Goal: Task Accomplishment & Management: Complete application form

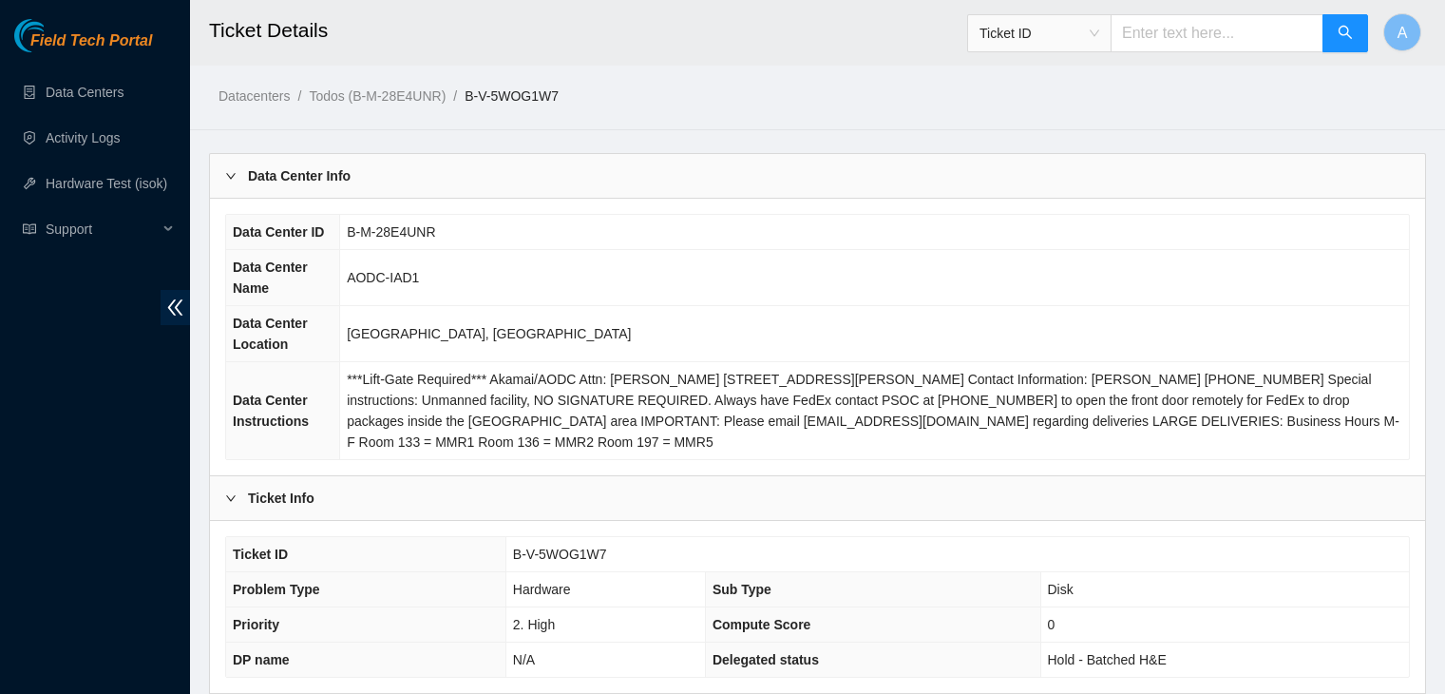
scroll to position [892, 0]
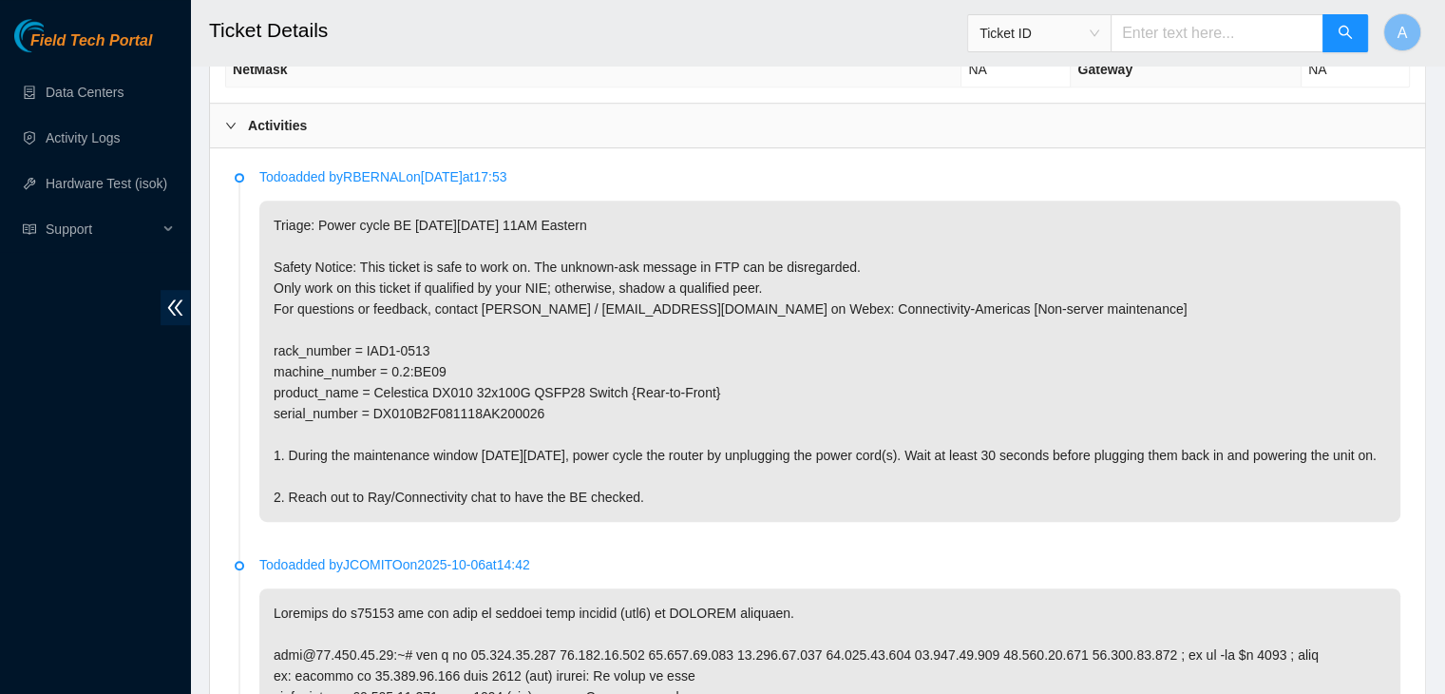
scroll to position [983, 0]
click at [838, 381] on p "Triage: Power cycle BE on Tuesday 10/14 at 11AM Eastern Safety Notice: This tic…" at bounding box center [829, 362] width 1141 height 321
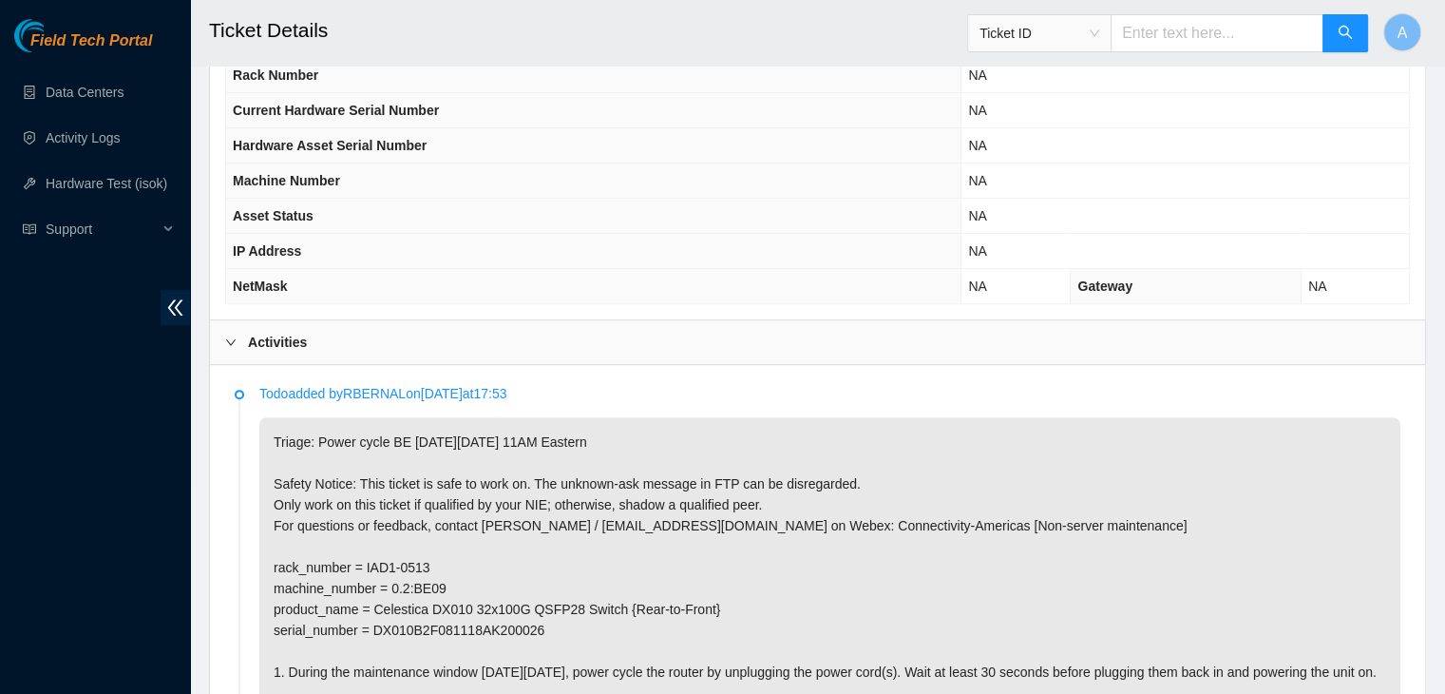
scroll to position [262, 0]
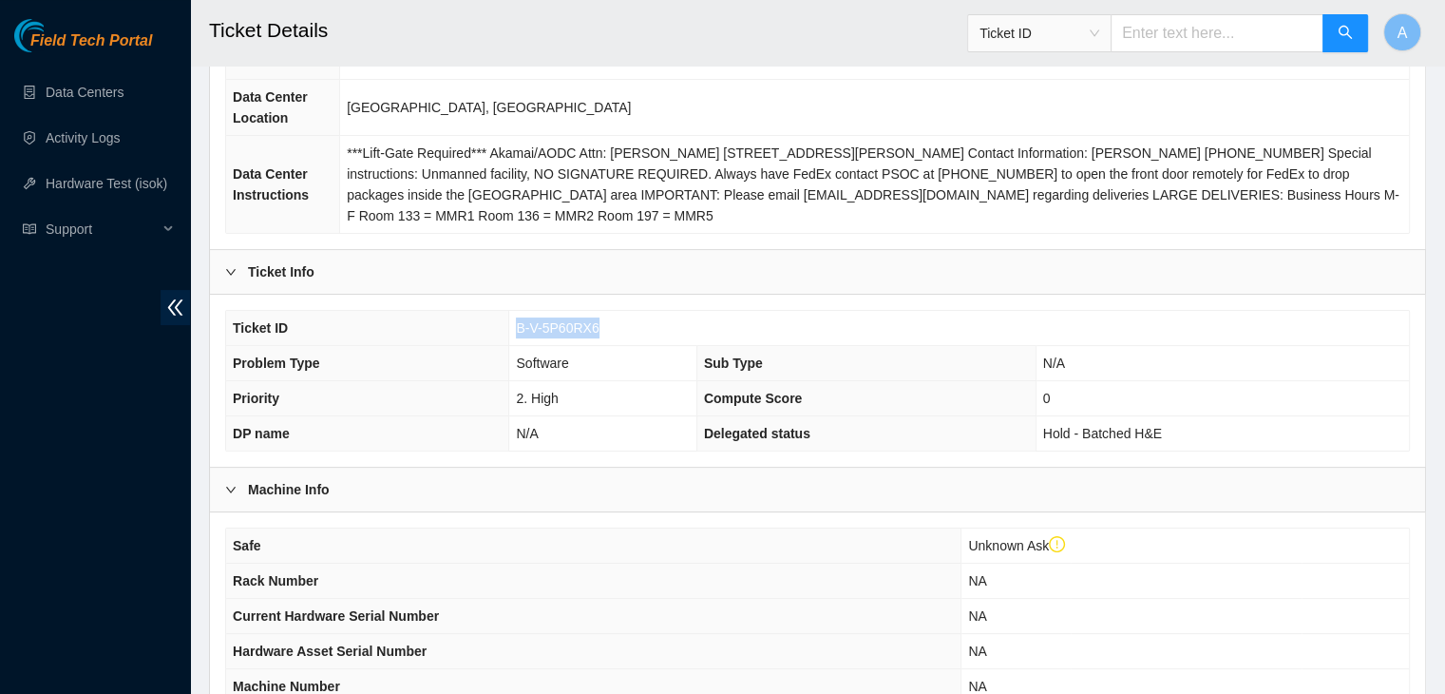
drag, startPoint x: 597, startPoint y: 326, endPoint x: 517, endPoint y: 326, distance: 79.8
click at [517, 326] on td "B-V-5P60RX6" at bounding box center [959, 328] width 900 height 35
copy span "B-V-5P60RX6"
click at [517, 326] on span "B-V-5P60RX6" at bounding box center [557, 327] width 83 height 15
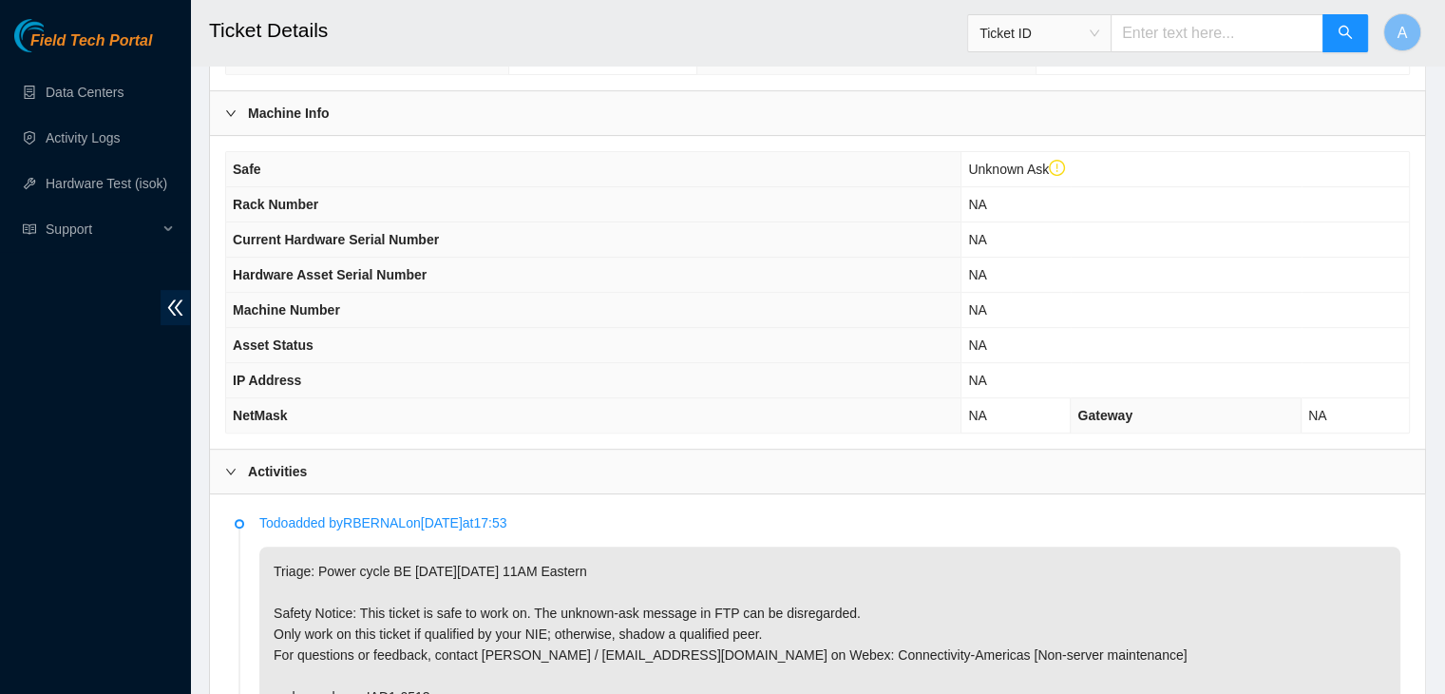
scroll to position [1043, 0]
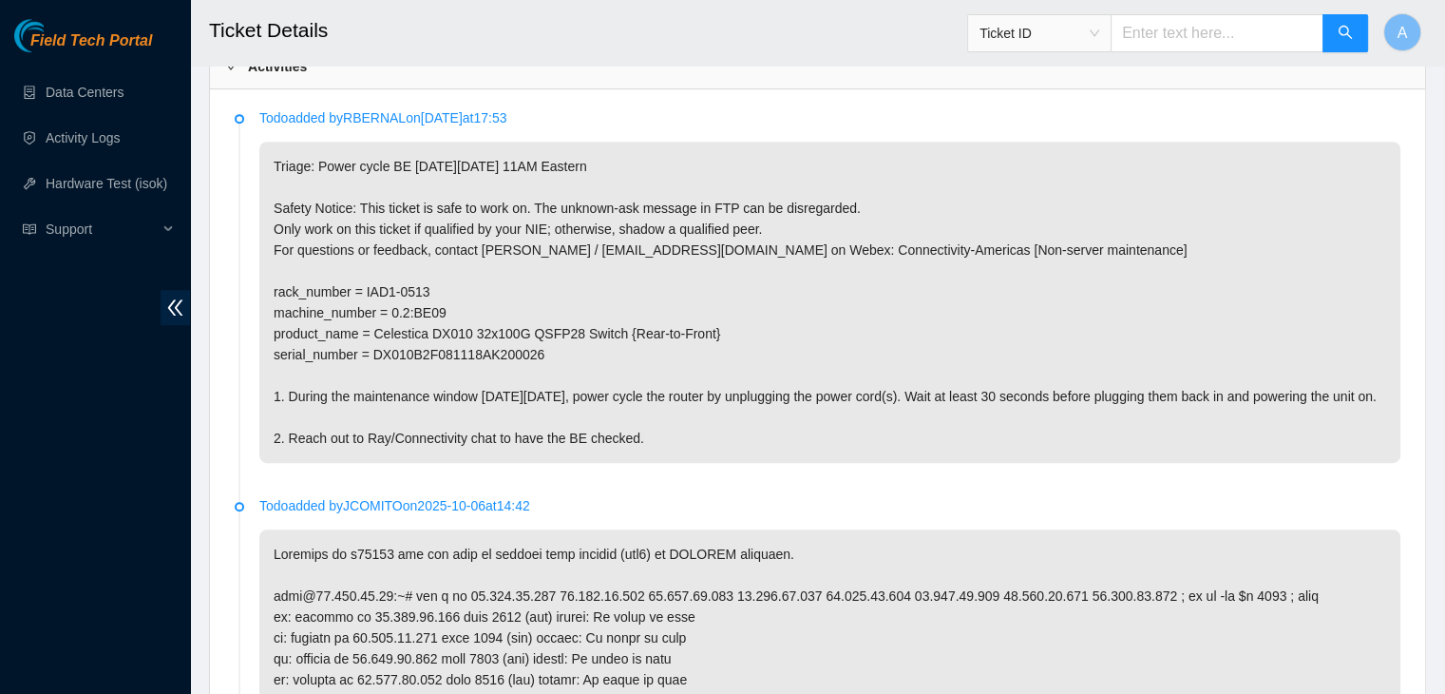
click at [129, 499] on div "Field Tech Portal Data Centers Activity Logs Hardware Test (isok) Support" at bounding box center [95, 356] width 190 height 675
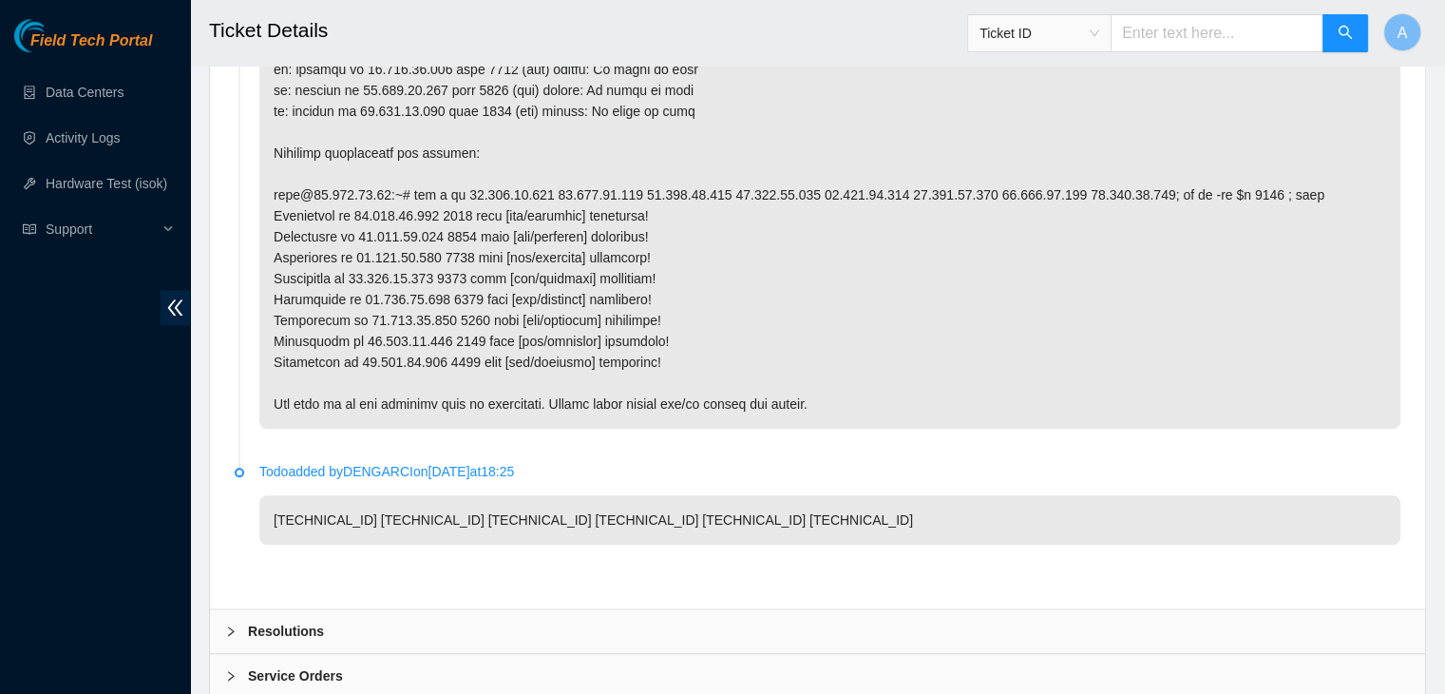
scroll to position [1840, 0]
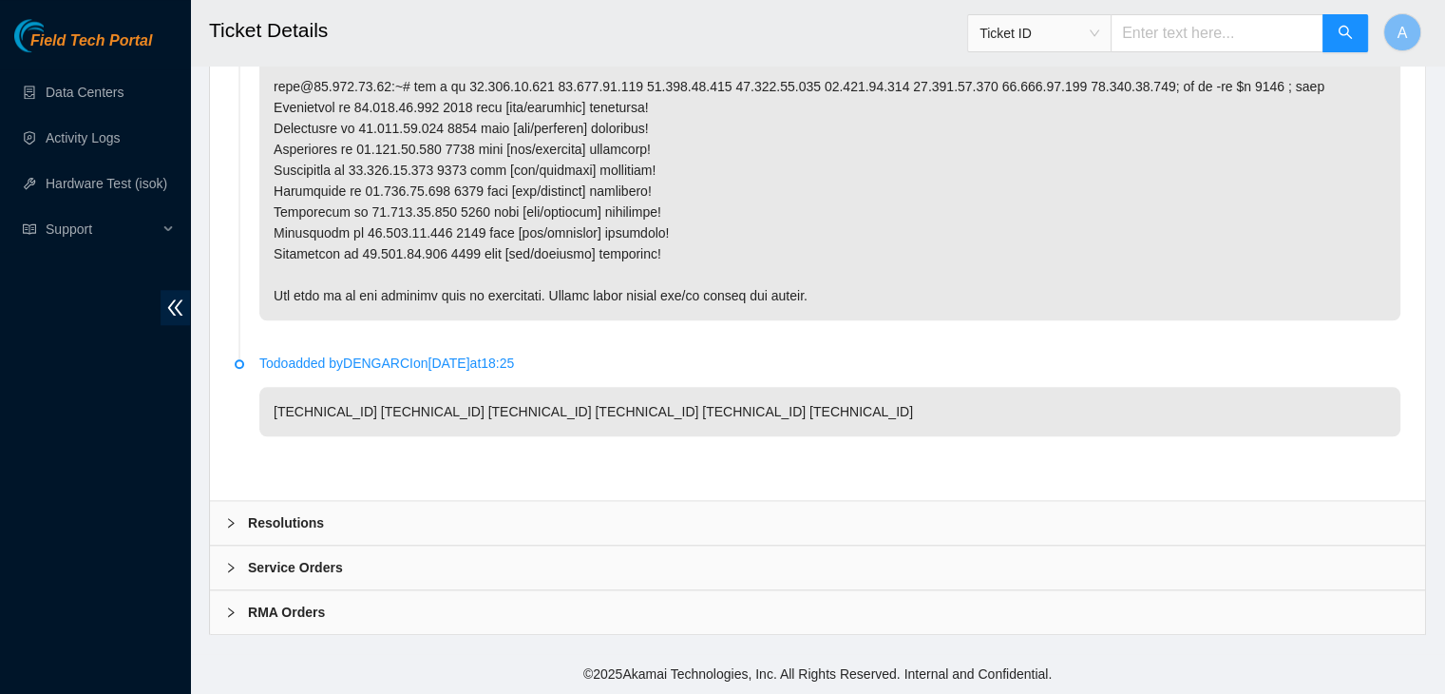
click at [601, 512] on div "Resolutions" at bounding box center [817, 523] width 1215 height 44
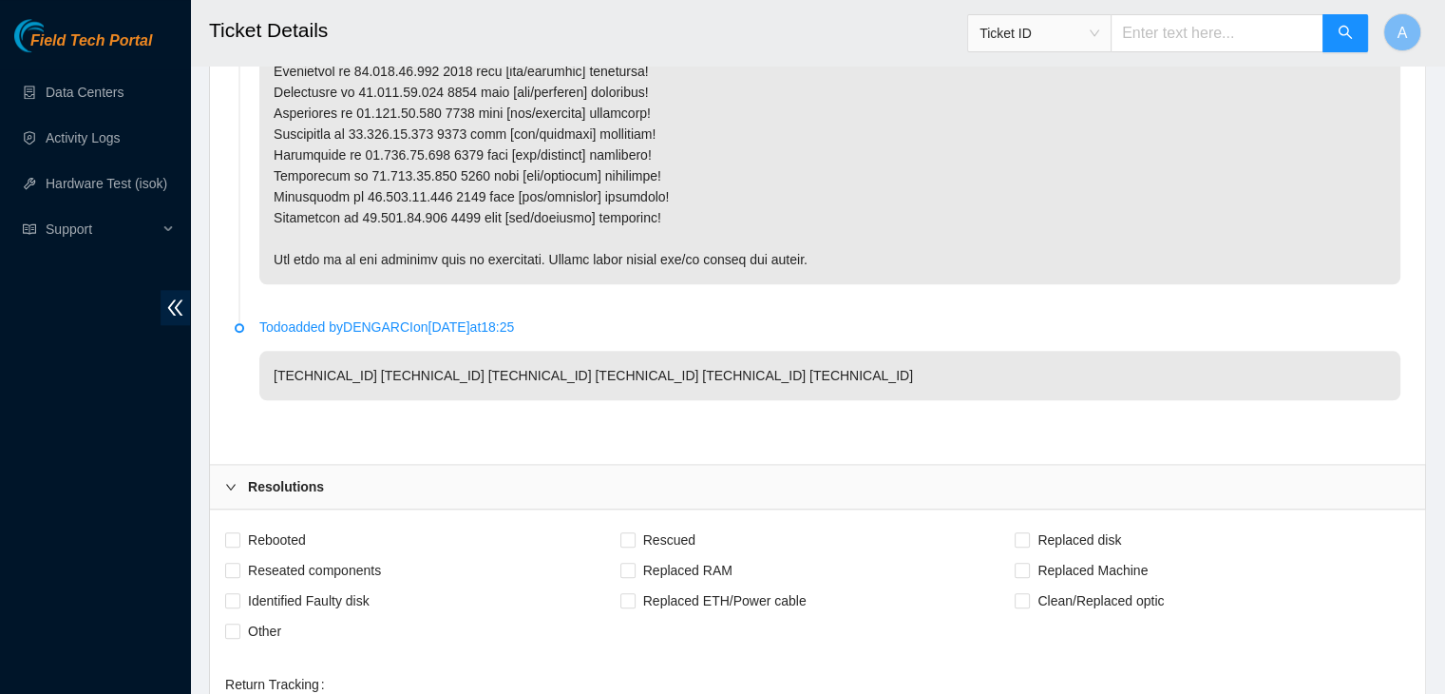
scroll to position [1916, 0]
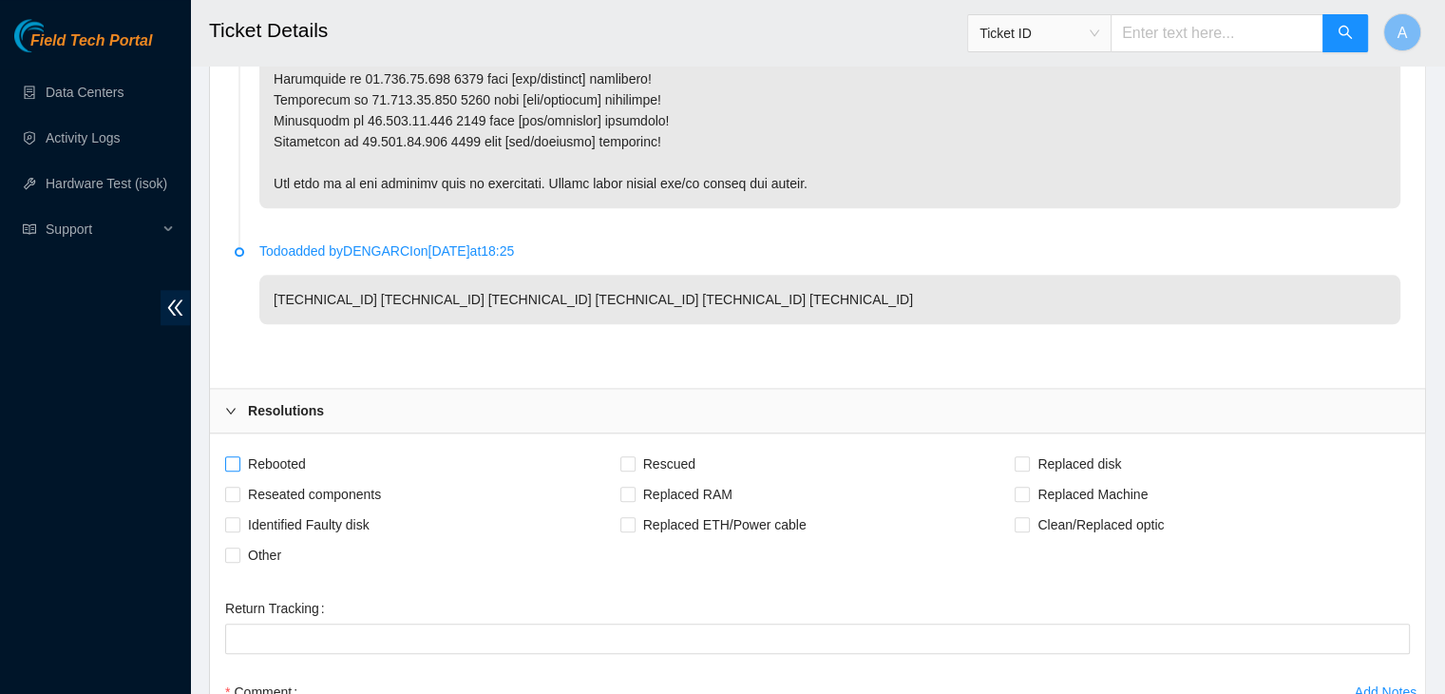
click at [280, 479] on span "Rebooted" at bounding box center [276, 464] width 73 height 30
click at [239, 469] on input "Rebooted" at bounding box center [231, 462] width 13 height 13
checkbox input "true"
click at [266, 570] on span "Other" at bounding box center [264, 555] width 48 height 30
click at [239, 561] on input "Other" at bounding box center [231, 553] width 13 height 13
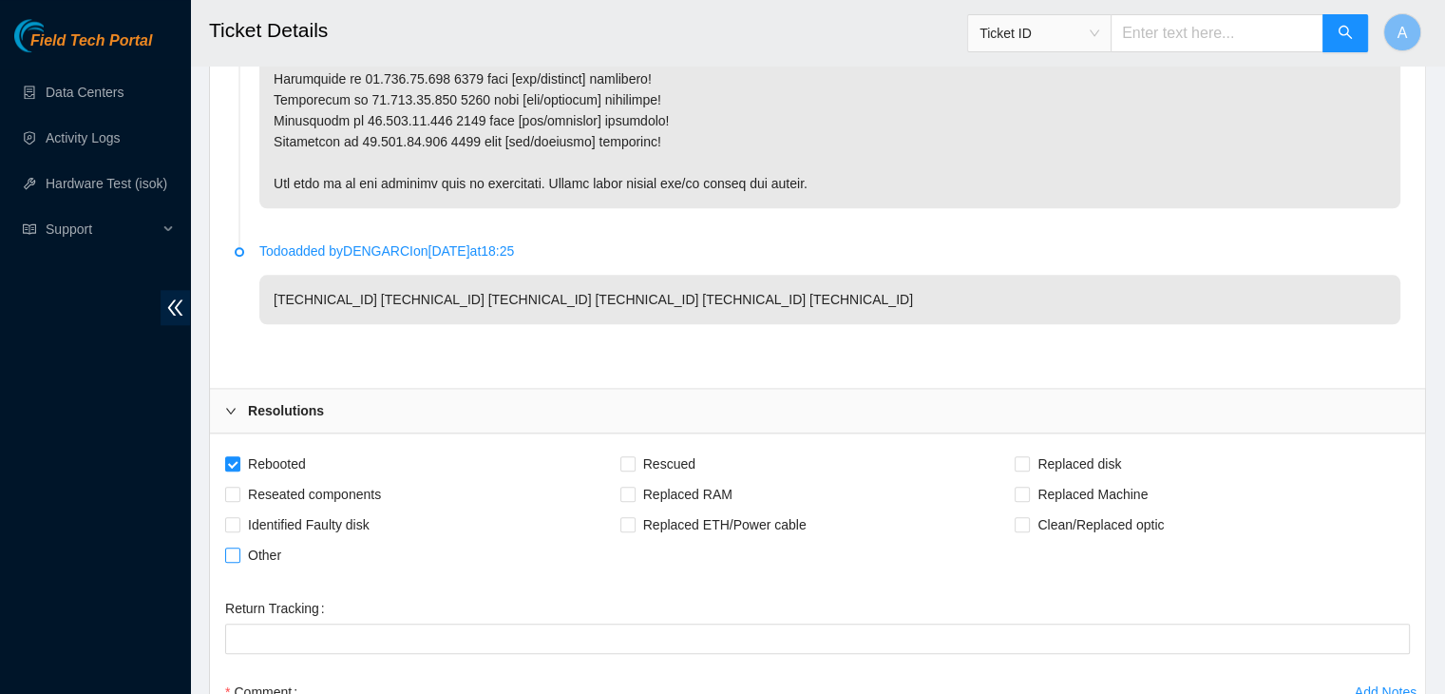
checkbox input "true"
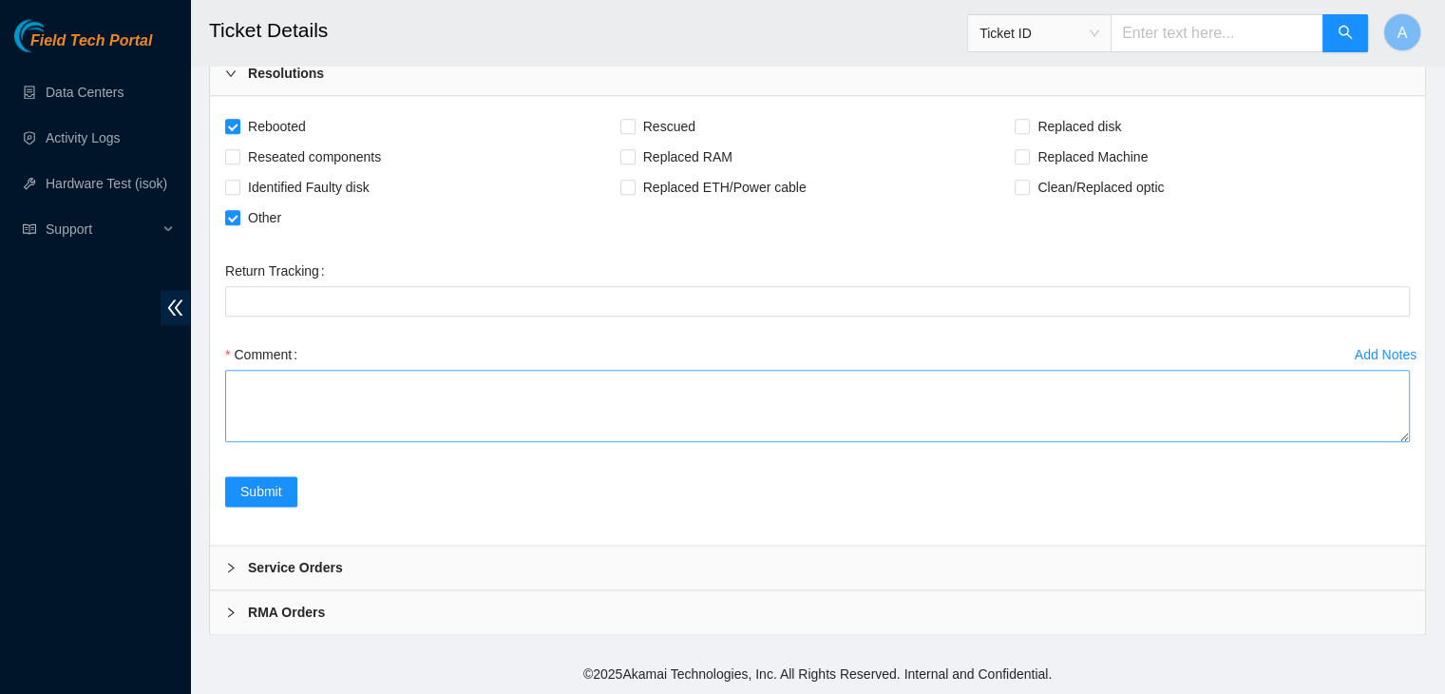
drag, startPoint x: 1402, startPoint y: 439, endPoint x: 1369, endPoint y: 655, distance: 218.1
click at [1369, 442] on textarea "Comment" at bounding box center [817, 406] width 1185 height 72
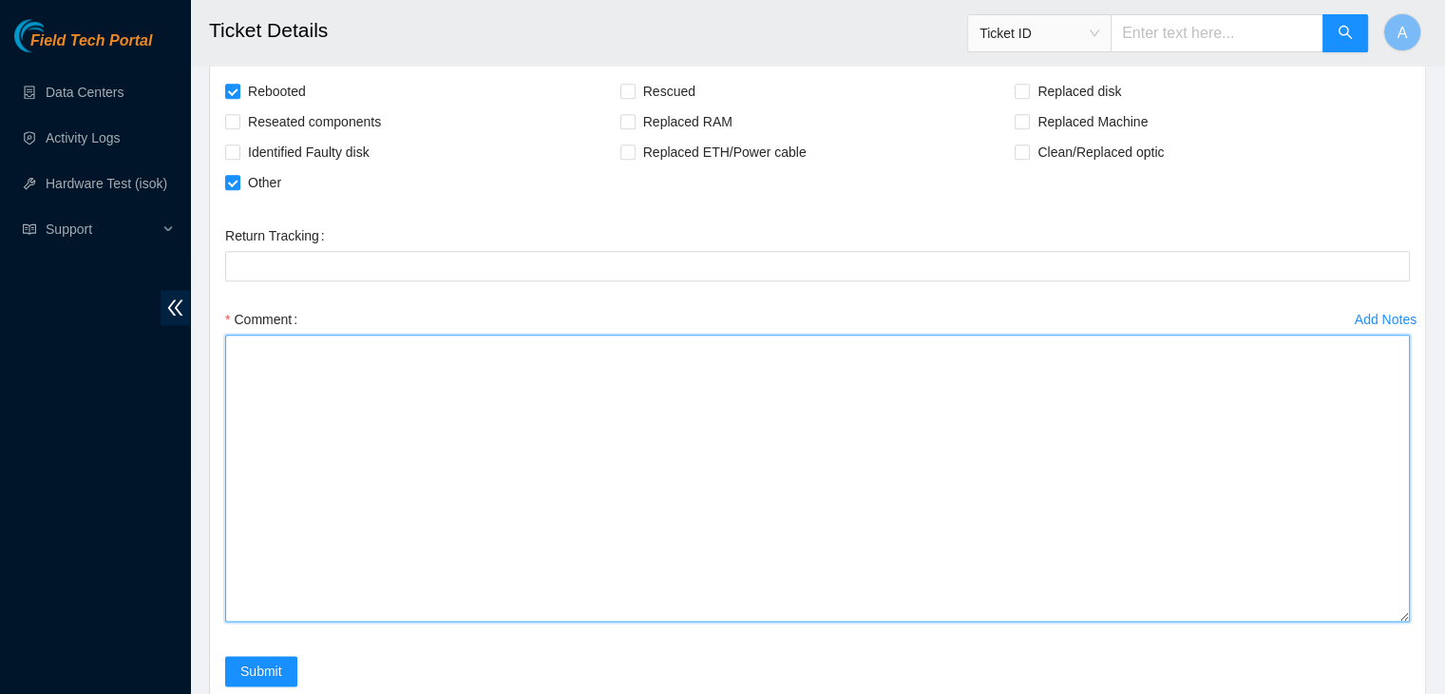
click at [1155, 518] on textarea "Comment" at bounding box center [817, 477] width 1185 height 287
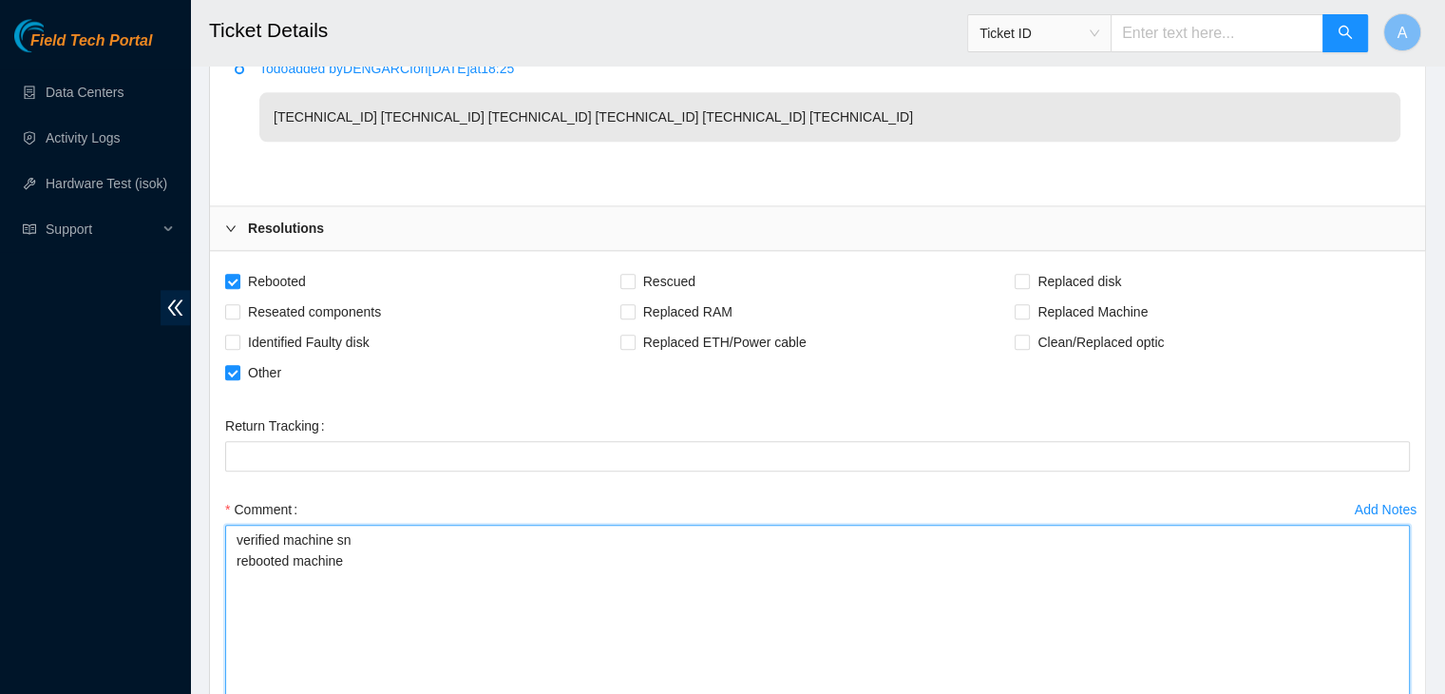
scroll to position [2132, 0]
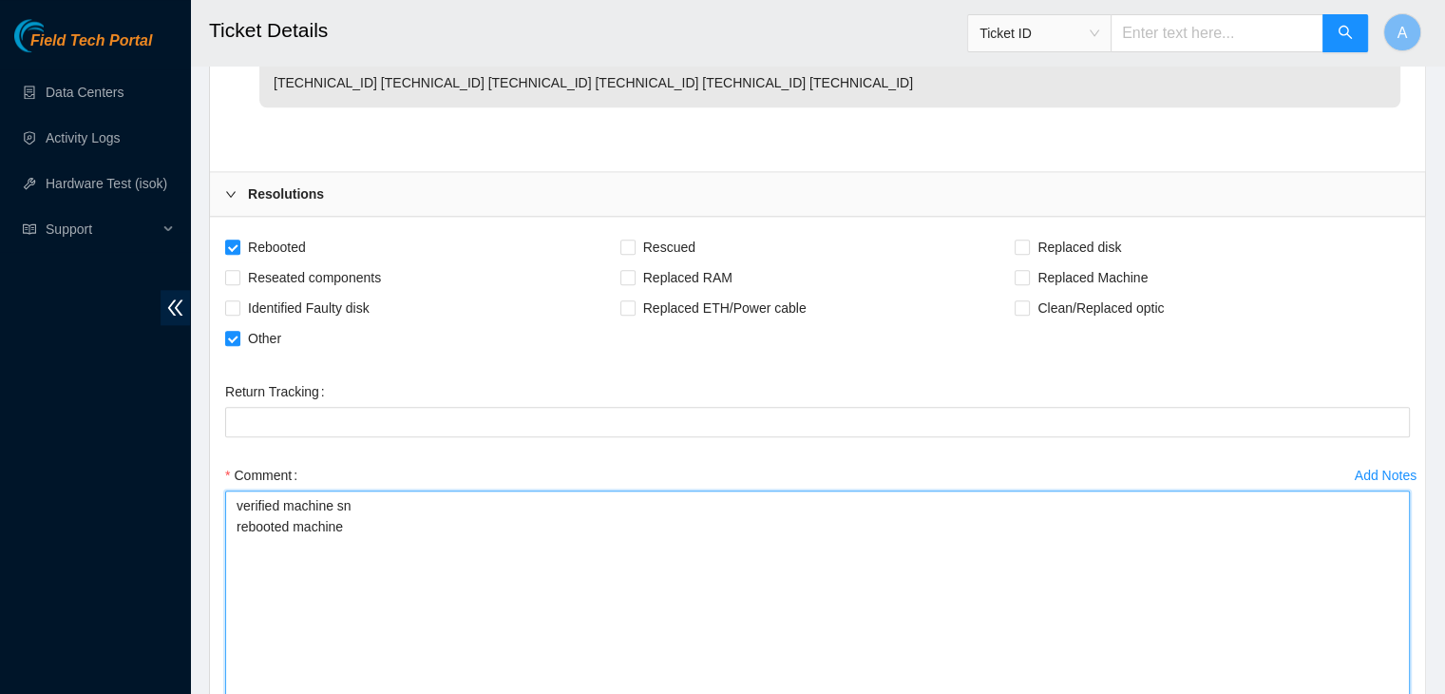
click at [881, 546] on textarea "verified machine sn rebooted machine" at bounding box center [817, 633] width 1185 height 287
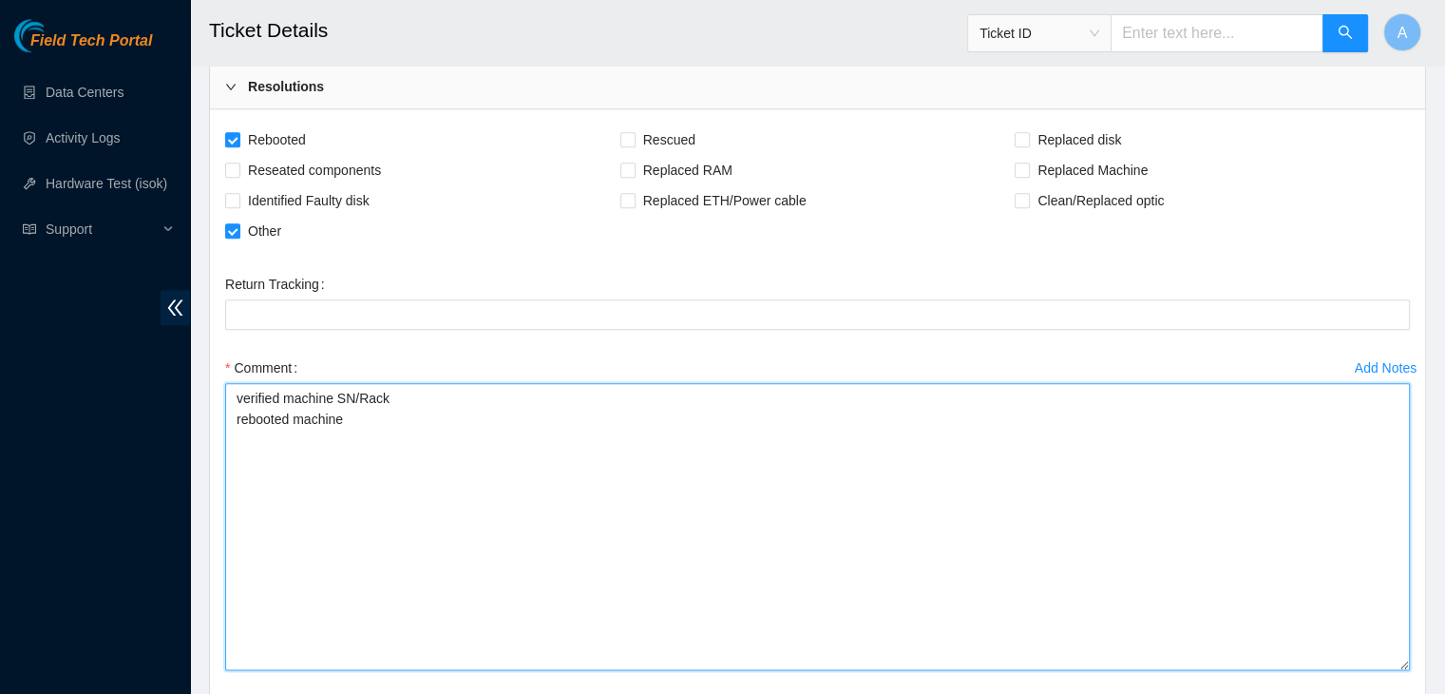
scroll to position [2436, 0]
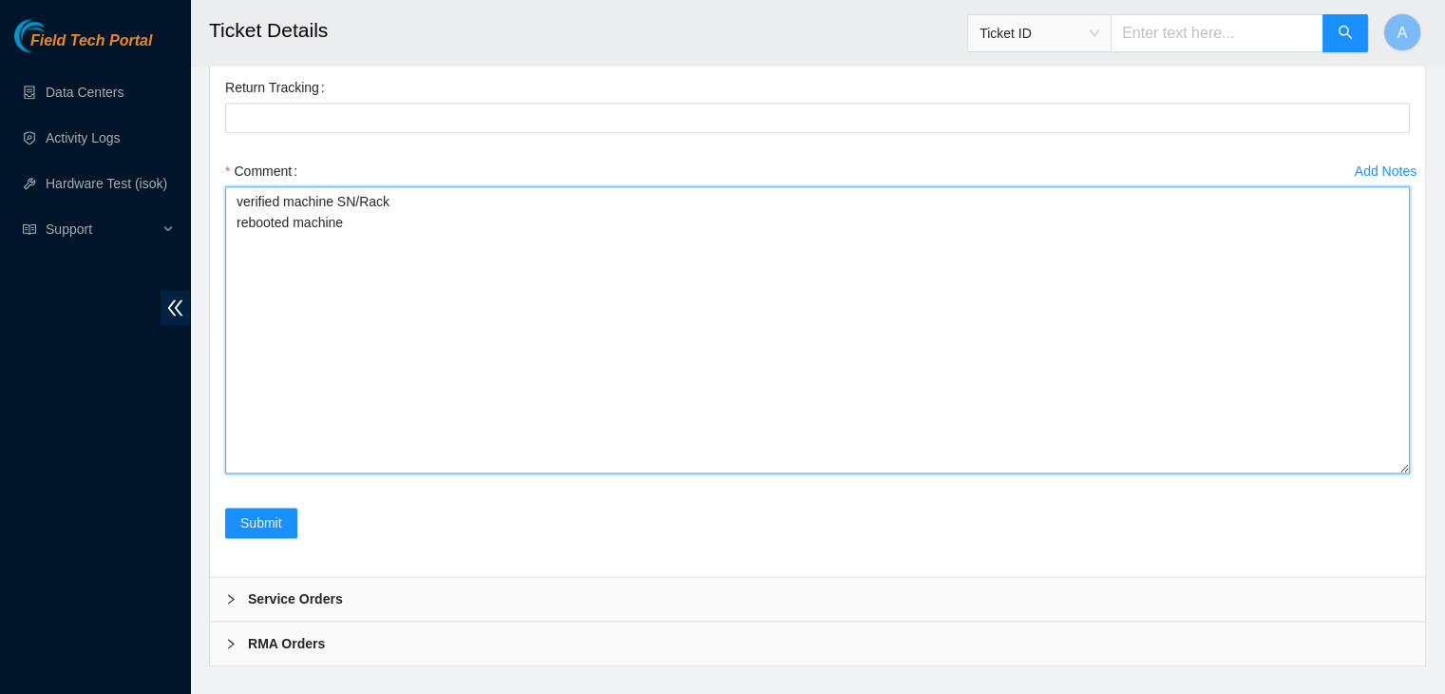
click at [733, 315] on textarea "verified machine SN/Rack rebooted machine" at bounding box center [817, 329] width 1185 height 287
click at [434, 256] on textarea "verified machine SN/Rack powered down machine power cycled machine for 30 secon…" at bounding box center [817, 326] width 1185 height 287
click at [458, 335] on textarea "verified machine SN/Rack powered down machine unplugged power cords power cycle…" at bounding box center [817, 326] width 1185 height 287
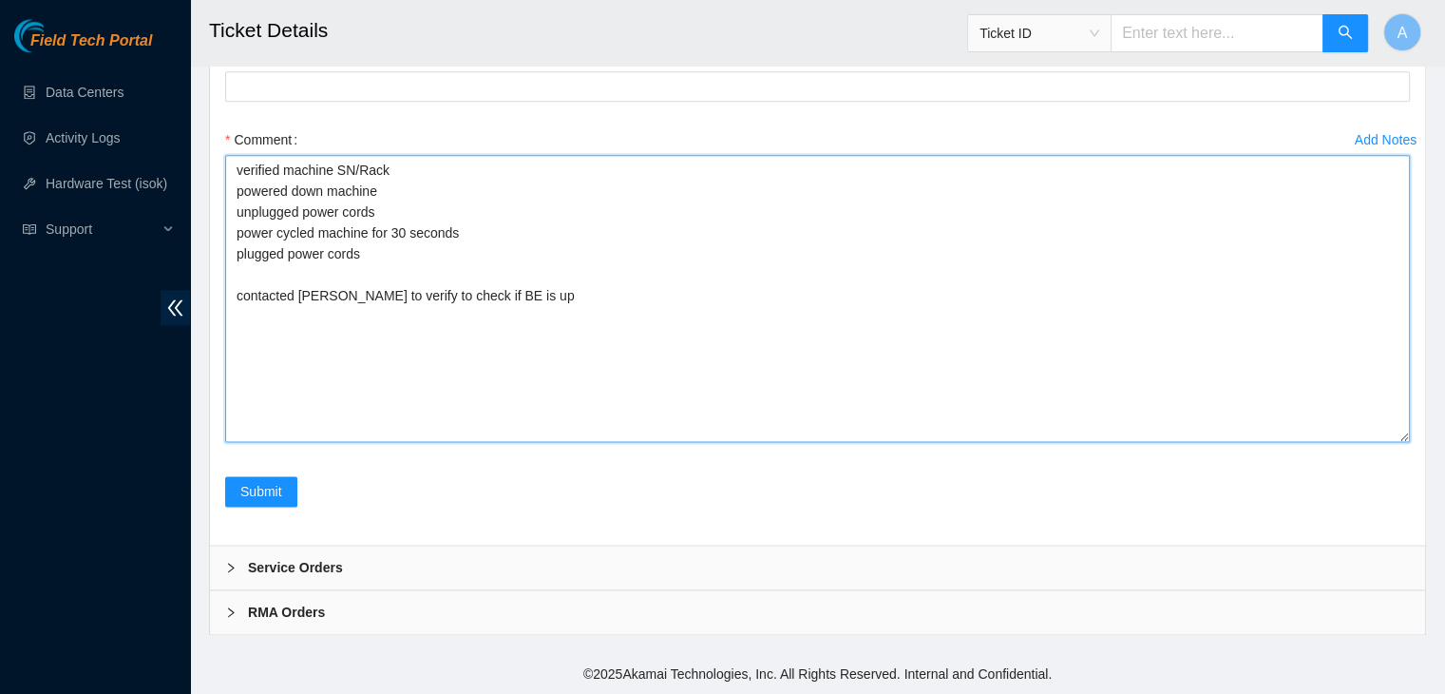
scroll to position [2504, 0]
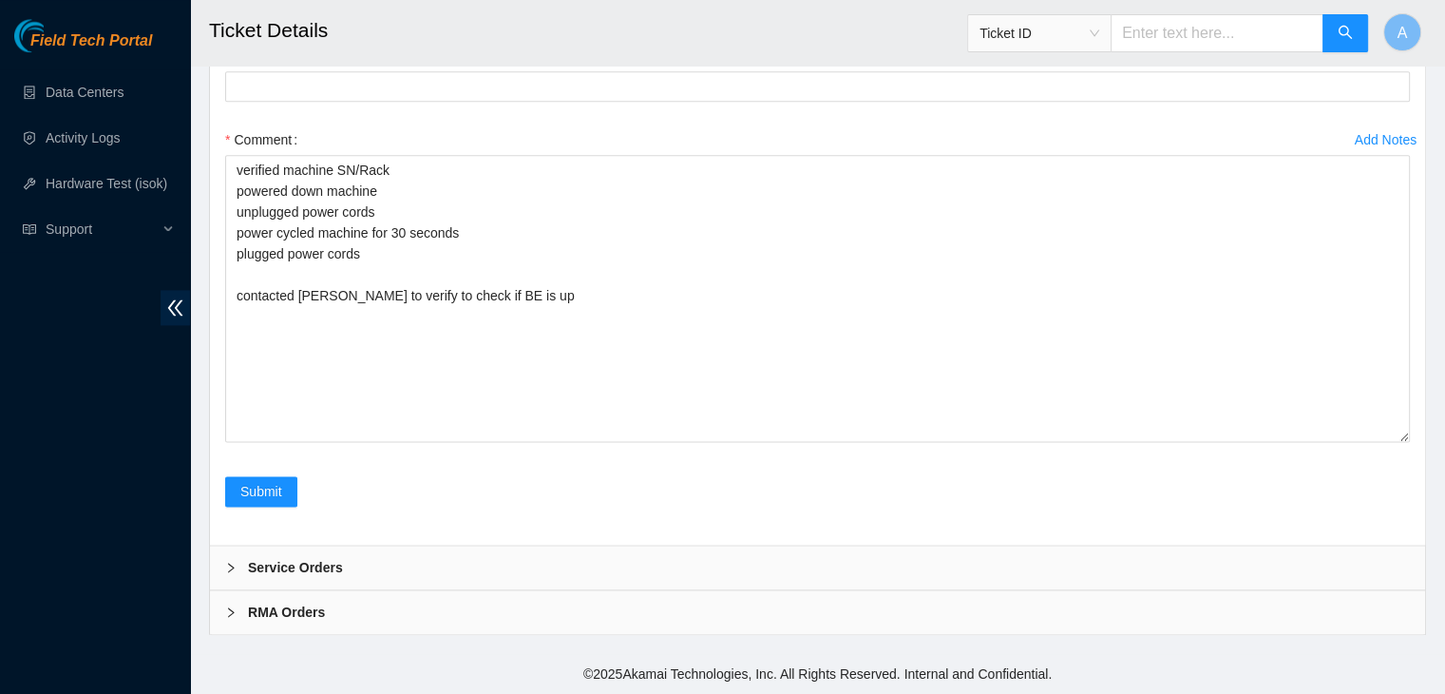
click at [75, 422] on div "Field Tech Portal Data Centers Activity Logs Hardware Test (isok) Support" at bounding box center [95, 356] width 190 height 675
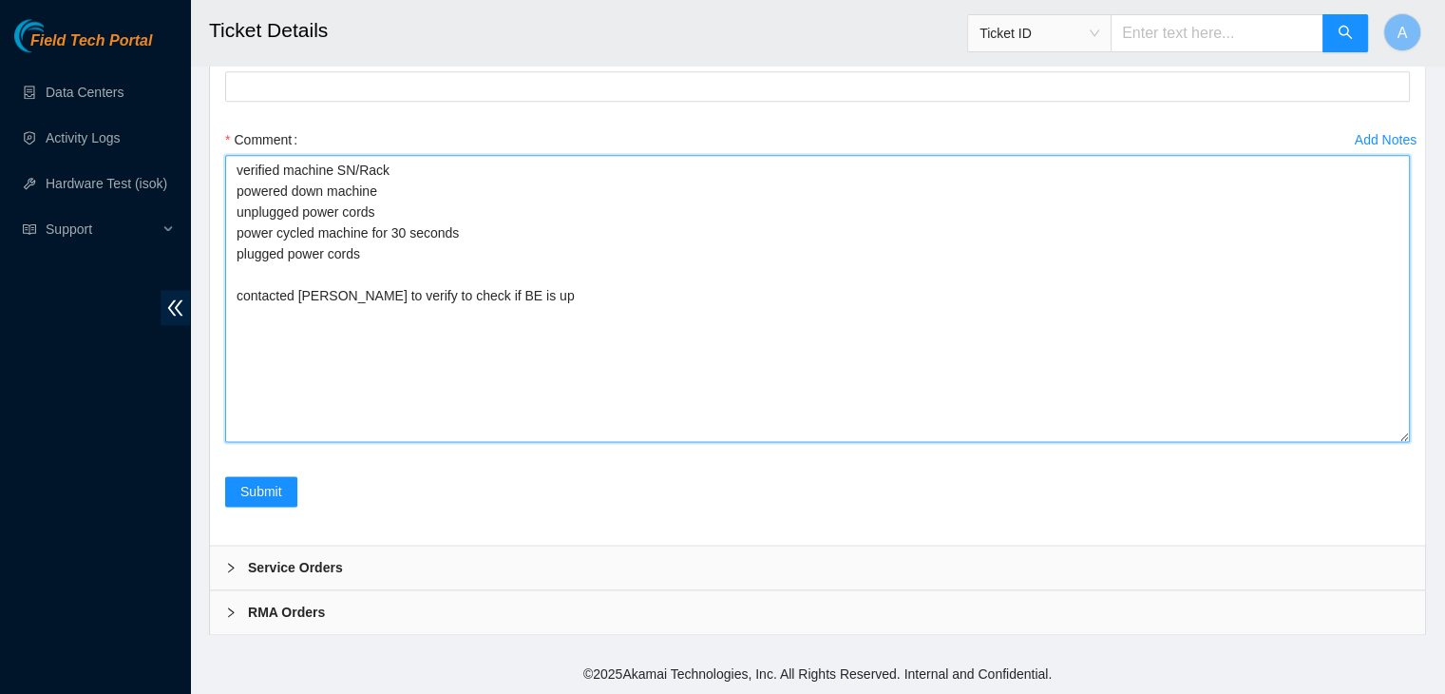
click at [407, 345] on textarea "verified machine SN/Rack powered down machine unplugged power cords power cycle…" at bounding box center [817, 298] width 1185 height 287
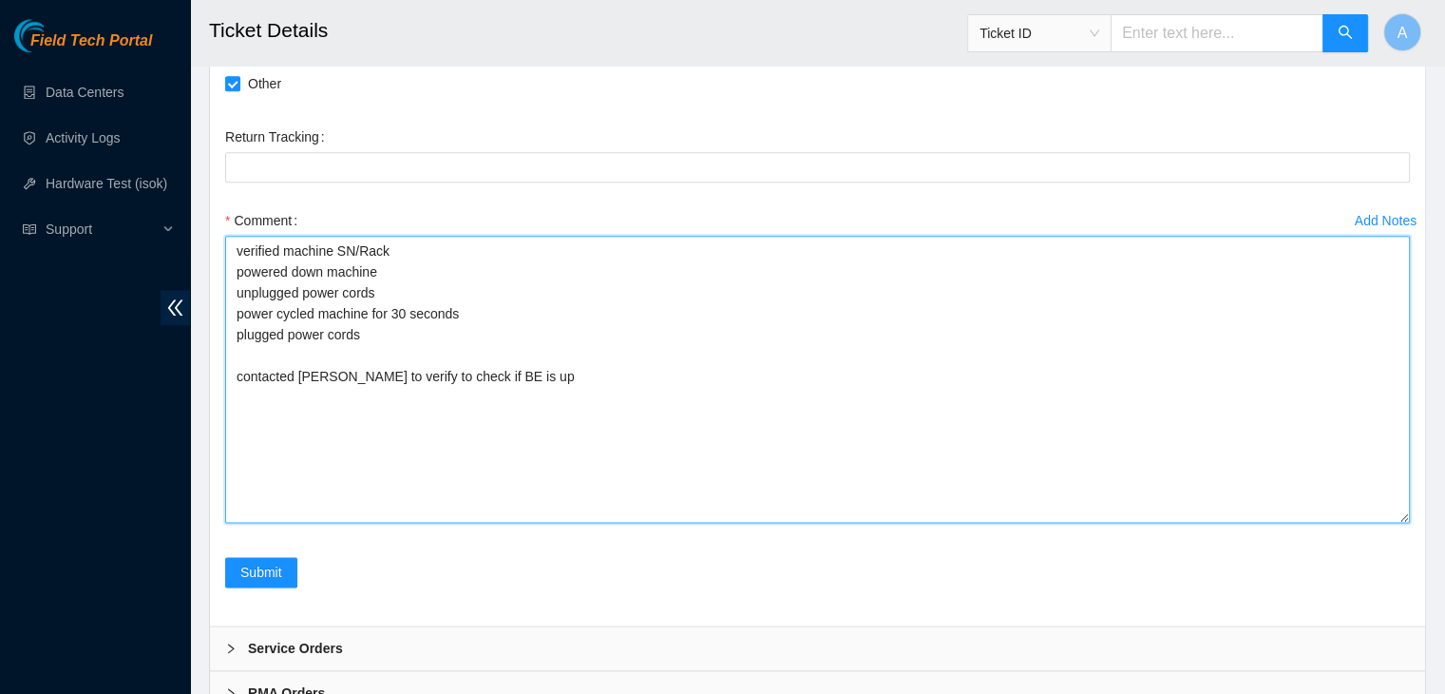
scroll to position [2386, 0]
click at [506, 408] on textarea "verified machine SN/Rack powered down machine unplugged power cords power cycle…" at bounding box center [817, 380] width 1185 height 287
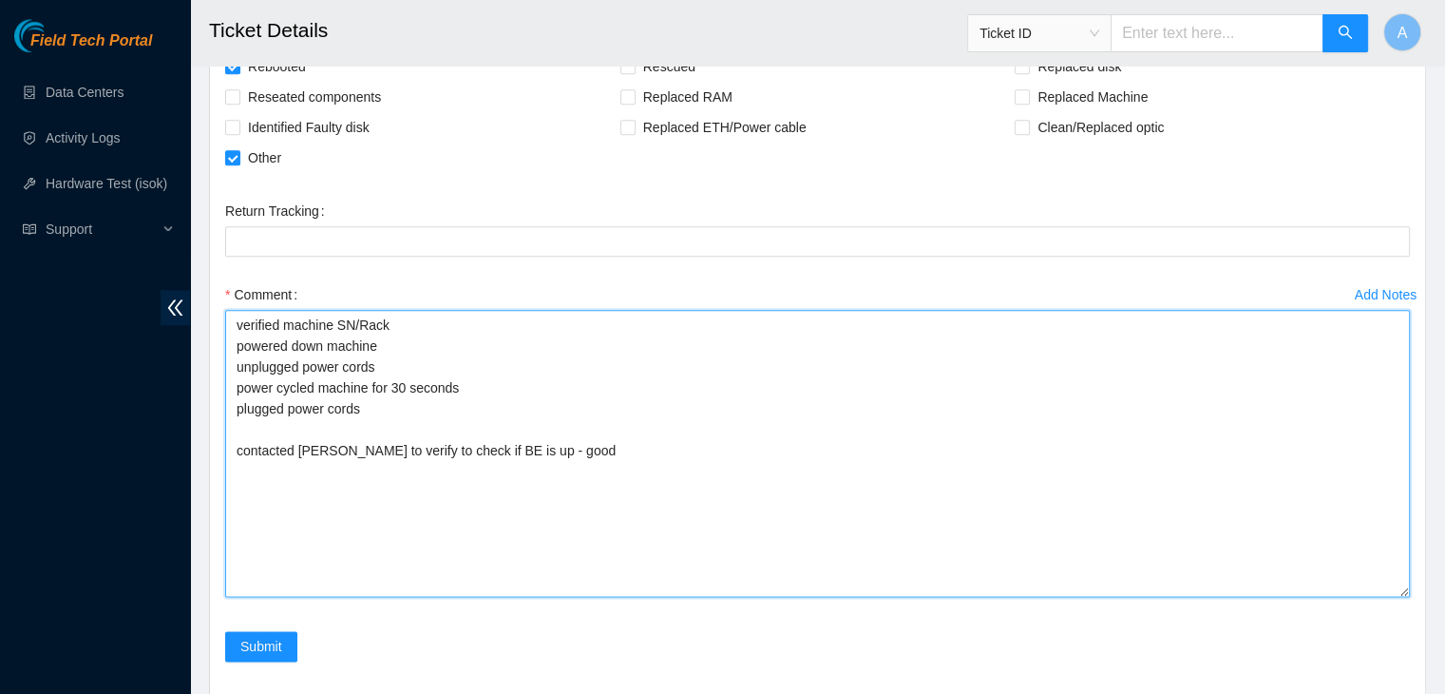
scroll to position [2314, 0]
click at [420, 361] on textarea "verified machine SN/Rack powered down machine unplugged power cords power cycle…" at bounding box center [817, 452] width 1185 height 287
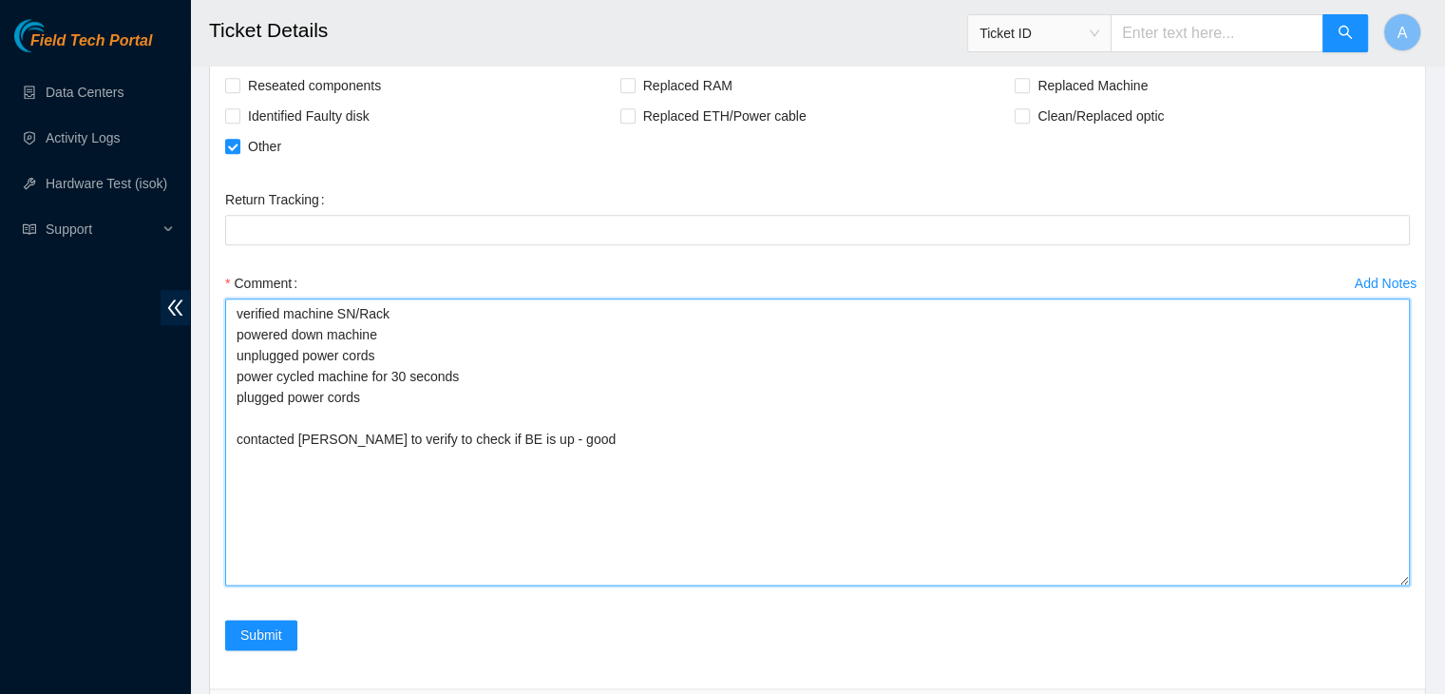
scroll to position [2325, 0]
type textarea "verified machine SN/Rack powered down machine unplugged power cords power cycle…"
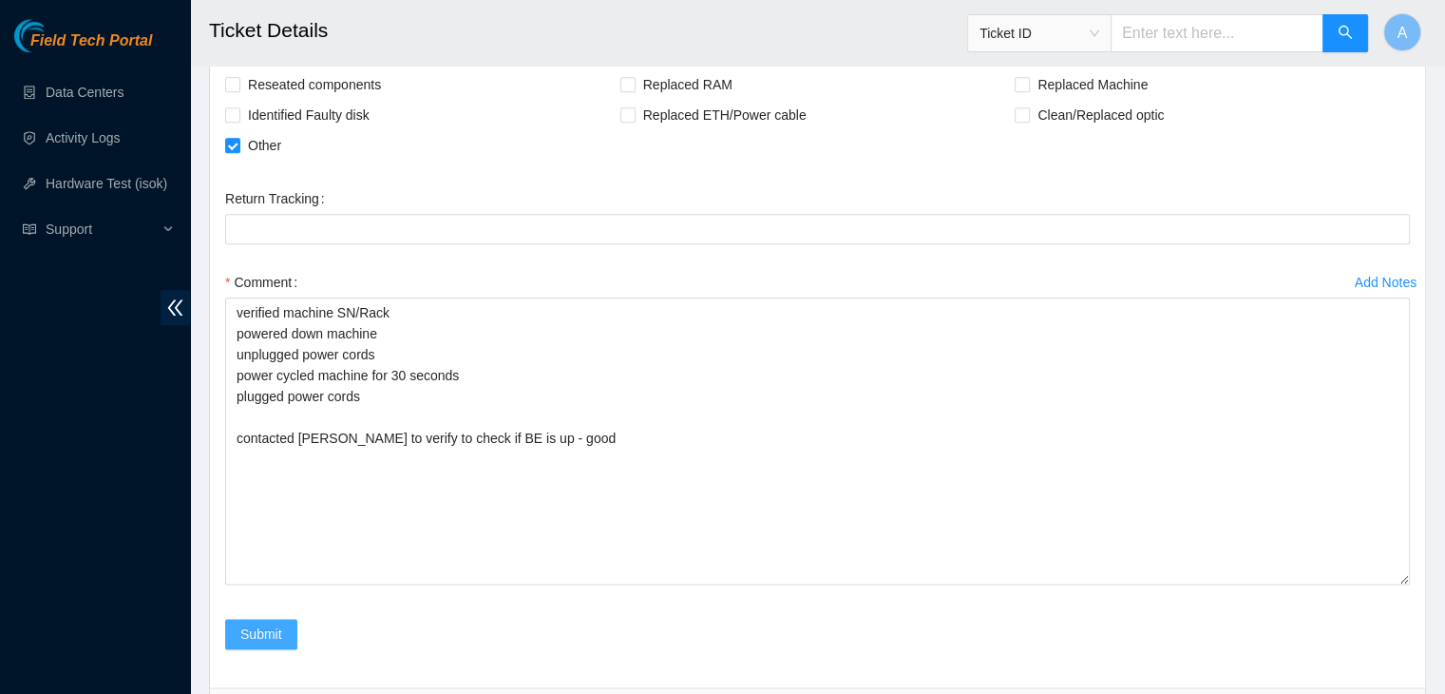
click at [291, 649] on button "Submit" at bounding box center [261, 634] width 72 height 30
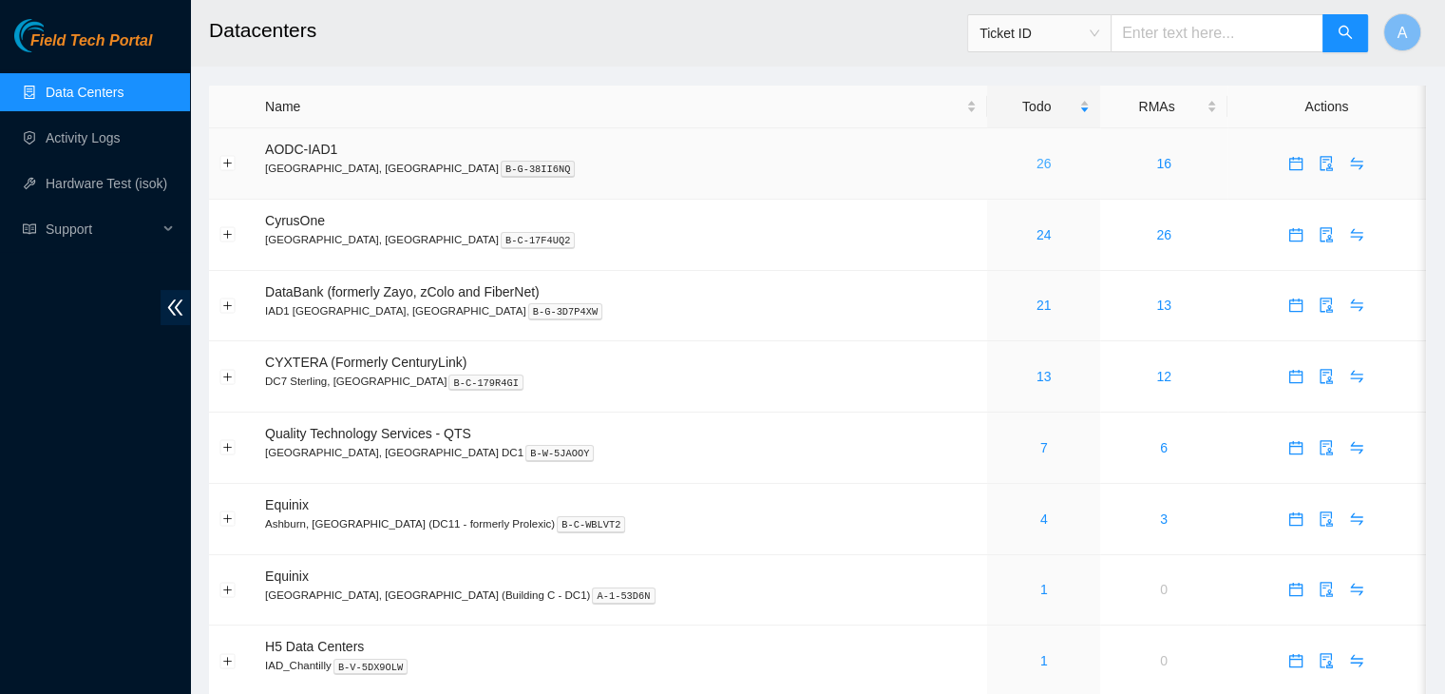
click at [1037, 164] on link "26" at bounding box center [1044, 163] width 15 height 15
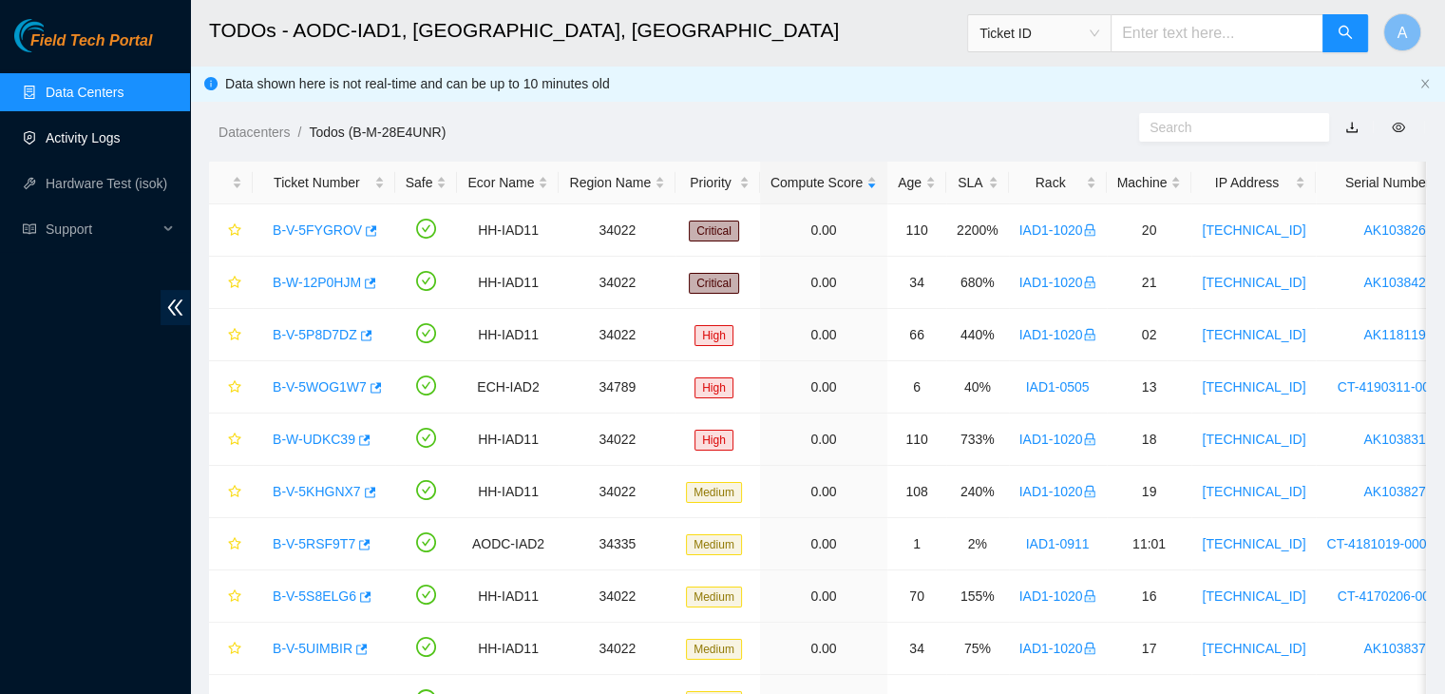
click at [112, 142] on link "Activity Logs" at bounding box center [83, 137] width 75 height 15
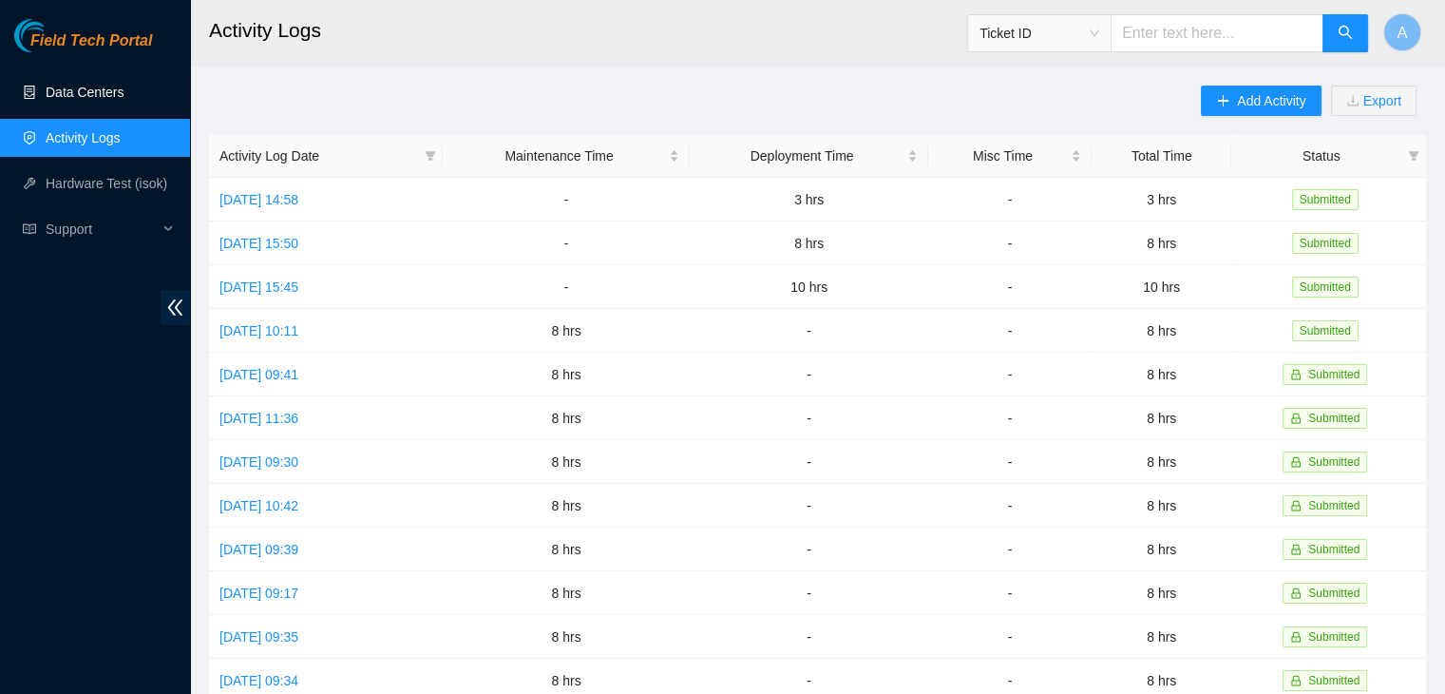
click at [124, 100] on link "Data Centers" at bounding box center [85, 92] width 78 height 15
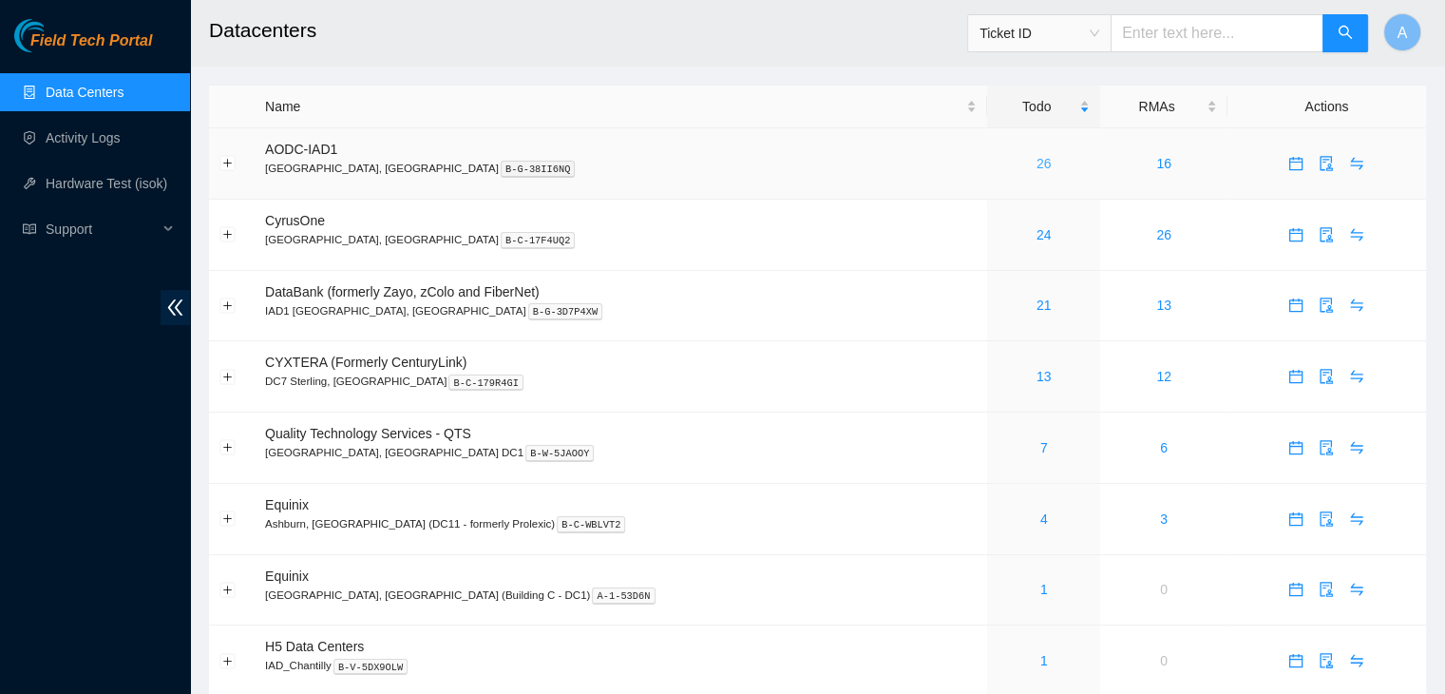
click at [998, 164] on div "26" at bounding box center [1044, 163] width 92 height 21
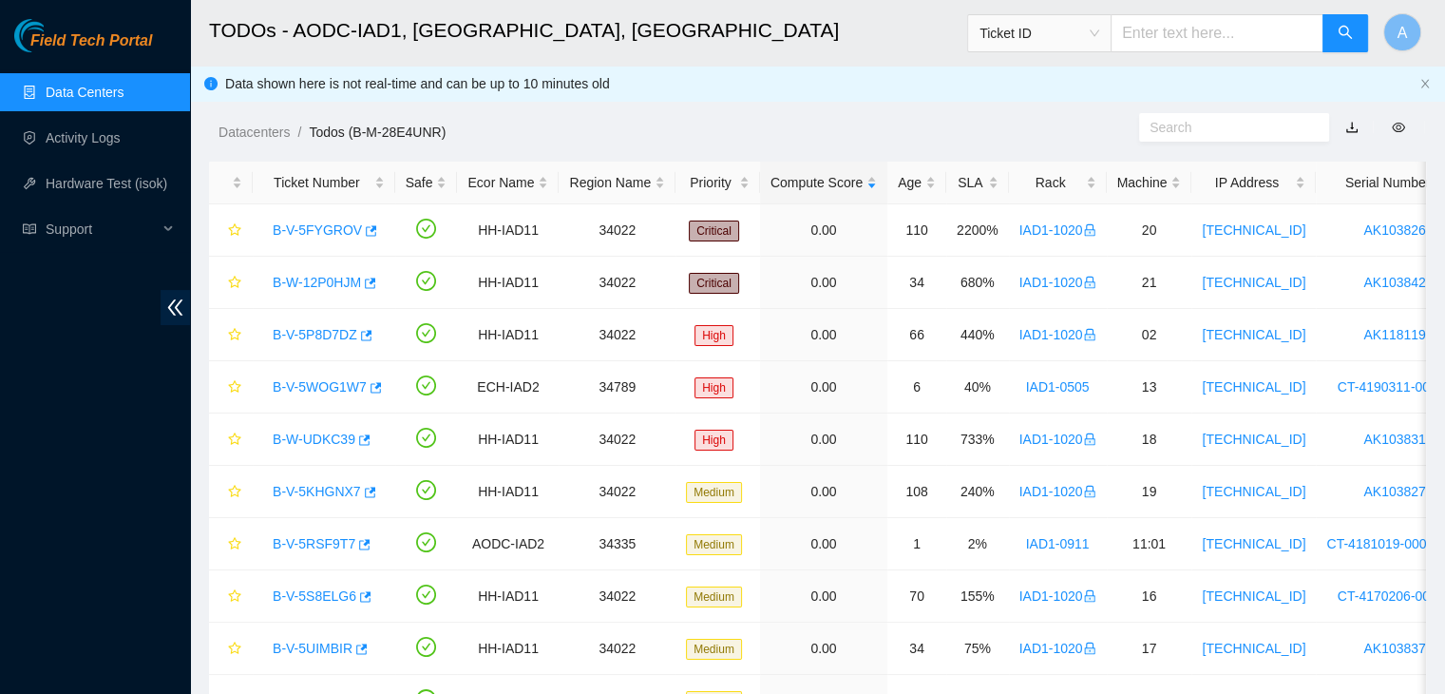
click at [959, 172] on div "SLA" at bounding box center [978, 182] width 42 height 21
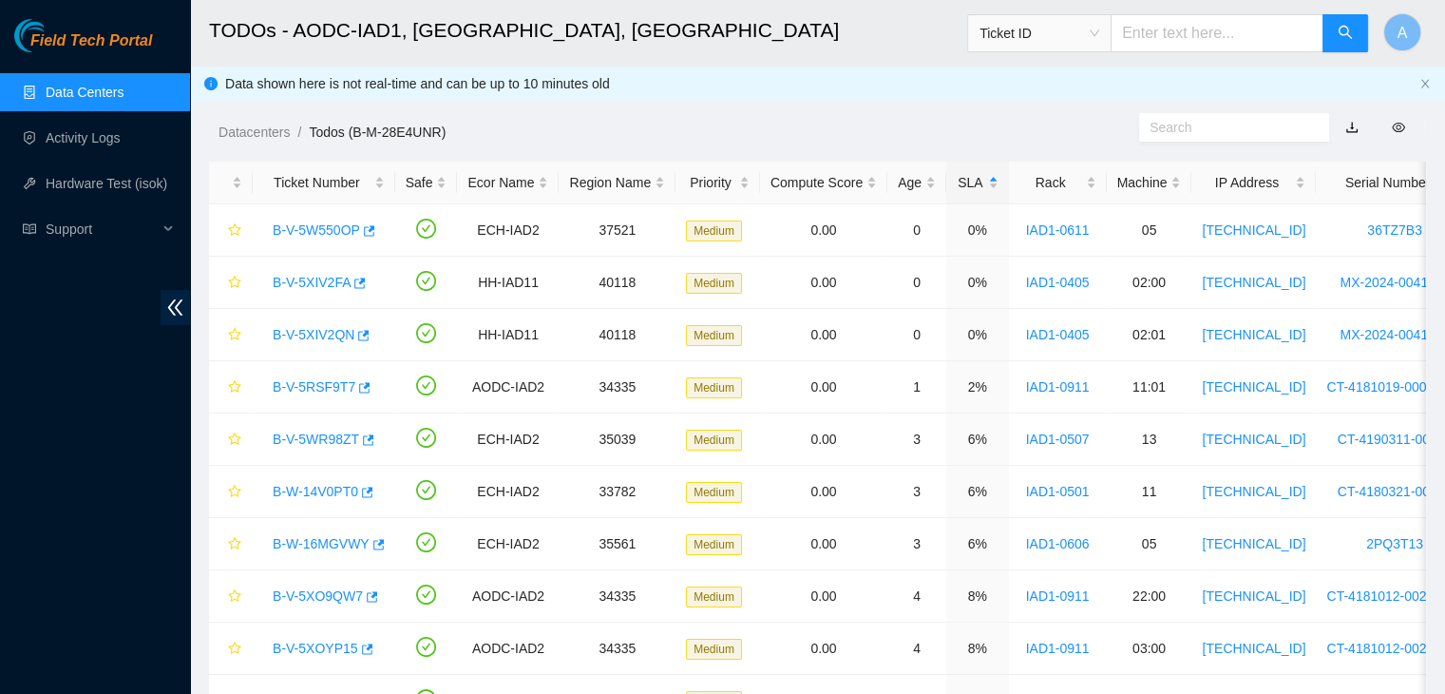
click at [959, 172] on div "SLA" at bounding box center [978, 182] width 42 height 21
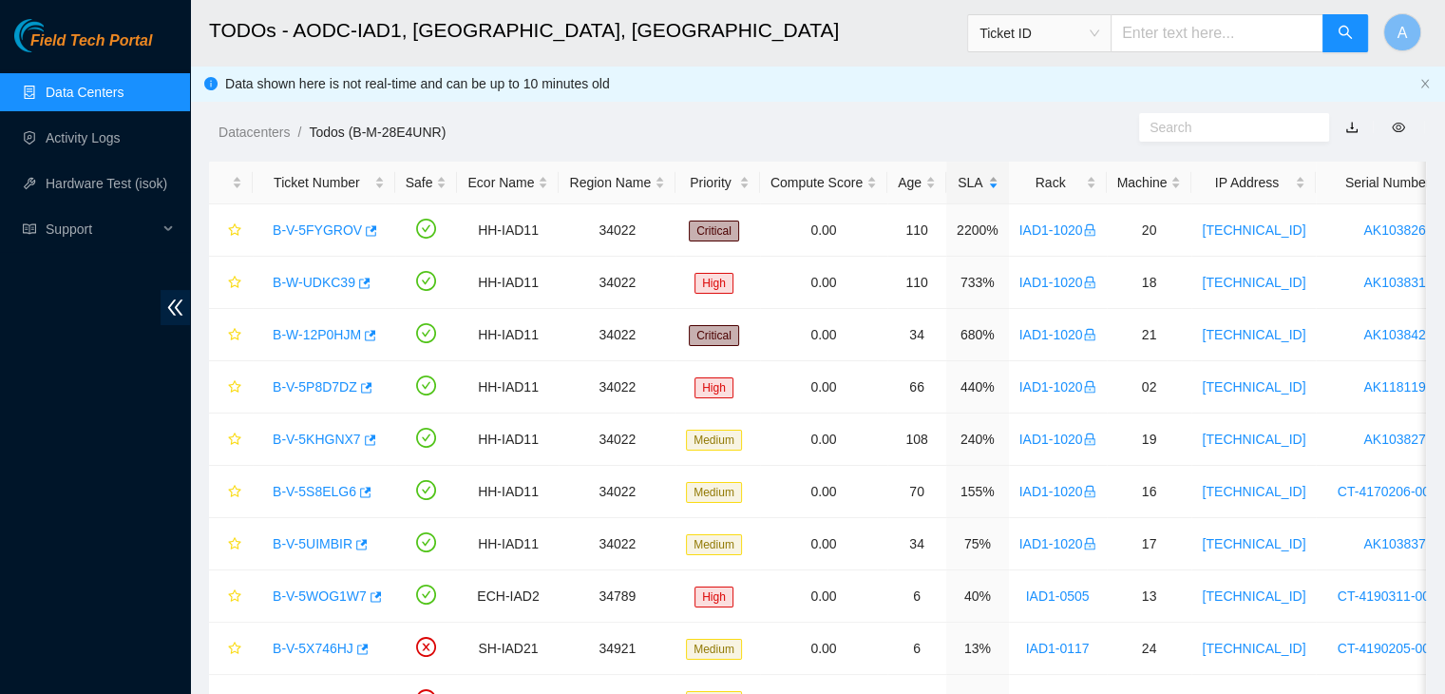
click at [957, 175] on div "SLA" at bounding box center [978, 182] width 42 height 21
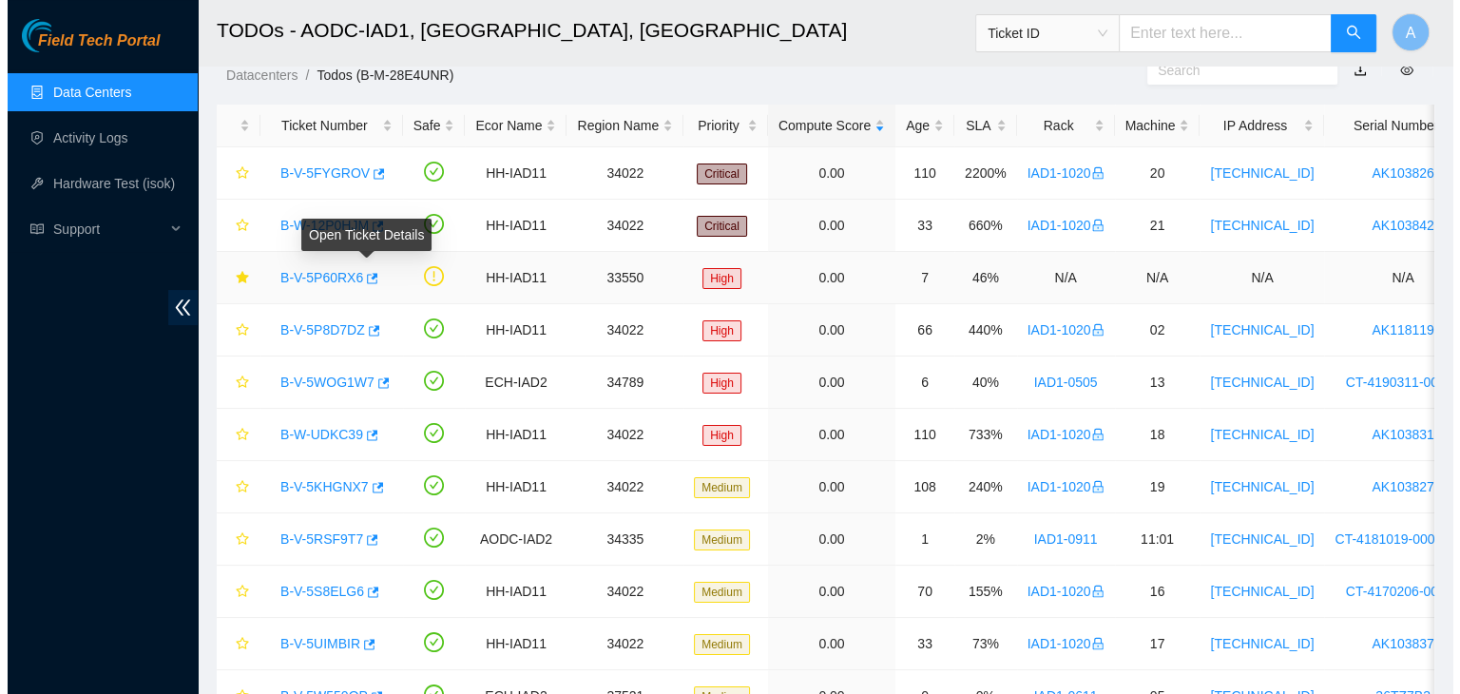
scroll to position [224, 0]
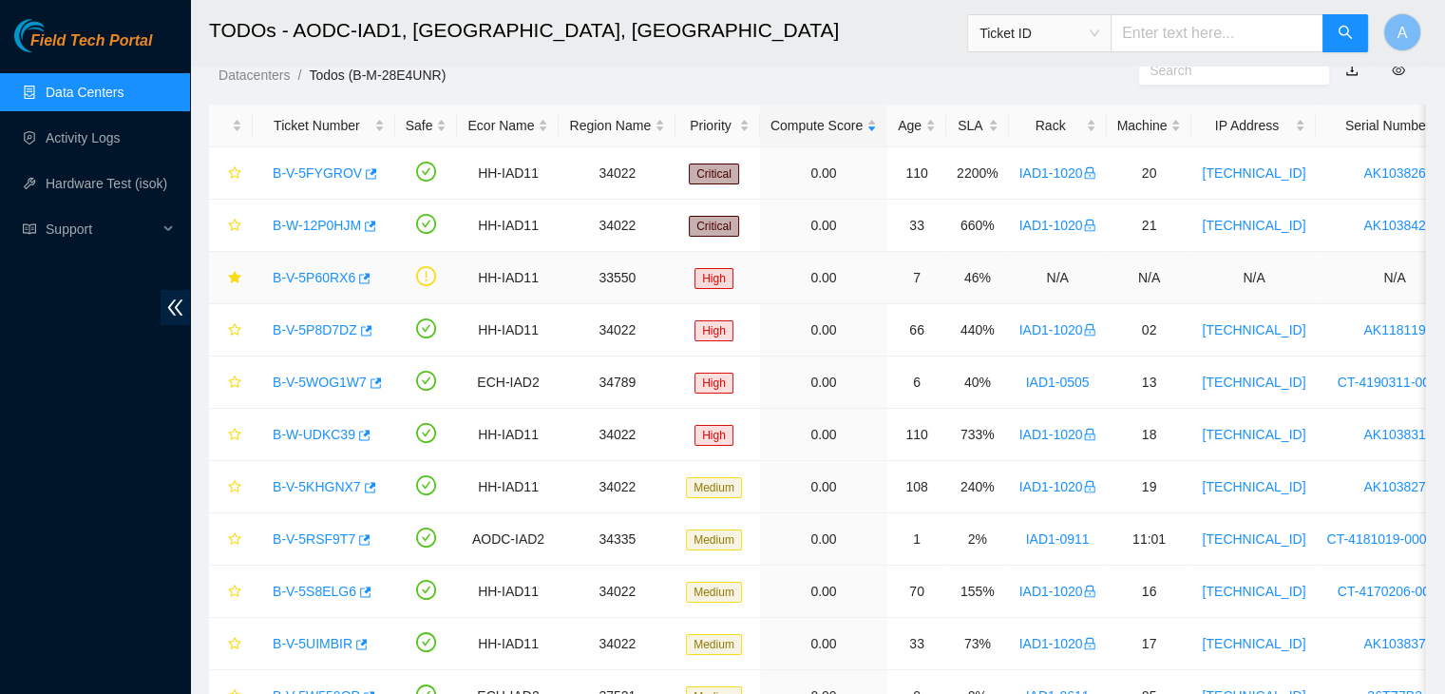
click at [335, 277] on link "B-V-5P60RX6" at bounding box center [314, 277] width 83 height 15
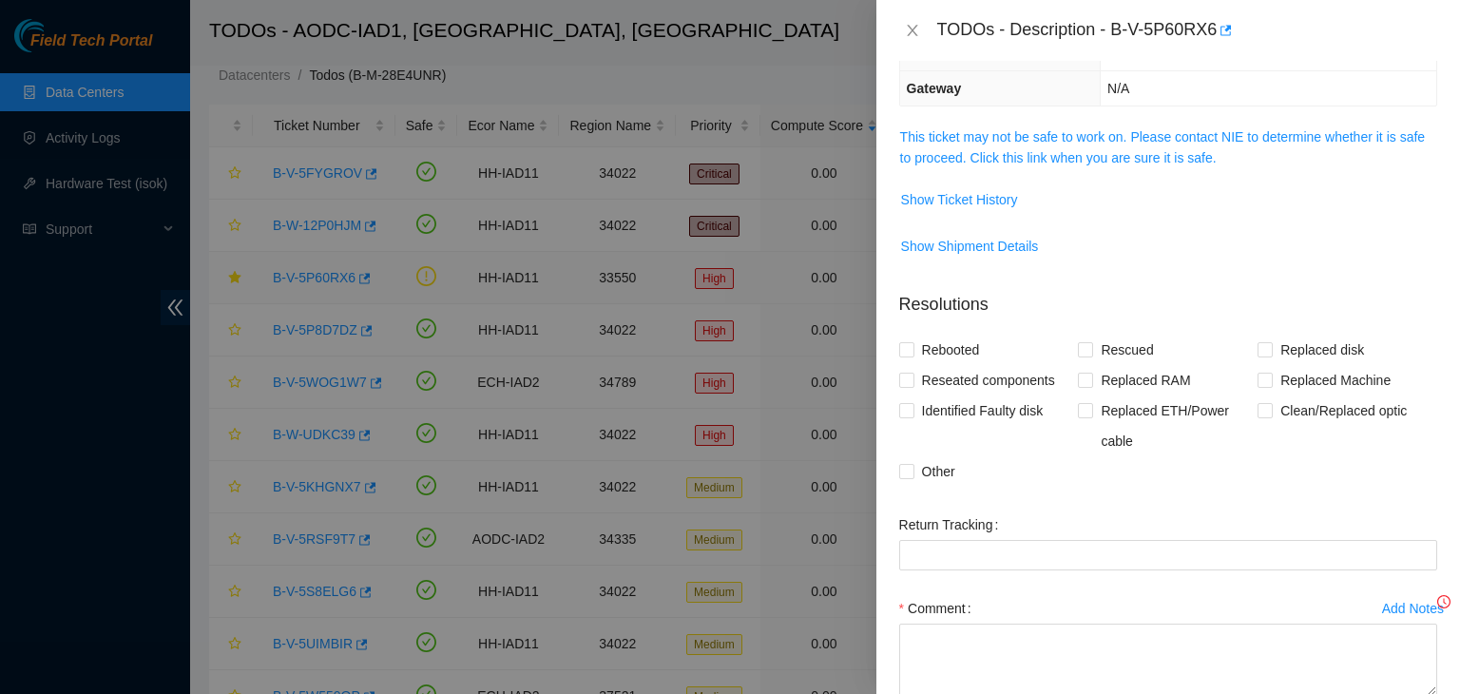
scroll to position [162, 0]
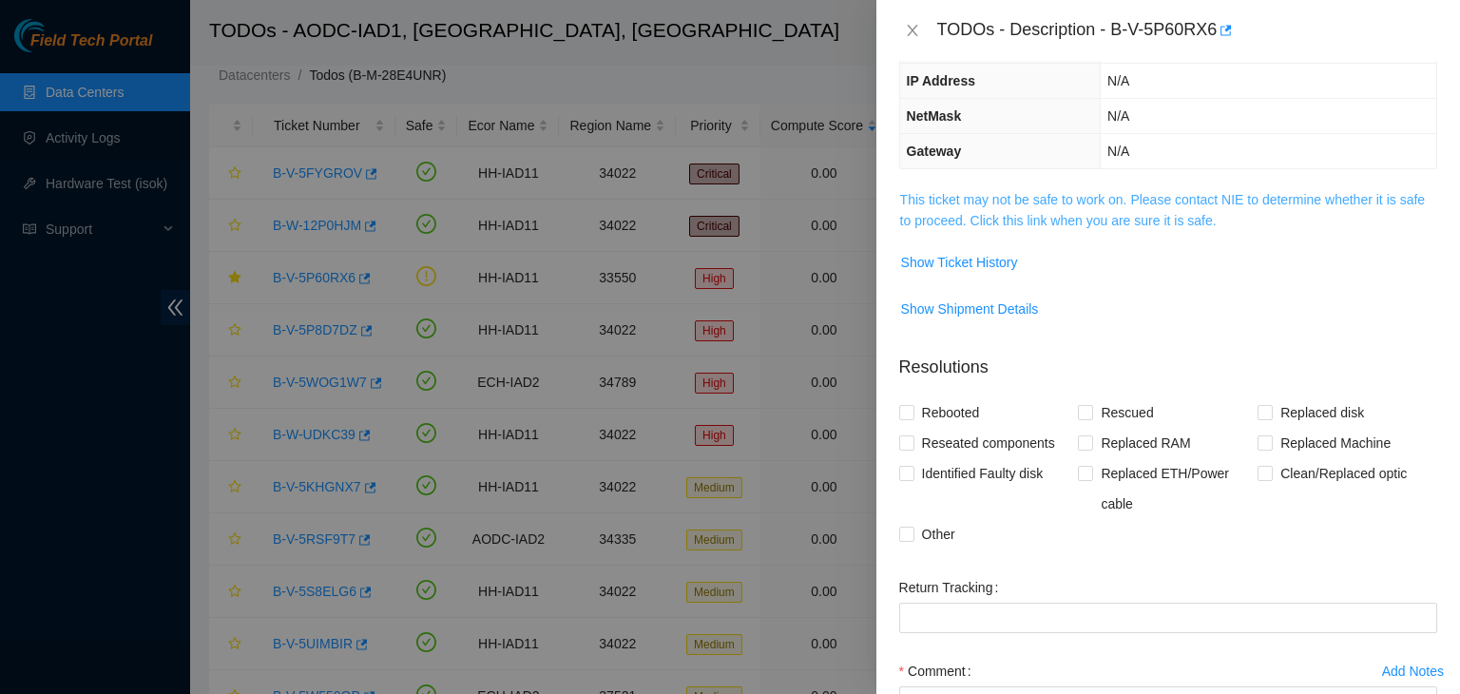
click at [997, 223] on link "This ticket may not be safe to work on. Please contact NIE to determine whether…" at bounding box center [1162, 210] width 525 height 36
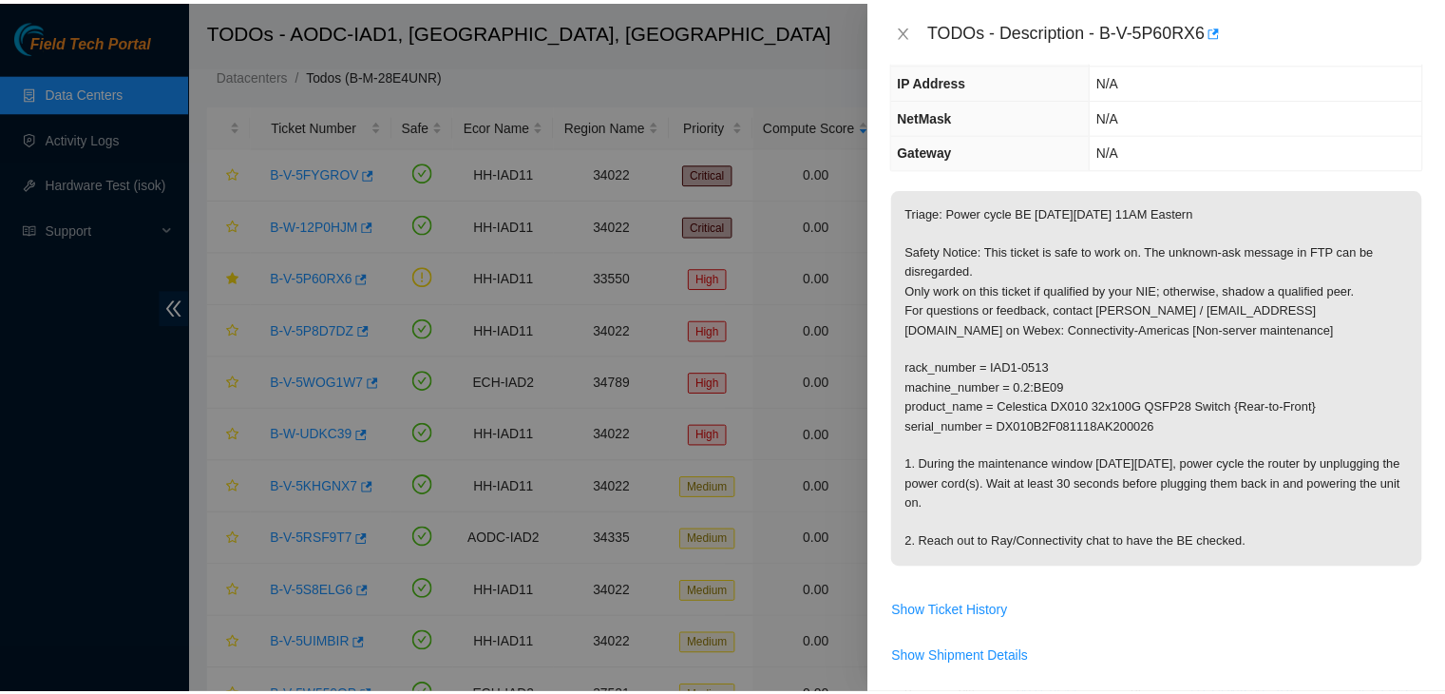
scroll to position [0, 0]
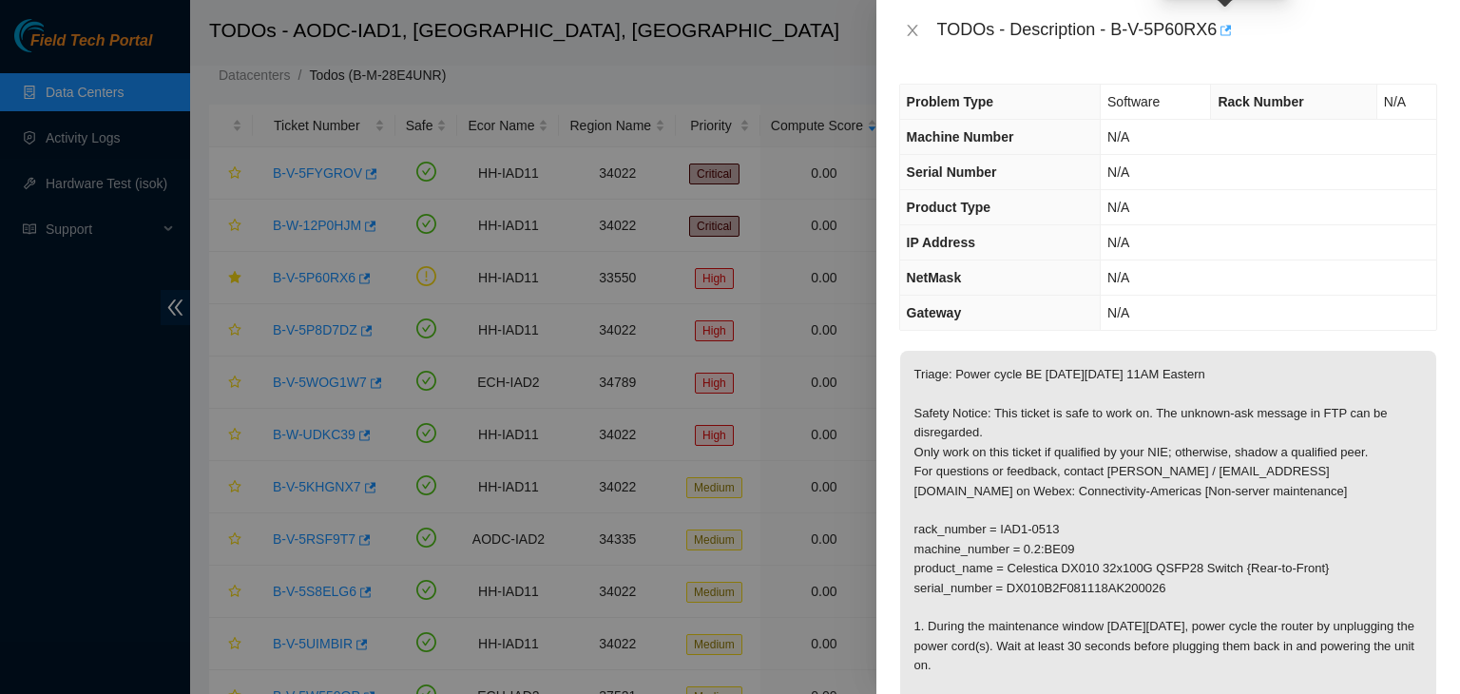
click at [1228, 29] on icon "button" at bounding box center [1225, 30] width 11 height 10
click at [914, 33] on icon "close" at bounding box center [912, 30] width 10 height 11
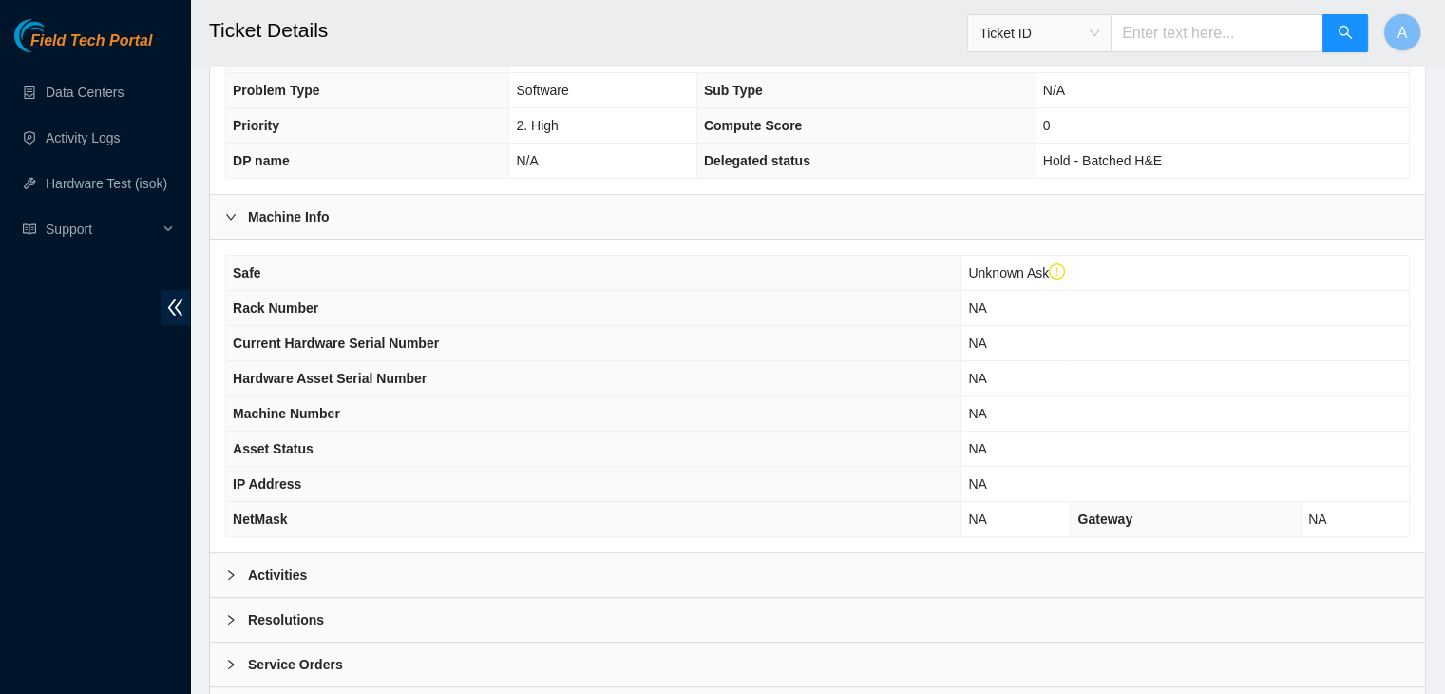
scroll to position [626, 0]
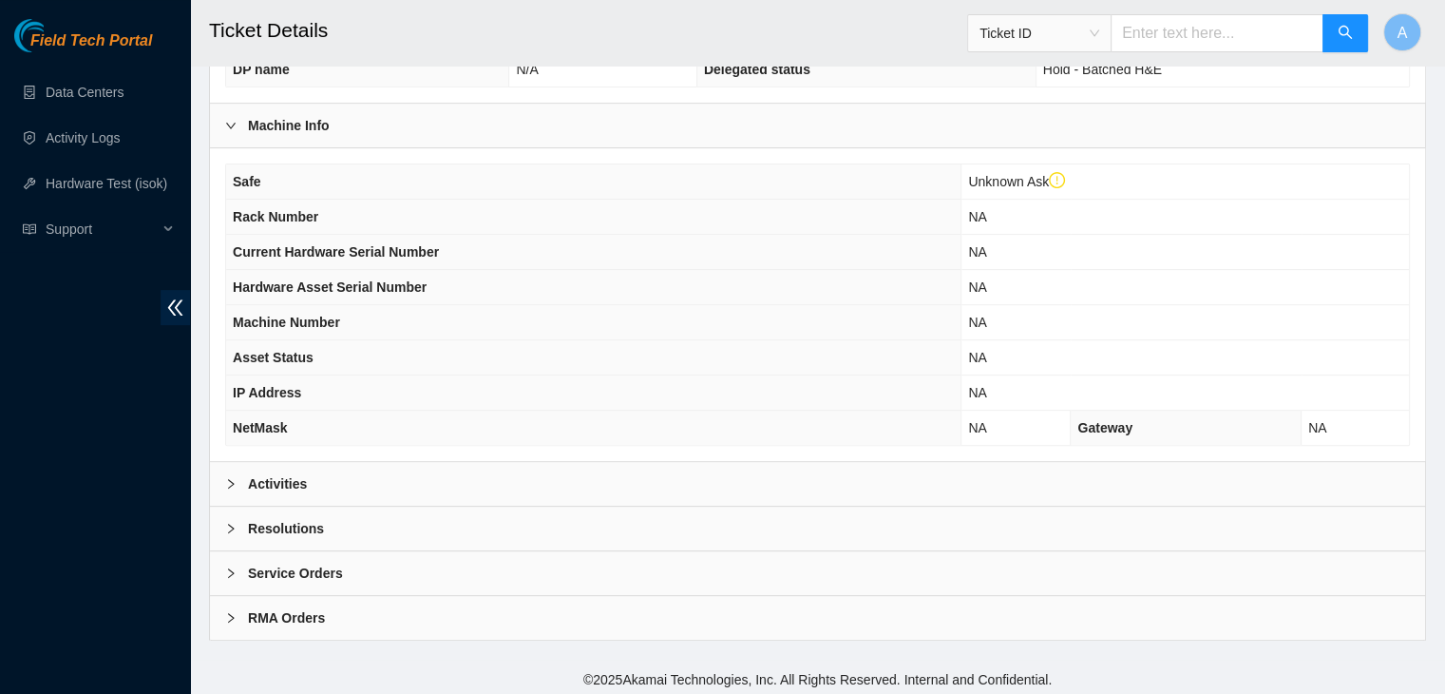
click at [665, 487] on div "Activities" at bounding box center [817, 484] width 1215 height 44
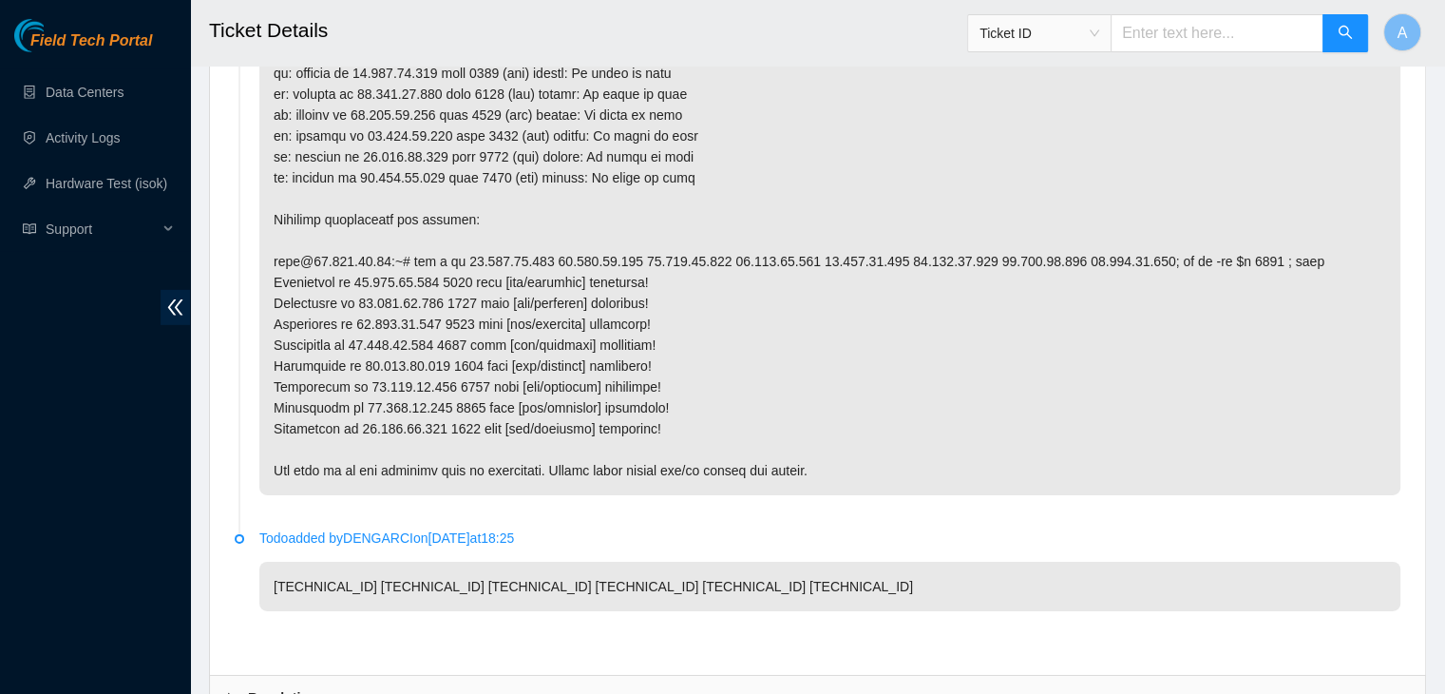
scroll to position [6074, 0]
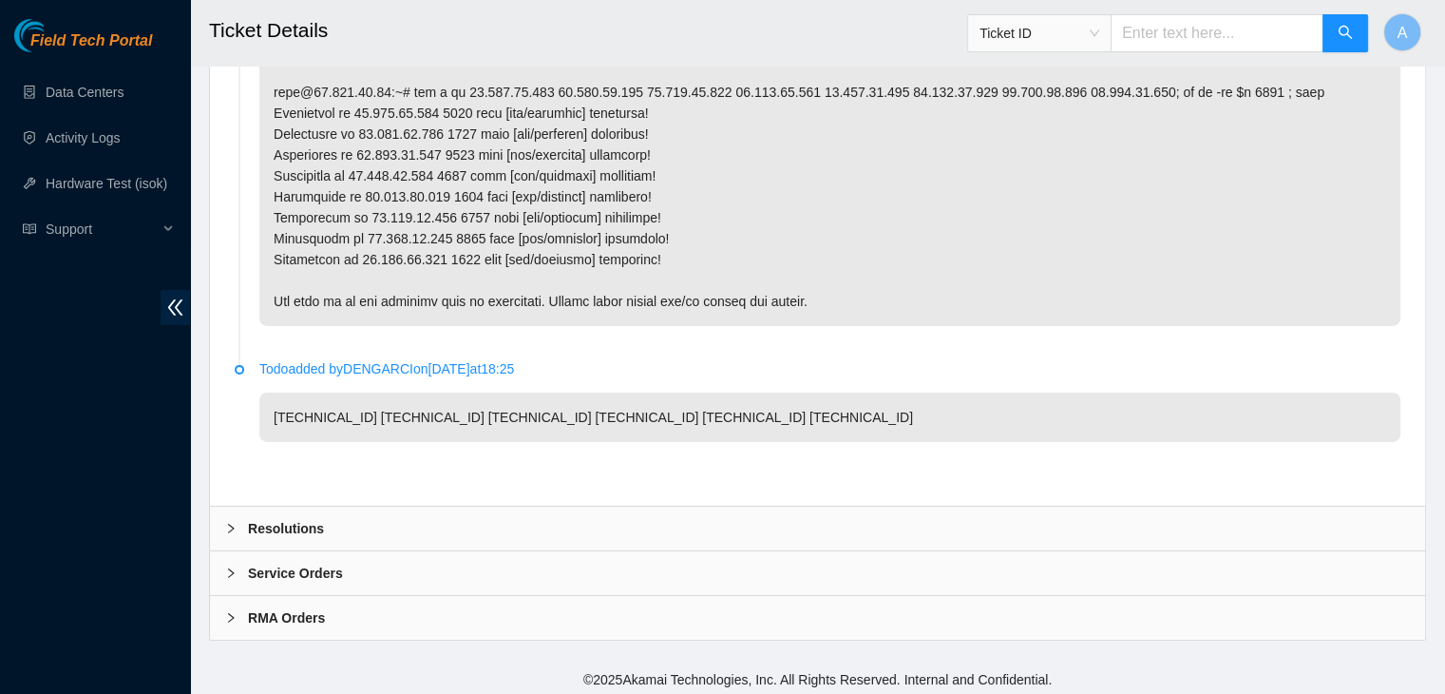
click at [629, 528] on div "Resolutions" at bounding box center [817, 528] width 1215 height 44
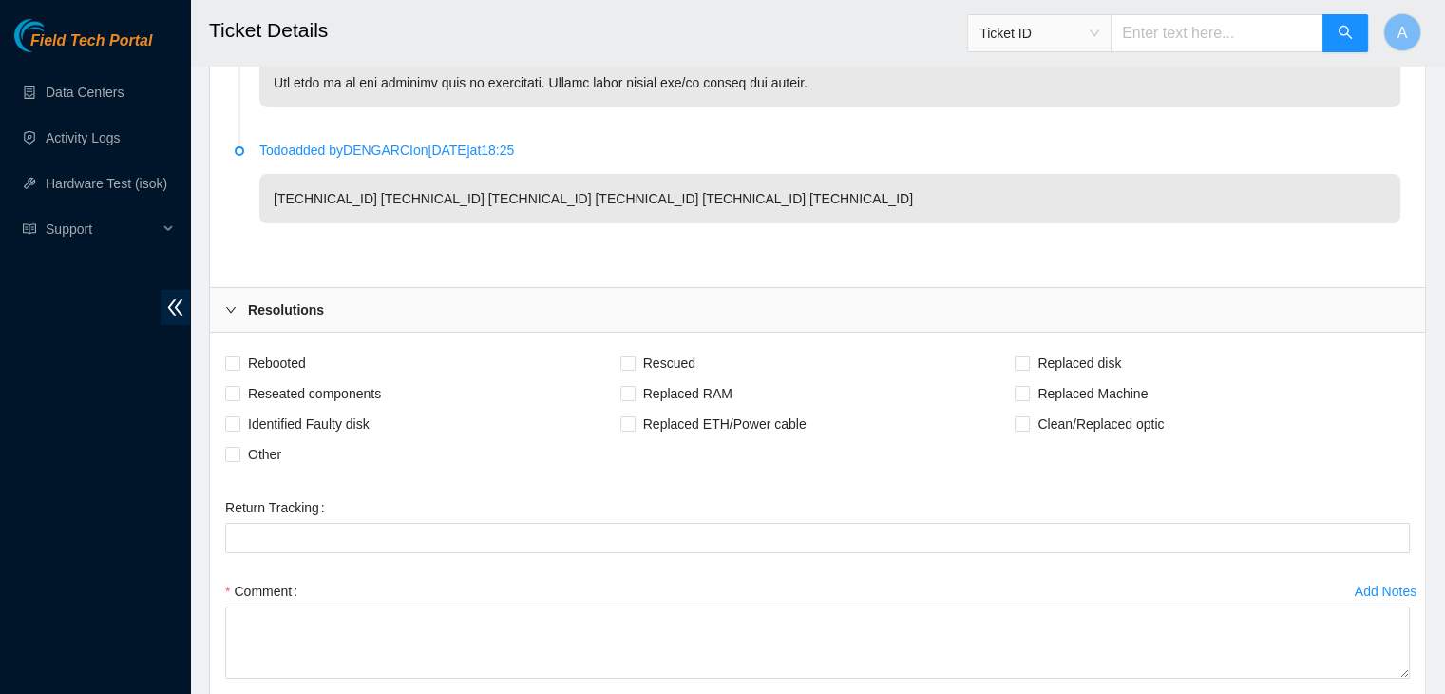
scroll to position [6294, 0]
click at [296, 360] on span "Rebooted" at bounding box center [276, 362] width 73 height 30
click at [239, 360] on input "Rebooted" at bounding box center [231, 360] width 13 height 13
checkbox input "true"
click at [270, 438] on span "Other" at bounding box center [264, 453] width 48 height 30
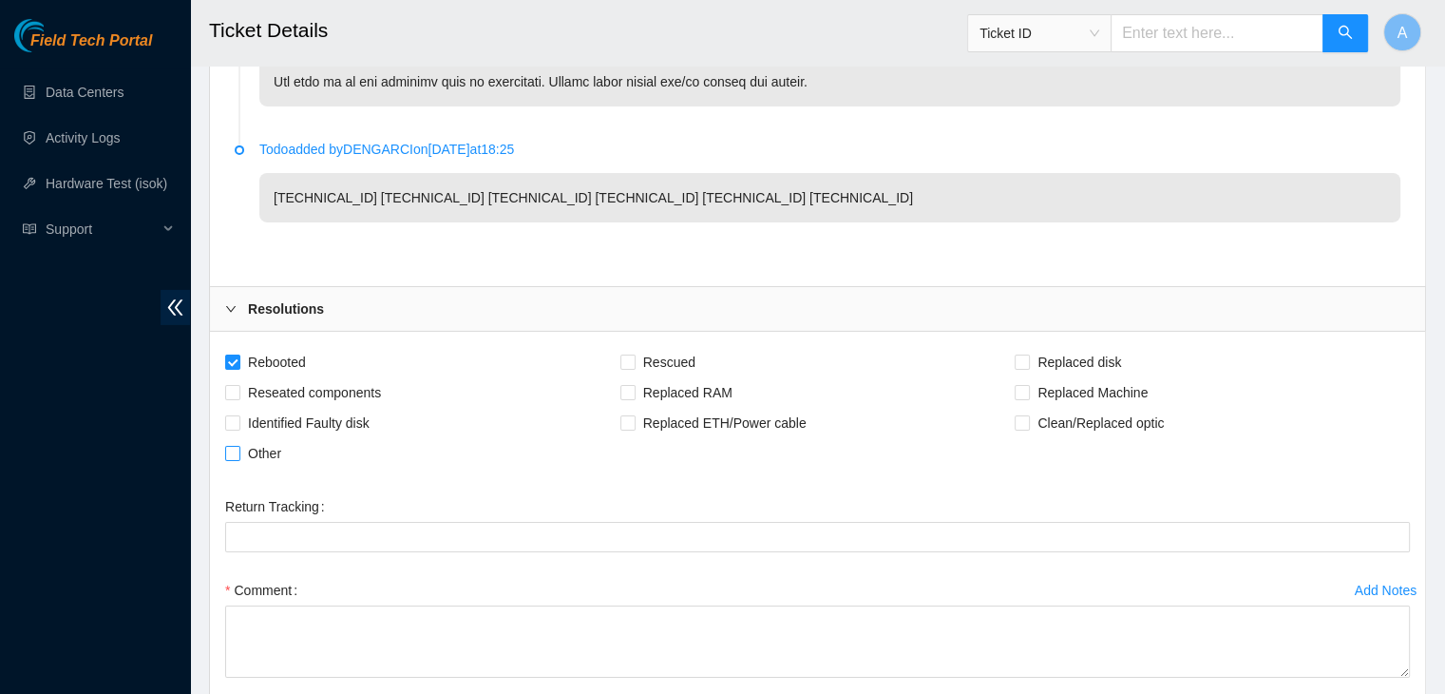
click at [239, 446] on input "Other" at bounding box center [231, 452] width 13 height 13
checkbox input "true"
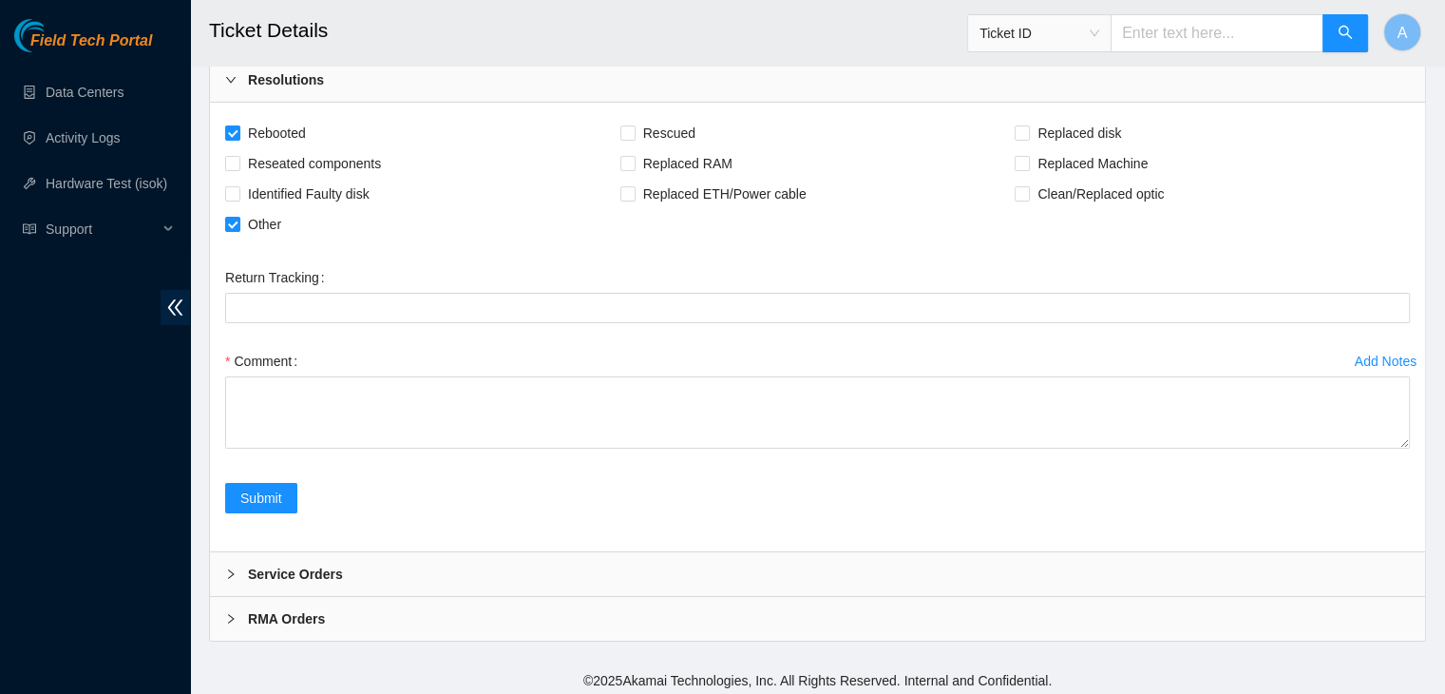
drag, startPoint x: 1407, startPoint y: 436, endPoint x: 1321, endPoint y: 737, distance: 313.4
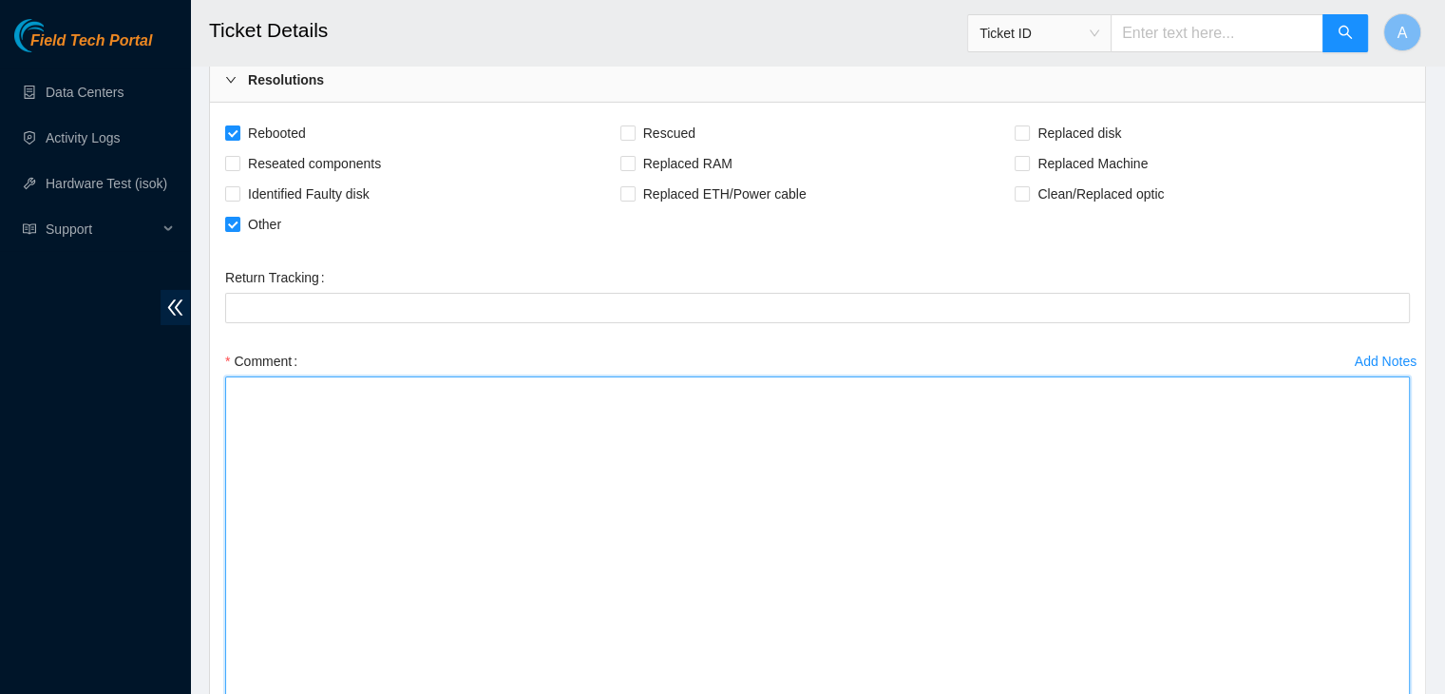
click at [947, 545] on textarea "Comment" at bounding box center [817, 562] width 1185 height 373
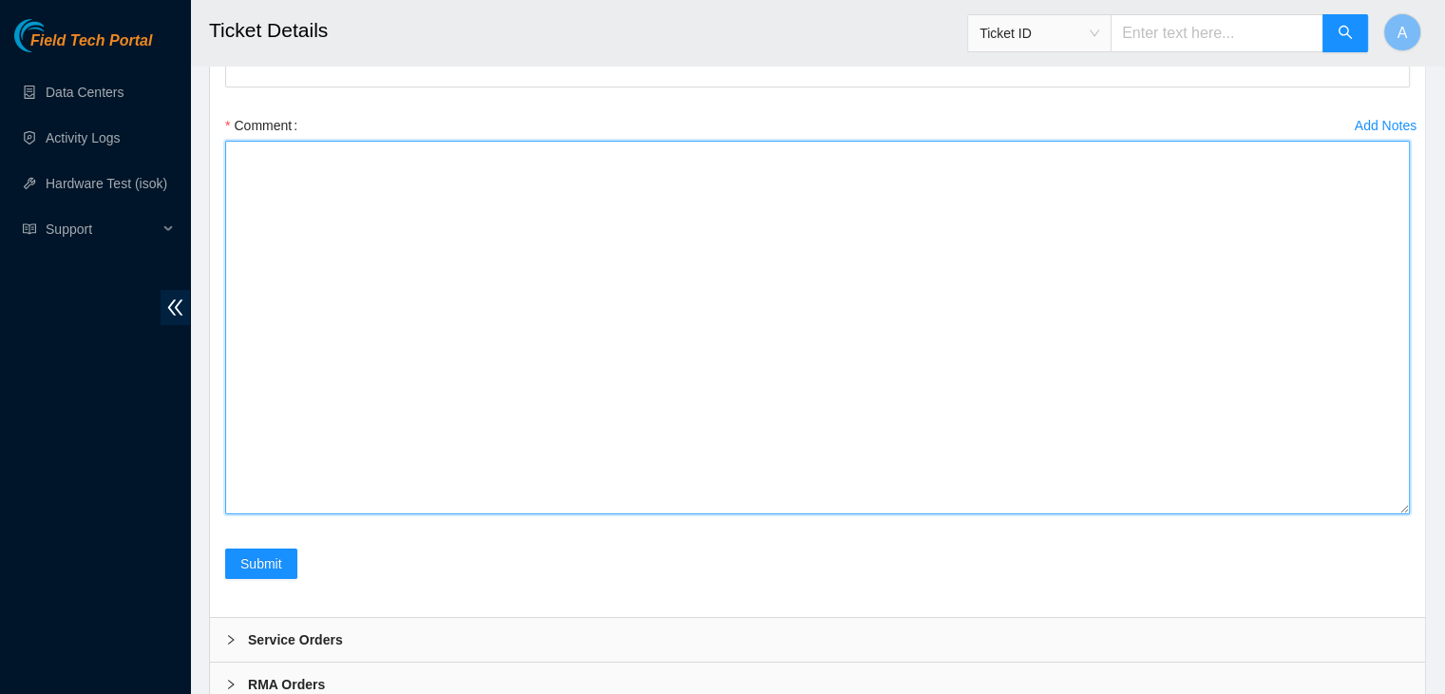
scroll to position [6762, 0]
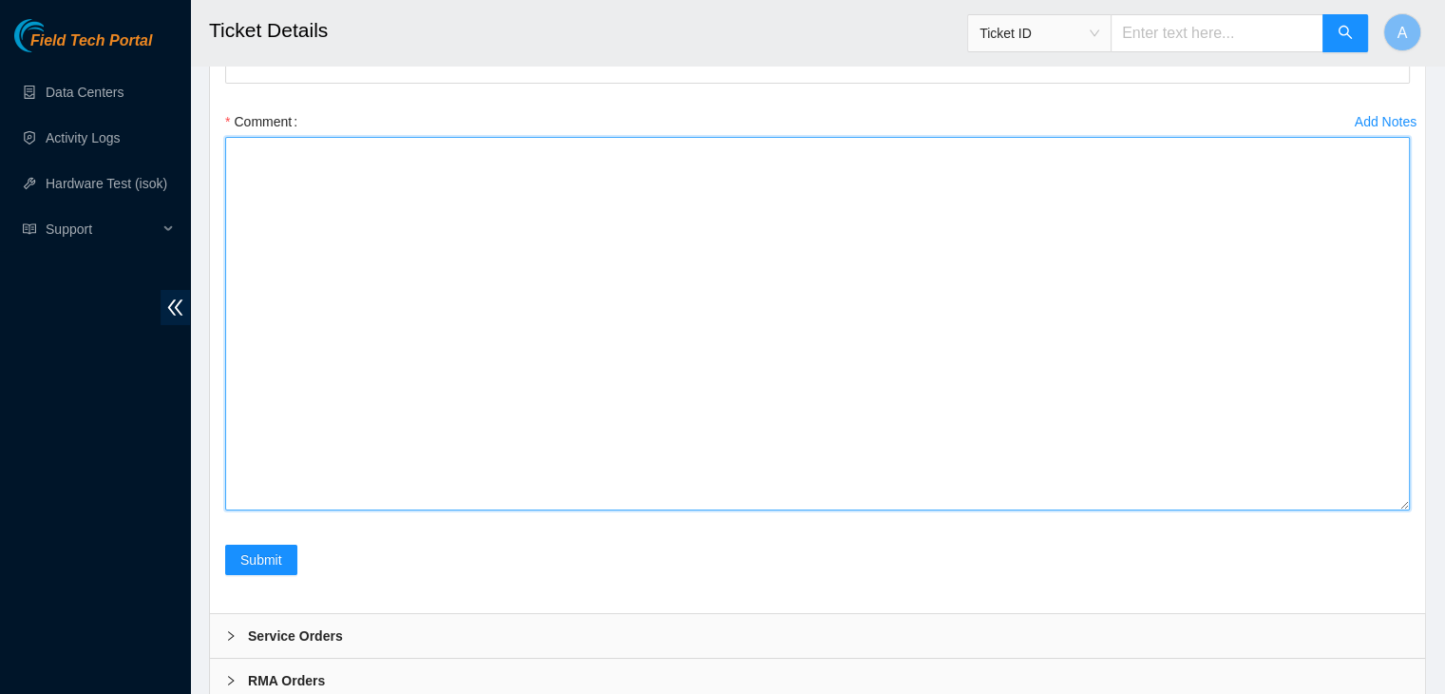
click at [270, 259] on textarea "Comment" at bounding box center [817, 323] width 1185 height 373
paste textarea "verified machine SN/Rack powered down machine unplugged power cords power cycle…"
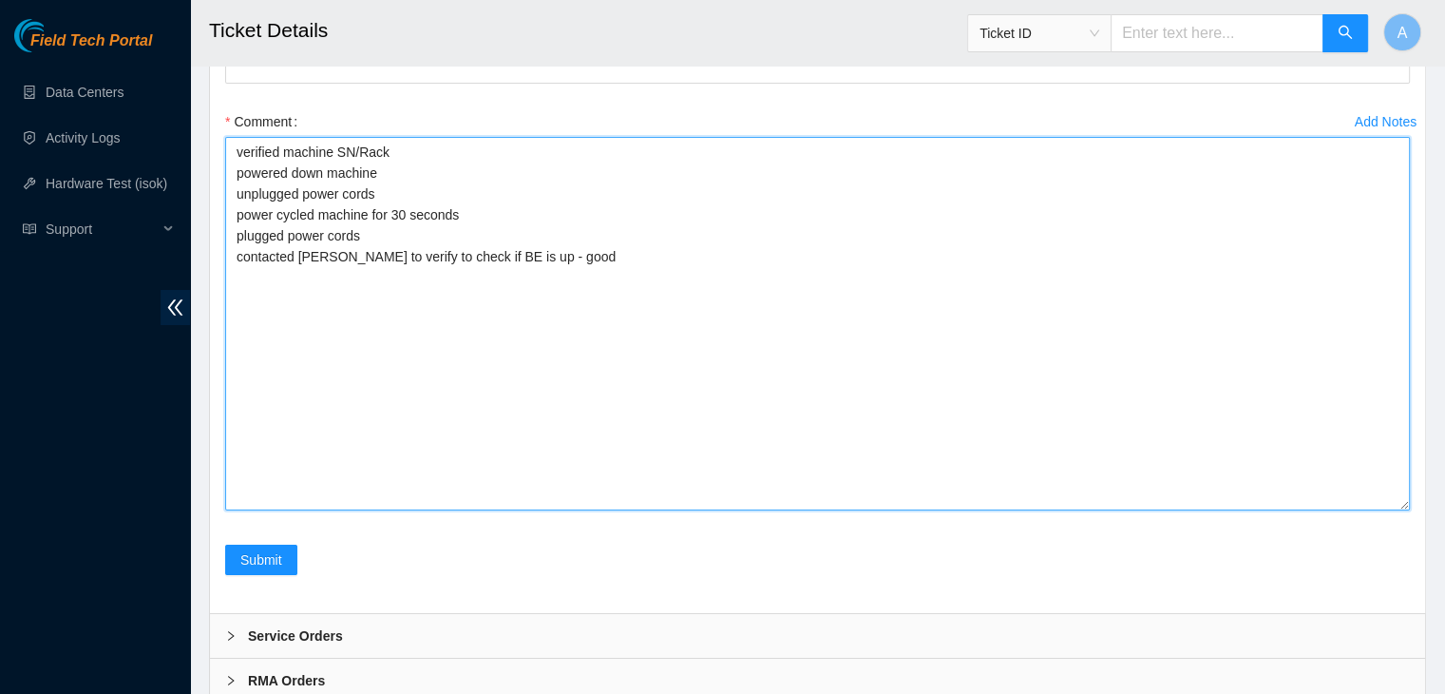
click at [388, 233] on textarea "verified machine SN/Rack powered down machine unplugged power cords power cycle…" at bounding box center [817, 323] width 1185 height 373
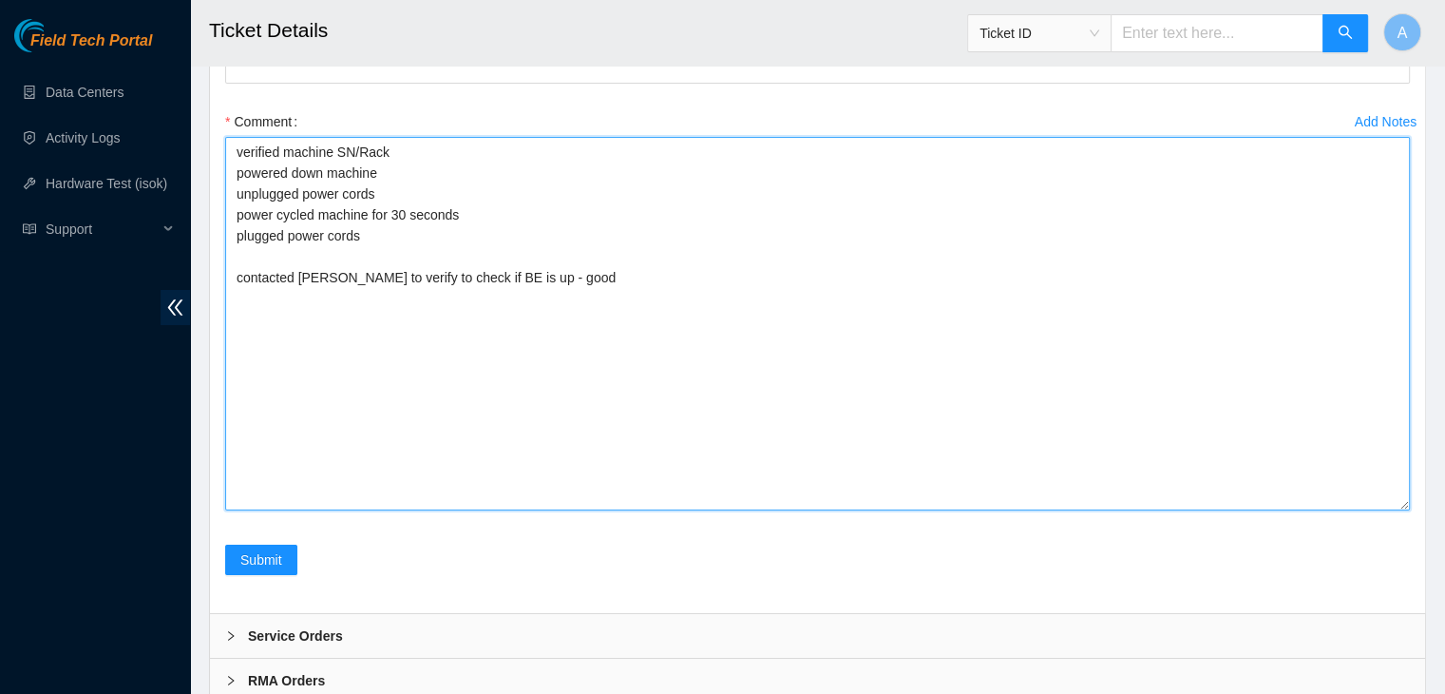
click at [375, 286] on textarea "verified machine SN/Rack powered down machine unplugged power cords power cycle…" at bounding box center [817, 323] width 1185 height 373
click at [608, 306] on textarea "verified machine SN/Rack powered down machine unplugged power cords power cycle…" at bounding box center [817, 323] width 1185 height 373
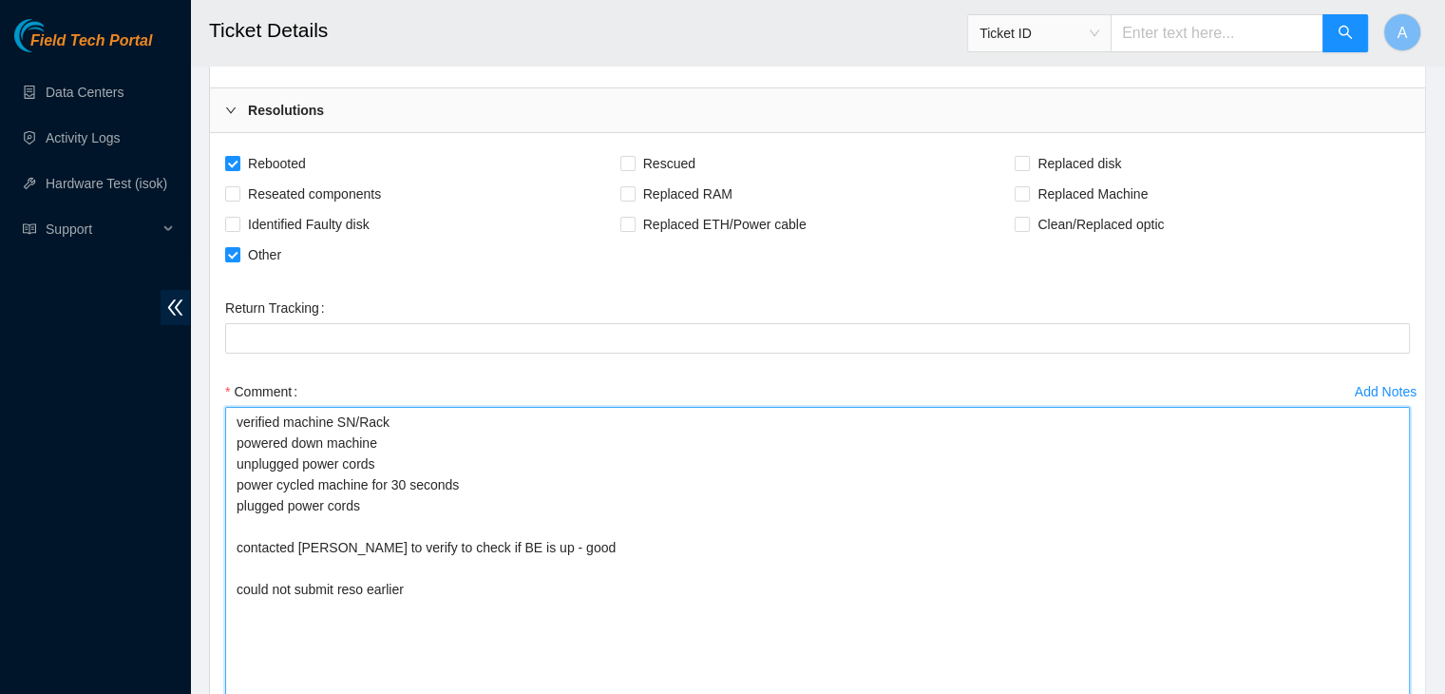
scroll to position [6824, 0]
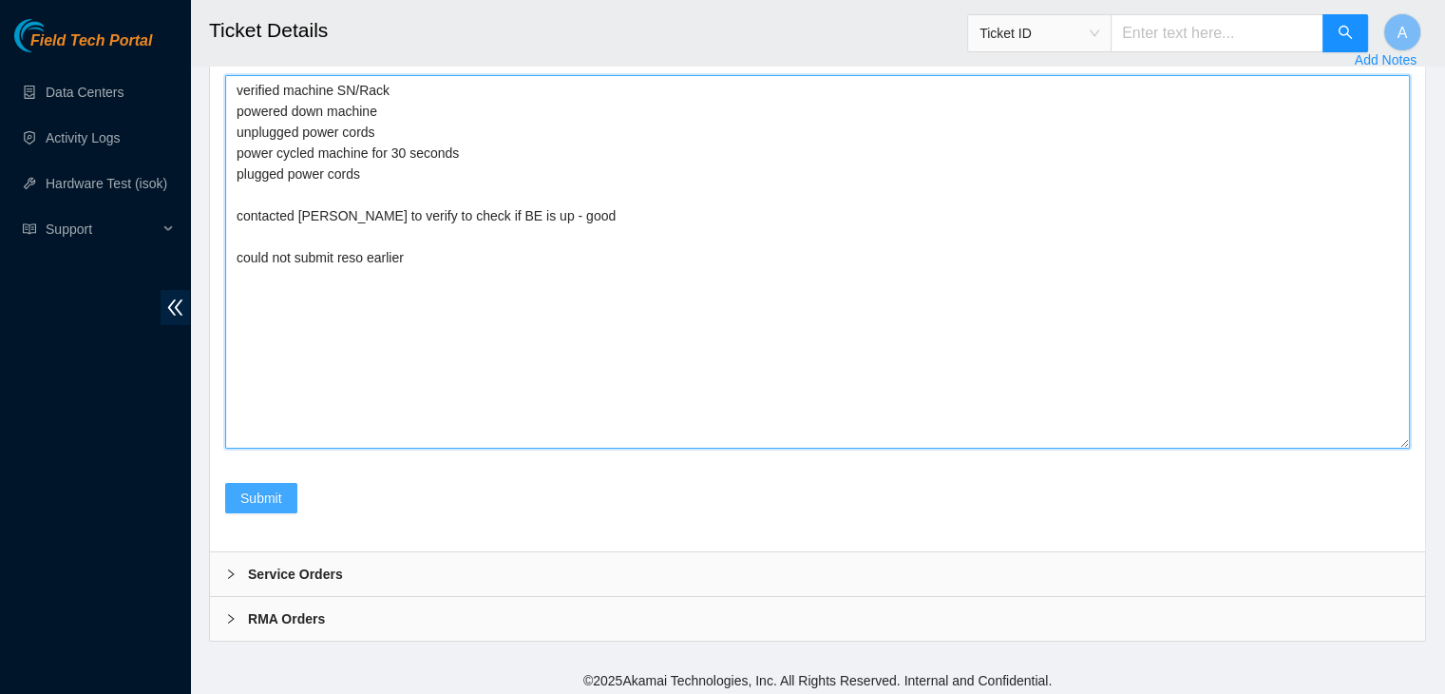
type textarea "verified machine SN/Rack powered down machine unplugged power cords power cycle…"
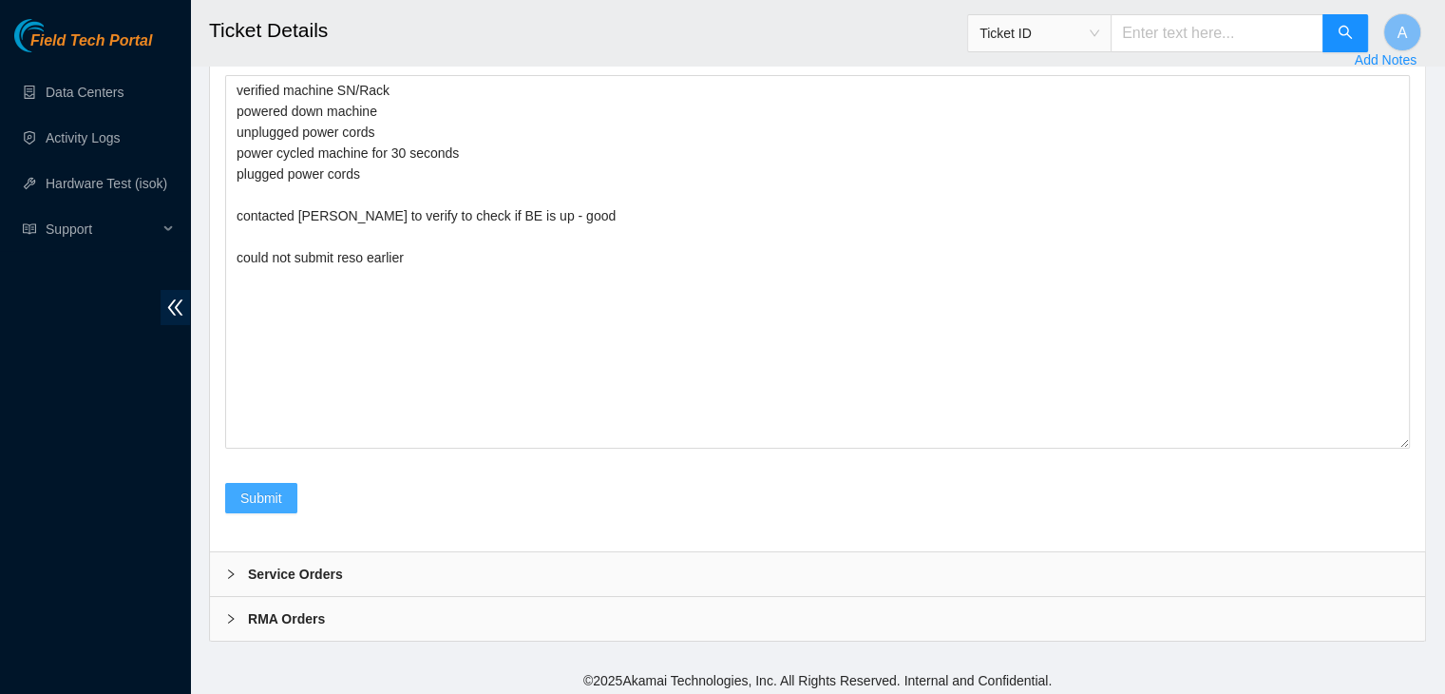
click at [270, 505] on button "Submit" at bounding box center [261, 498] width 72 height 30
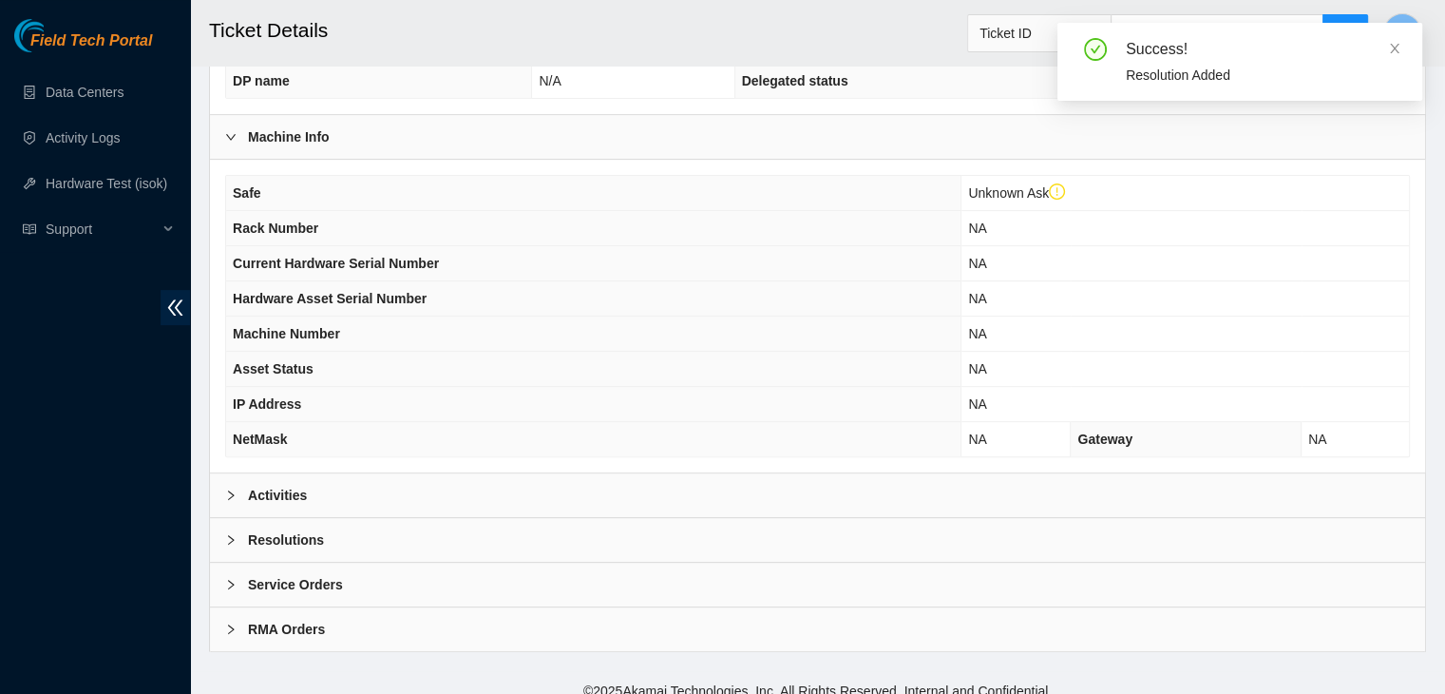
scroll to position [616, 0]
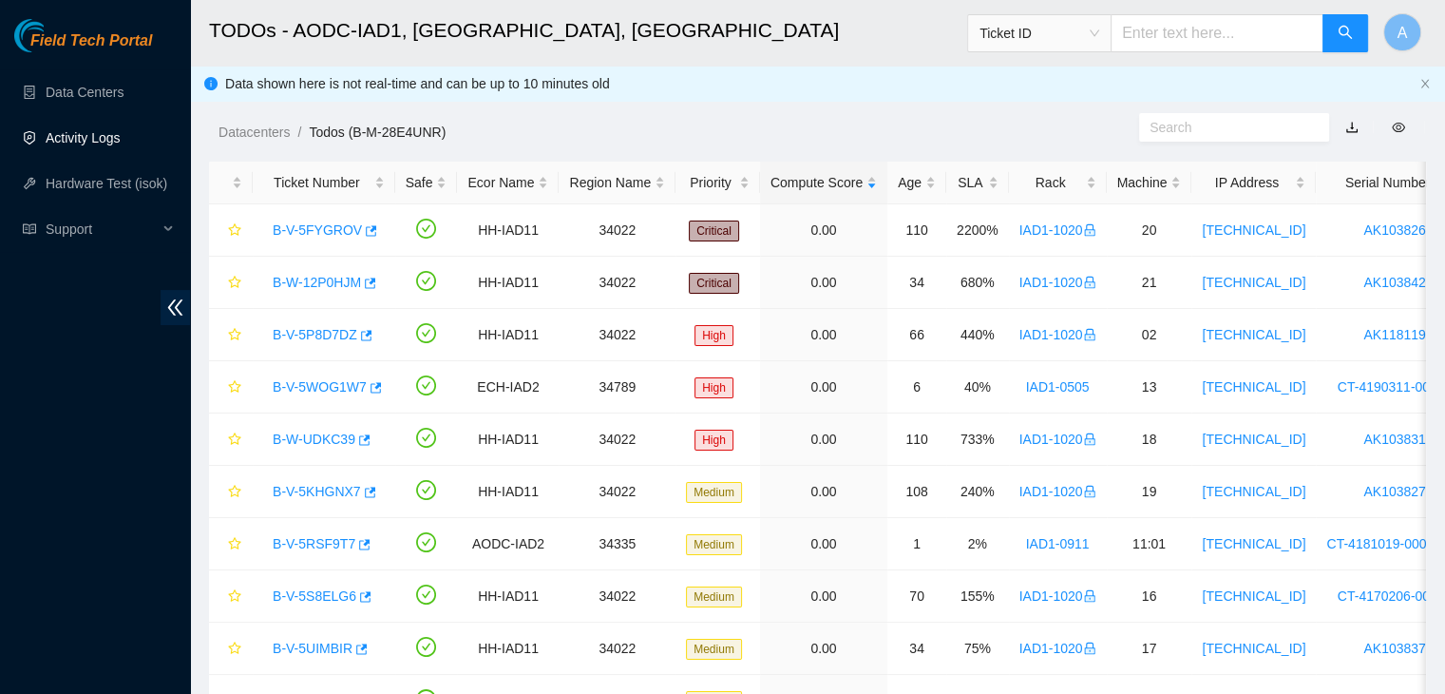
click at [121, 130] on link "Activity Logs" at bounding box center [83, 137] width 75 height 15
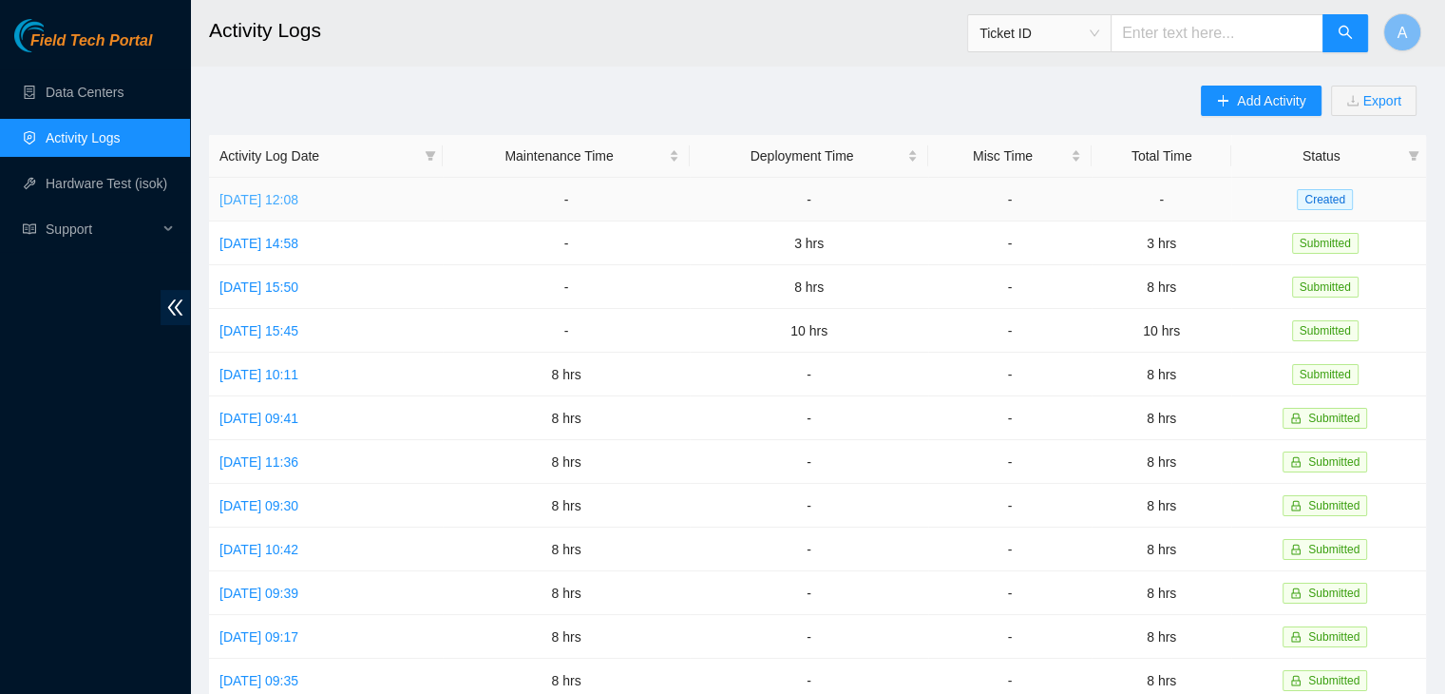
click at [298, 195] on link "[DATE] 12:08" at bounding box center [259, 199] width 79 height 15
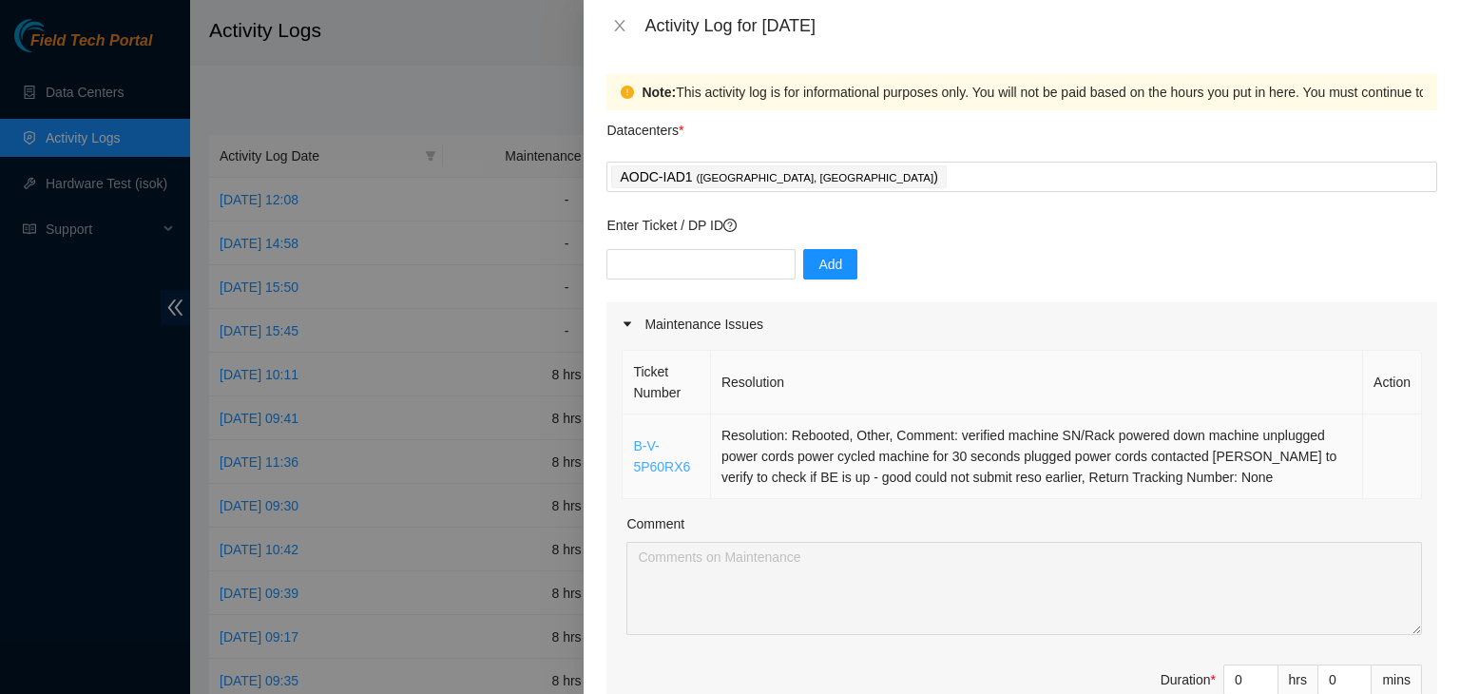
click at [663, 465] on link "B-V-5P60RX6" at bounding box center [661, 456] width 57 height 36
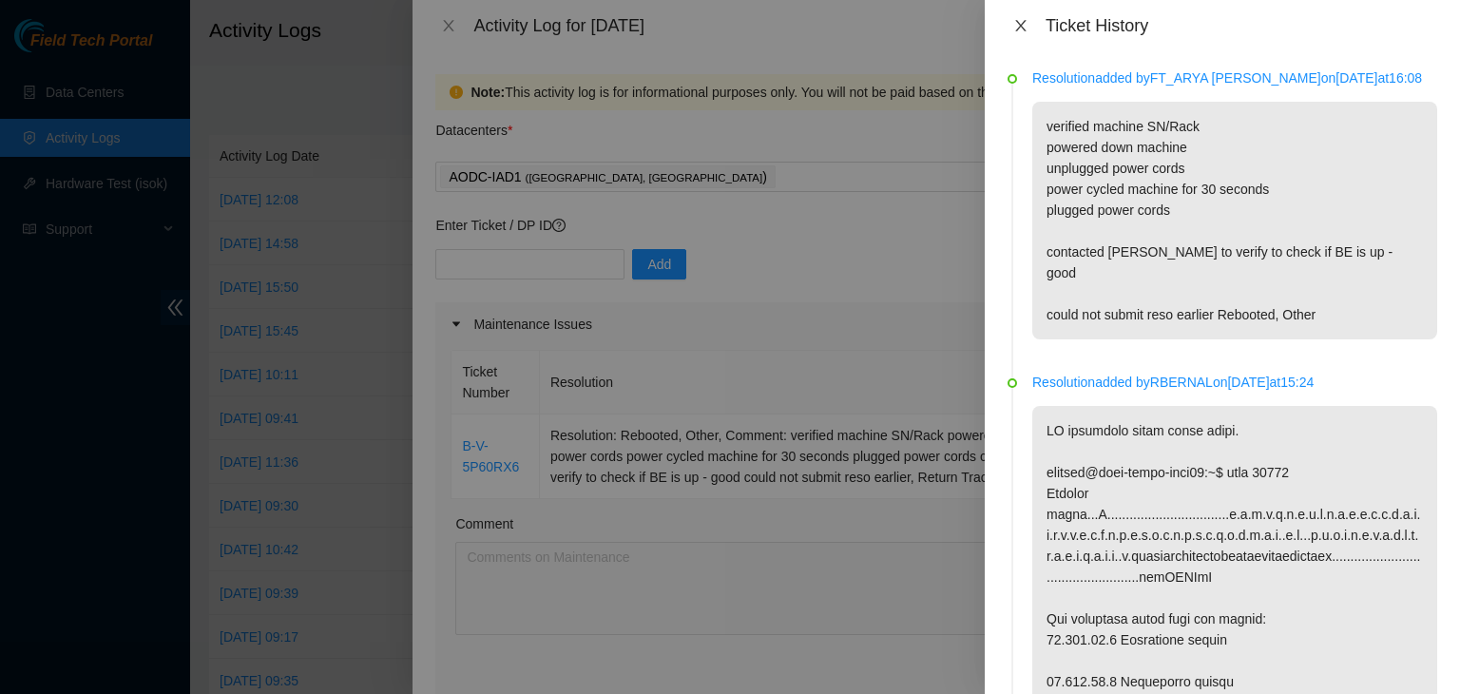
click at [1024, 31] on icon "close" at bounding box center [1020, 25] width 10 height 11
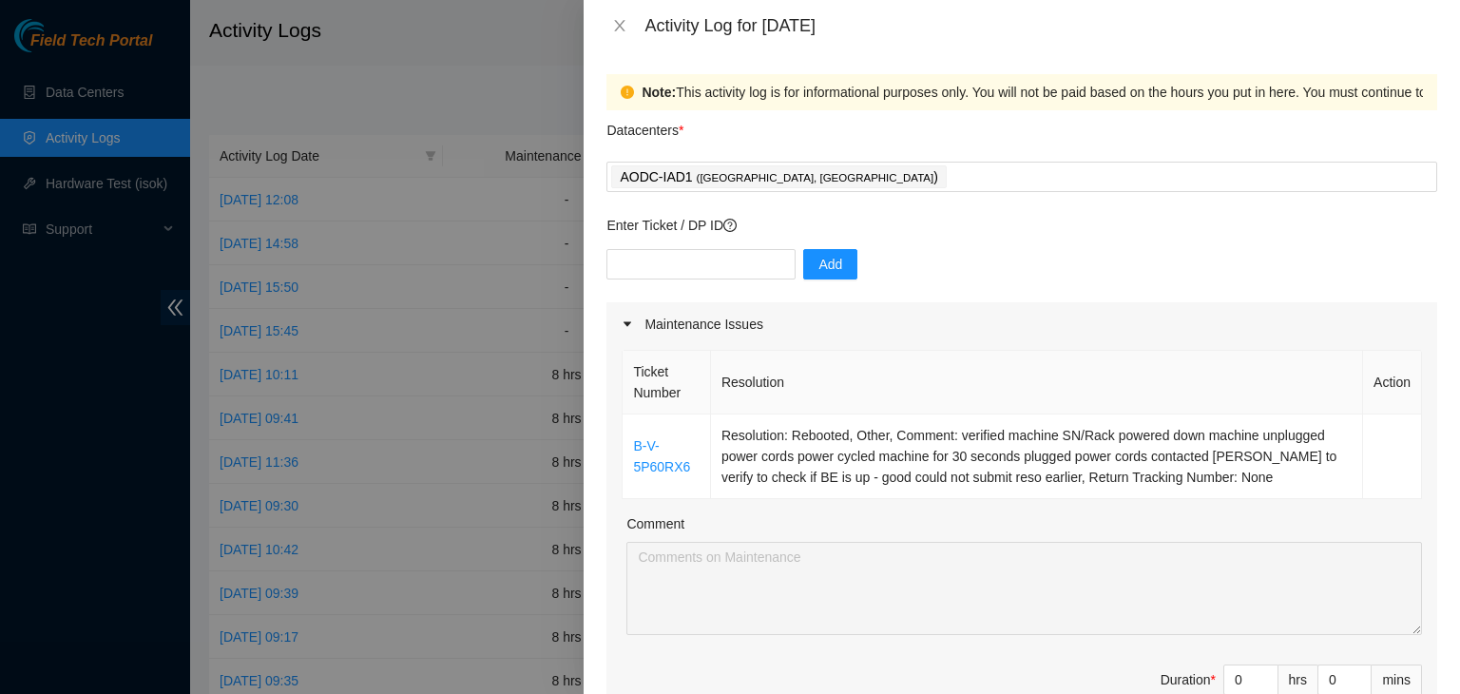
click at [171, 124] on div at bounding box center [730, 347] width 1460 height 694
click at [623, 33] on button "Close" at bounding box center [619, 26] width 27 height 18
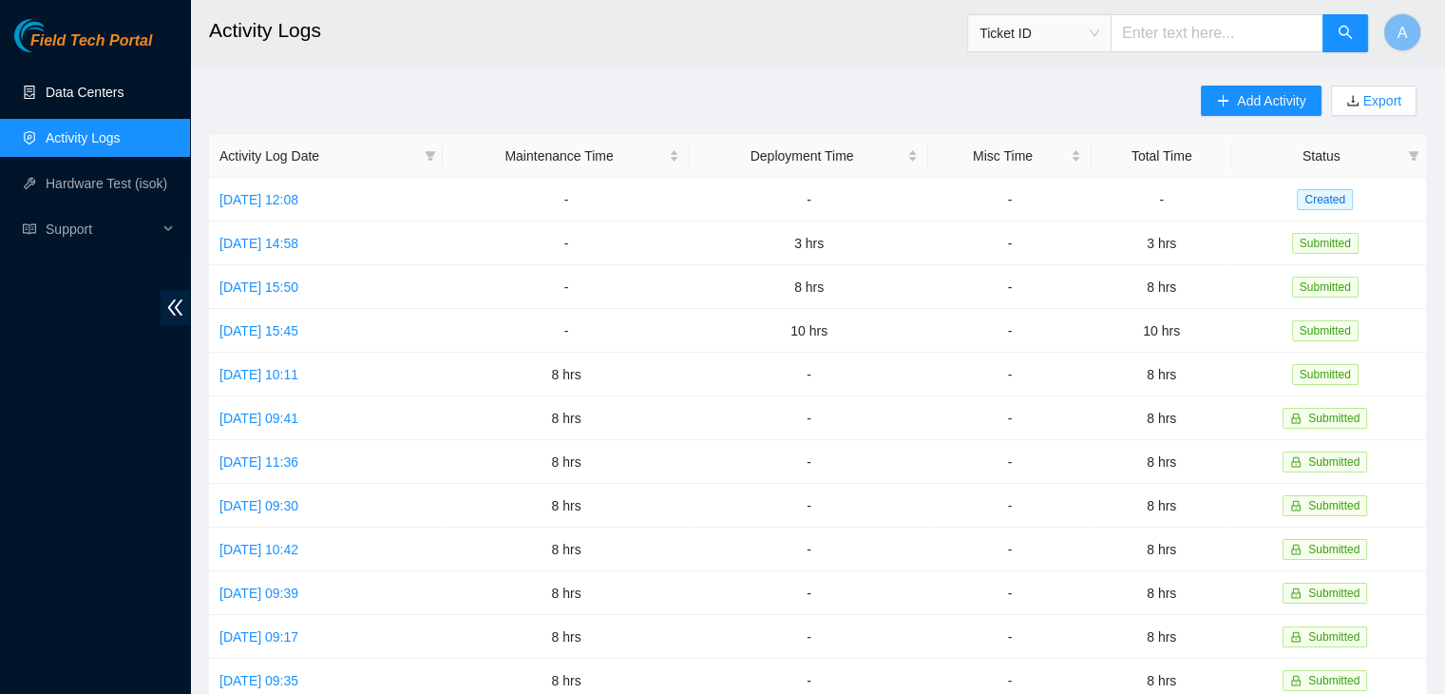
click at [124, 91] on link "Data Centers" at bounding box center [85, 92] width 78 height 15
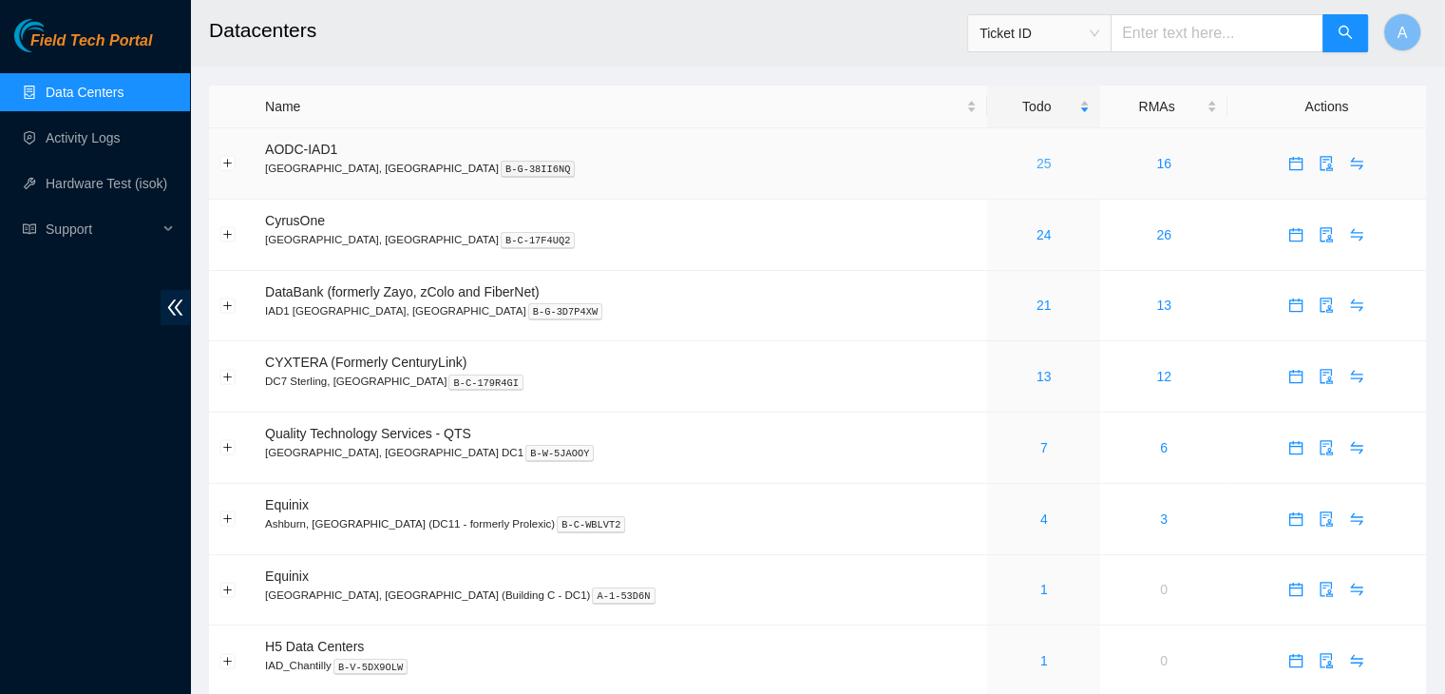
click at [1037, 165] on link "25" at bounding box center [1044, 163] width 15 height 15
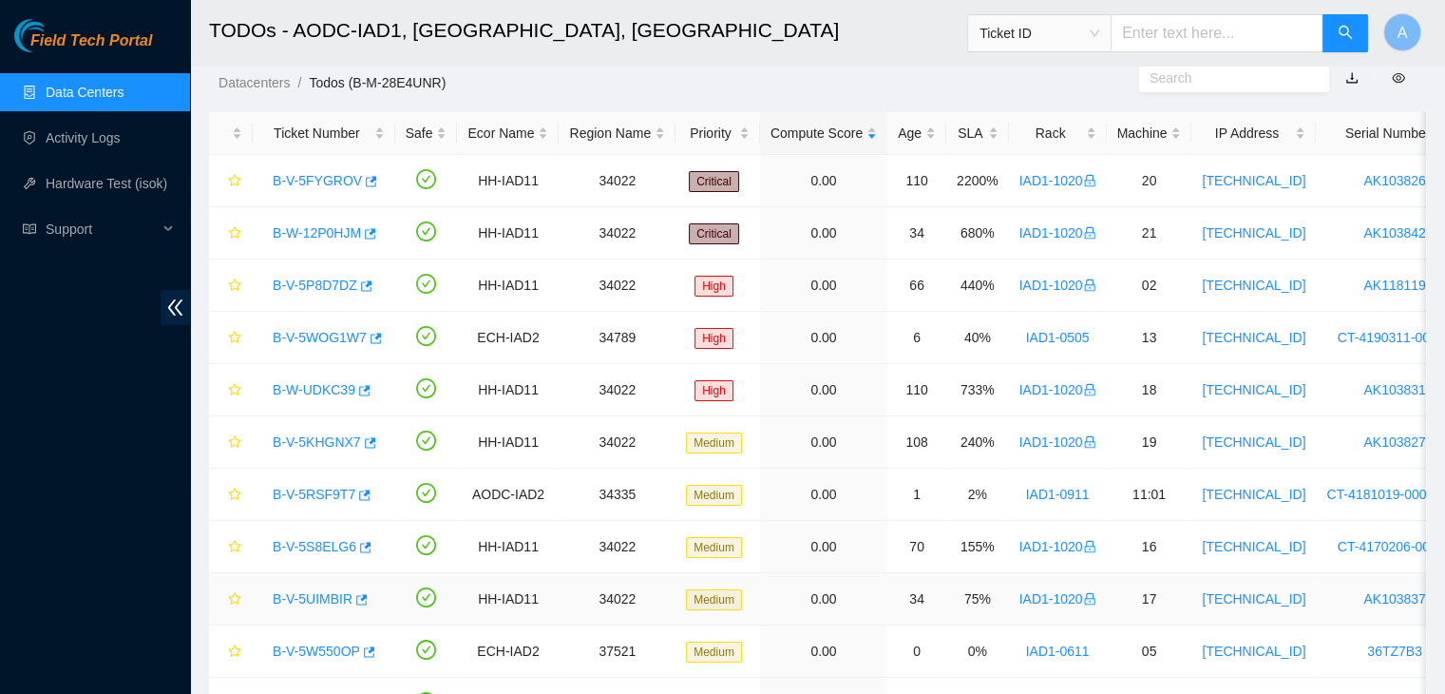
scroll to position [49, 0]
click at [1040, 123] on div "Rack" at bounding box center [1058, 133] width 77 height 21
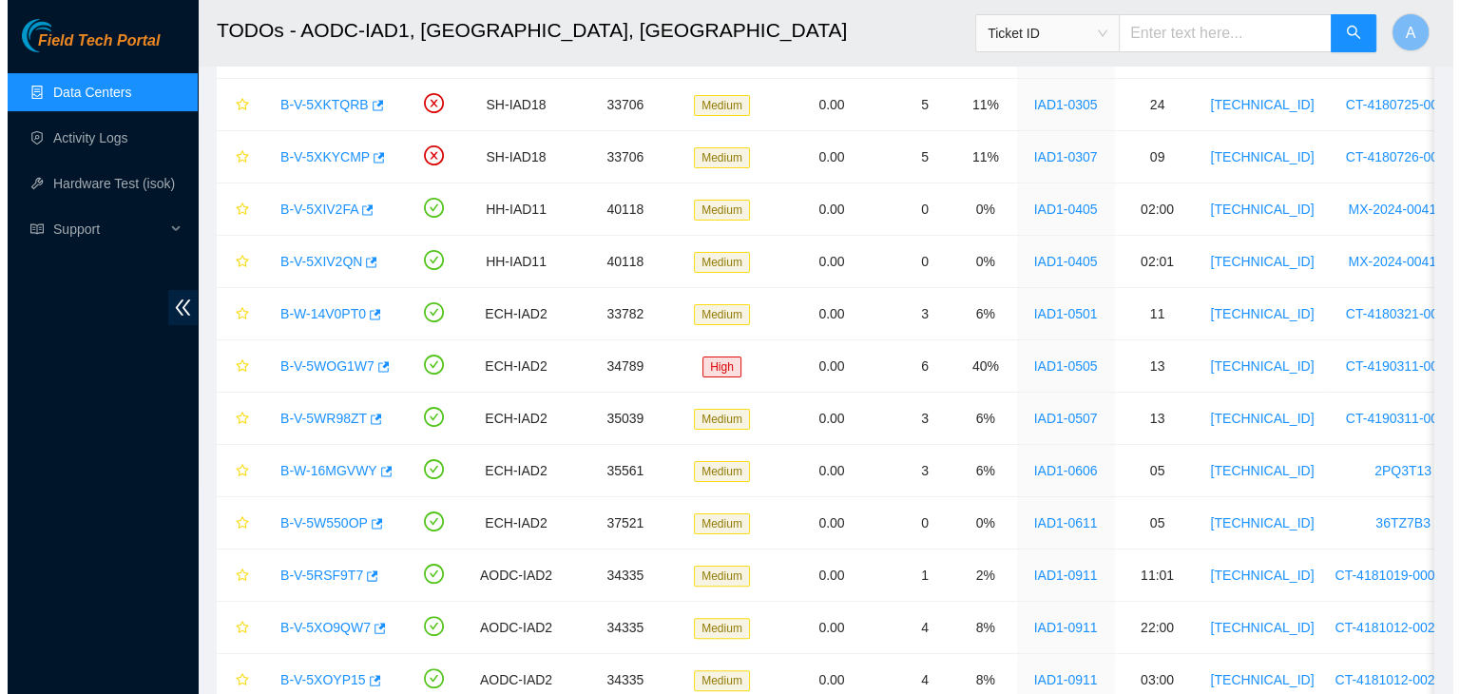
scroll to position [372, 0]
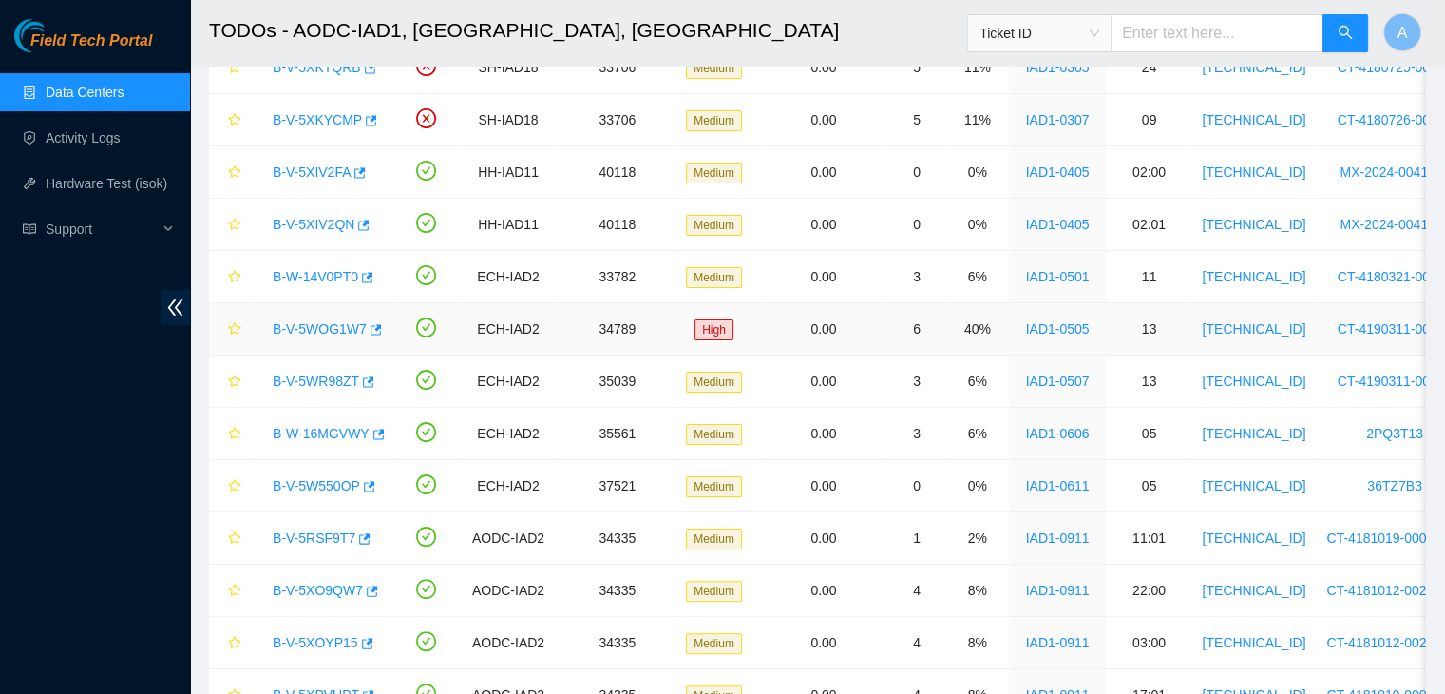
click at [314, 336] on div "B-V-5WOG1W7" at bounding box center [324, 329] width 122 height 30
click at [325, 328] on link "B-V-5WOG1W7" at bounding box center [320, 328] width 94 height 15
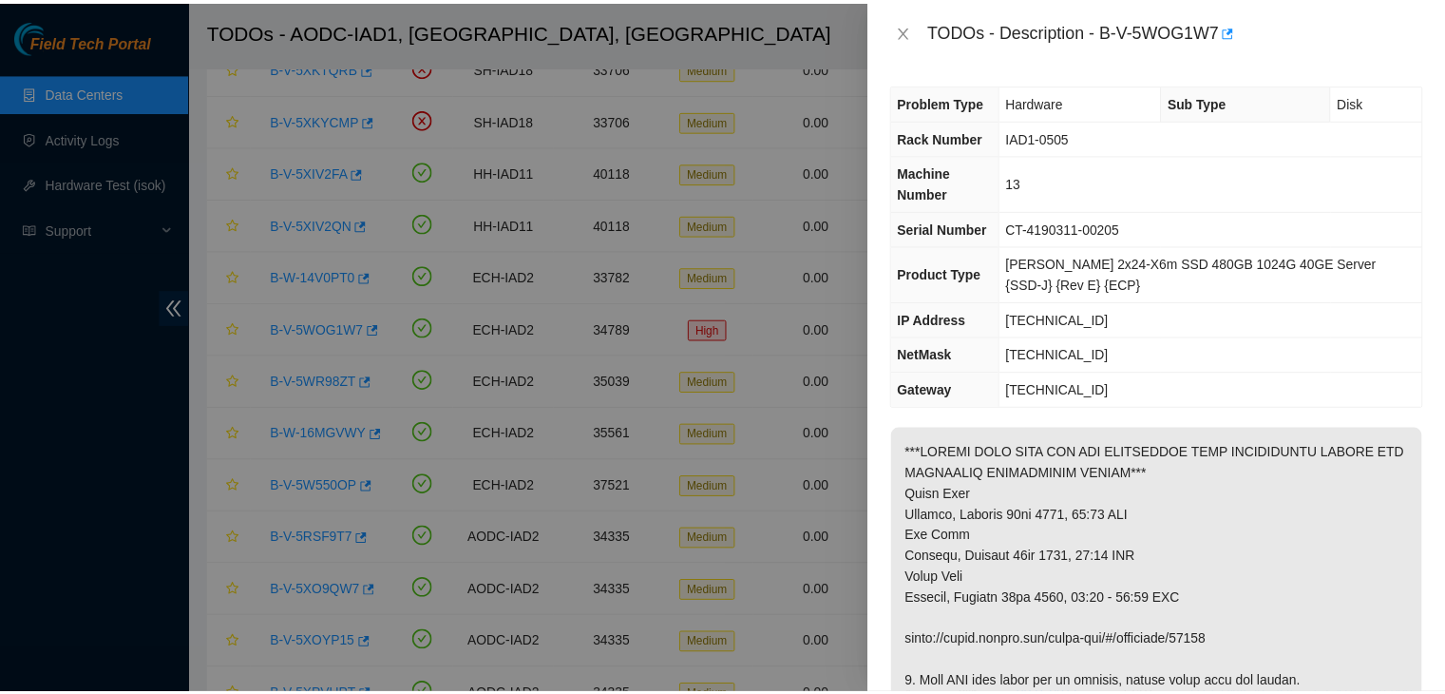
scroll to position [70, 0]
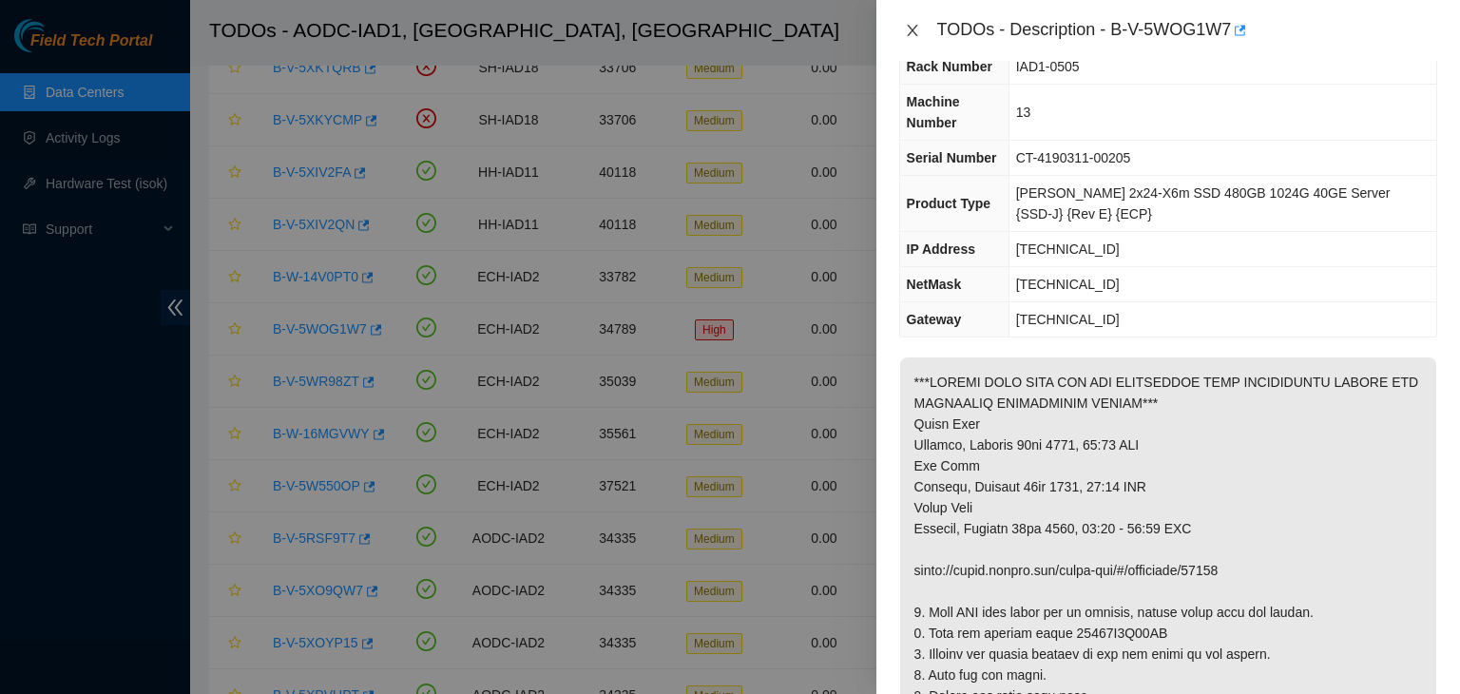
click at [911, 39] on button "Close" at bounding box center [912, 31] width 27 height 18
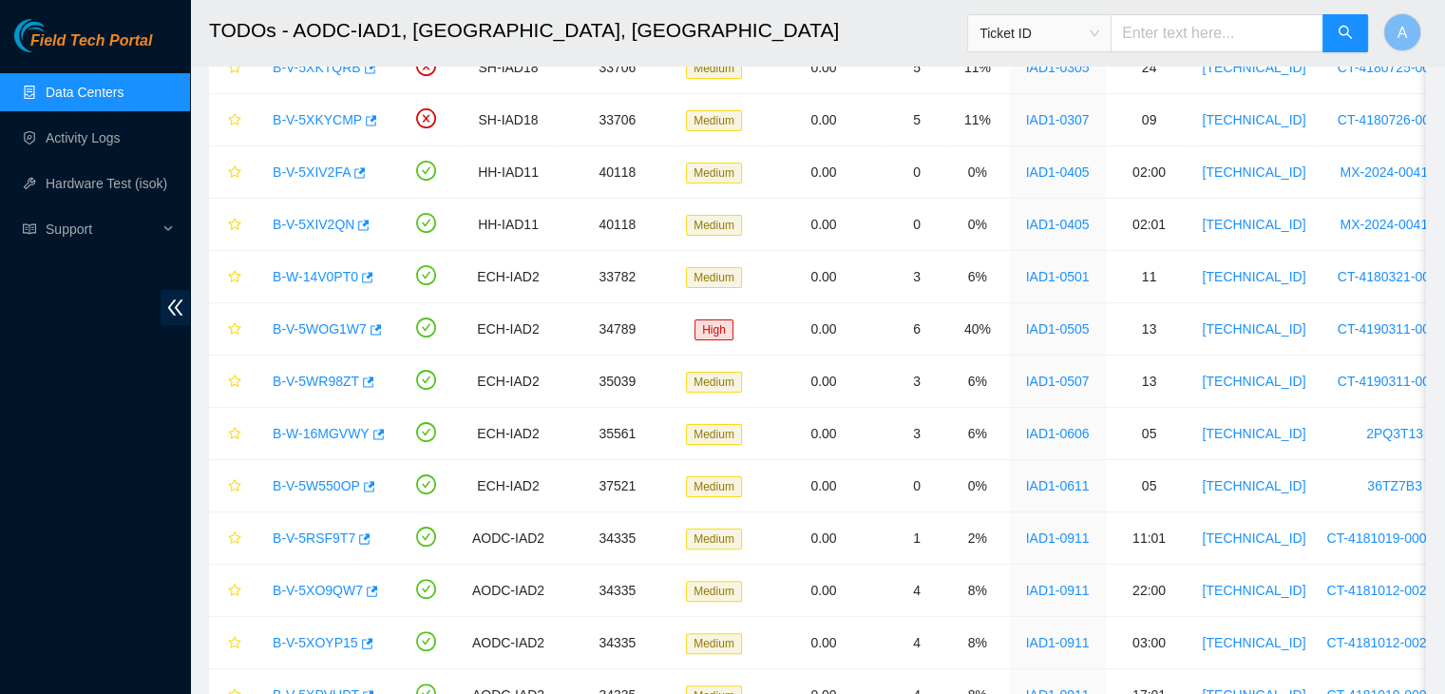
click at [911, 39] on div "TODOs - Description - undefined Problem Type N/A Rack Number N/A Machine Number…" at bounding box center [736, 347] width 1445 height 694
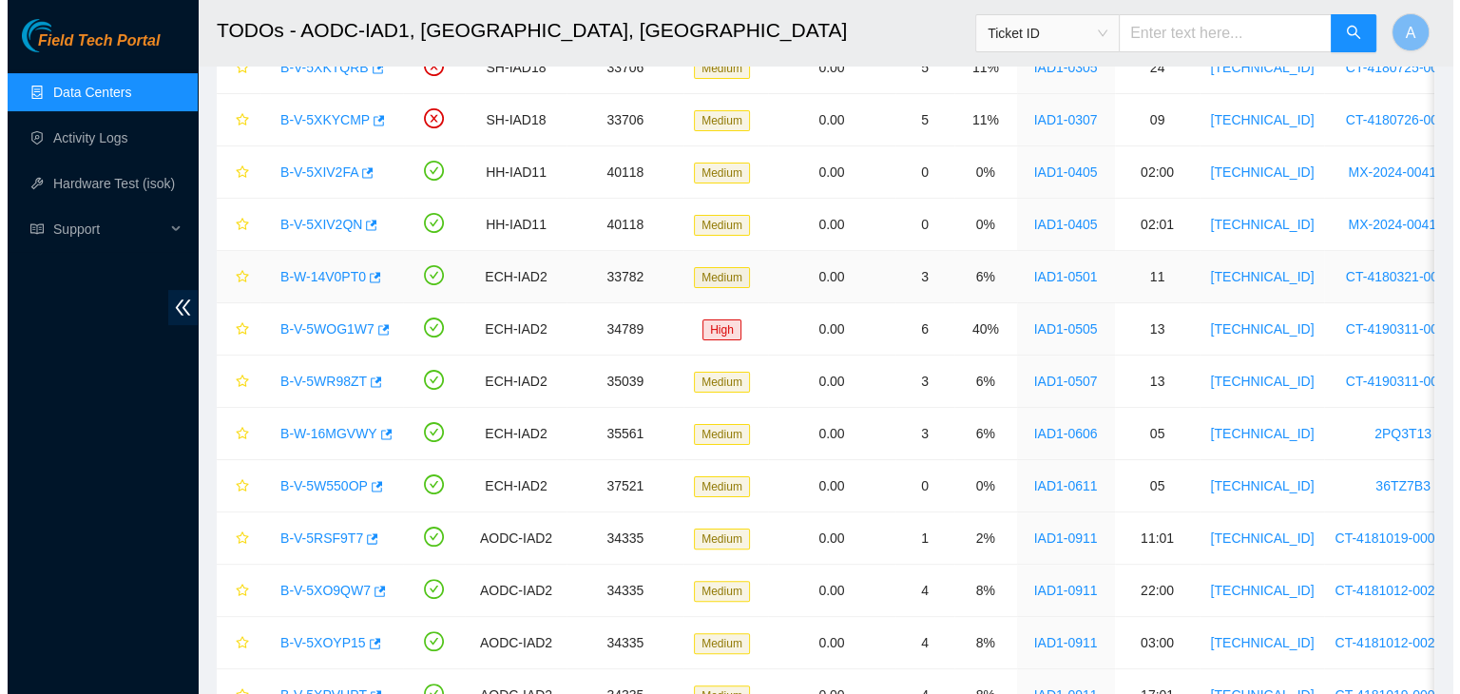
scroll to position [91, 0]
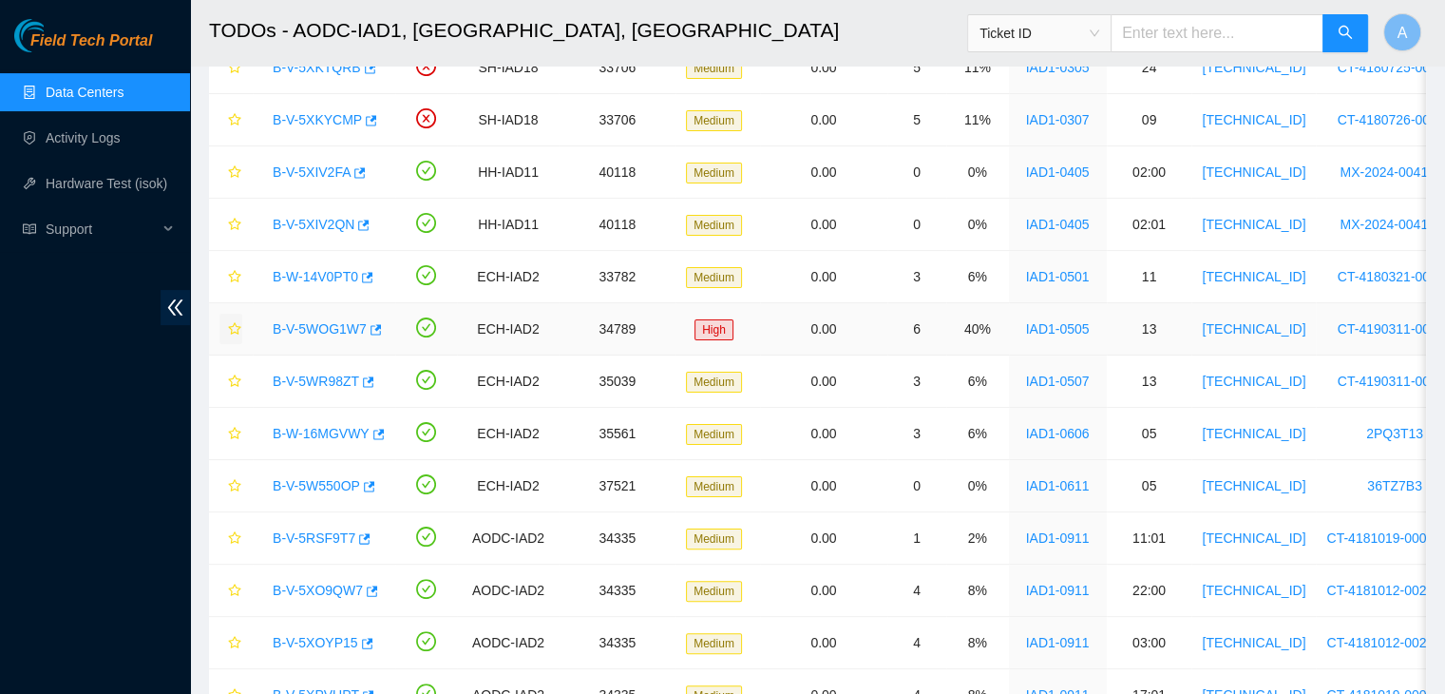
click at [232, 329] on icon "star" at bounding box center [234, 328] width 12 height 12
click at [304, 428] on link "B-W-16MGVWY" at bounding box center [321, 433] width 97 height 15
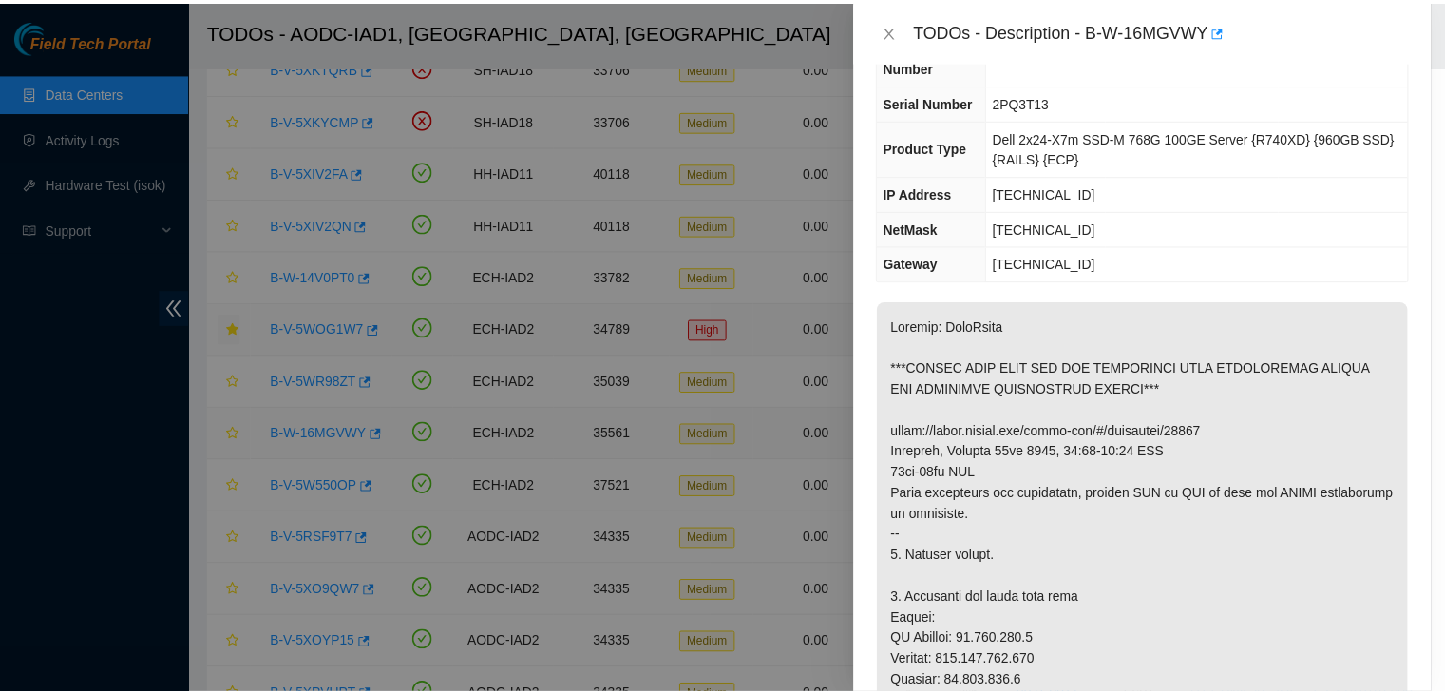
scroll to position [70, 0]
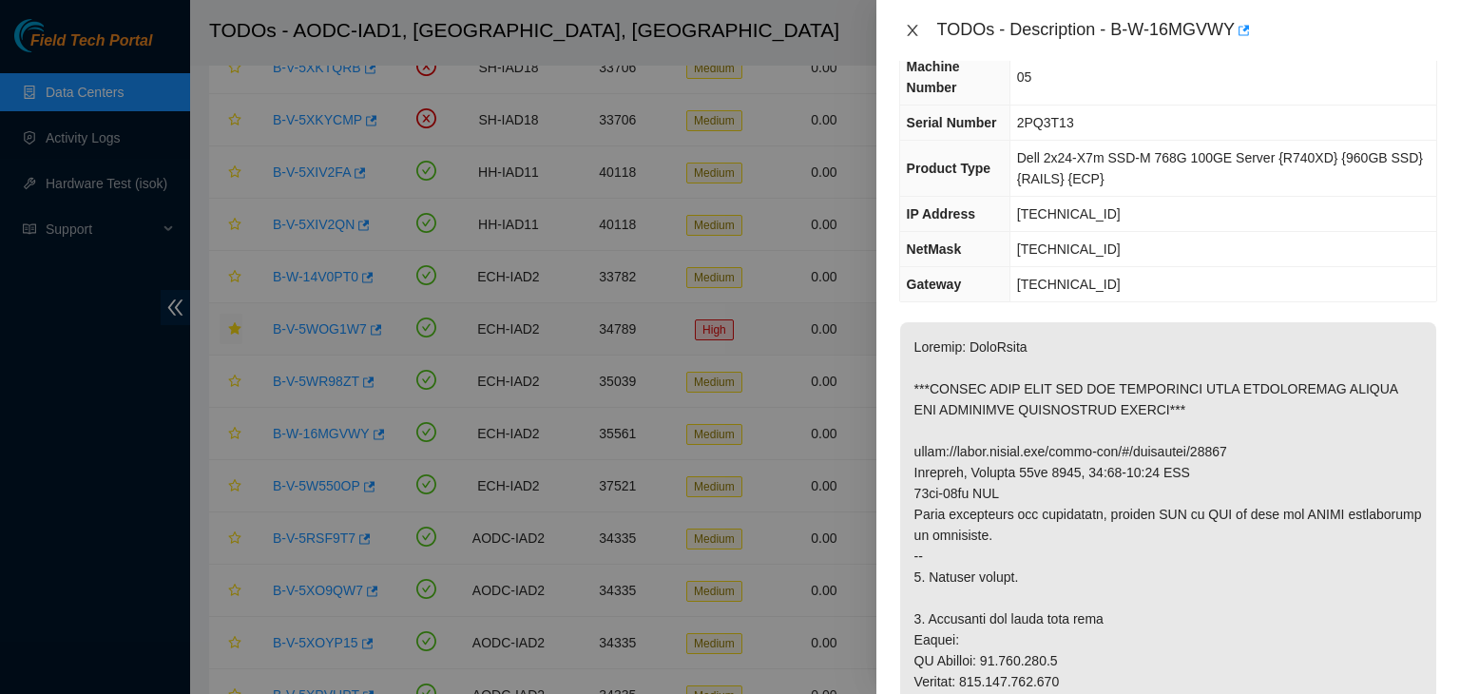
click at [913, 29] on icon "close" at bounding box center [912, 30] width 15 height 15
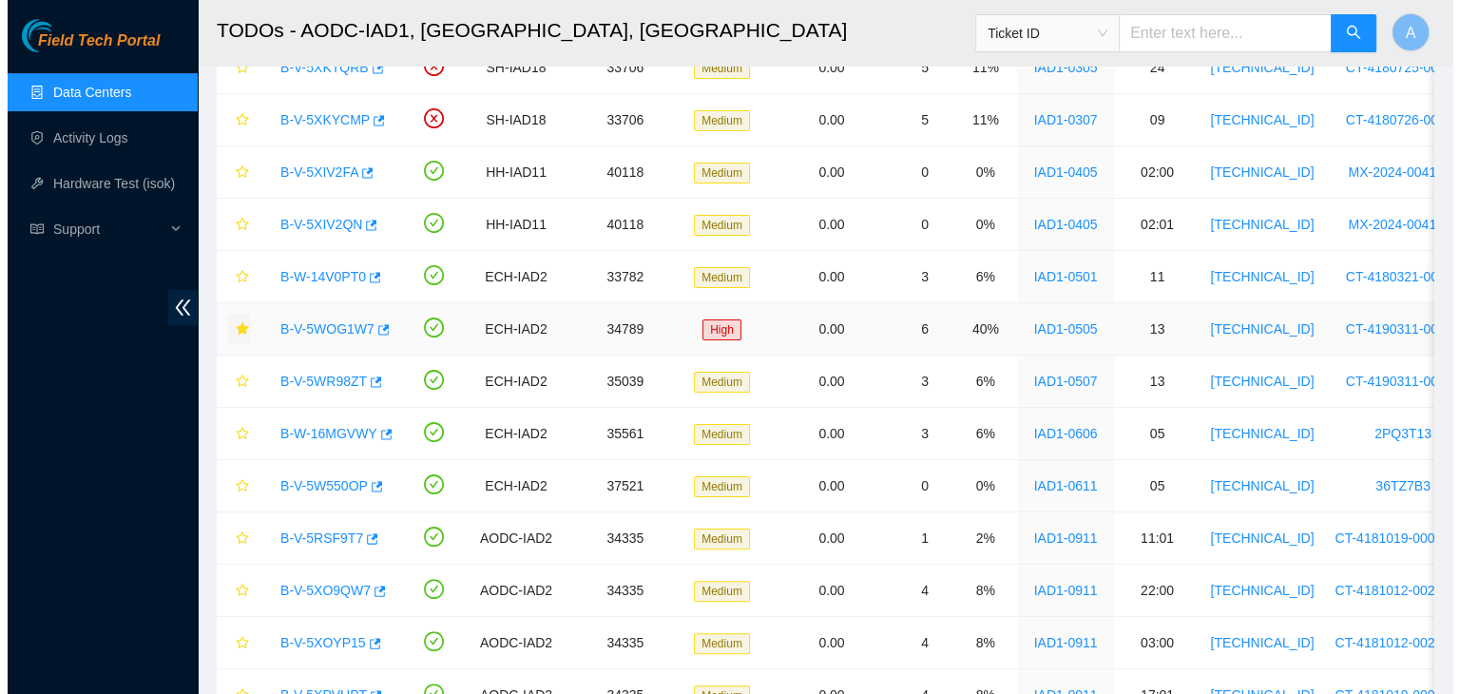
scroll to position [91, 0]
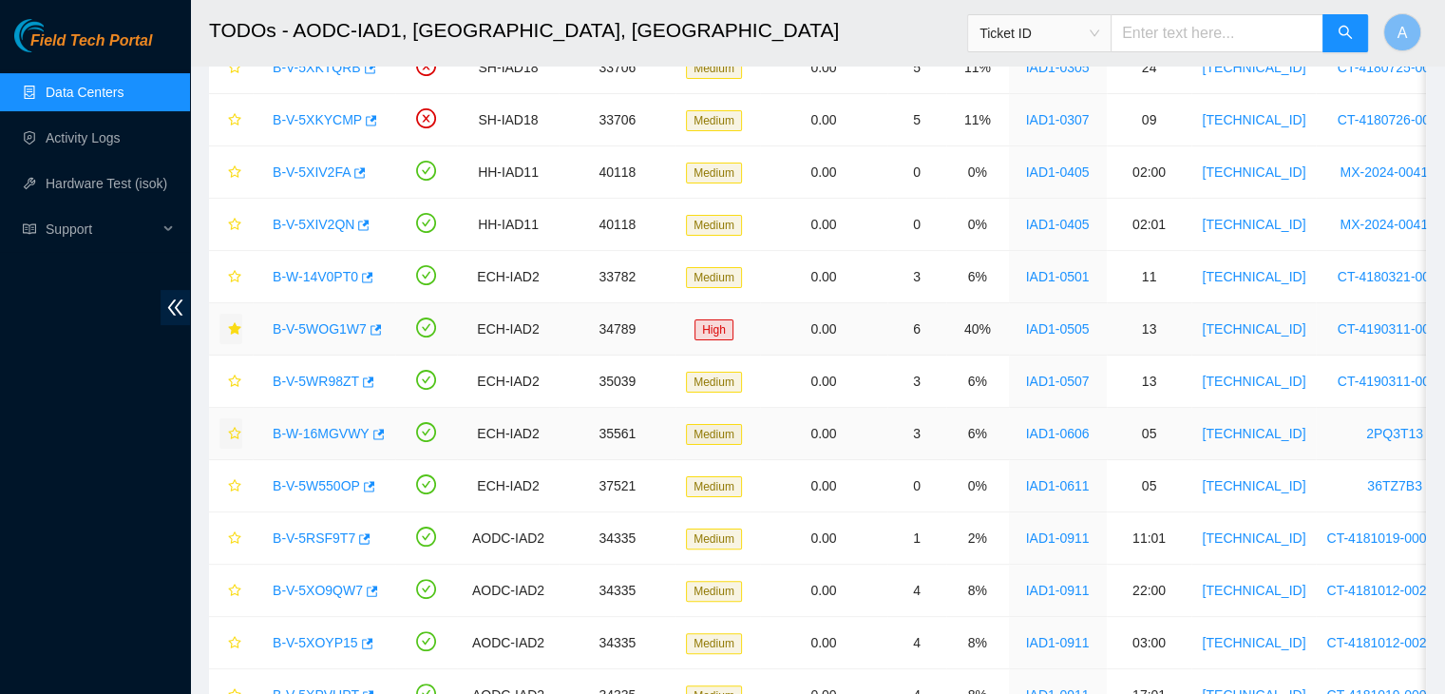
click at [239, 434] on icon "star" at bounding box center [234, 433] width 13 height 13
click at [308, 430] on link "B-W-16MGVWY" at bounding box center [321, 433] width 97 height 15
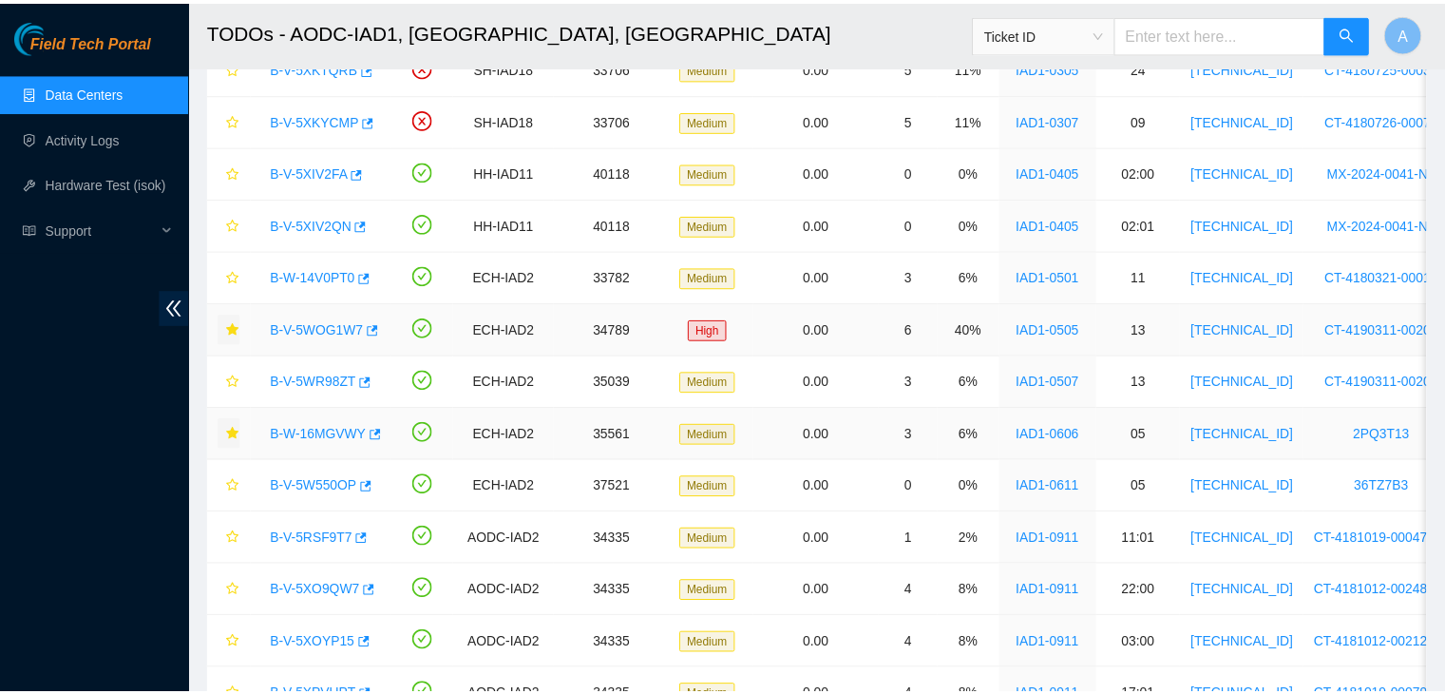
scroll to position [70, 0]
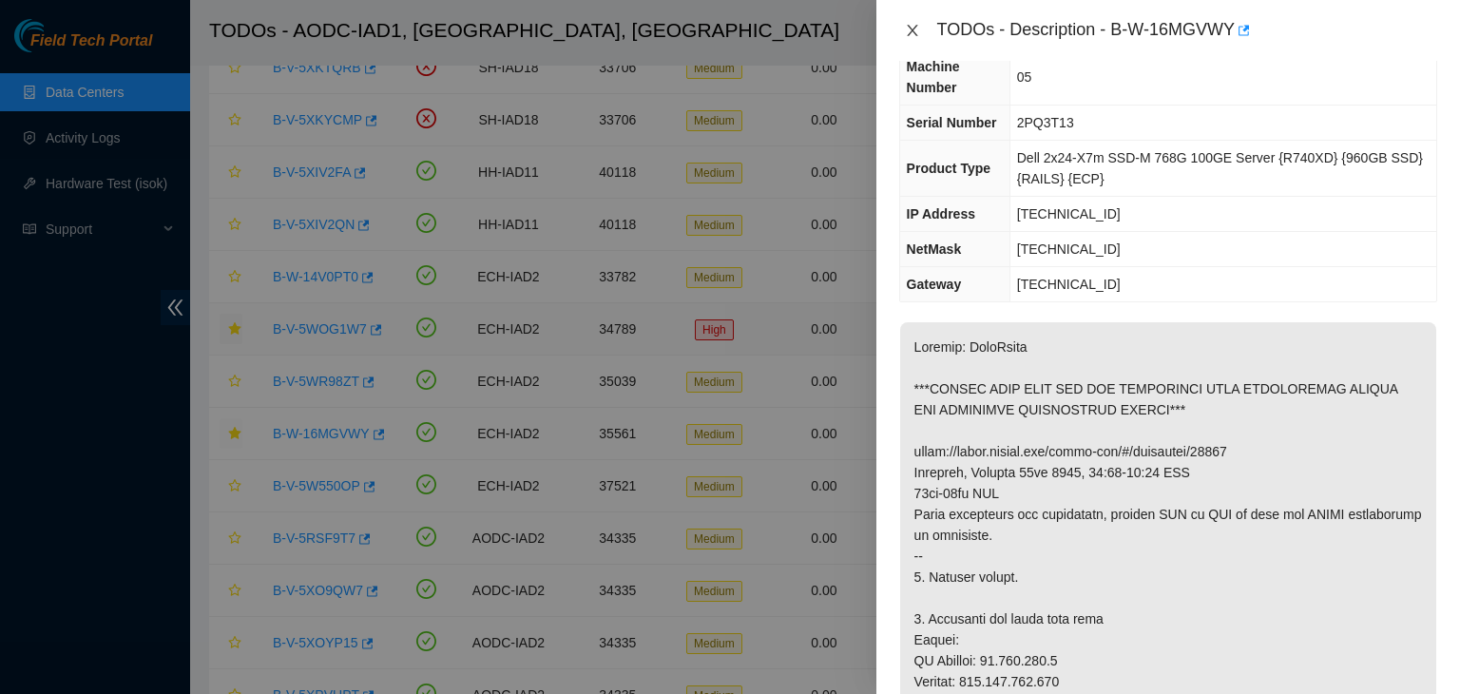
click at [910, 33] on icon "close" at bounding box center [912, 30] width 15 height 15
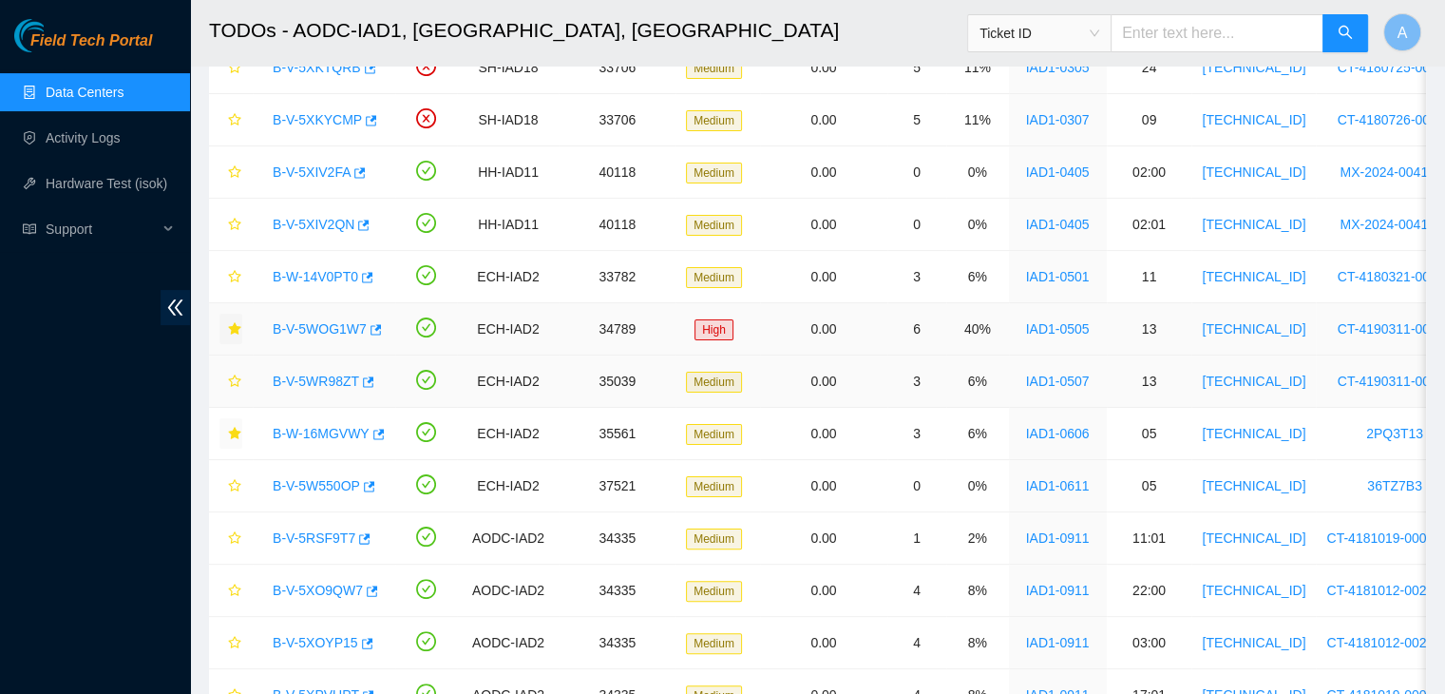
click at [310, 374] on link "B-V-5WR98ZT" at bounding box center [316, 380] width 86 height 15
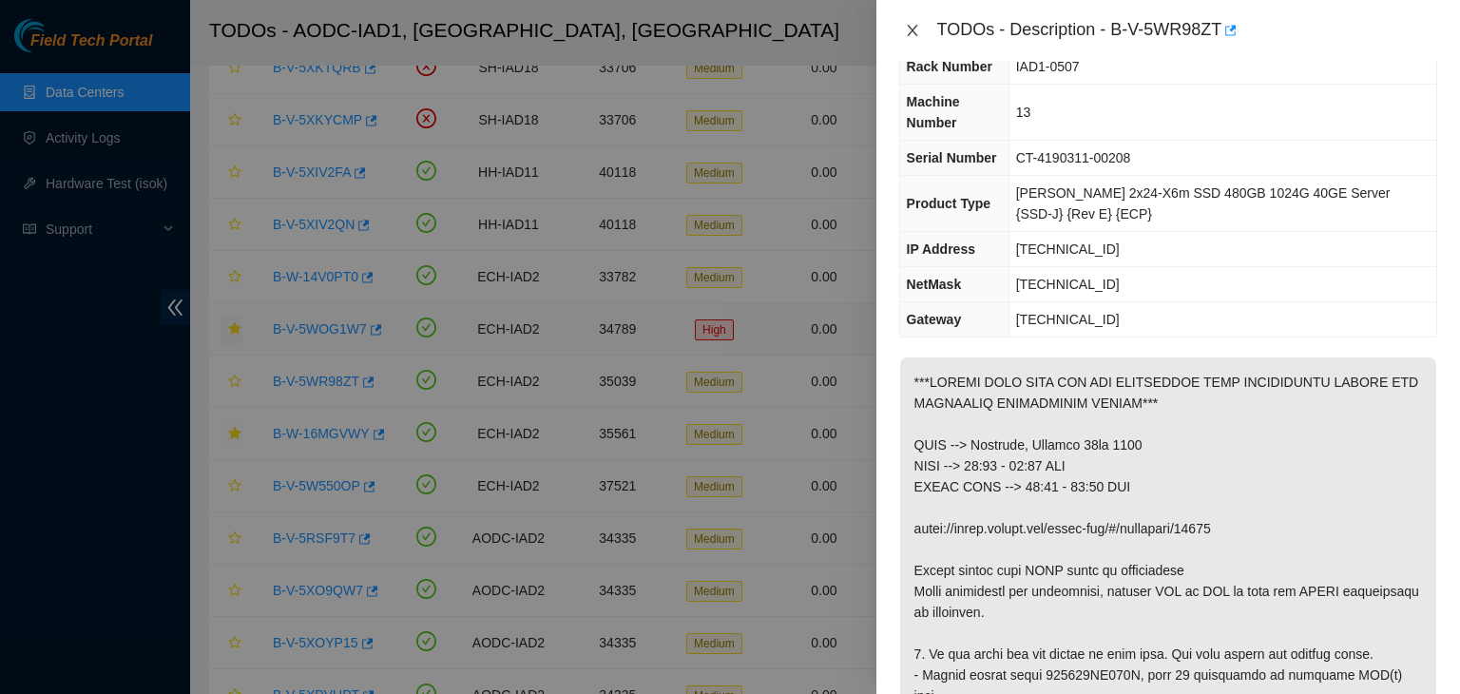
click at [909, 31] on icon "close" at bounding box center [912, 30] width 10 height 11
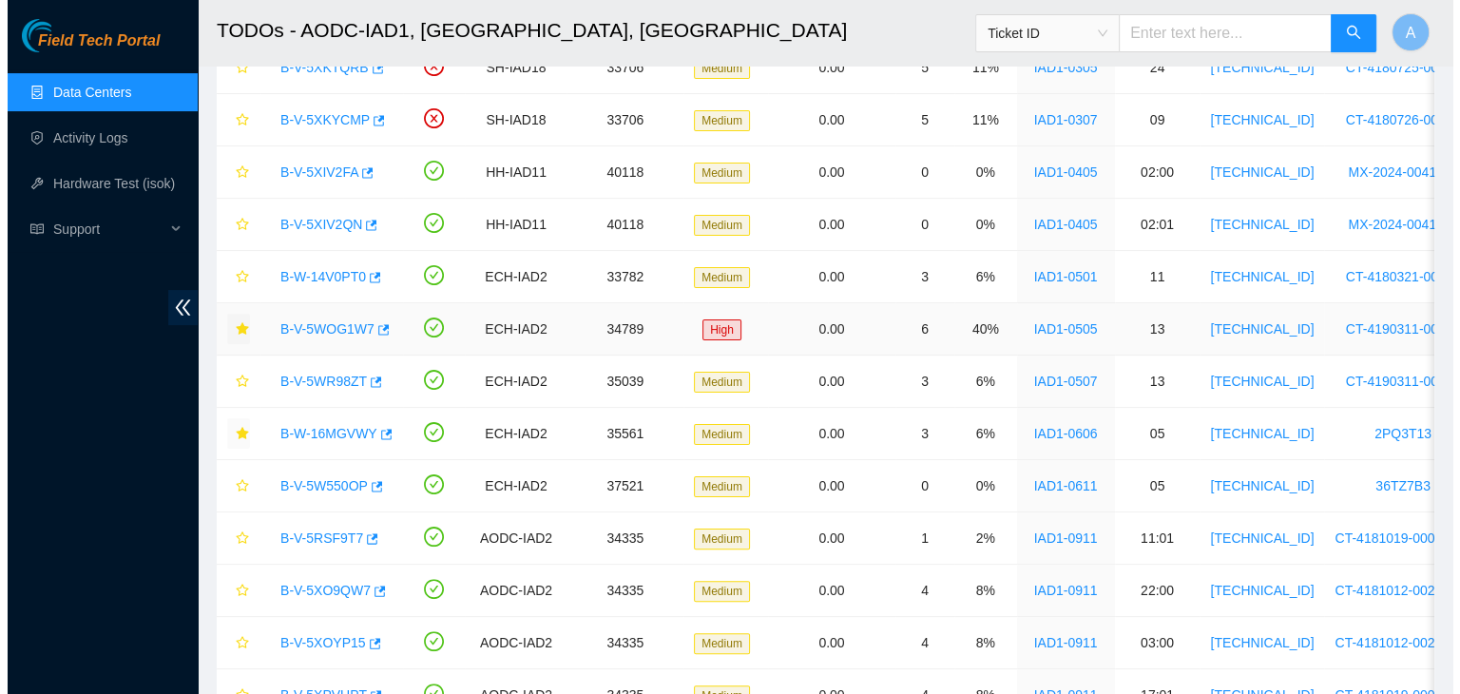
scroll to position [91, 0]
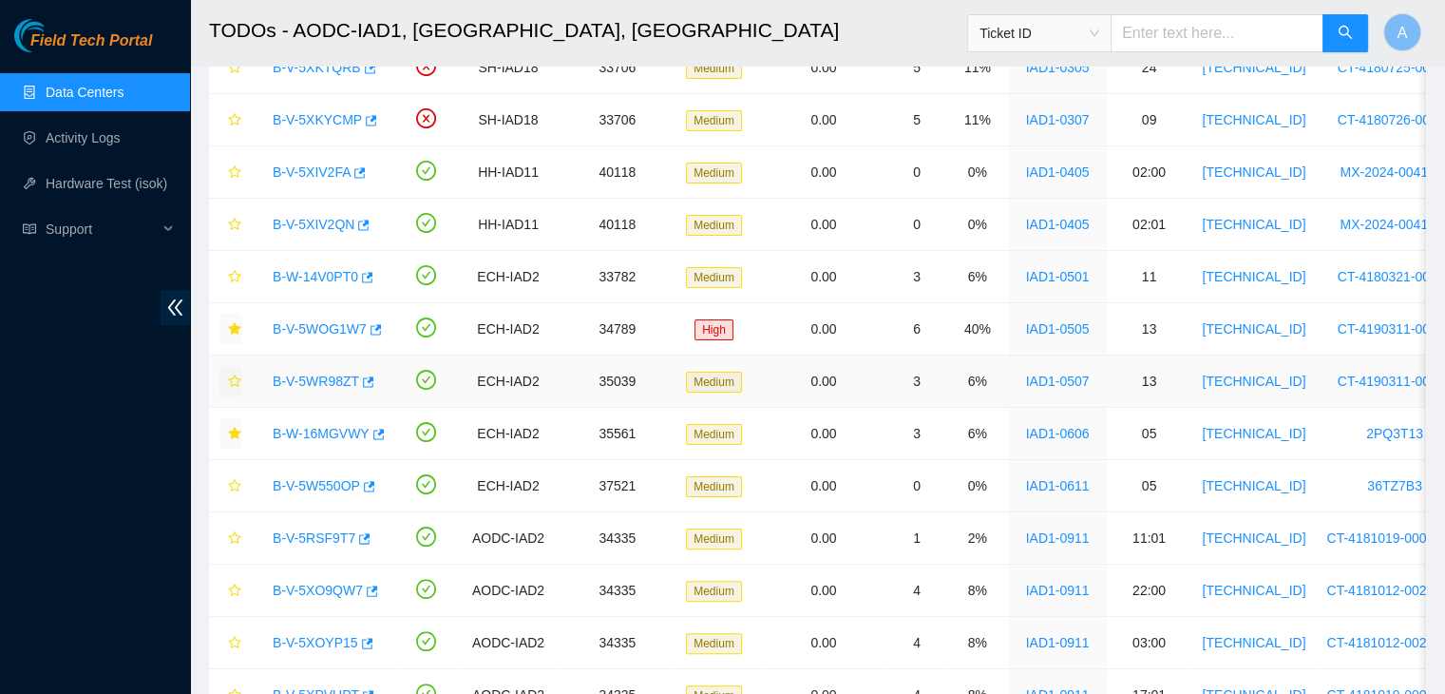
click at [236, 377] on icon "star" at bounding box center [234, 380] width 13 height 13
click at [288, 385] on link "B-V-5WR98ZT" at bounding box center [316, 380] width 86 height 15
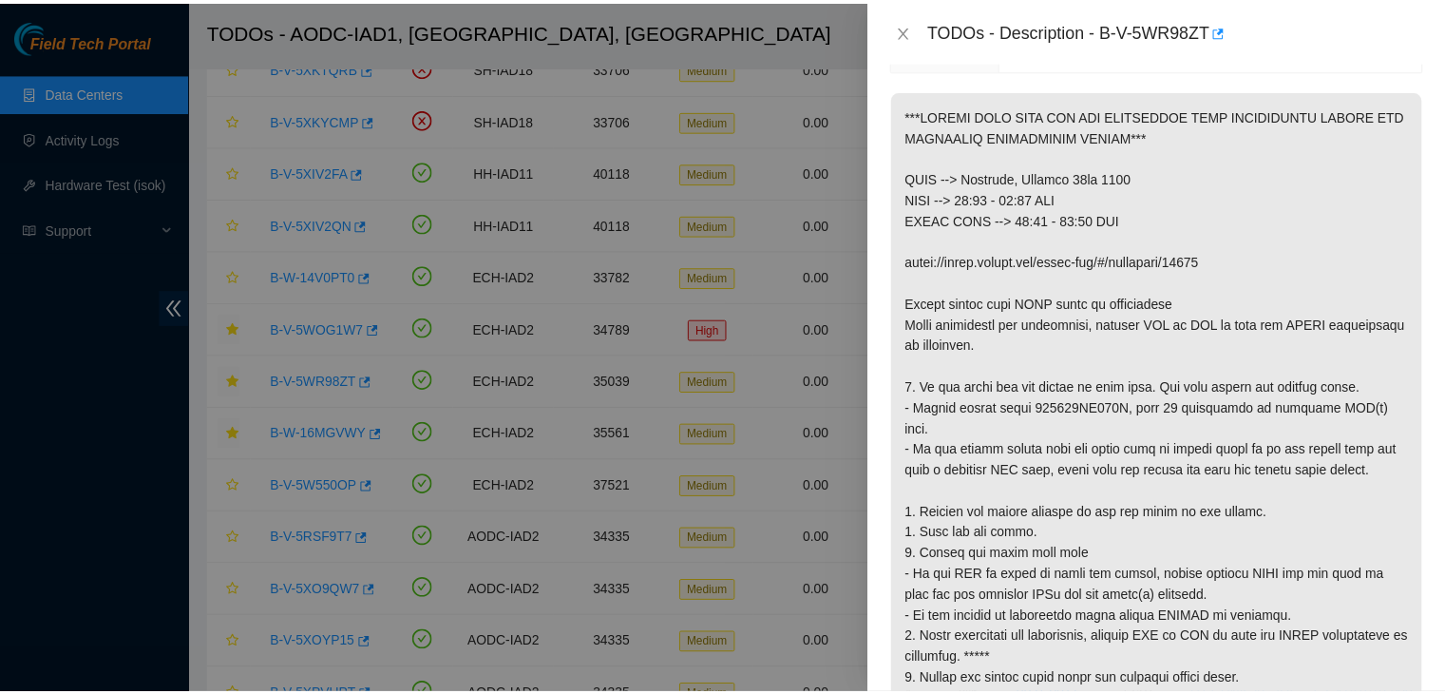
scroll to position [338, 0]
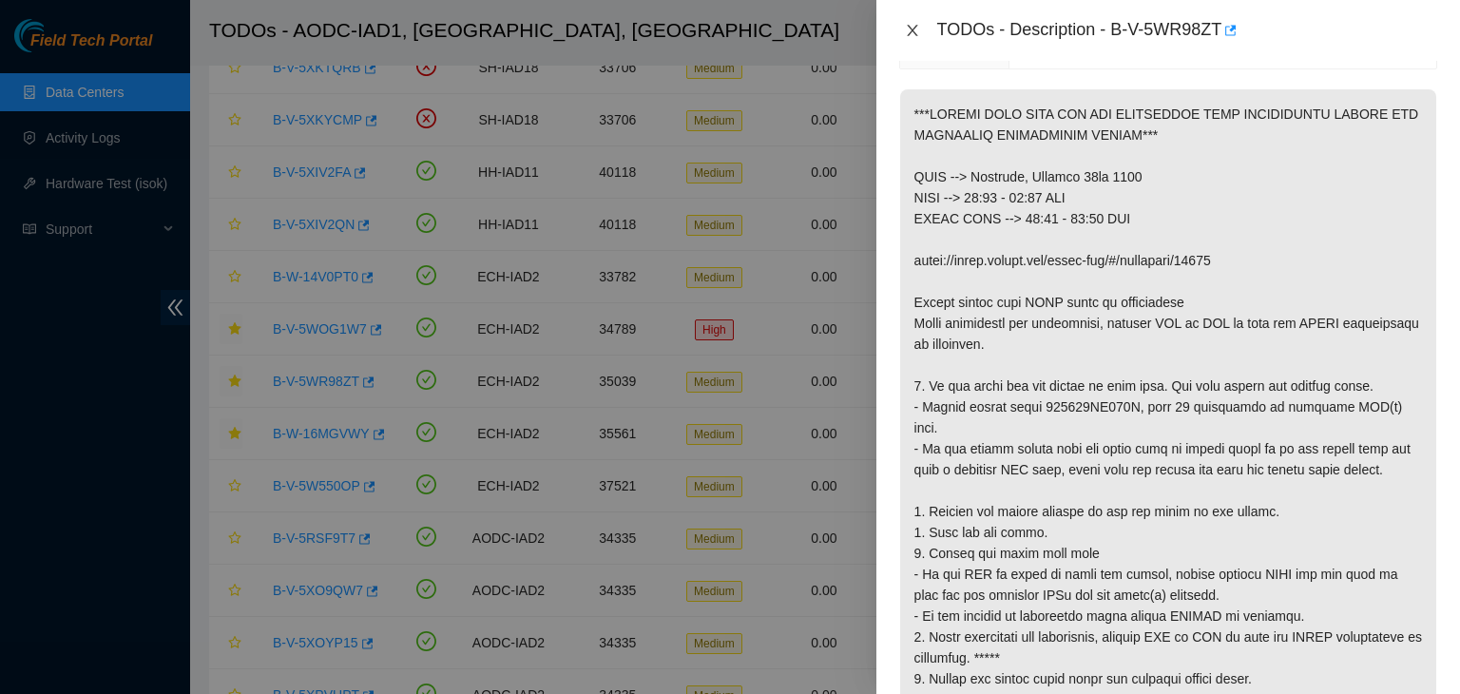
click at [923, 32] on button "Close" at bounding box center [912, 31] width 27 height 18
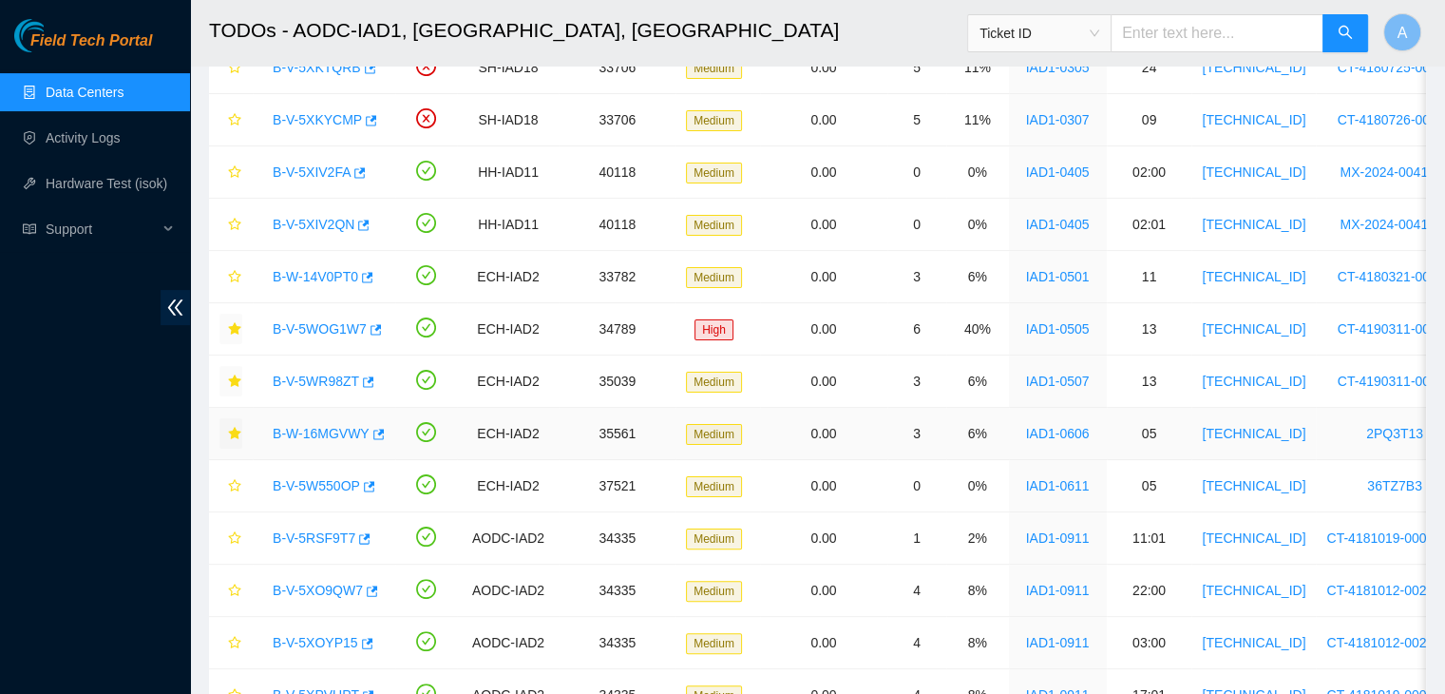
click at [304, 427] on link "B-W-16MGVWY" at bounding box center [321, 433] width 97 height 15
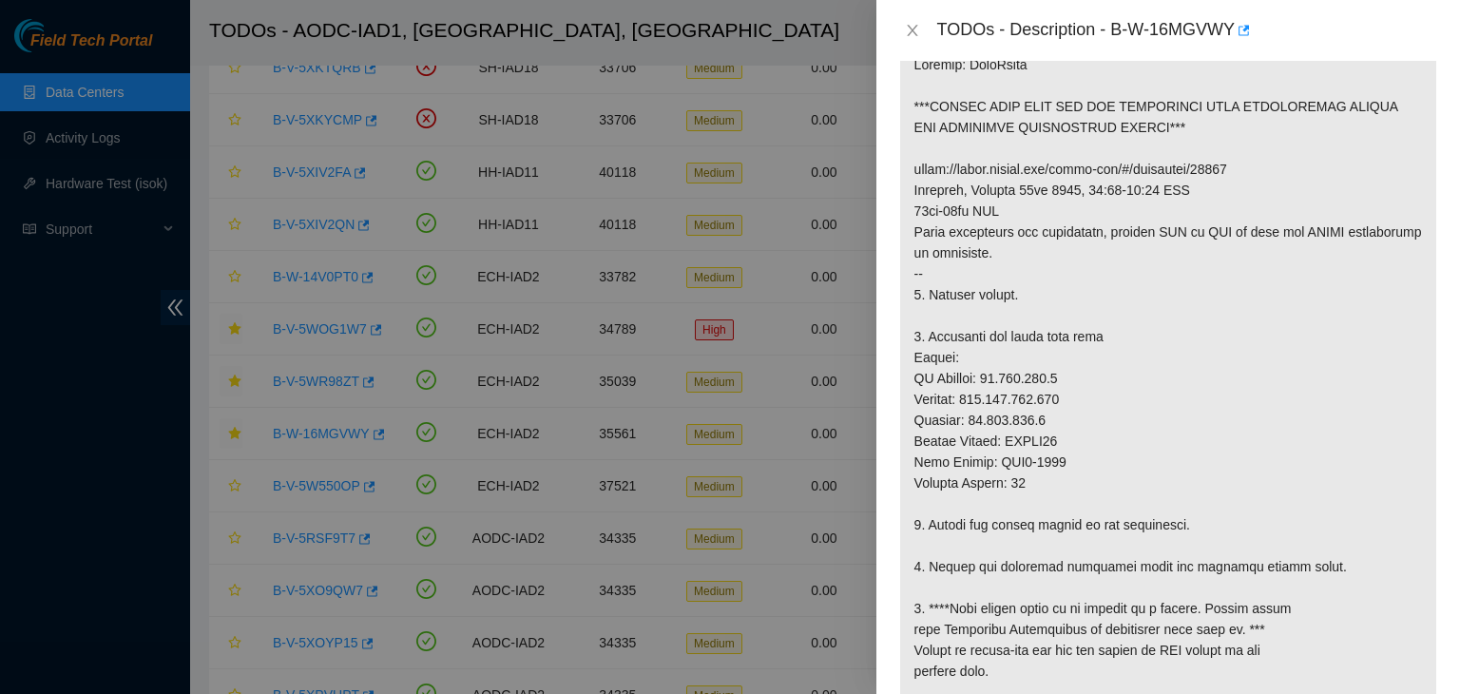
scroll to position [304, 0]
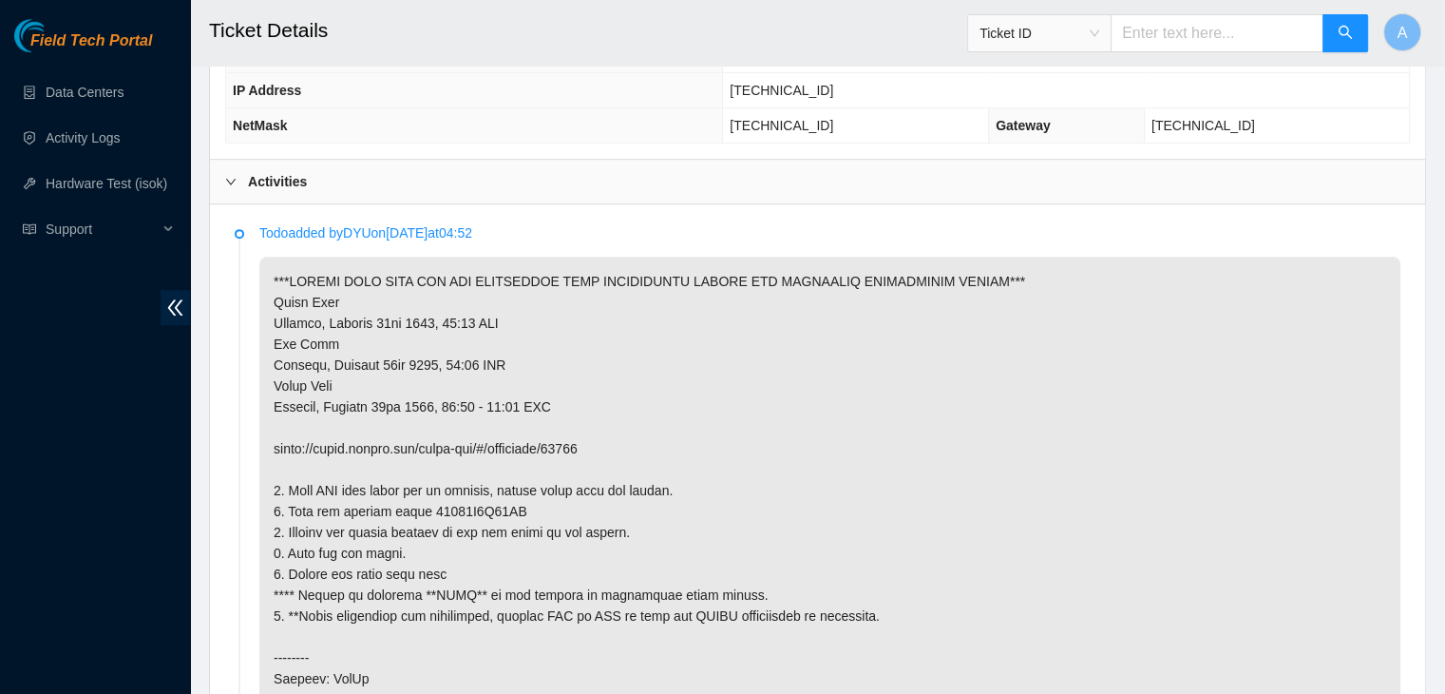
scroll to position [869, 0]
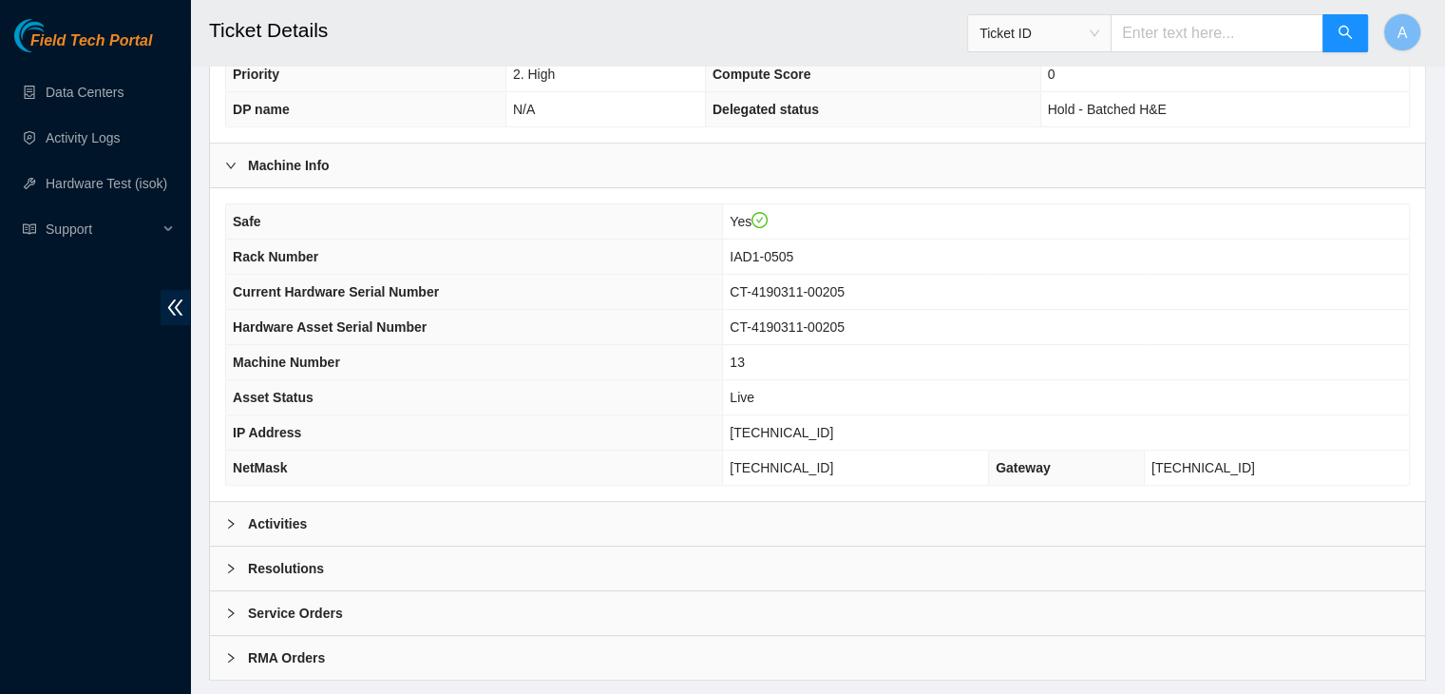
scroll to position [590, 0]
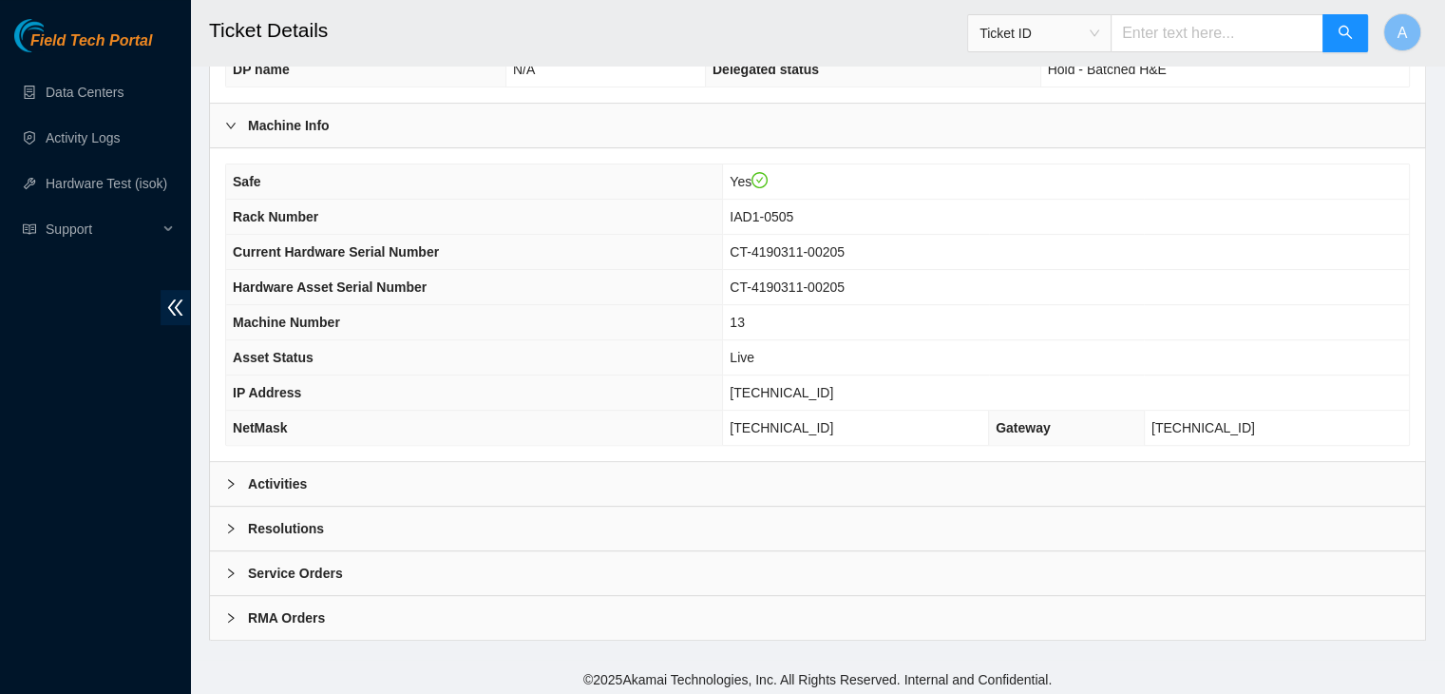
click at [688, 463] on div "Activities" at bounding box center [817, 484] width 1215 height 44
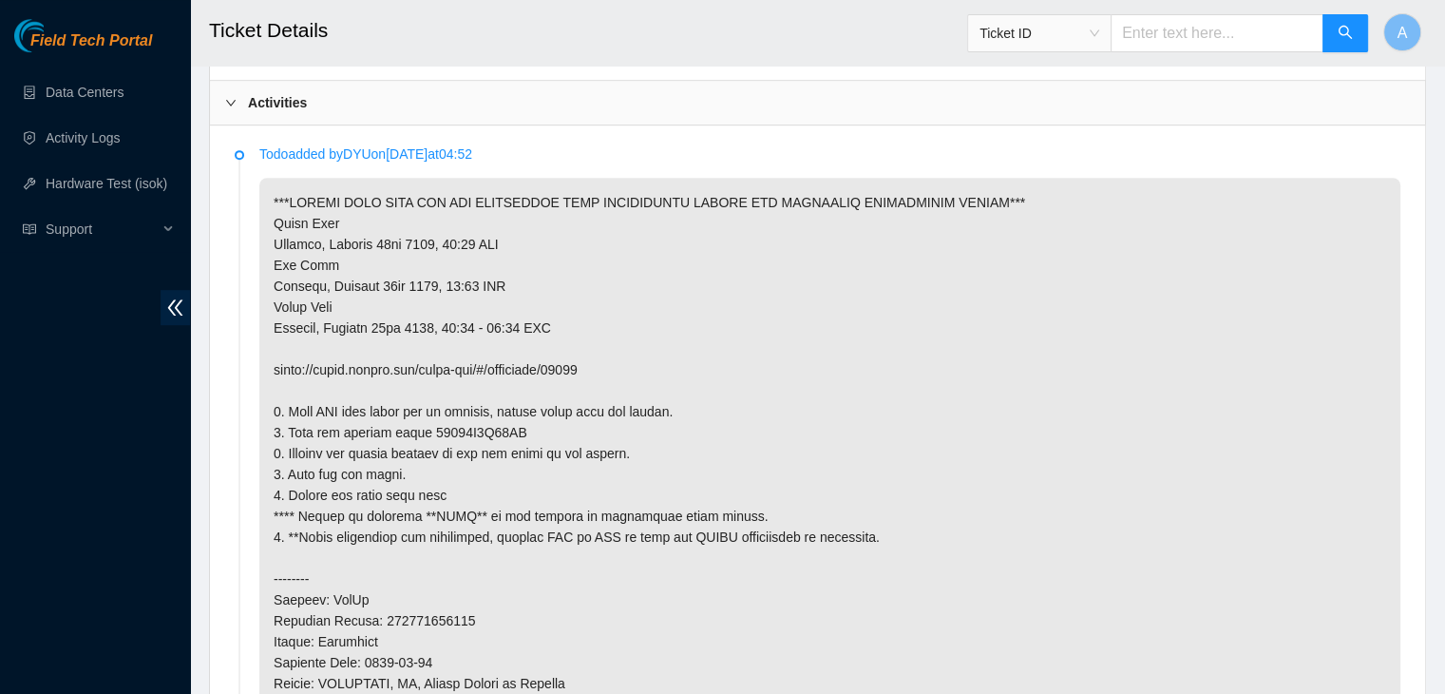
scroll to position [1009, 0]
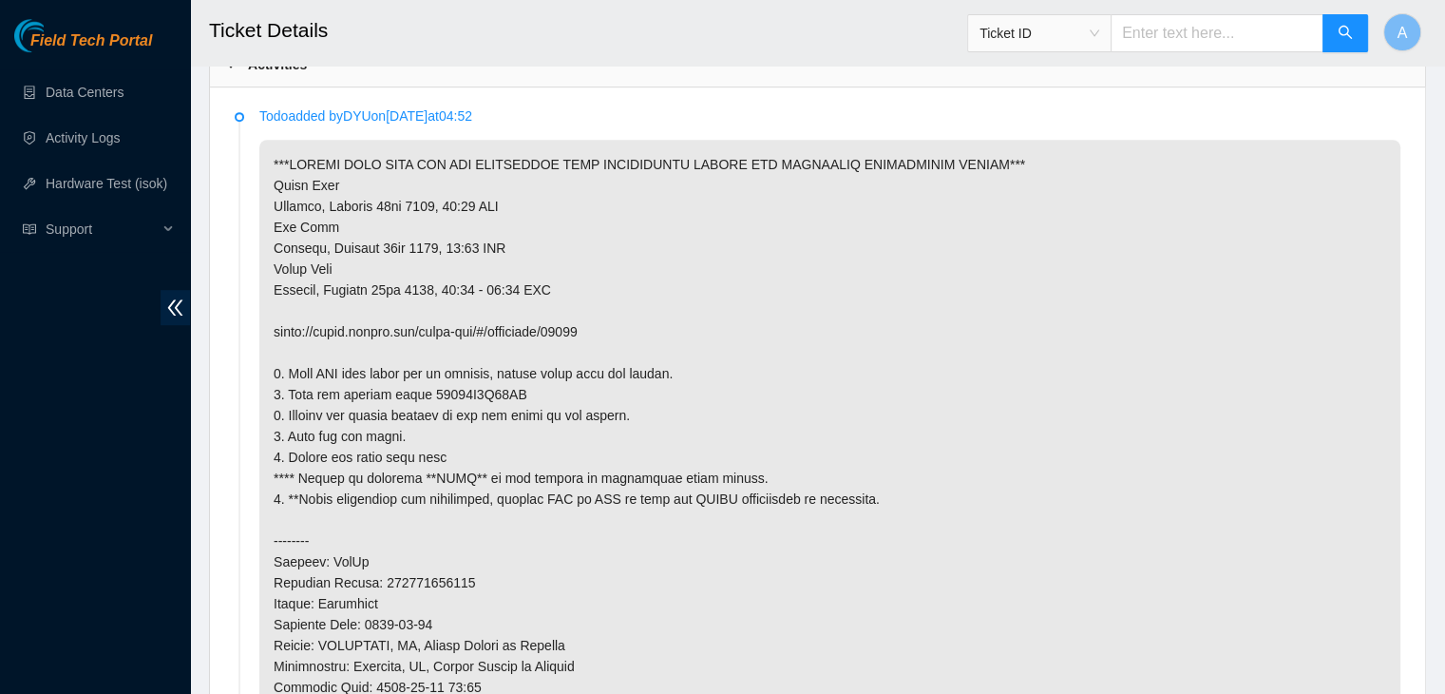
click at [300, 256] on p at bounding box center [829, 499] width 1141 height 718
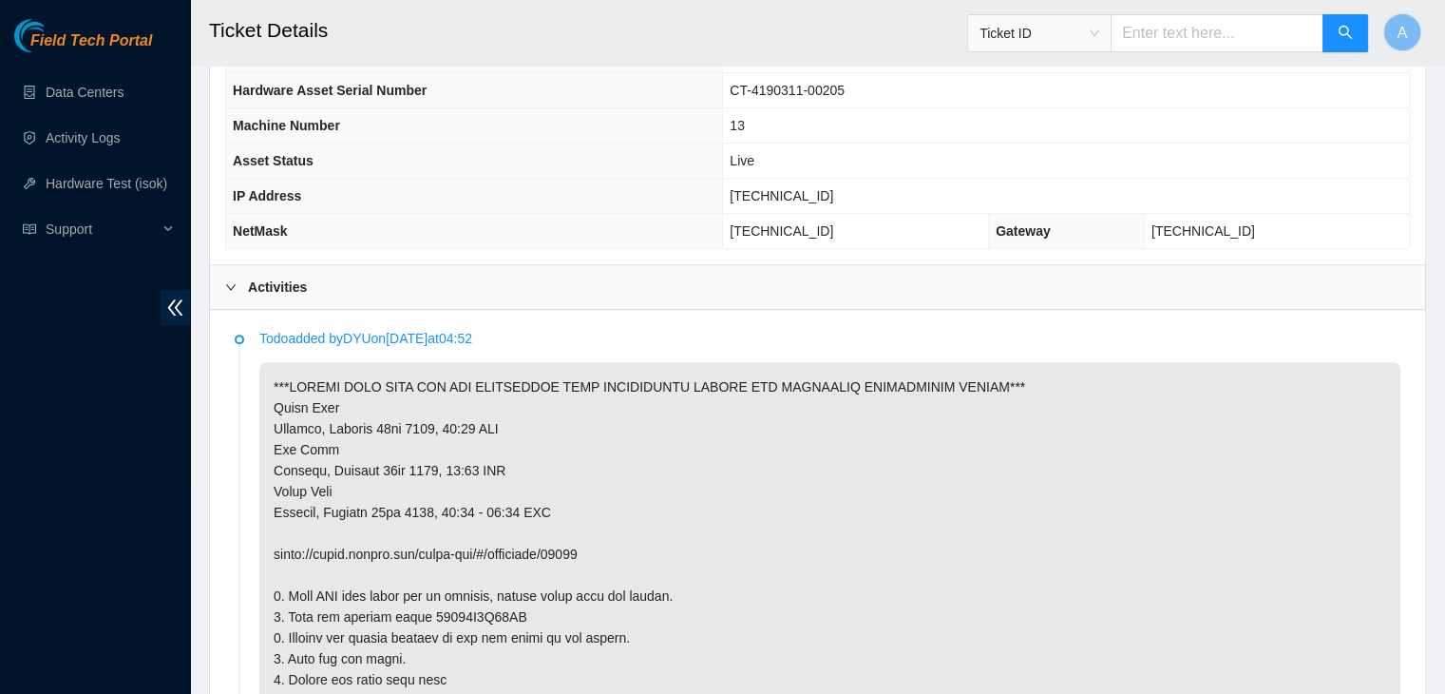
scroll to position [784, 0]
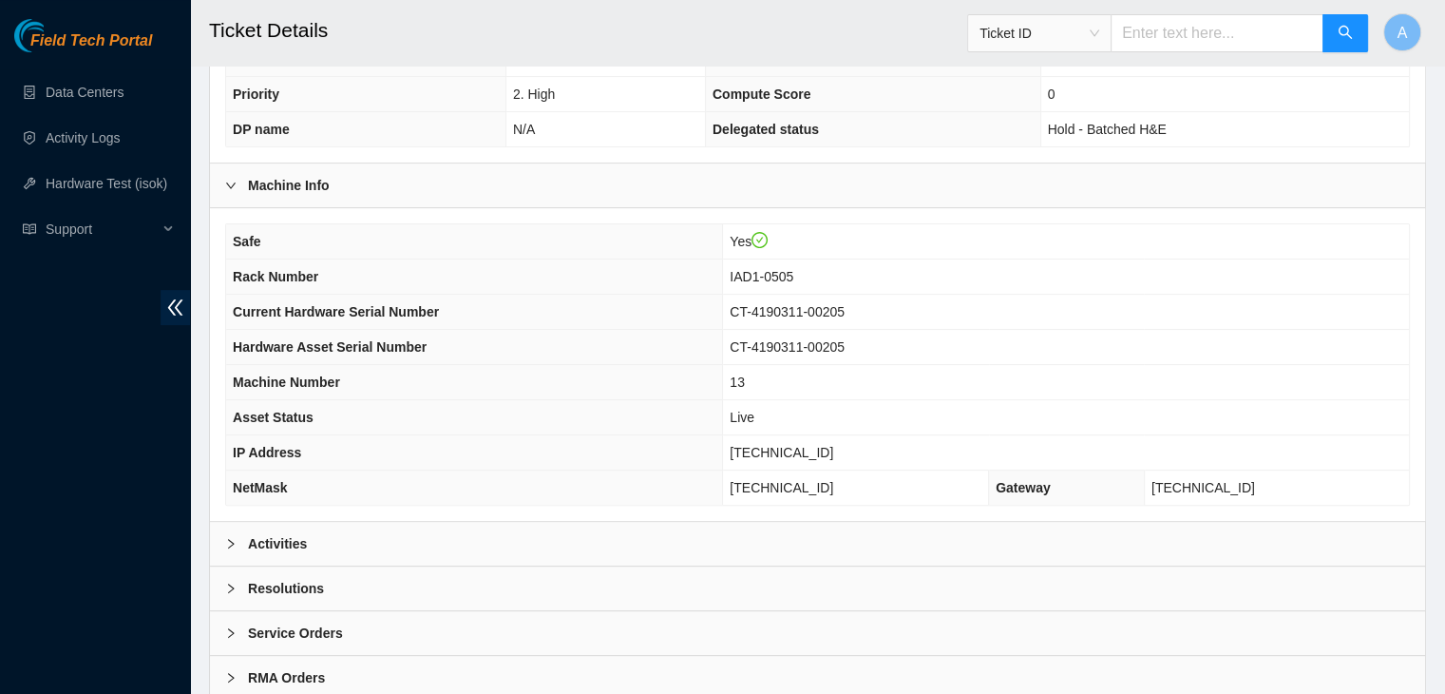
scroll to position [528, 0]
click at [767, 552] on div "Activities" at bounding box center [817, 546] width 1215 height 44
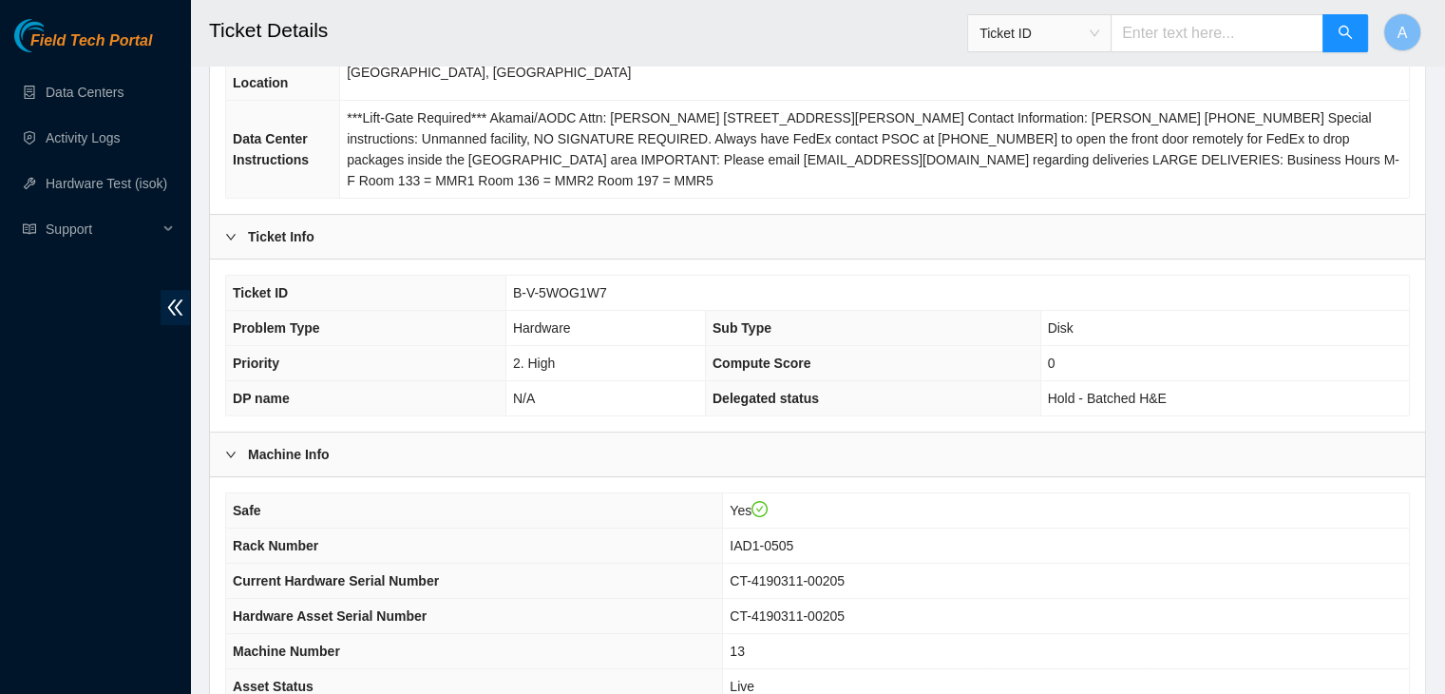
scroll to position [254, 0]
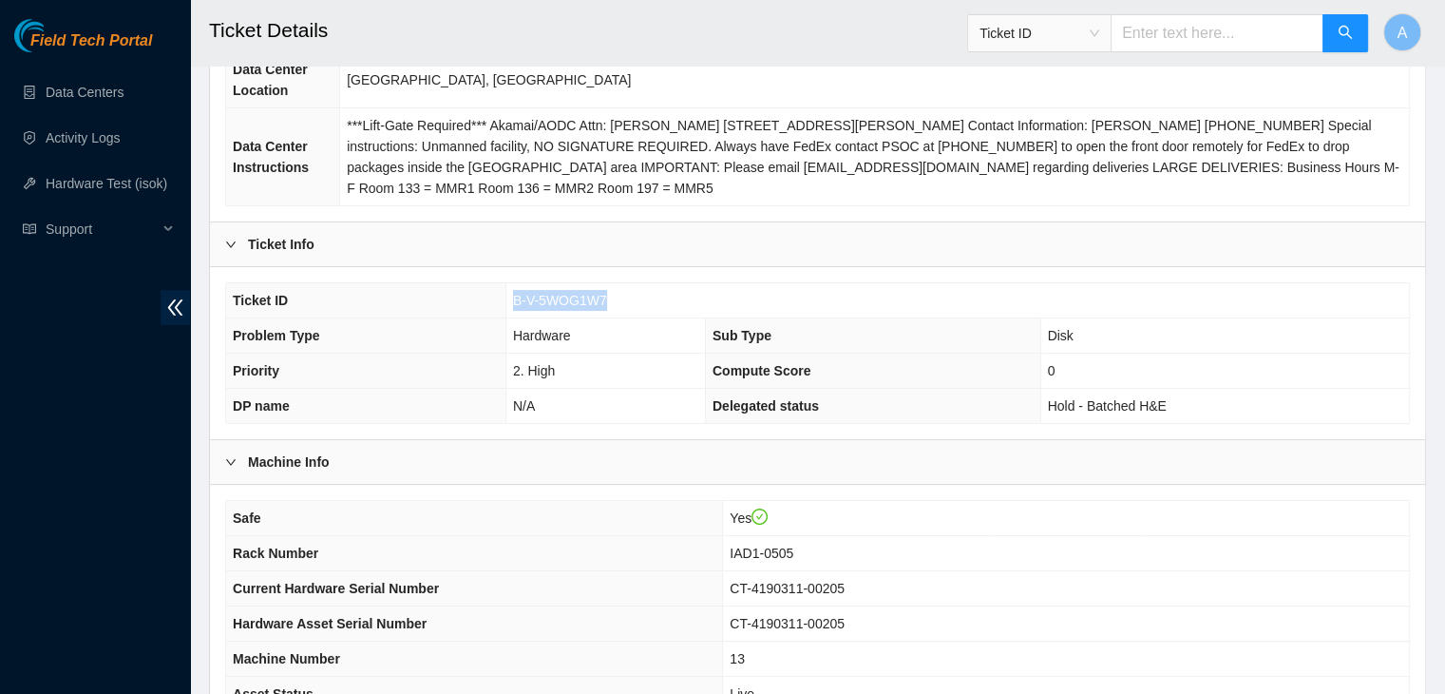
drag, startPoint x: 615, startPoint y: 296, endPoint x: 501, endPoint y: 299, distance: 114.1
click at [501, 299] on tr "Ticket ID B-V-5WOG1W7" at bounding box center [817, 300] width 1183 height 35
copy tr "B-V-5WOG1W7"
click at [501, 299] on th "Ticket ID" at bounding box center [365, 300] width 279 height 35
click at [1311, 178] on td "***Lift-Gate Required*** Akamai/AODC Attn: Patrick Fortkort 9661 Hornbaker Road…" at bounding box center [874, 157] width 1069 height 98
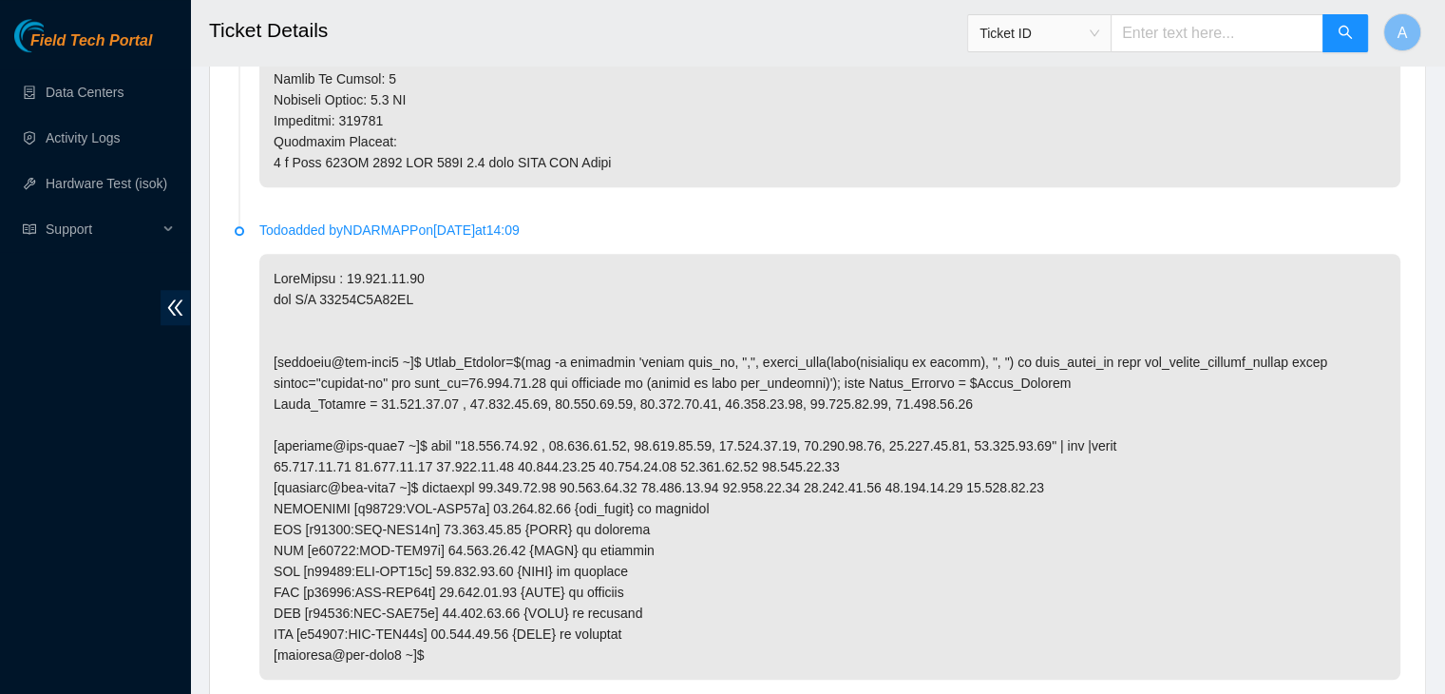
scroll to position [1939, 0]
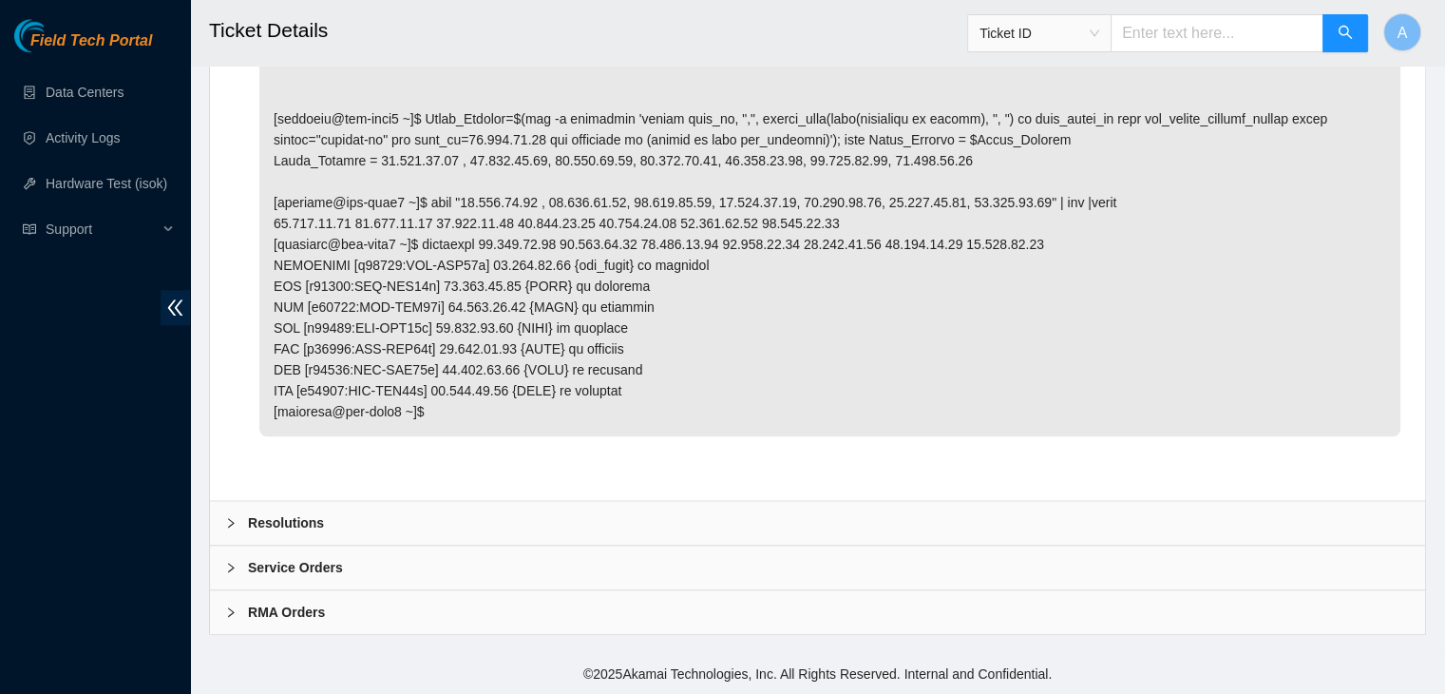
click at [635, 525] on div "Resolutions" at bounding box center [817, 523] width 1215 height 44
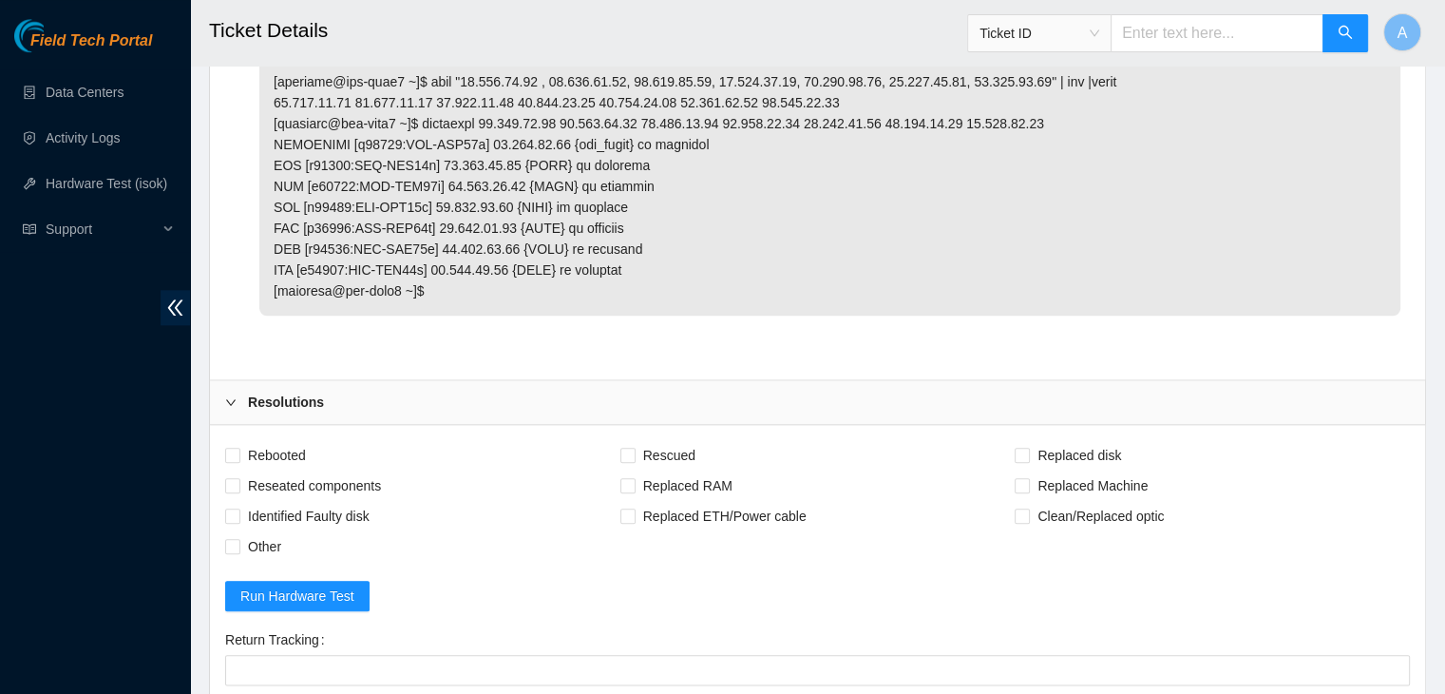
scroll to position [2045, 0]
click at [304, 469] on span "Rebooted" at bounding box center [276, 454] width 73 height 30
click at [239, 460] on input "Rebooted" at bounding box center [231, 453] width 13 height 13
checkbox input "true"
click at [317, 500] on span "Reseated components" at bounding box center [314, 484] width 148 height 30
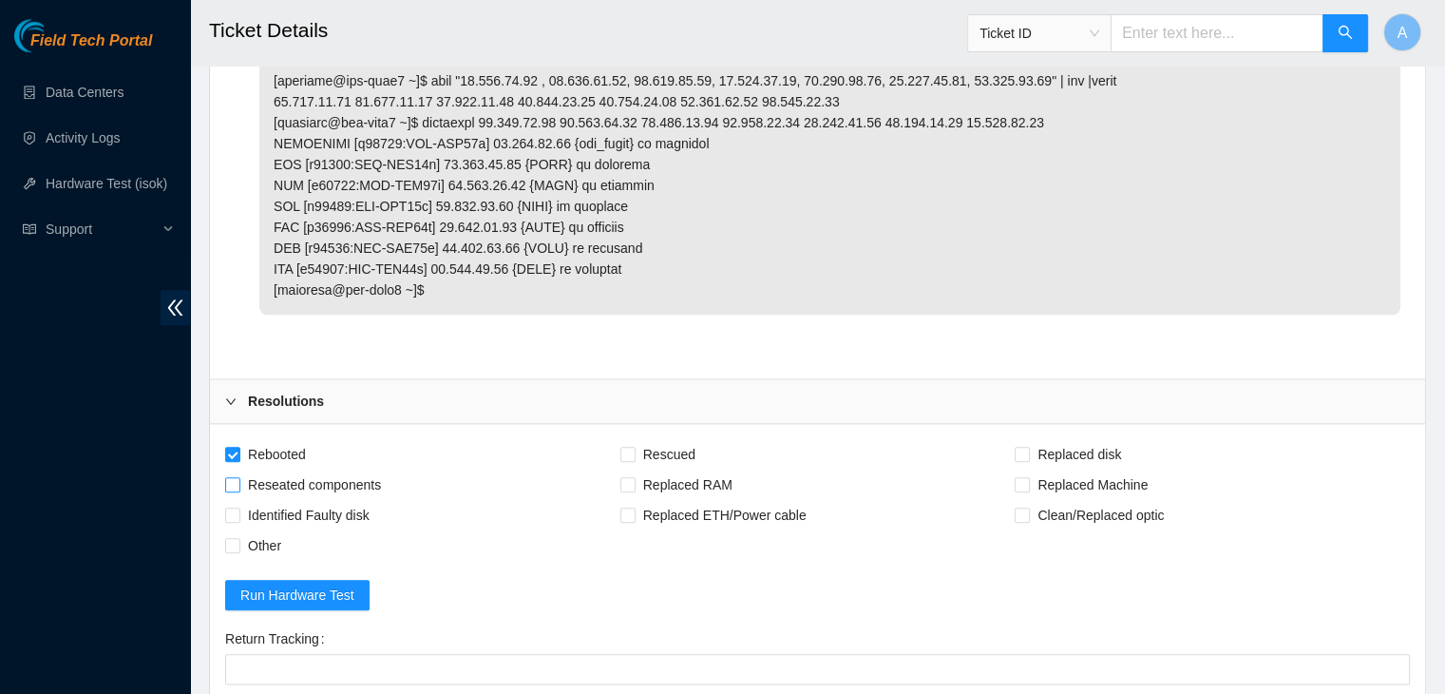
click at [239, 490] on input "Reseated components" at bounding box center [231, 483] width 13 height 13
checkbox input "true"
click at [1104, 469] on span "Replaced disk" at bounding box center [1079, 454] width 99 height 30
click at [1028, 460] on input "Replaced disk" at bounding box center [1021, 453] width 13 height 13
checkbox input "true"
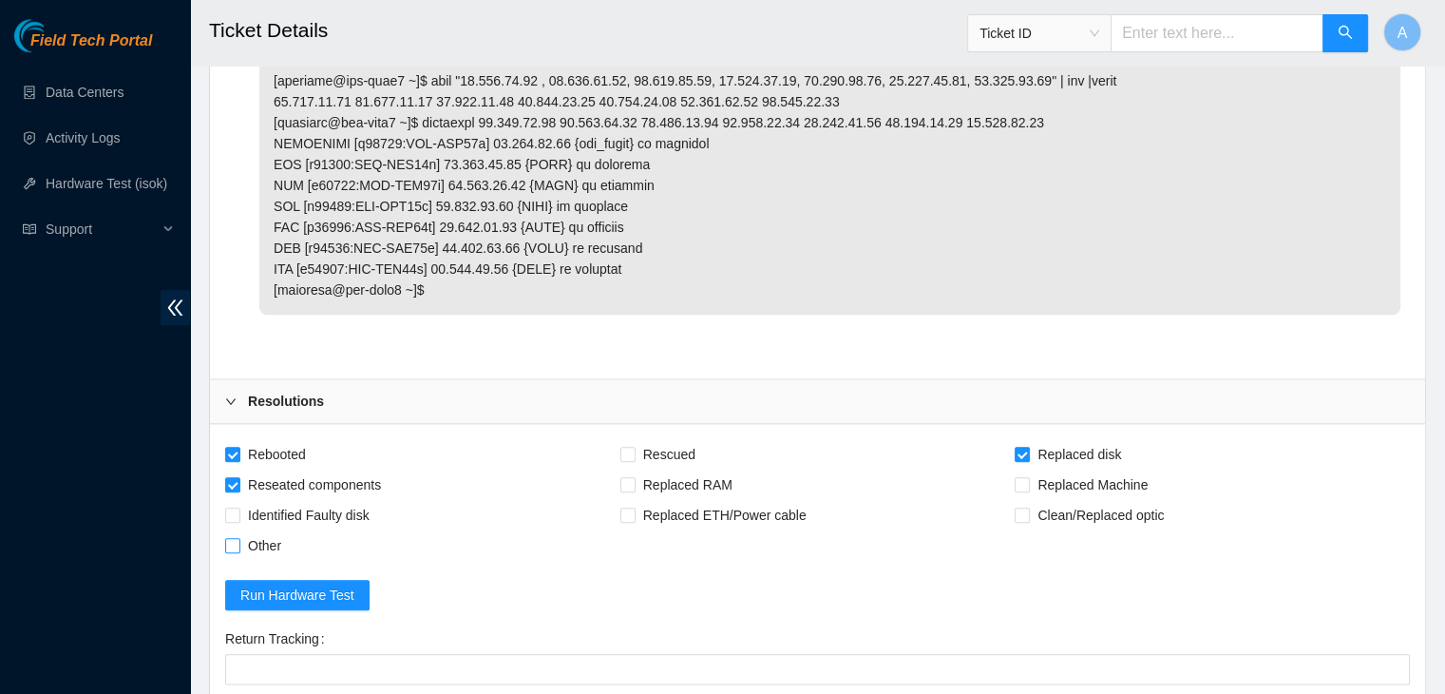
click at [279, 560] on span "Other" at bounding box center [264, 545] width 48 height 30
click at [239, 551] on input "Other" at bounding box center [231, 544] width 13 height 13
checkbox input "true"
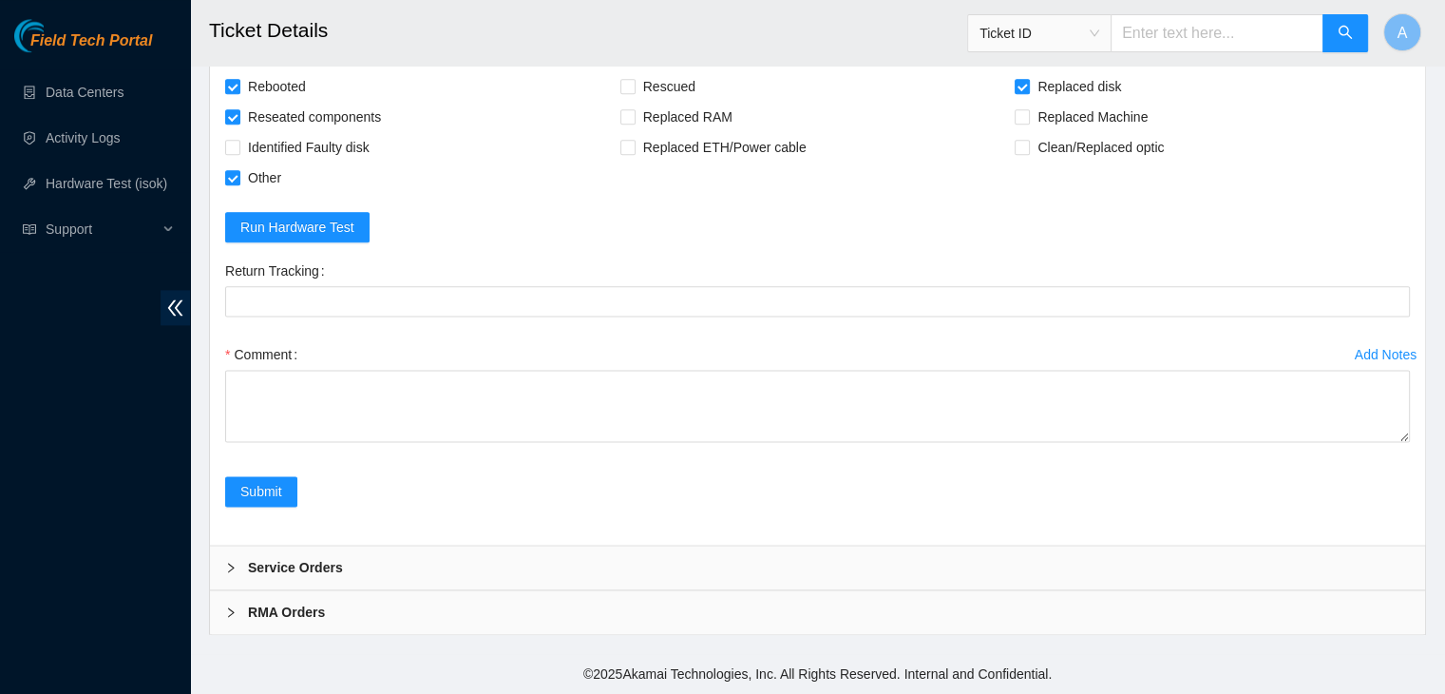
scroll to position [2426, 0]
drag, startPoint x: 1403, startPoint y: 438, endPoint x: 1328, endPoint y: 737, distance: 308.6
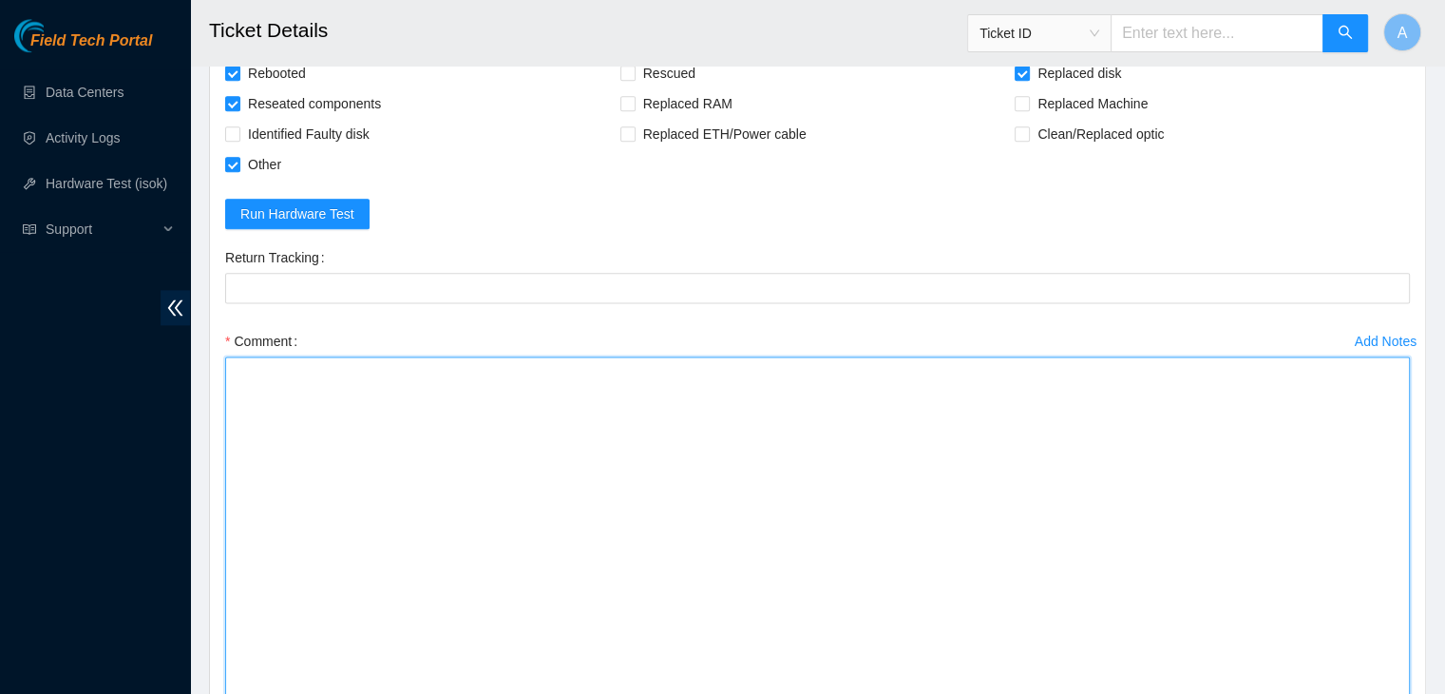
click at [1154, 537] on textarea "Comment" at bounding box center [817, 542] width 1185 height 372
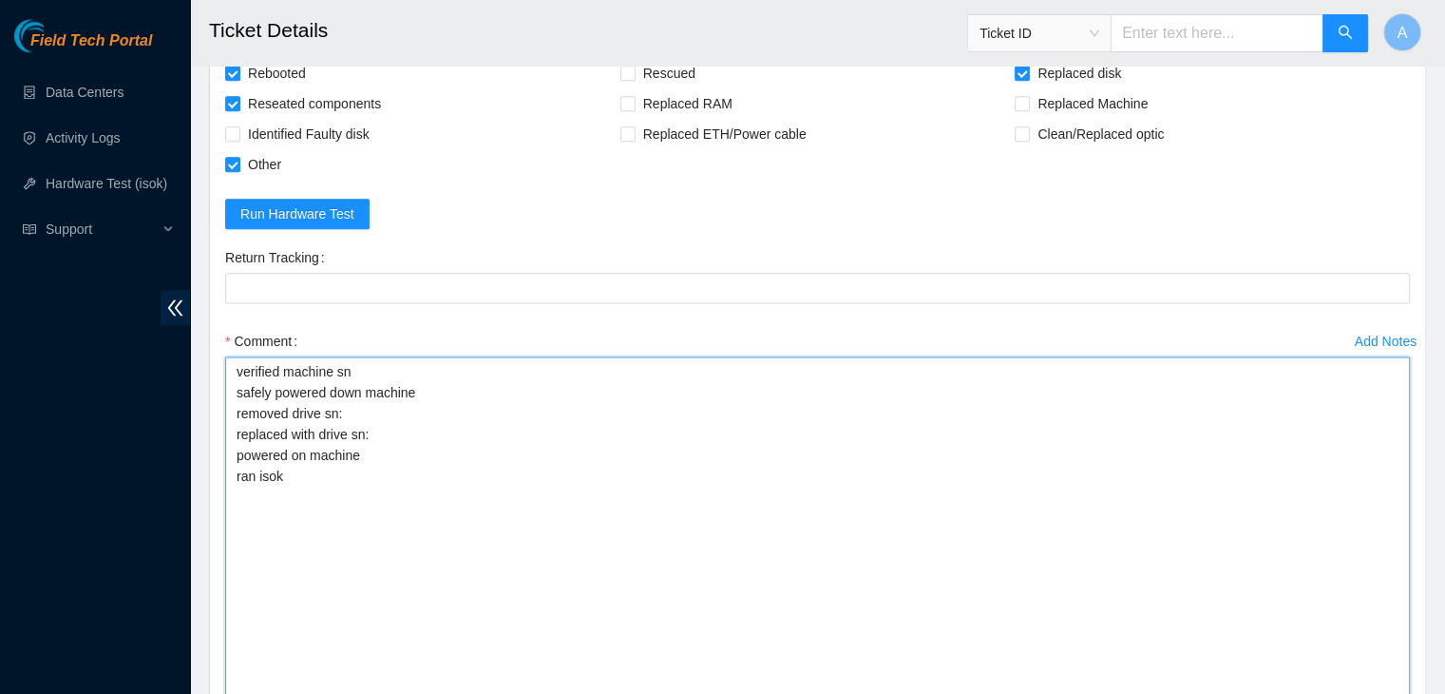
click at [461, 427] on textarea "verified machine sn safely powered down machine removed drive sn: replaced with…" at bounding box center [817, 542] width 1185 height 372
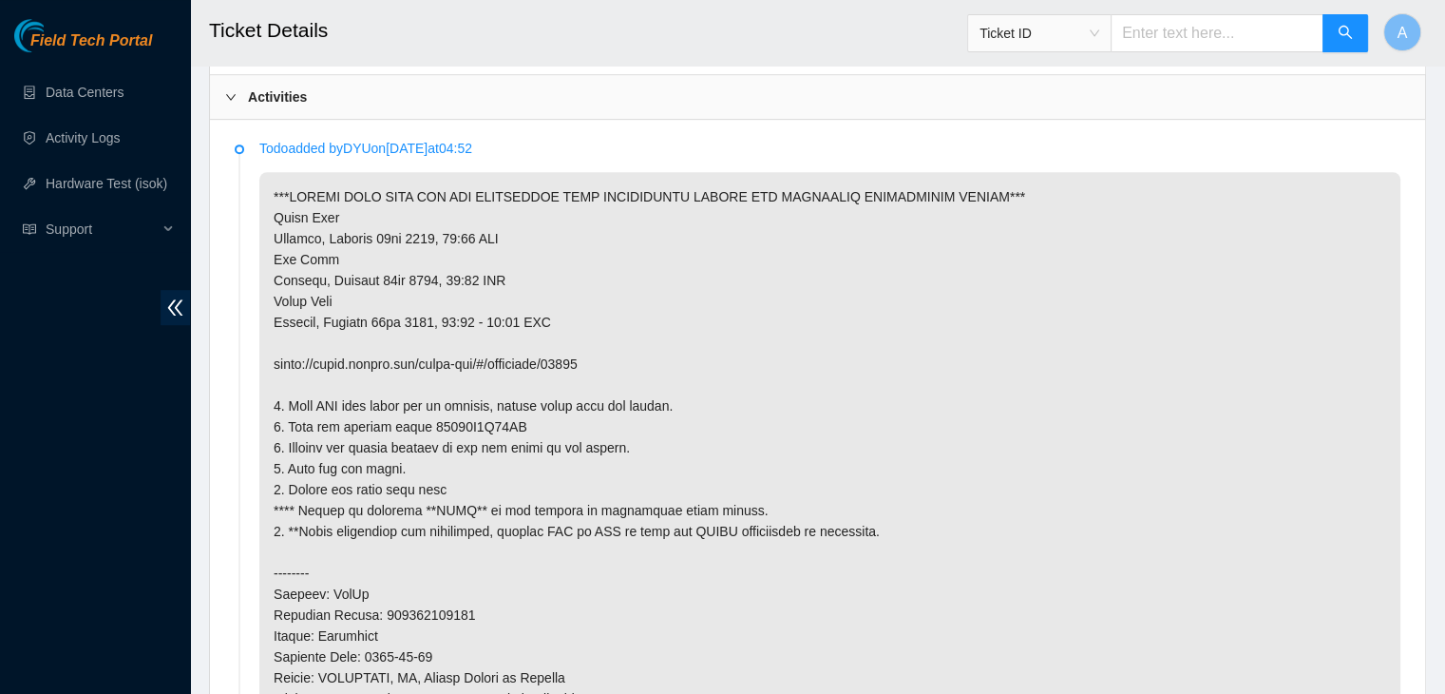
scroll to position [987, 0]
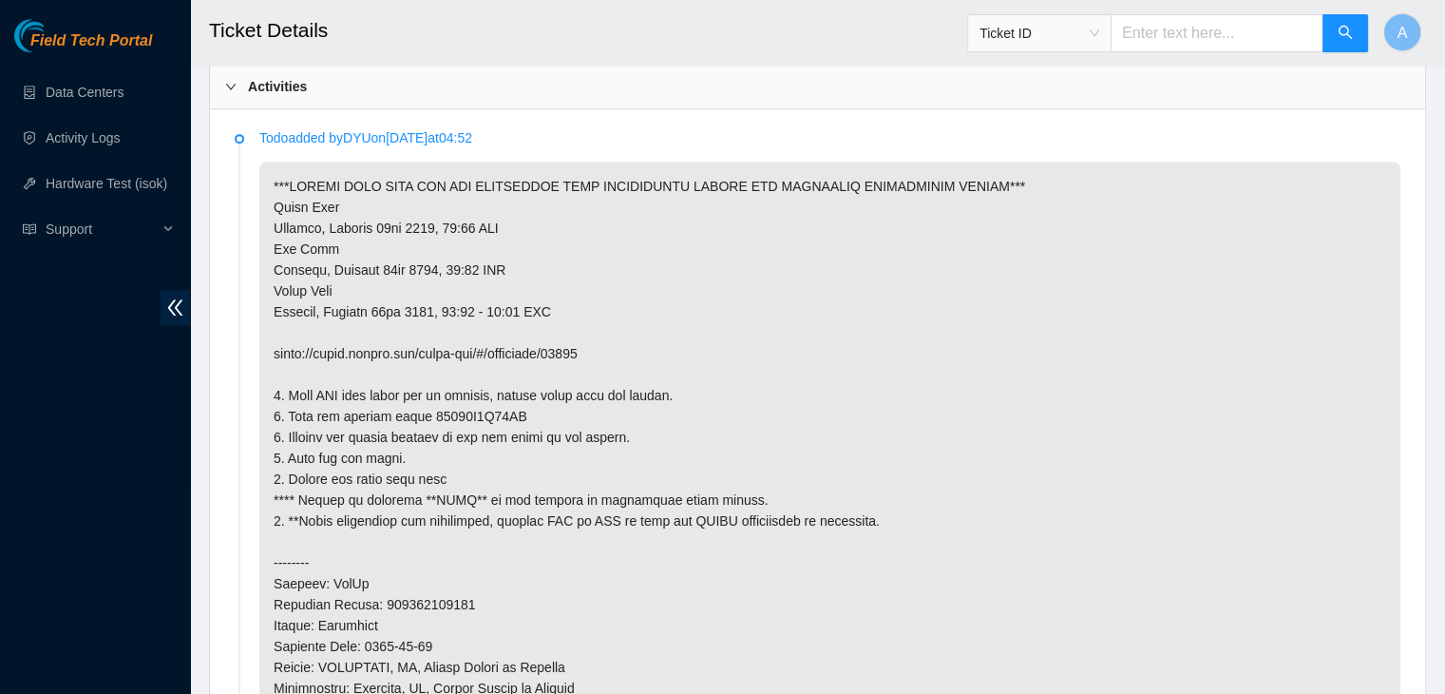
click at [465, 407] on p at bounding box center [829, 521] width 1141 height 718
copy p "18431F0D16FE"
click at [465, 407] on p at bounding box center [829, 521] width 1141 height 718
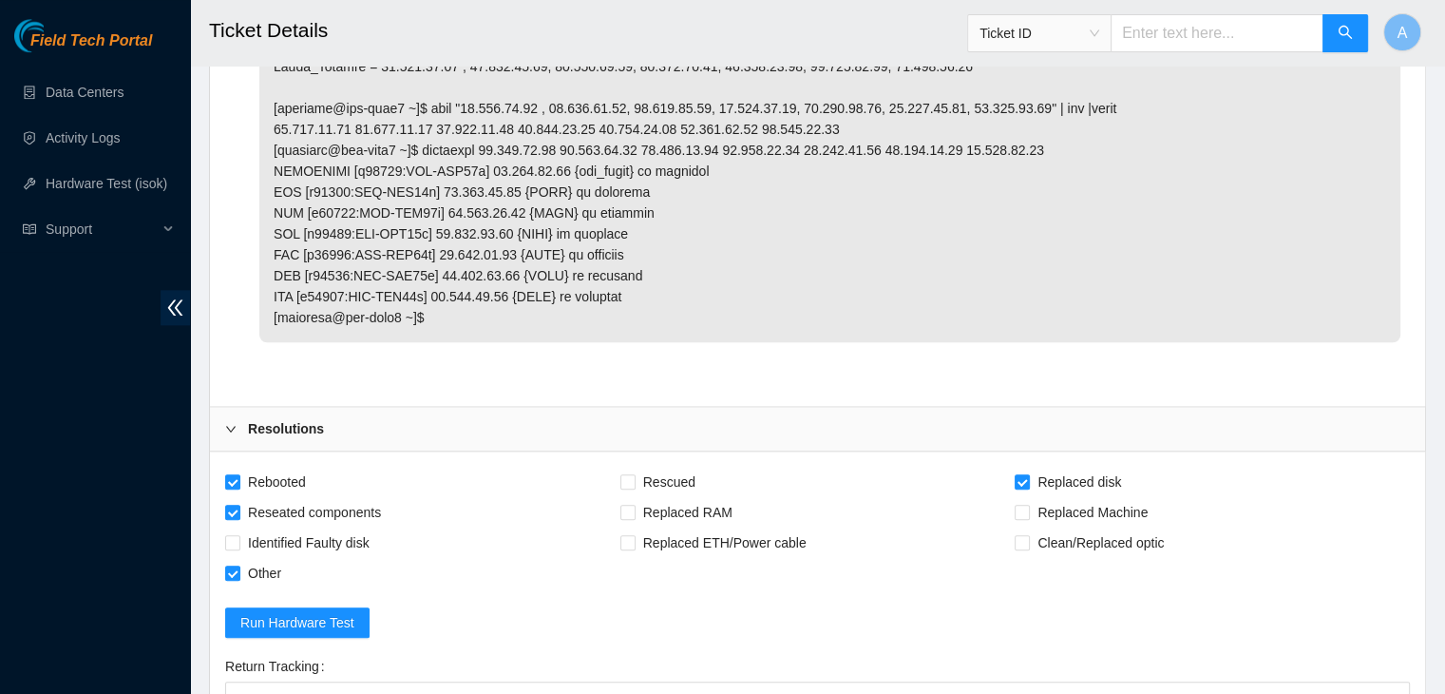
scroll to position [2539, 0]
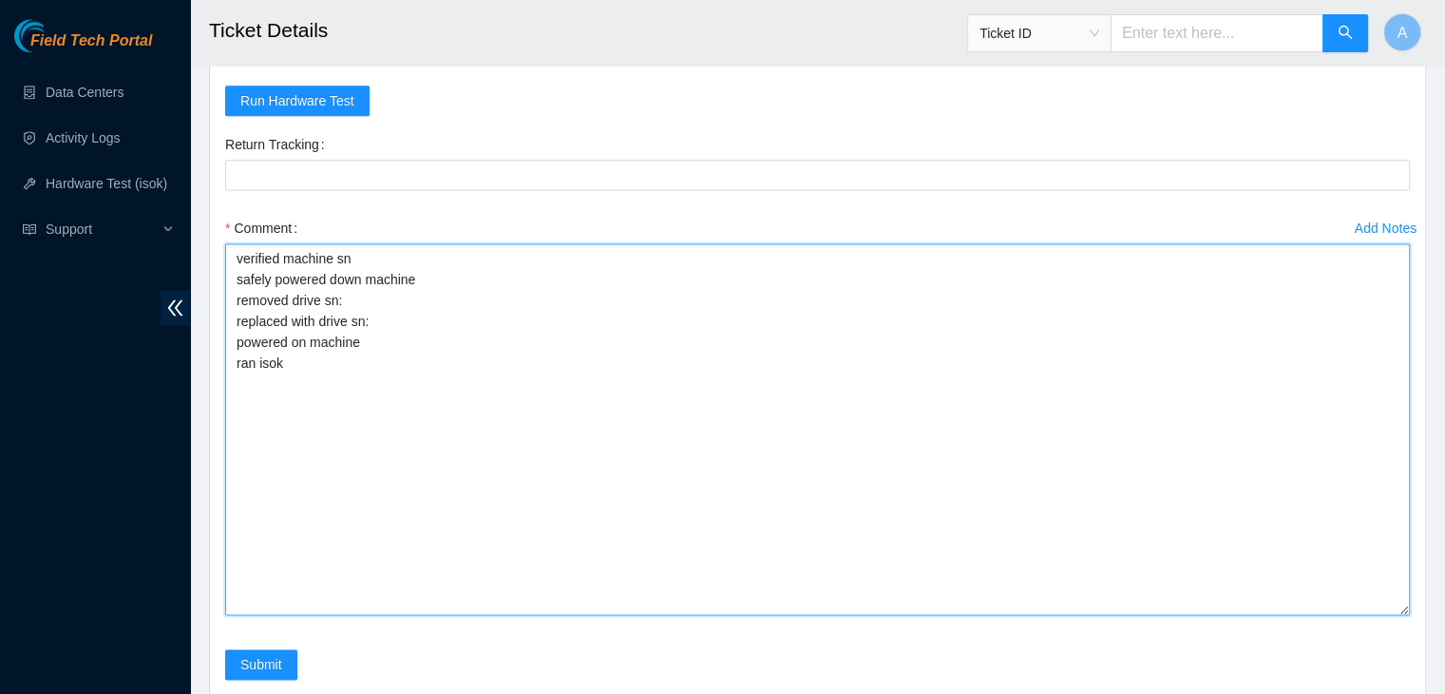
click at [521, 305] on textarea "verified machine sn safely powered down machine removed drive sn: replaced with…" at bounding box center [817, 429] width 1185 height 372
paste textarea "18431F0D16FE"
click at [239, 476] on textarea "verified machine sn safely powered down machine removed drive sn: 18431F0D16FE …" at bounding box center [817, 429] width 1185 height 372
click at [475, 389] on textarea "verified machine sn safely powered down machine removed drive sn: 18431F0D16FE …" at bounding box center [817, 429] width 1185 height 372
paste textarea "18382327B140"
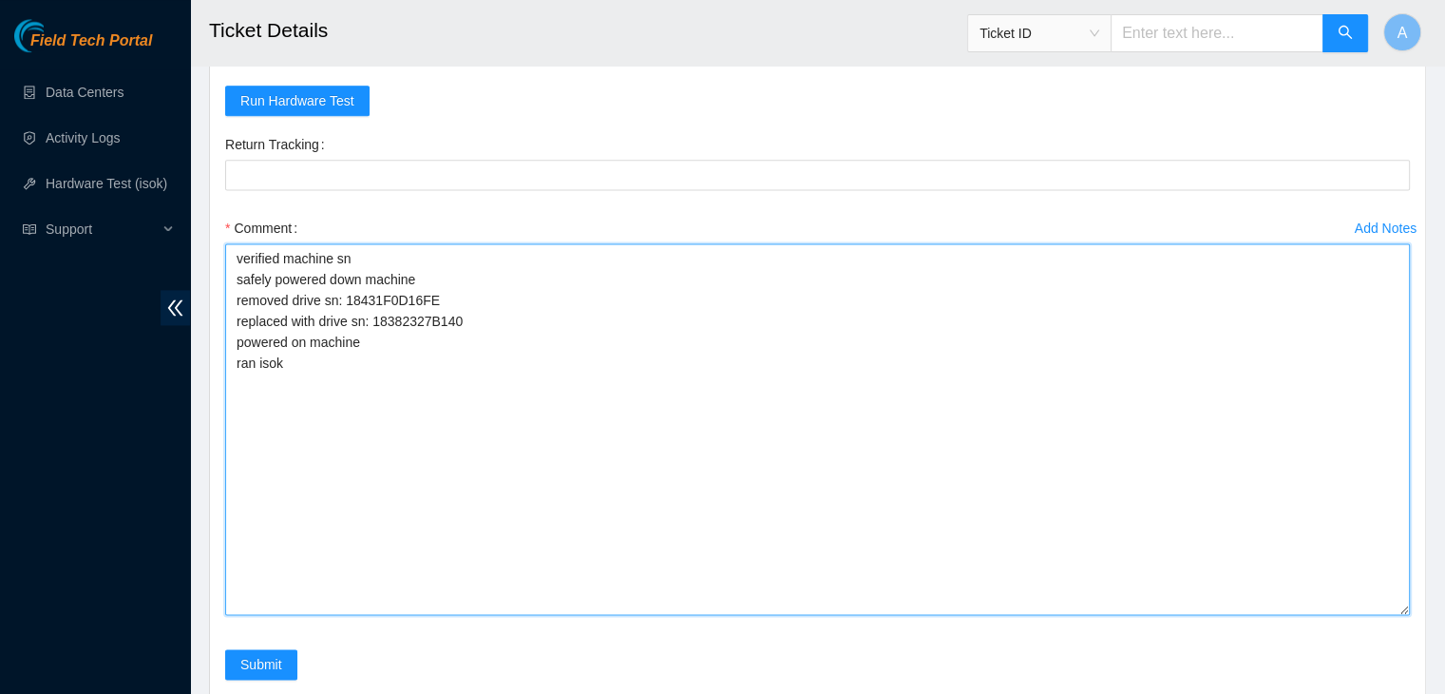
click at [464, 411] on textarea "verified machine sn safely powered down machine removed drive sn: 18431F0D16FE …" at bounding box center [817, 429] width 1185 height 372
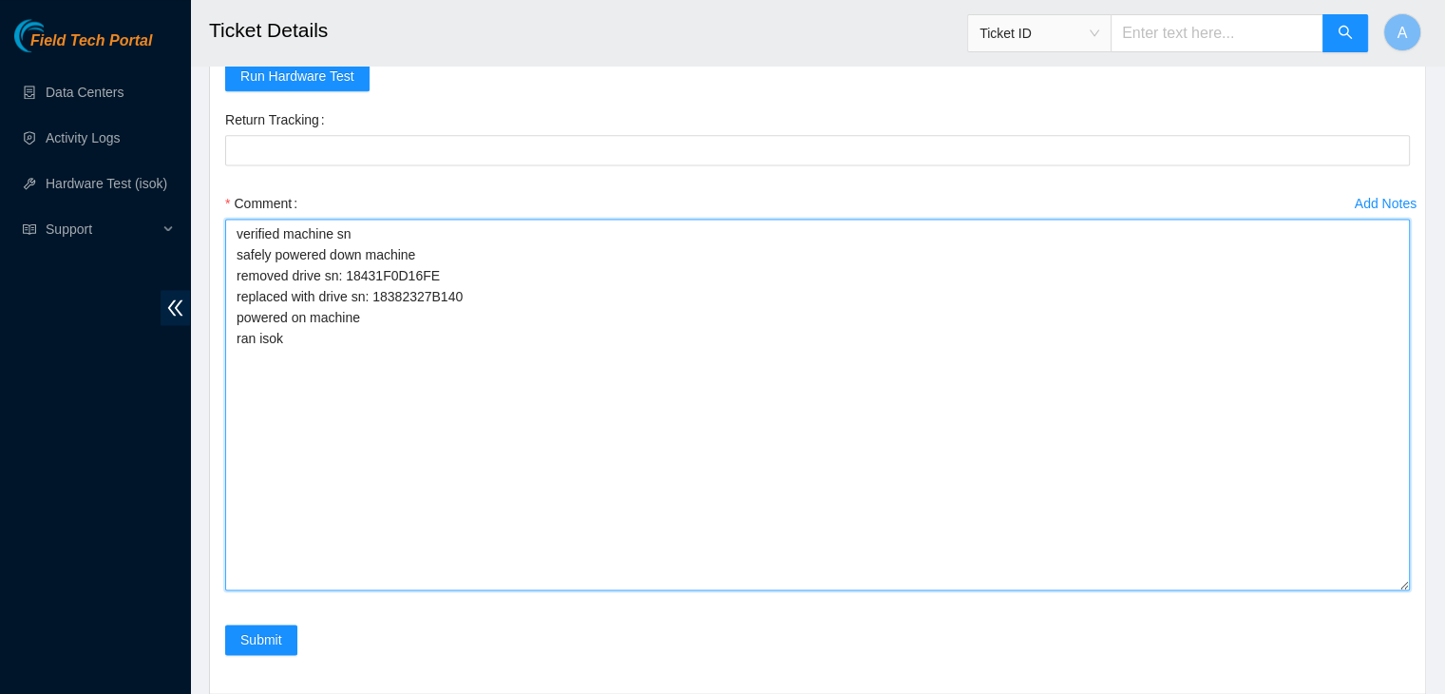
scroll to position [2562, 0]
type textarea "verified machine sn safely powered down machine removed drive sn: 18431F0D16FE …"
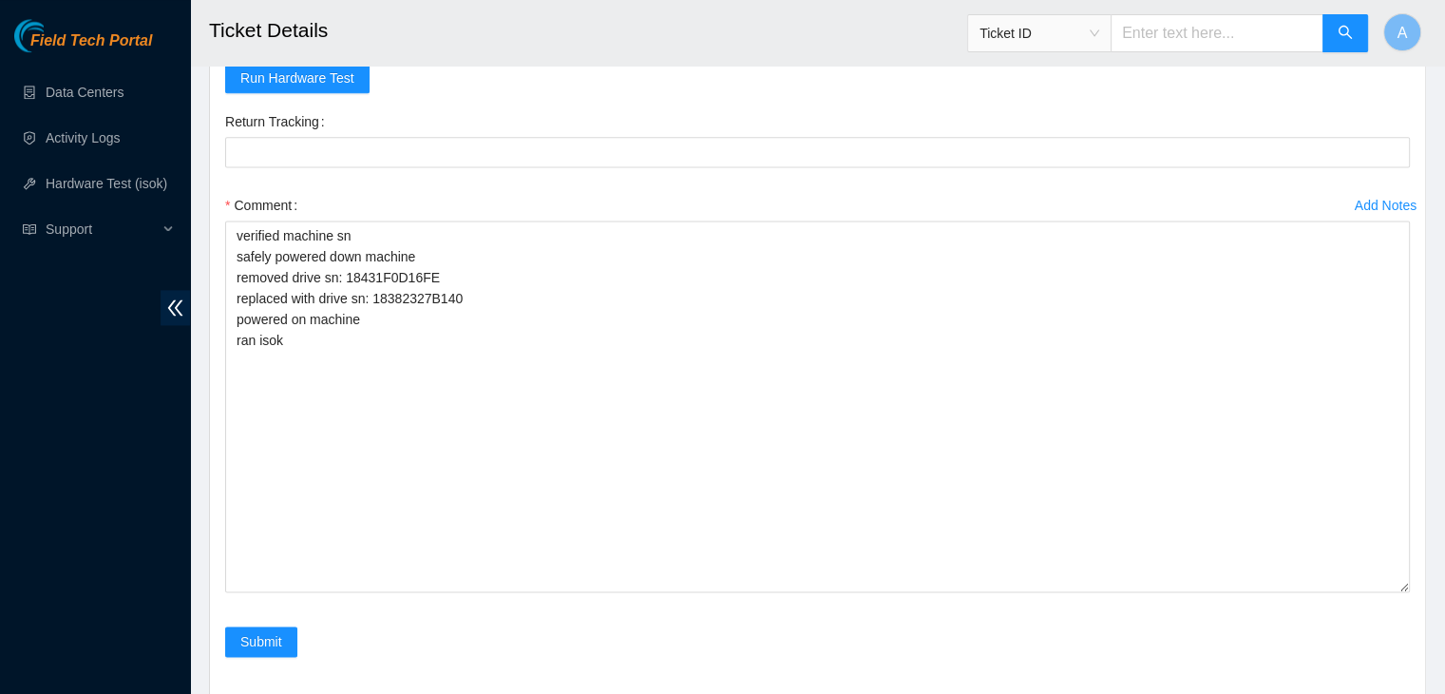
click at [125, 453] on div "Field Tech Portal Data Centers Activity Logs Hardware Test (isok) Support" at bounding box center [95, 356] width 190 height 675
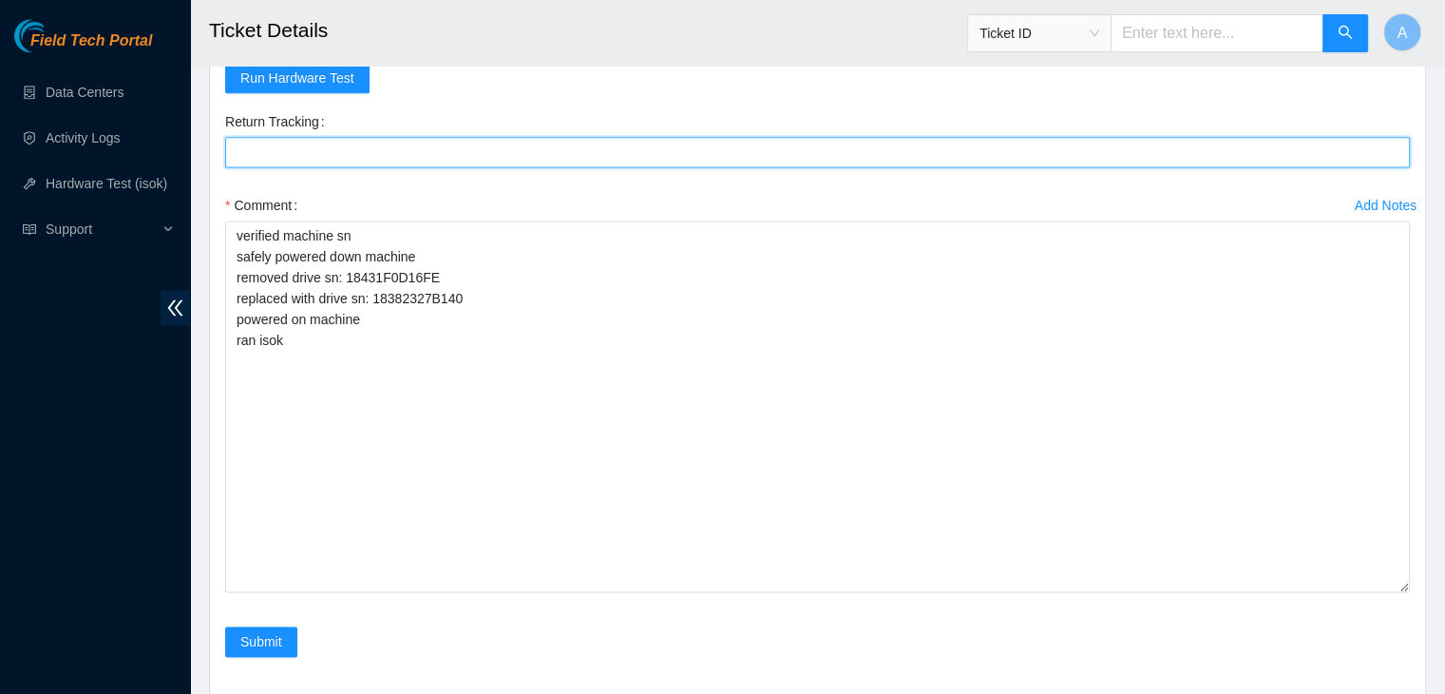
click at [430, 167] on Tracking "Return Tracking" at bounding box center [817, 152] width 1185 height 30
paste Tracking "4508 2622 1354"
type Tracking "450826221354"
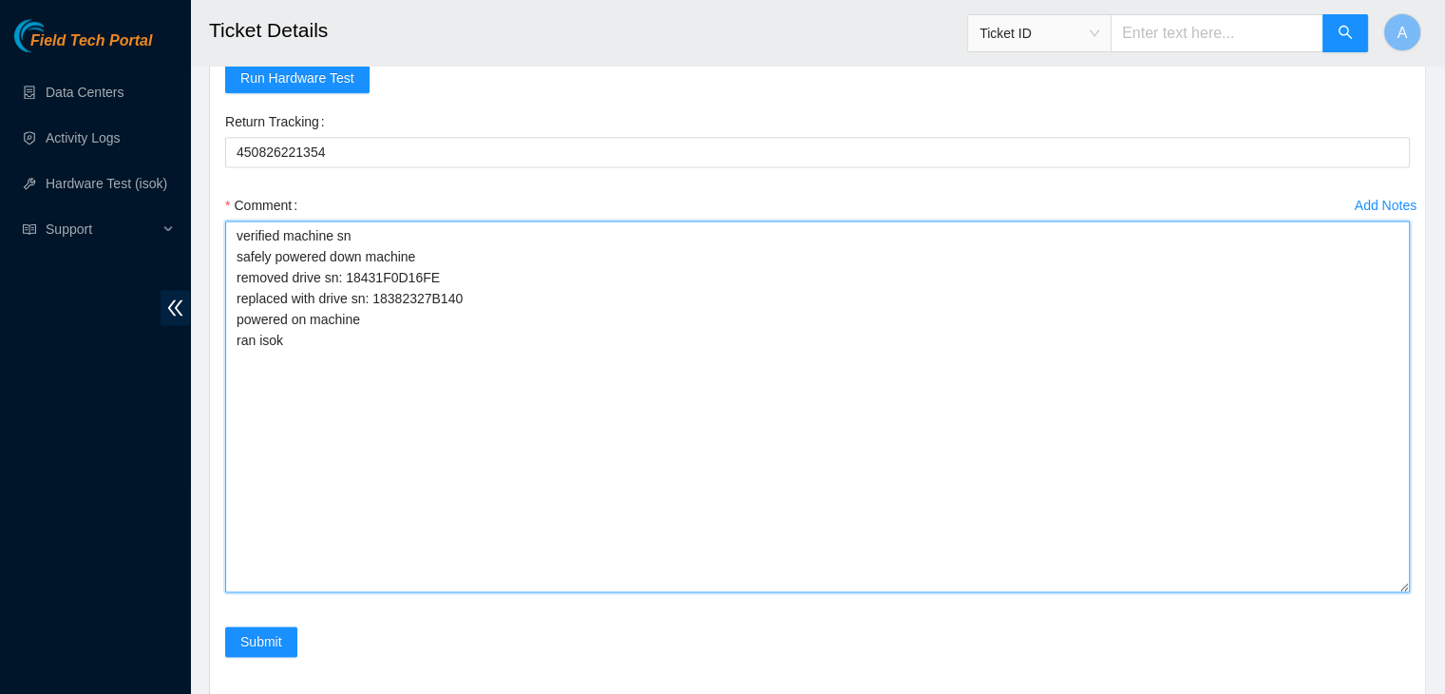
click at [440, 375] on textarea "verified machine sn safely powered down machine removed drive sn: 18431F0D16FE …" at bounding box center [817, 406] width 1185 height 372
paste textarea "4508 2622 1354"
click at [518, 362] on textarea "verified machine sn safely powered down machine removed drive sn: 18431F0D16FE …" at bounding box center [817, 406] width 1185 height 372
click at [463, 252] on textarea "verified machine sn safely powered down machine removed drive sn: 18431F0D16FE …" at bounding box center [817, 406] width 1185 height 372
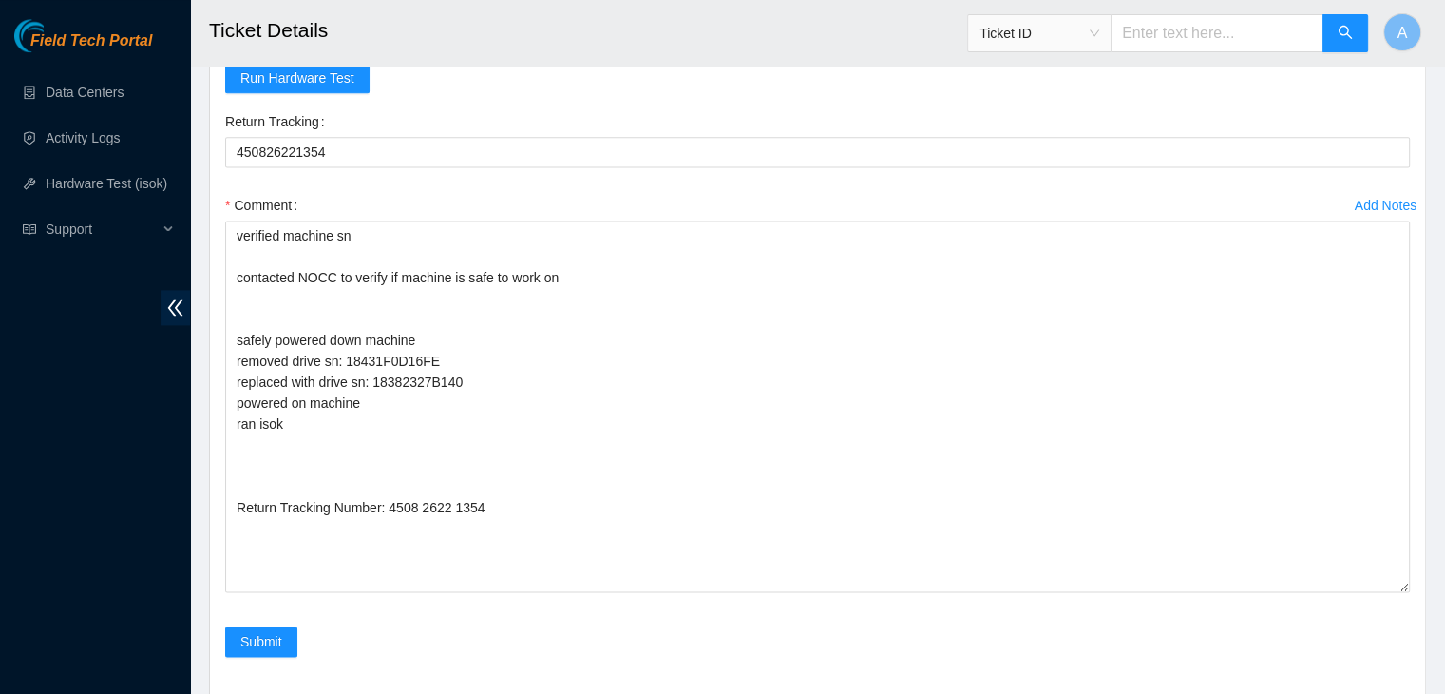
click at [41, 457] on div "Field Tech Portal Data Centers Activity Logs Hardware Test (isok) Support" at bounding box center [95, 356] width 190 height 675
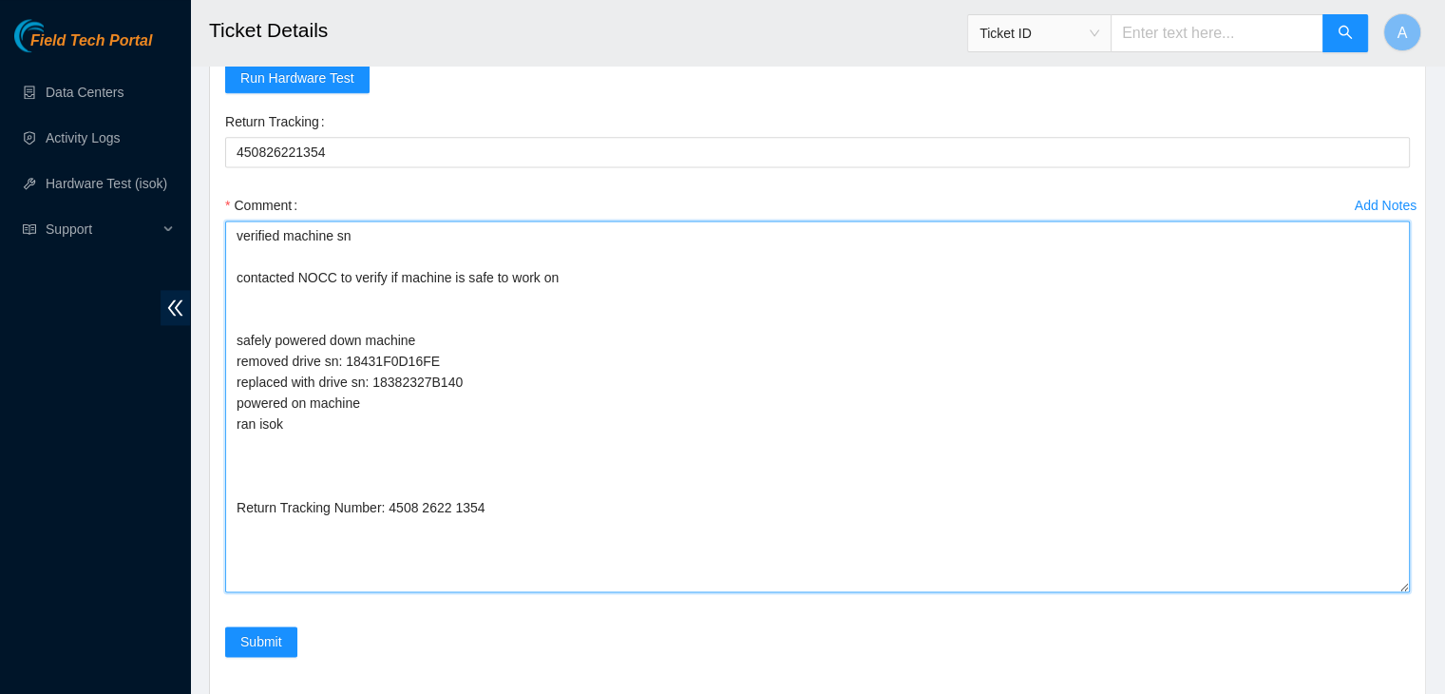
click at [398, 323] on textarea "verified machine sn contacted NOCC to verify if machine is safe to work on safe…" at bounding box center [817, 406] width 1185 height 372
paste textarea "dhindsa.arya25@gmail.com - merh has completed your request (B-V-5WOG1W7) Messag…"
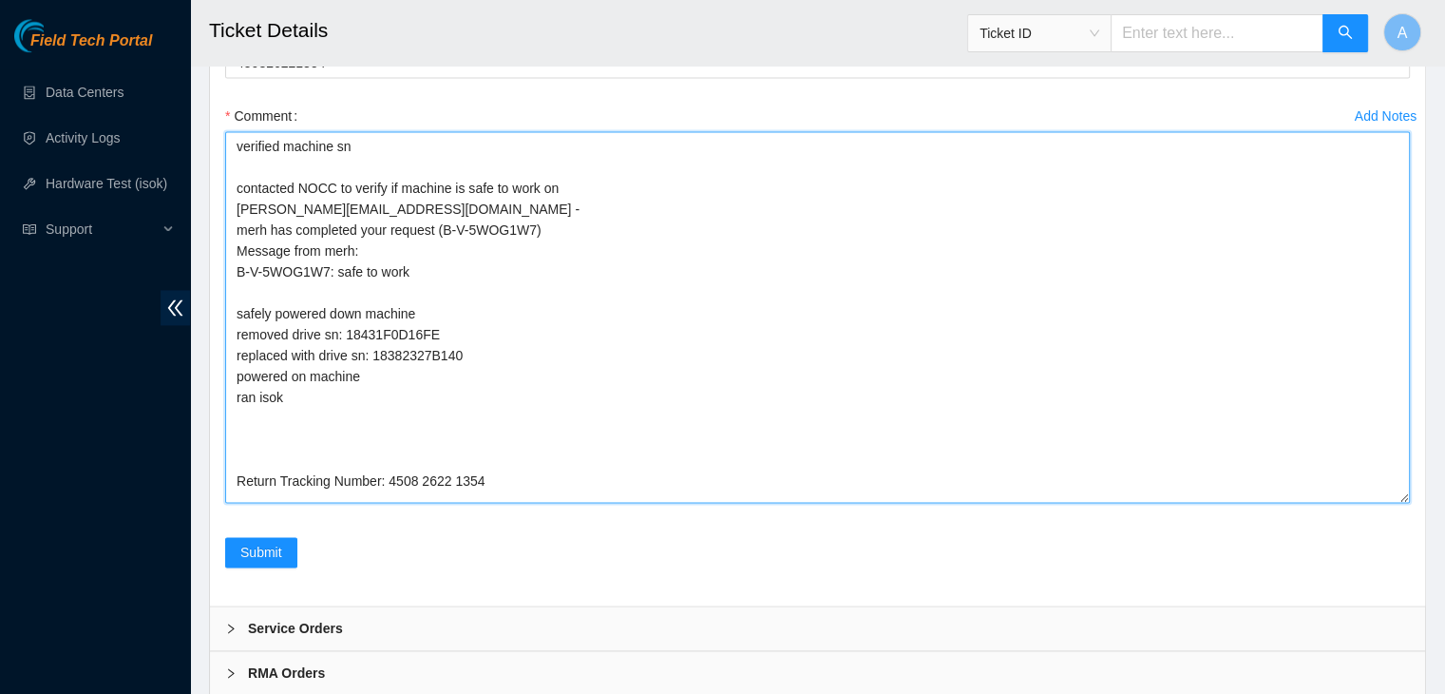
scroll to position [2653, 0]
click at [509, 428] on textarea "verified machine sn contacted NOCC to verify if machine is safe to work on dhin…" at bounding box center [817, 315] width 1185 height 372
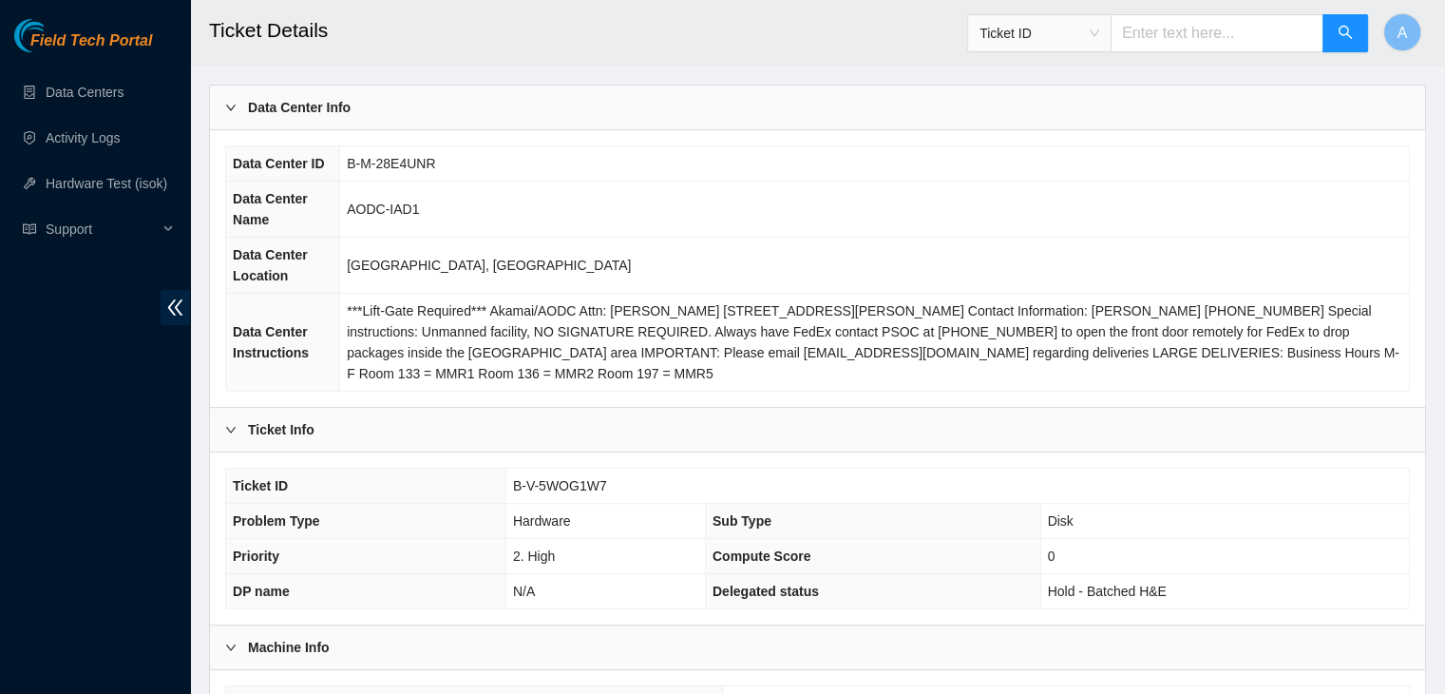
scroll to position [405, 0]
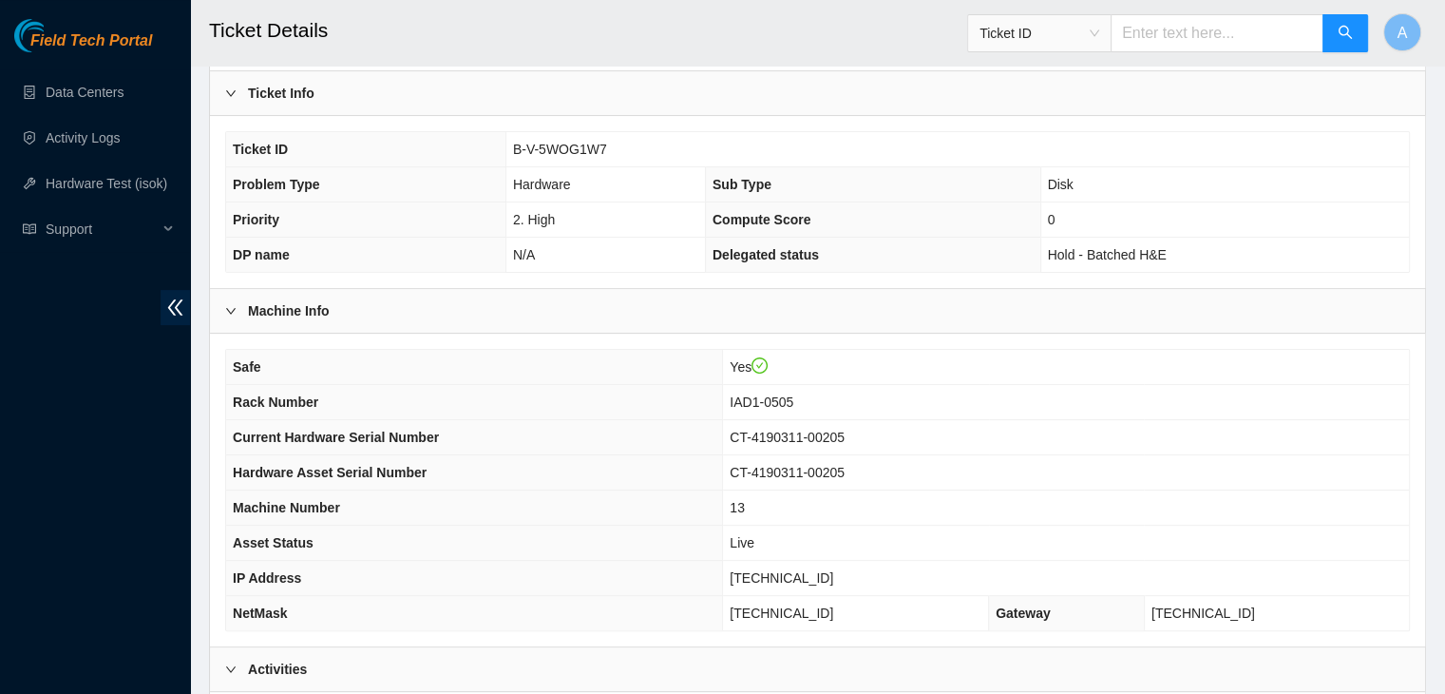
click at [823, 573] on span "[TECHNICAL_ID]" at bounding box center [782, 577] width 104 height 15
copy span "[TECHNICAL_ID]"
click at [823, 573] on span "[TECHNICAL_ID]" at bounding box center [782, 577] width 104 height 15
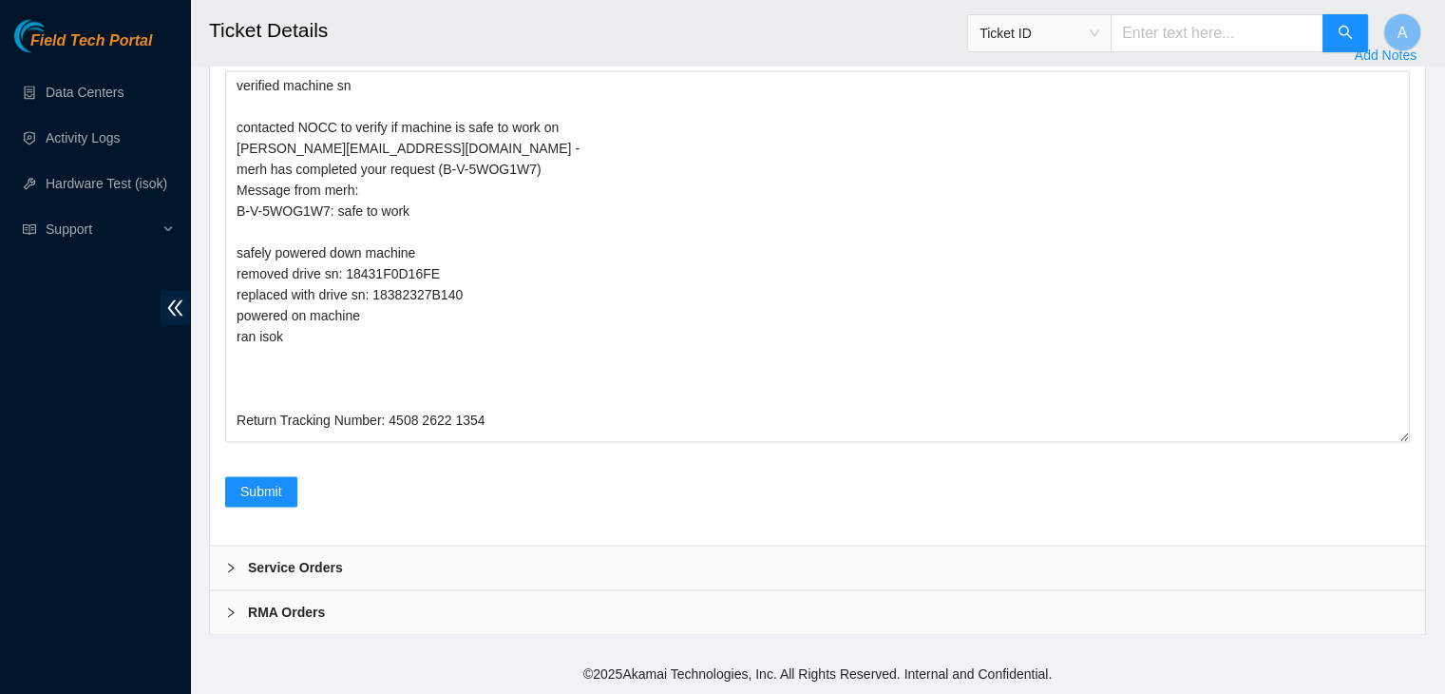
scroll to position [2540, 0]
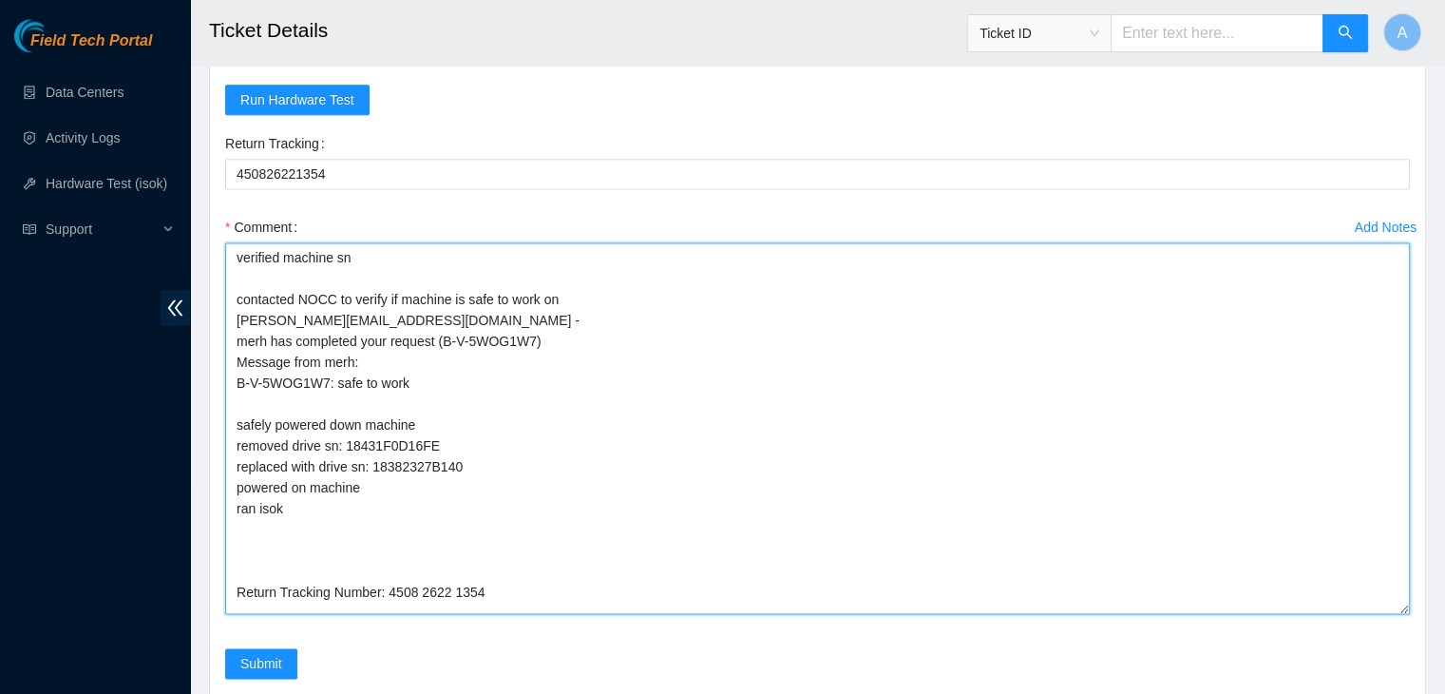
click at [667, 537] on textarea "verified machine sn contacted NOCC to verify if machine is safe to work on dhin…" at bounding box center [817, 428] width 1185 height 372
paste textarea "350335 14-10-2025 01:39:41 23.195.72.13 COMPLETE Result Detail Message Ticket I…"
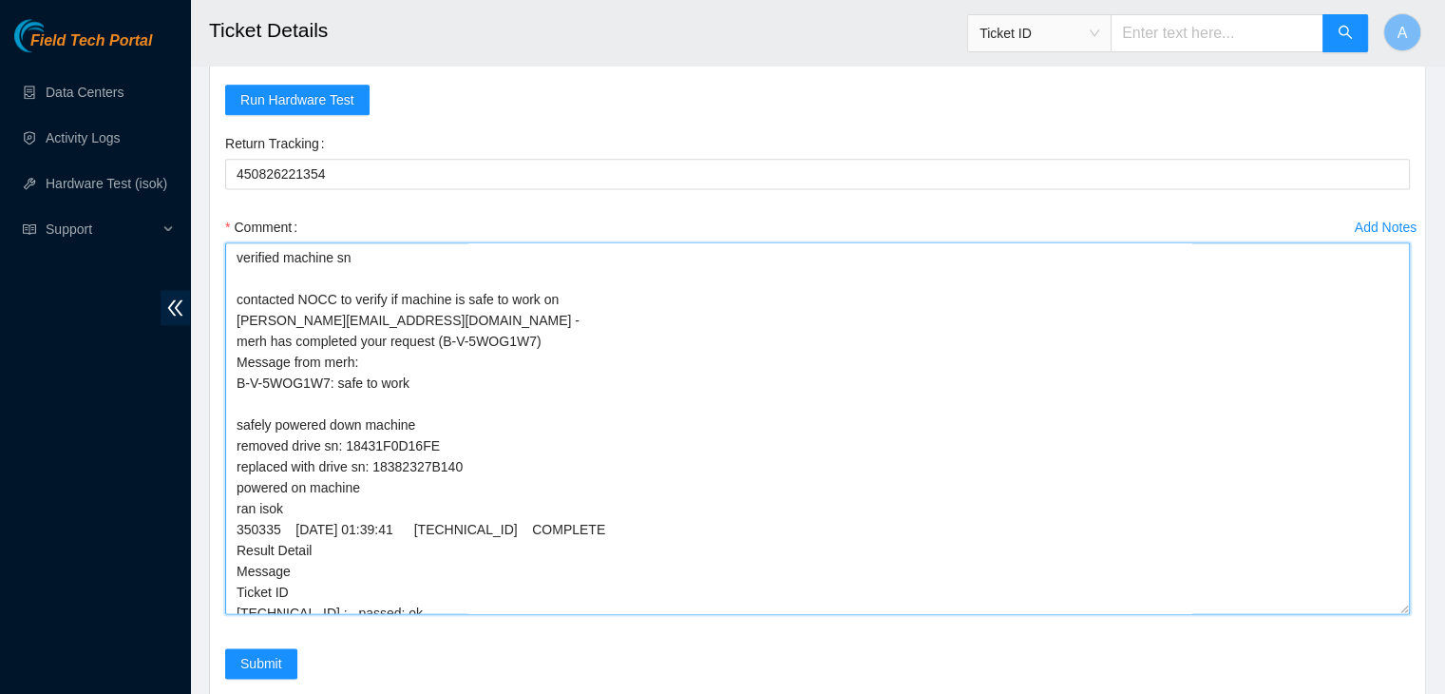
scroll to position [97, 0]
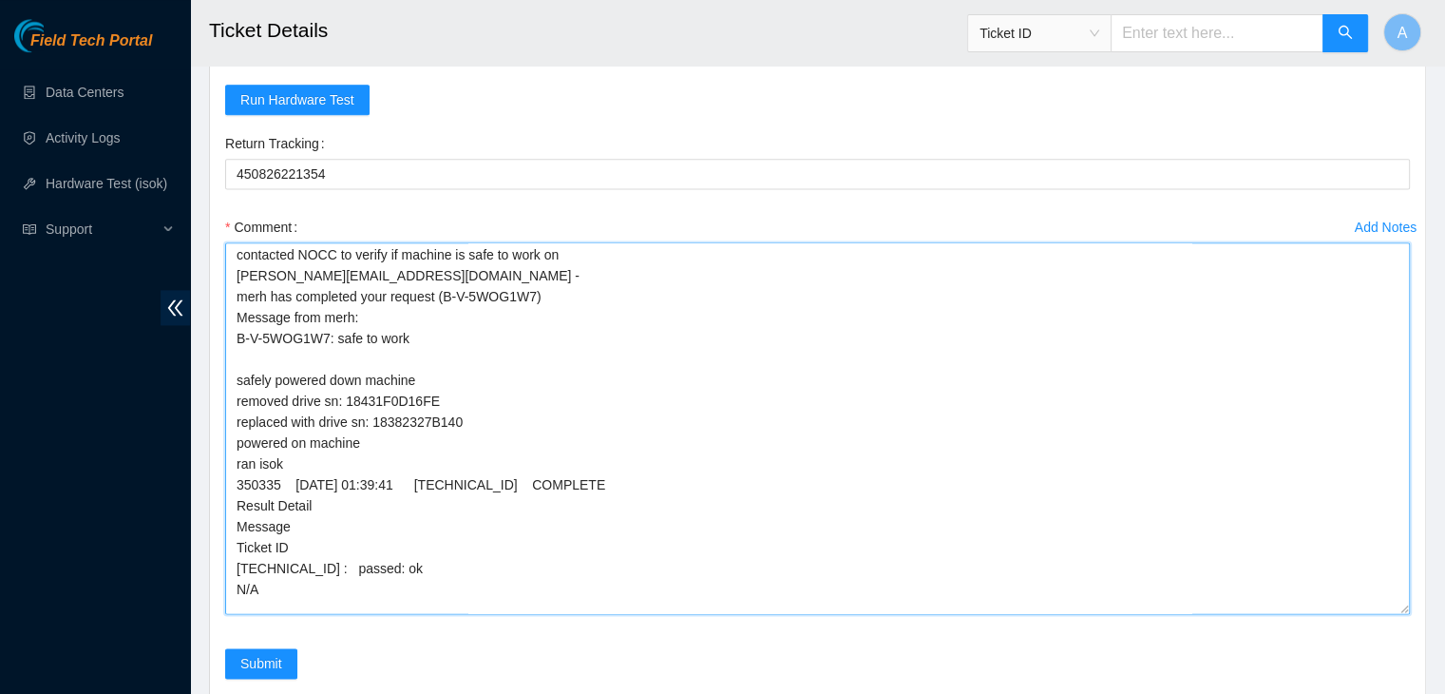
drag, startPoint x: 1395, startPoint y: 625, endPoint x: 1381, endPoint y: 679, distance: 56.0
click at [1381, 614] on textarea "verified machine sn contacted NOCC to verify if machine is safe to work on dhin…" at bounding box center [817, 428] width 1185 height 372
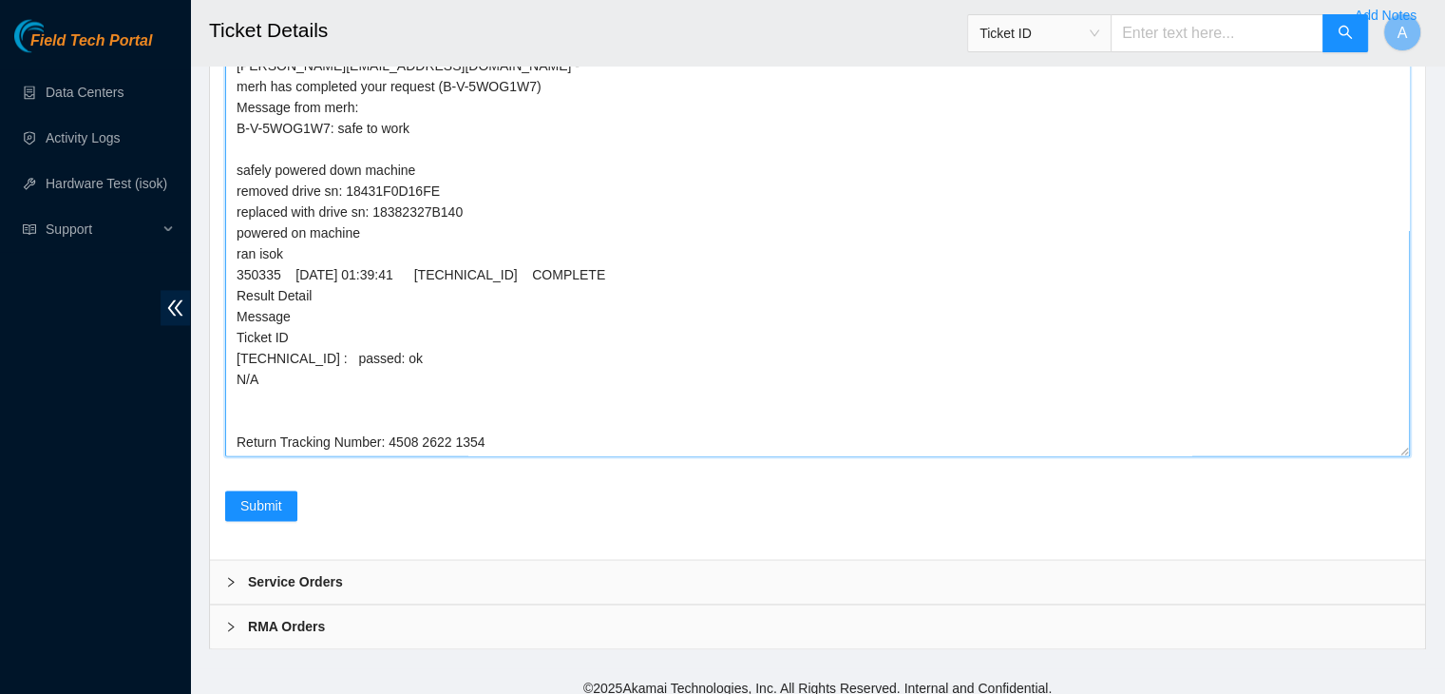
scroll to position [0, 0]
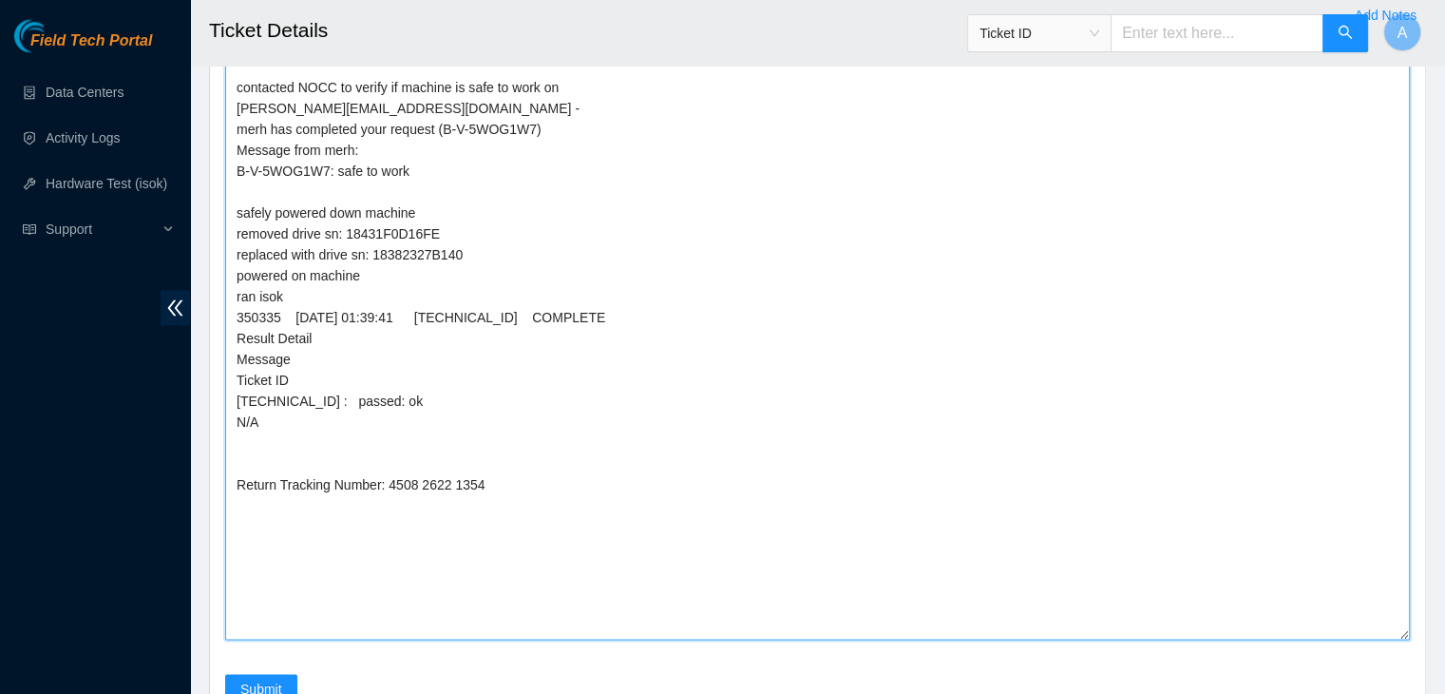
drag, startPoint x: 1400, startPoint y: 465, endPoint x: 1384, endPoint y: 649, distance: 185.1
click at [1384, 640] on textarea "verified machine sn contacted NOCC to verify if machine is safe to work on dhin…" at bounding box center [817, 334] width 1185 height 609
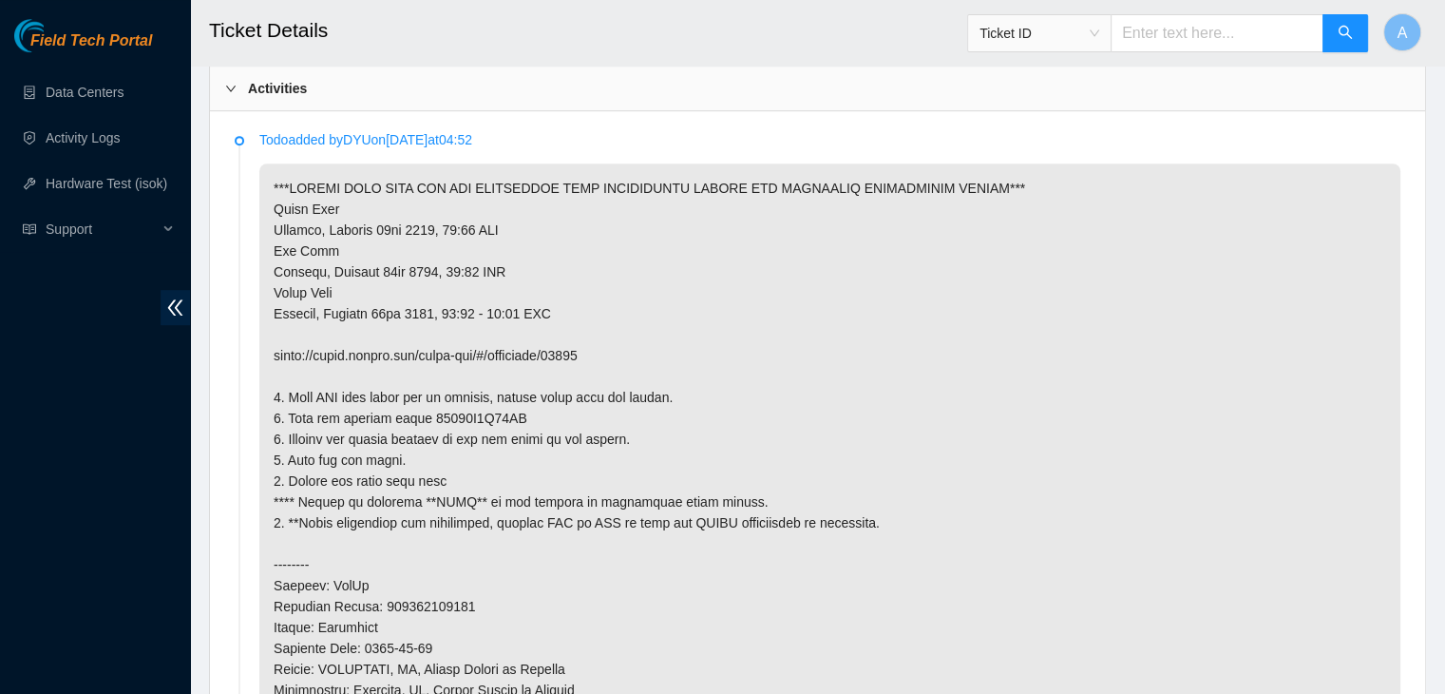
scroll to position [981, 0]
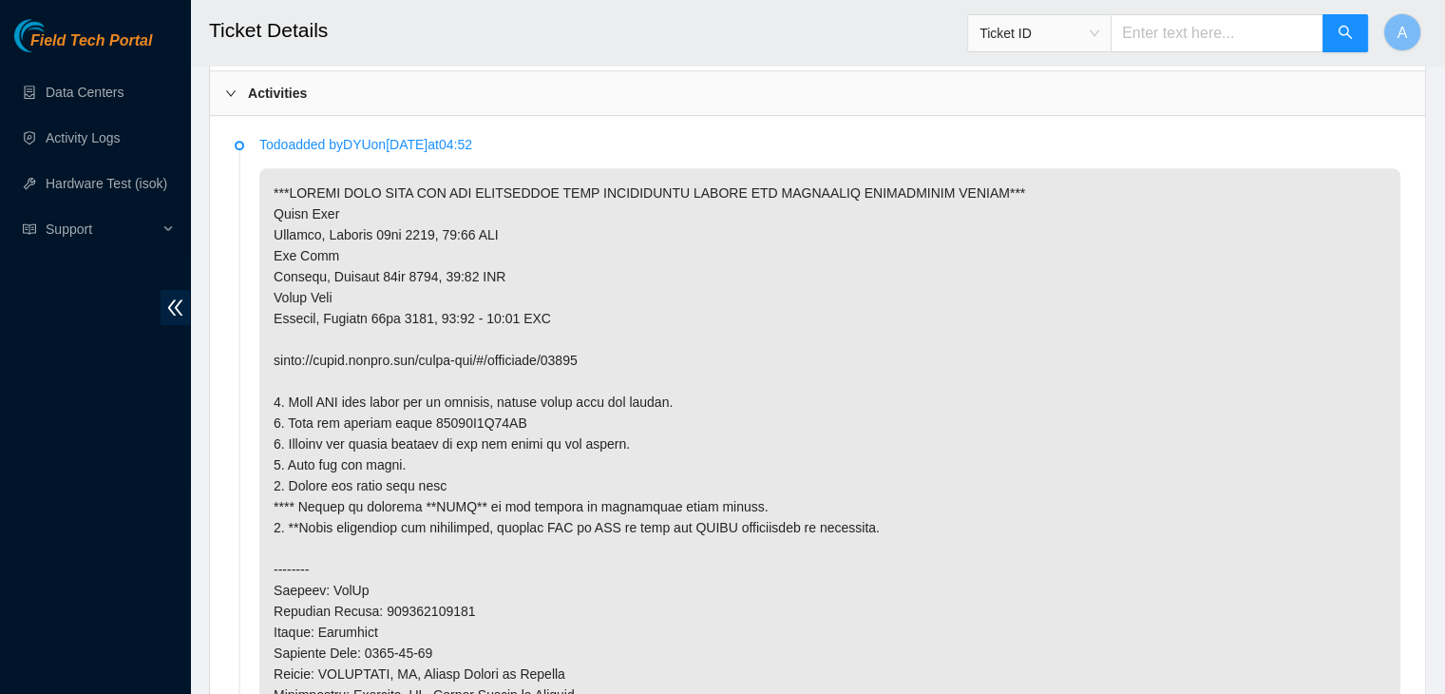
type textarea "verified machine sn contacted NOCC to verify if machine is safe to work on dhin…"
drag, startPoint x: 614, startPoint y: 358, endPoint x: 276, endPoint y: 353, distance: 338.3
click at [276, 353] on p at bounding box center [829, 527] width 1141 height 718
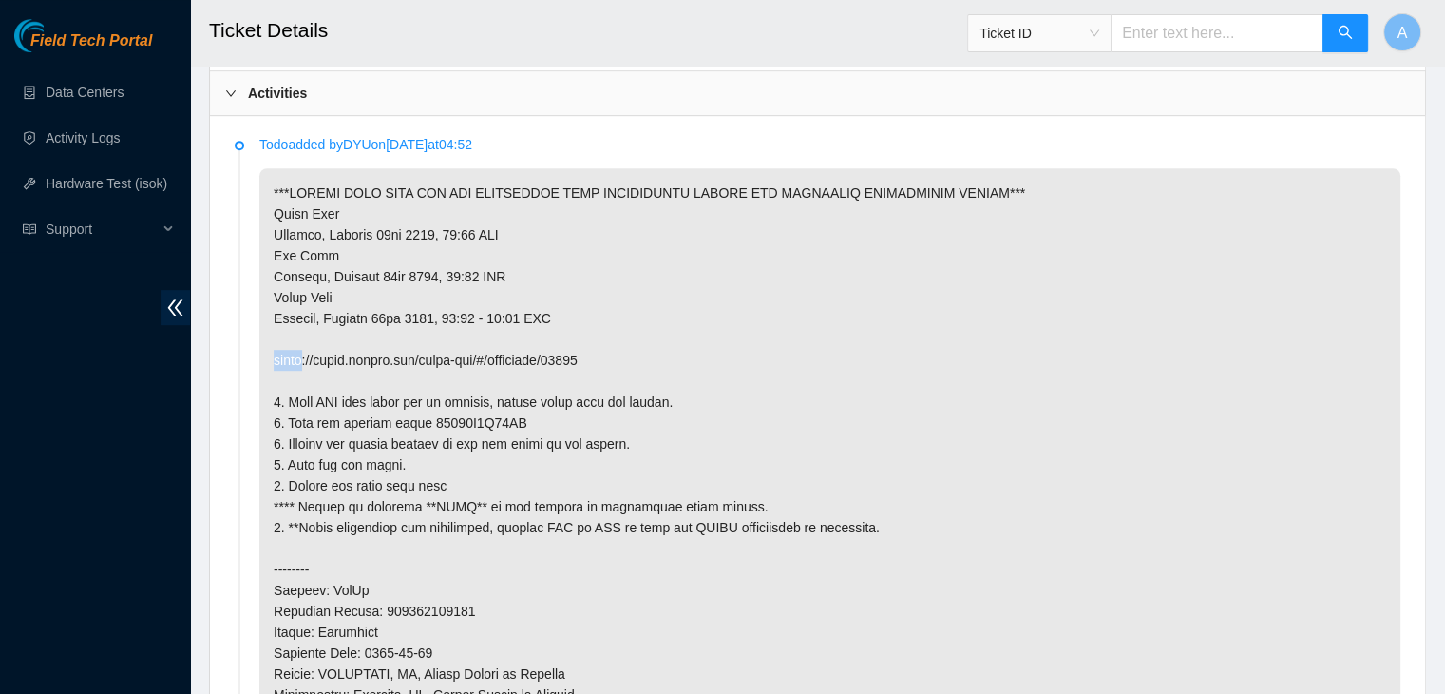
click at [276, 353] on p at bounding box center [829, 527] width 1141 height 718
click at [608, 320] on p at bounding box center [829, 527] width 1141 height 718
drag, startPoint x: 606, startPoint y: 361, endPoint x: 278, endPoint y: 360, distance: 327.8
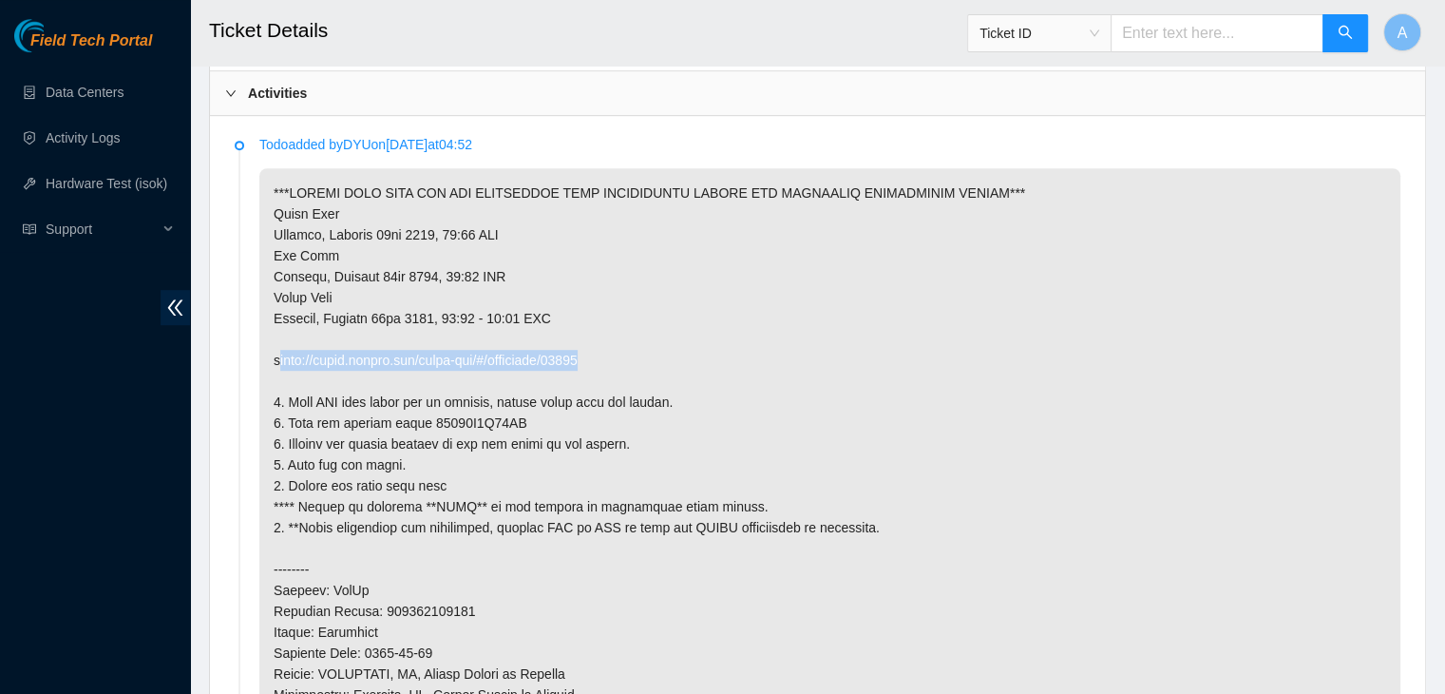
click at [278, 360] on p at bounding box center [829, 527] width 1141 height 718
drag, startPoint x: 607, startPoint y: 356, endPoint x: 280, endPoint y: 361, distance: 326.9
click at [280, 361] on p at bounding box center [829, 527] width 1141 height 718
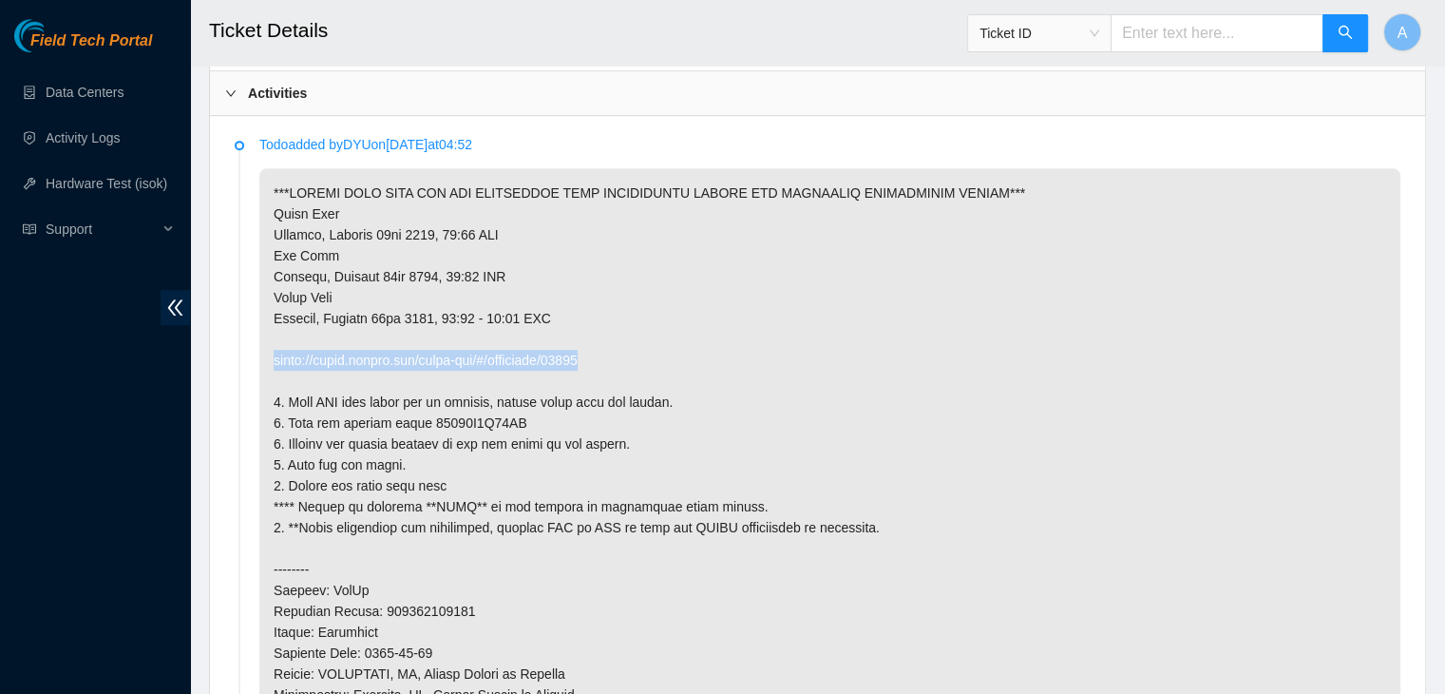
drag, startPoint x: 274, startPoint y: 355, endPoint x: 612, endPoint y: 349, distance: 338.4
click at [612, 349] on p at bounding box center [829, 527] width 1141 height 718
copy p "https://peace.akamai.com/peace-web/#/checklist/97432"
click at [612, 349] on p at bounding box center [829, 527] width 1141 height 718
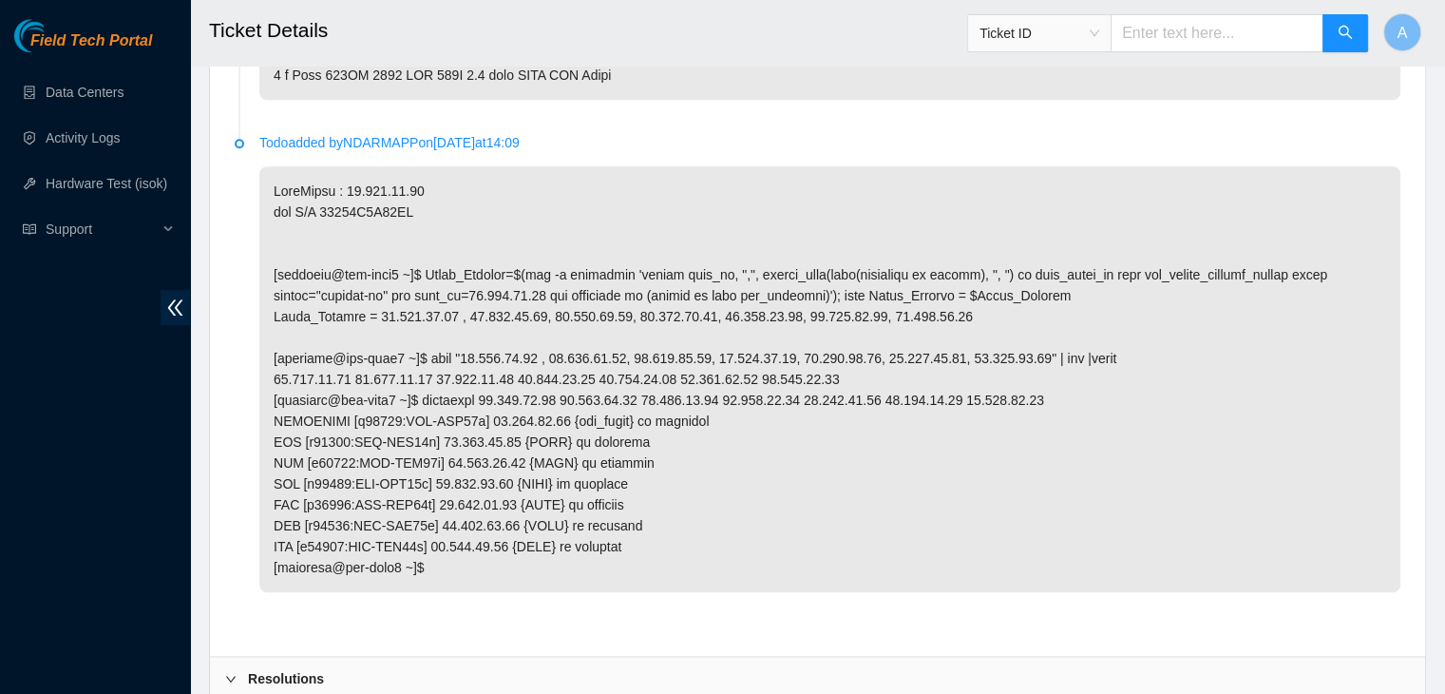
scroll to position [1780, 0]
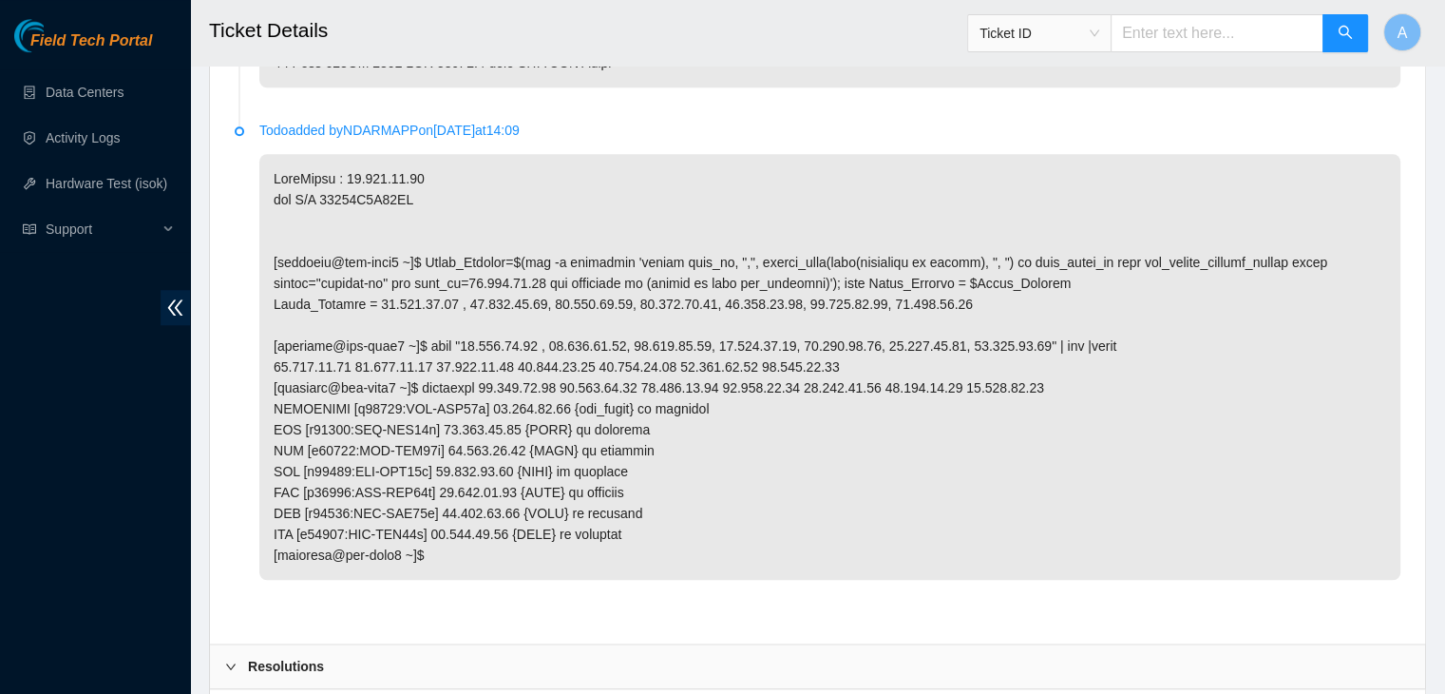
click at [748, 457] on p at bounding box center [829, 367] width 1141 height 426
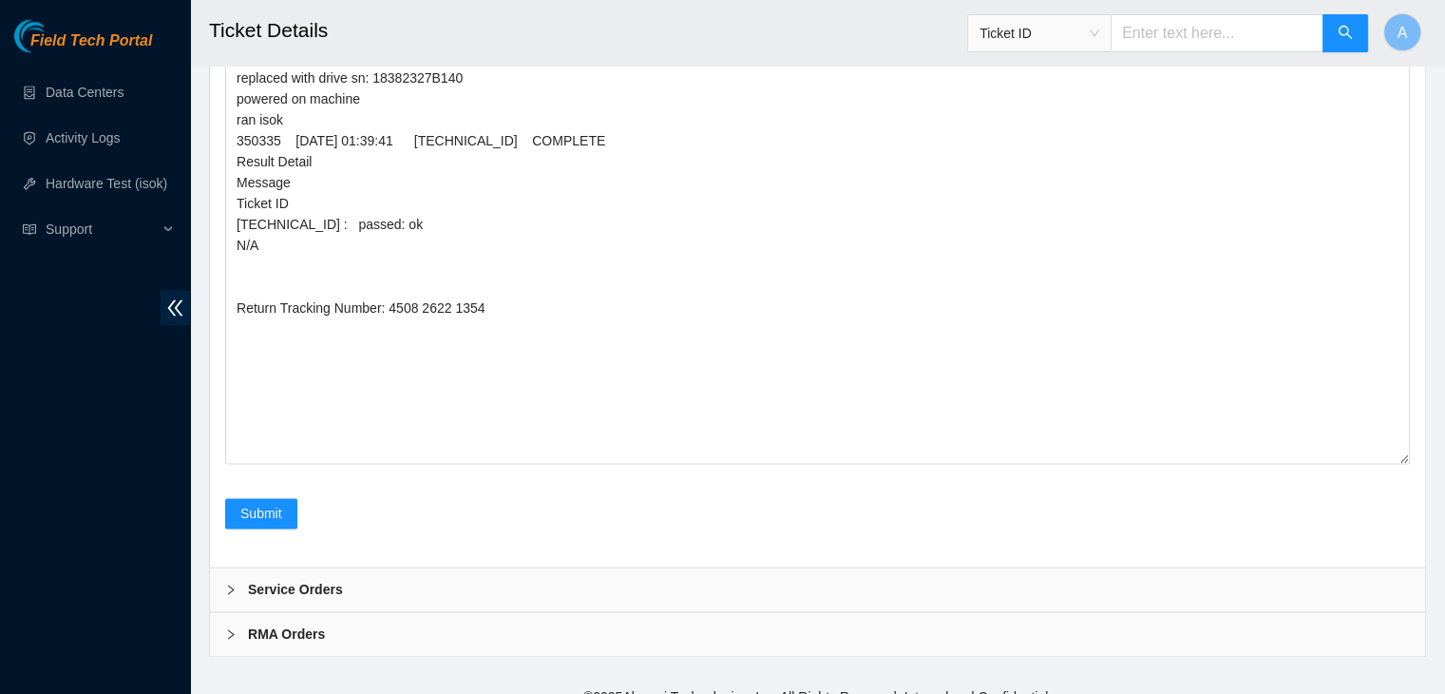
scroll to position [2957, 0]
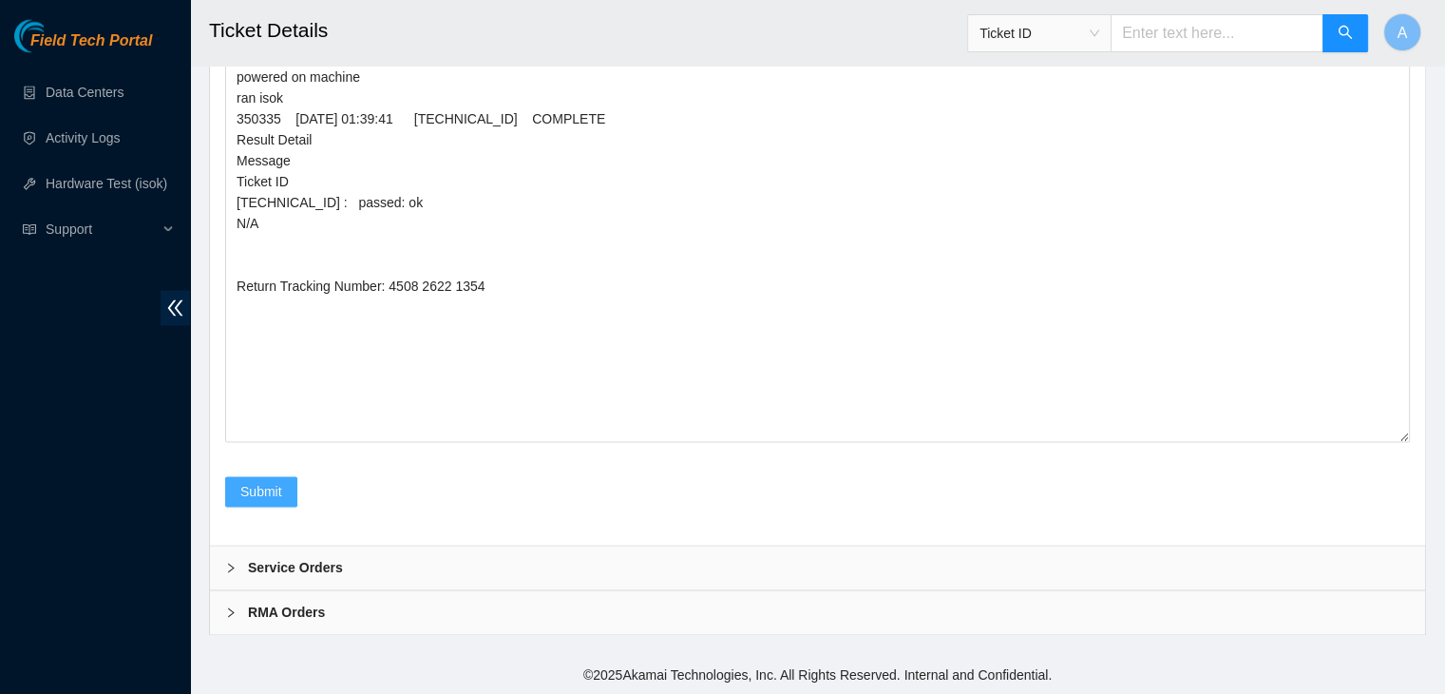
click at [277, 500] on span "Submit" at bounding box center [261, 491] width 42 height 21
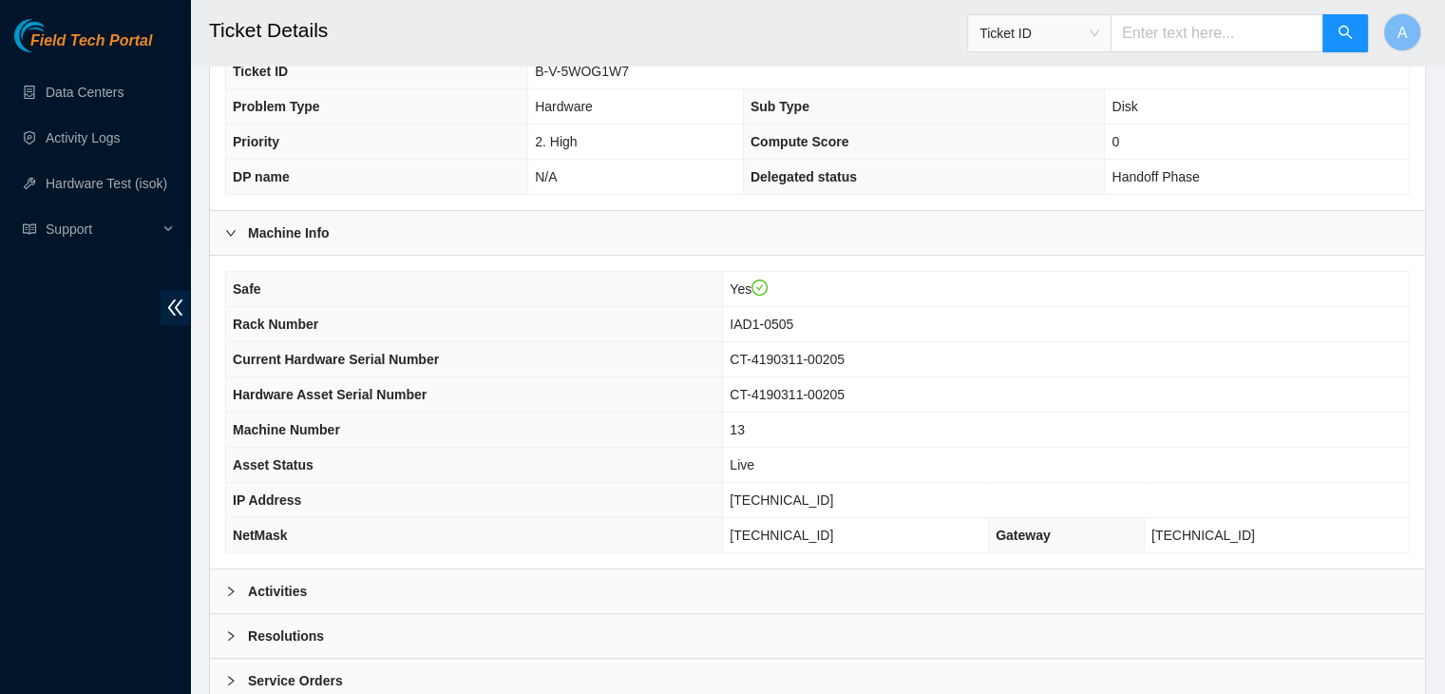
scroll to position [500, 0]
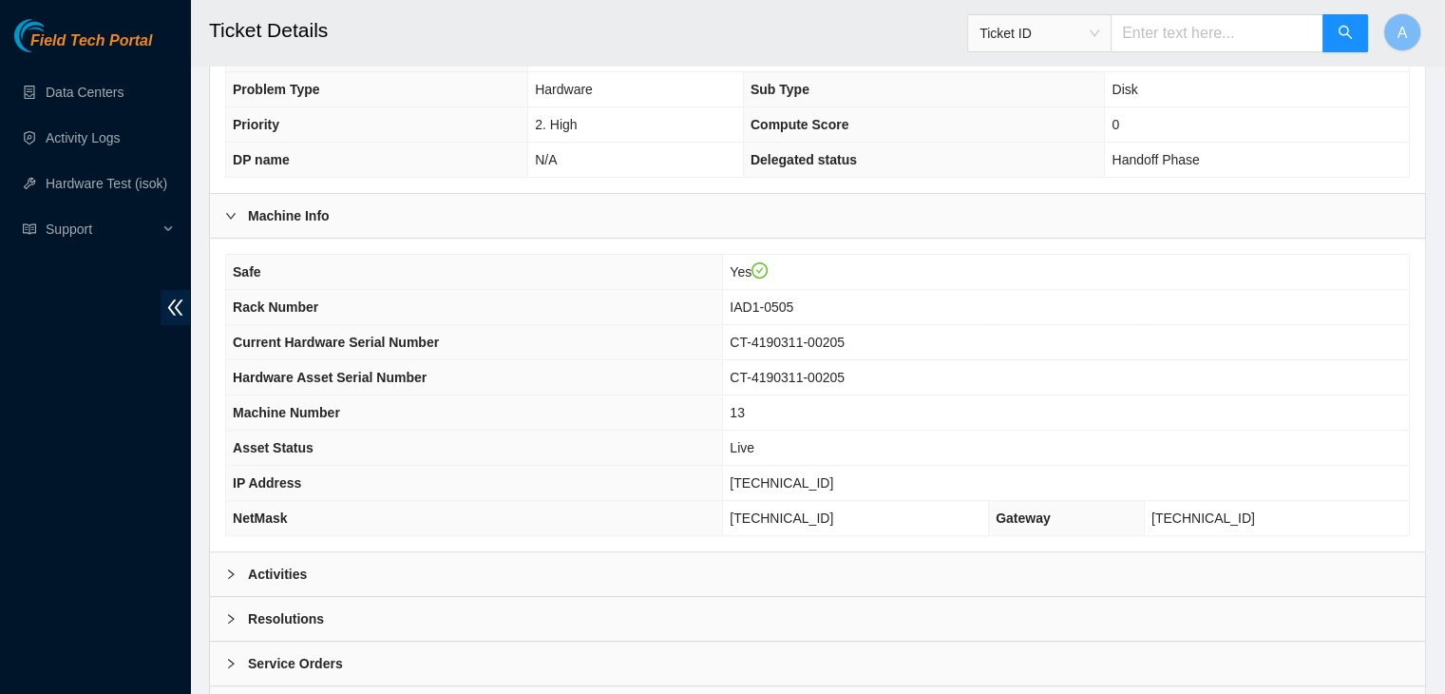
click at [725, 567] on div "Activities" at bounding box center [817, 574] width 1215 height 44
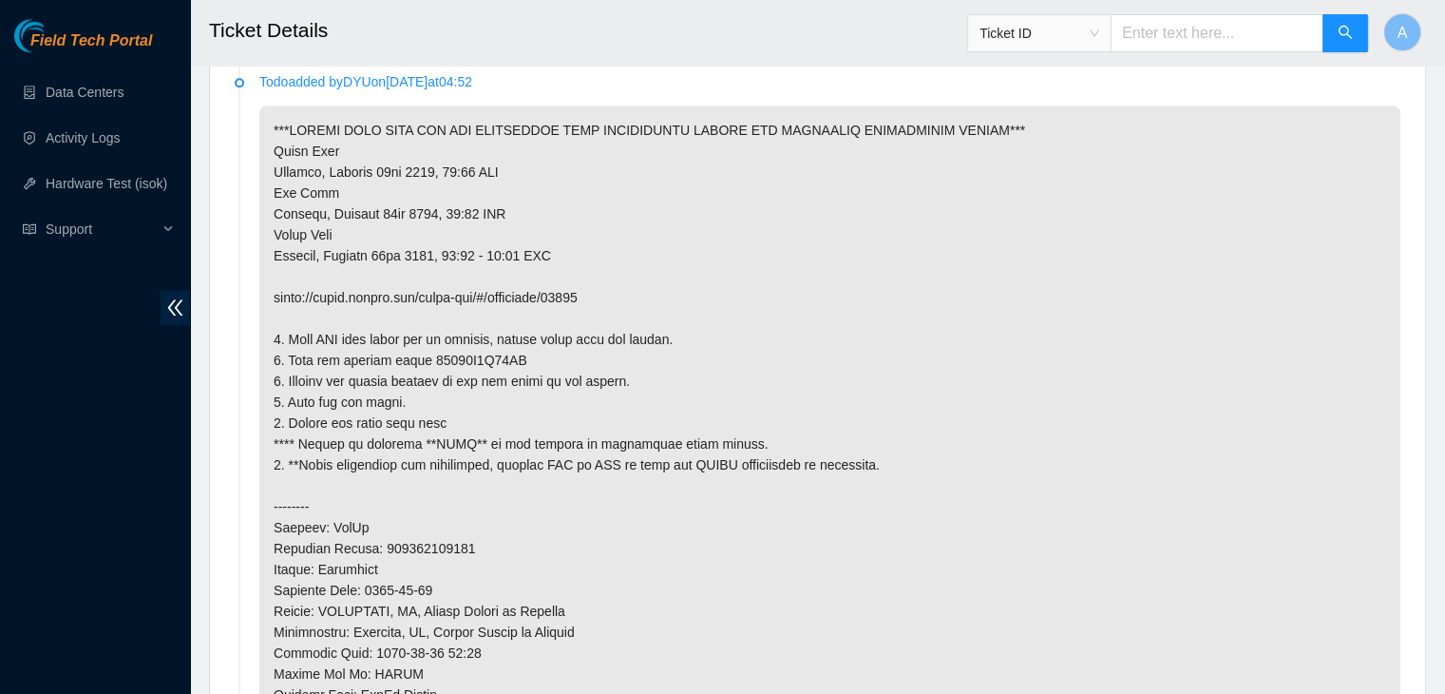
scroll to position [1589, 0]
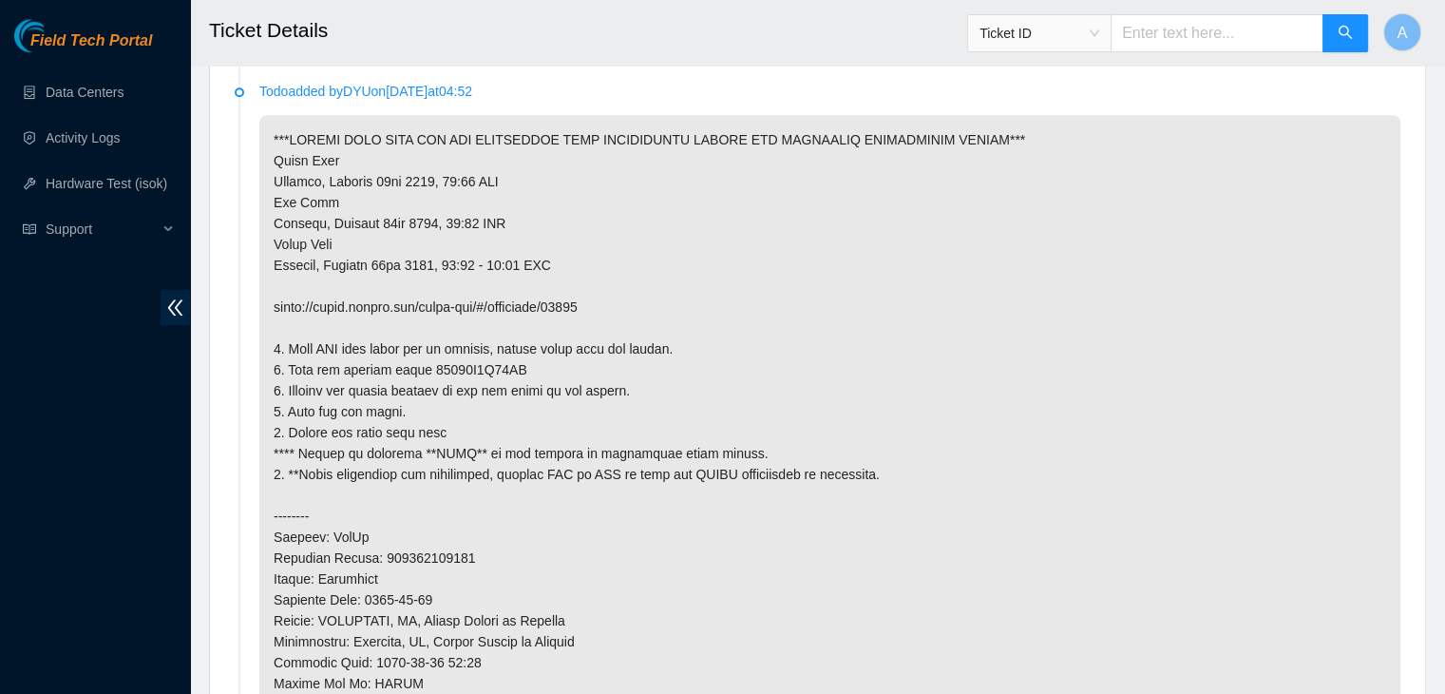
click at [291, 369] on p at bounding box center [829, 474] width 1141 height 718
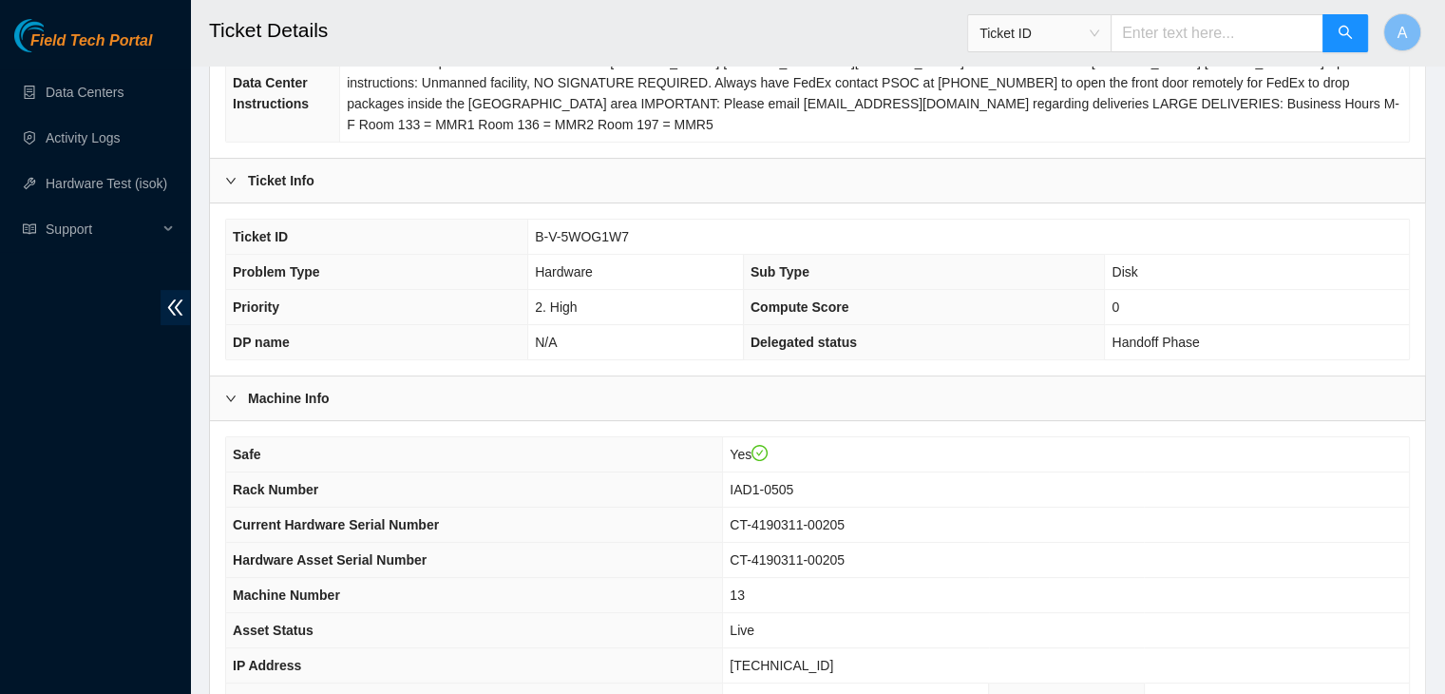
scroll to position [0, 0]
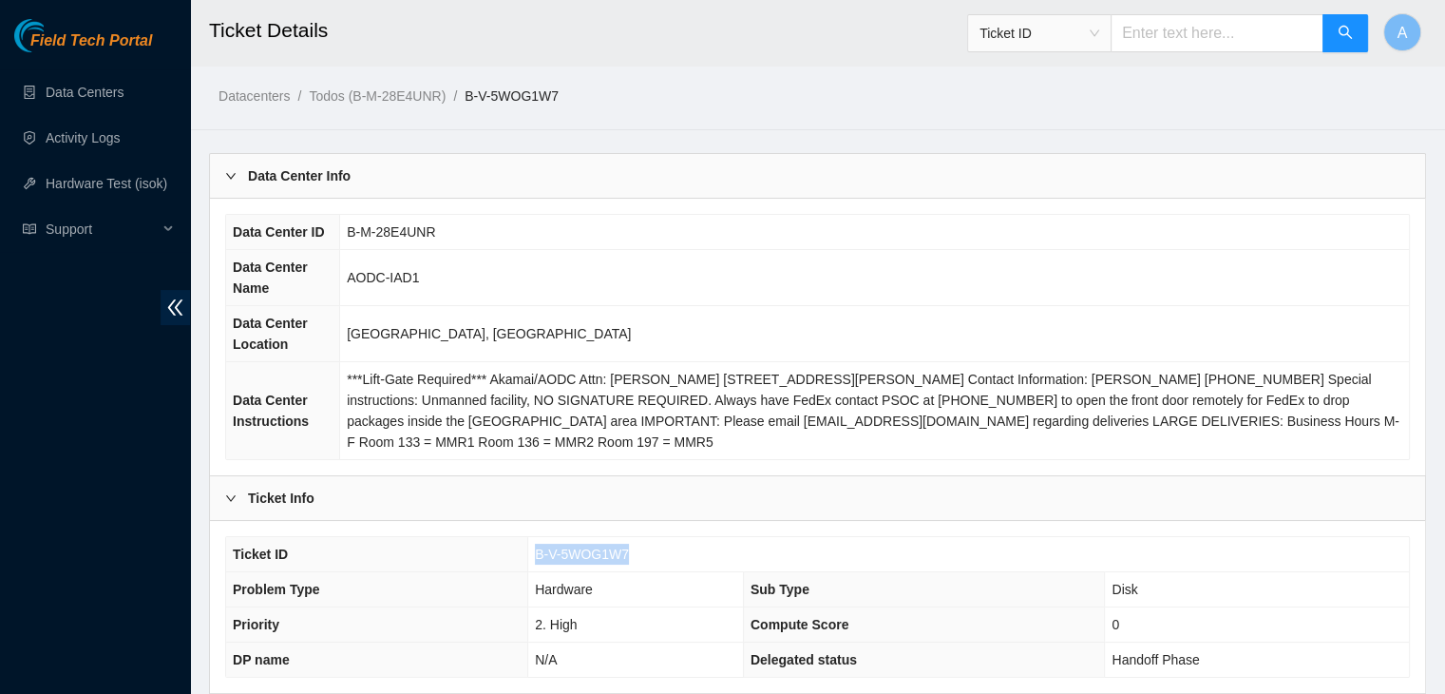
drag, startPoint x: 638, startPoint y: 552, endPoint x: 540, endPoint y: 552, distance: 97.9
click at [540, 552] on td "B-V-5WOG1W7" at bounding box center [968, 554] width 881 height 35
copy span "B-V-5WOG1W7"
click at [536, 547] on td "B-V-5WOG1W7" at bounding box center [968, 554] width 881 height 35
click at [315, 590] on span "Problem Type" at bounding box center [276, 589] width 87 height 15
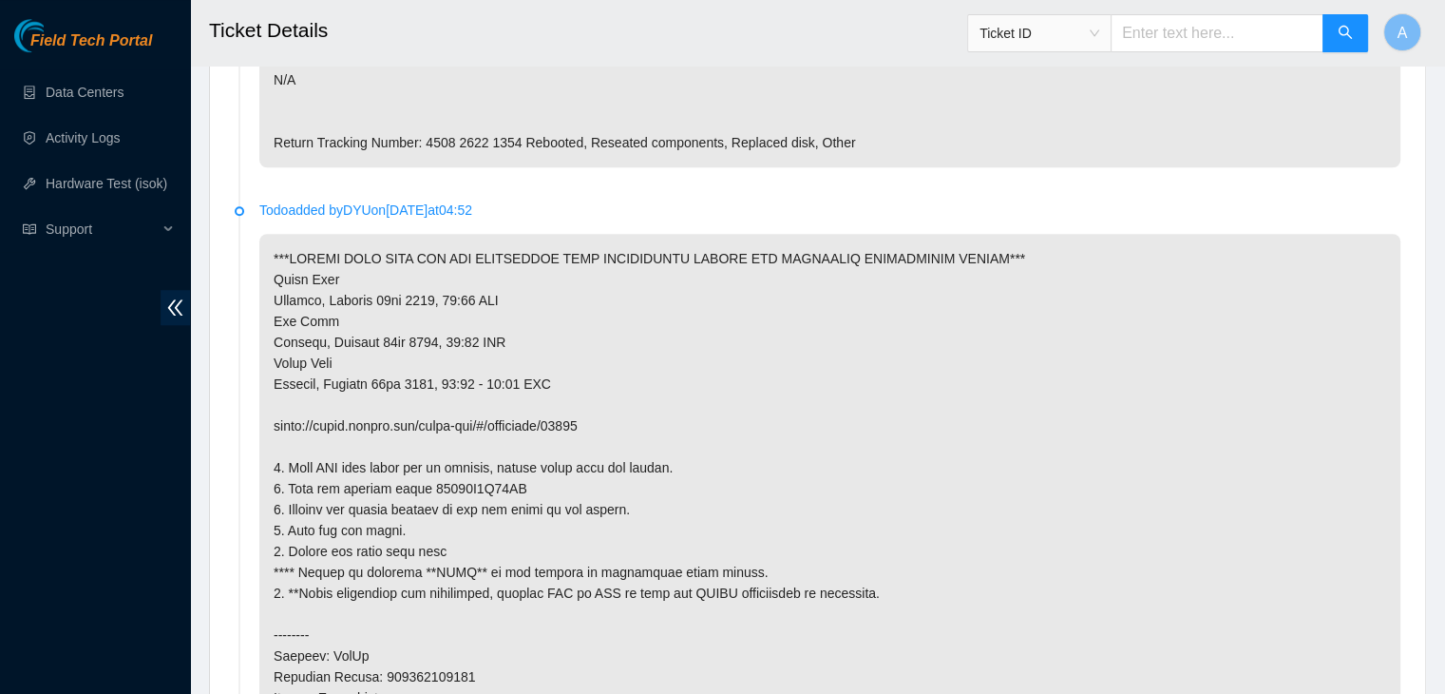
scroll to position [1471, 0]
drag, startPoint x: 604, startPoint y: 419, endPoint x: 280, endPoint y: 408, distance: 324.2
click at [280, 408] on p at bounding box center [829, 592] width 1141 height 718
copy p "https://peace.akamai.com/peace-web/#/checklist/97432"
click at [930, 439] on p at bounding box center [829, 592] width 1141 height 718
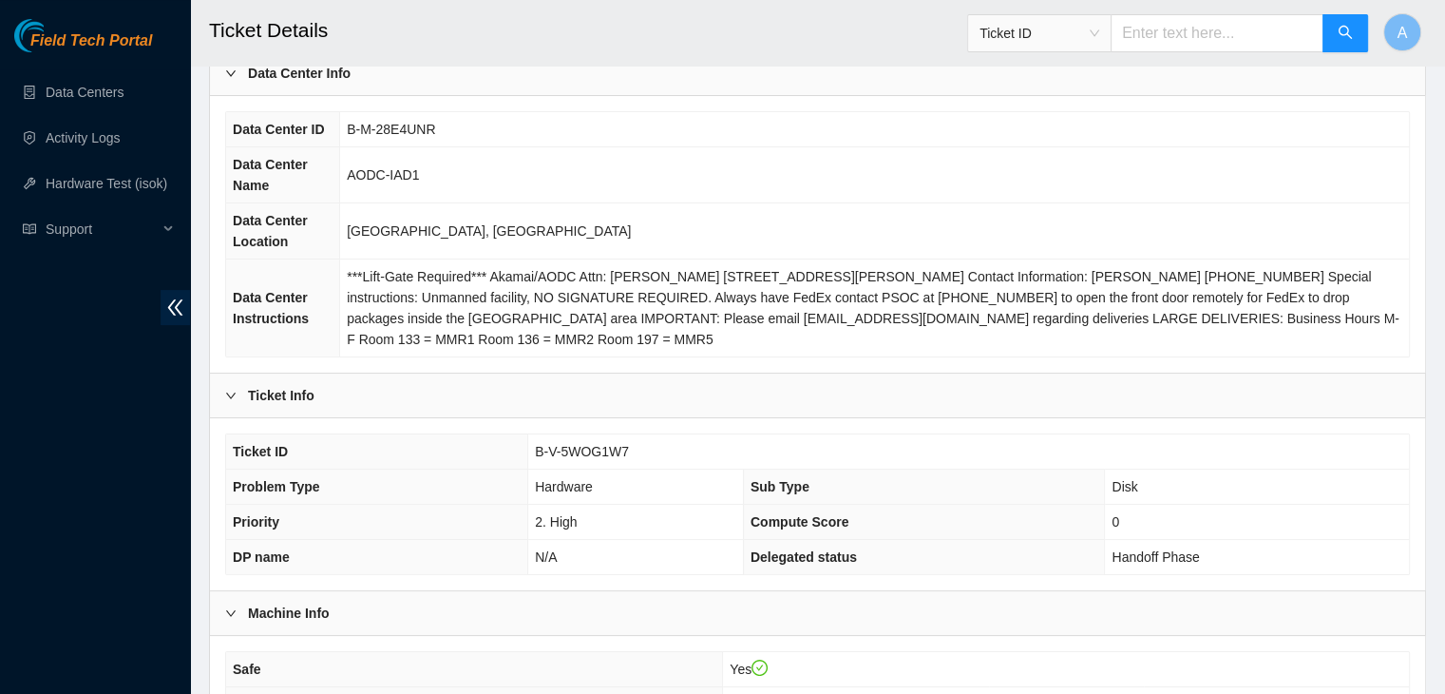
scroll to position [0, 0]
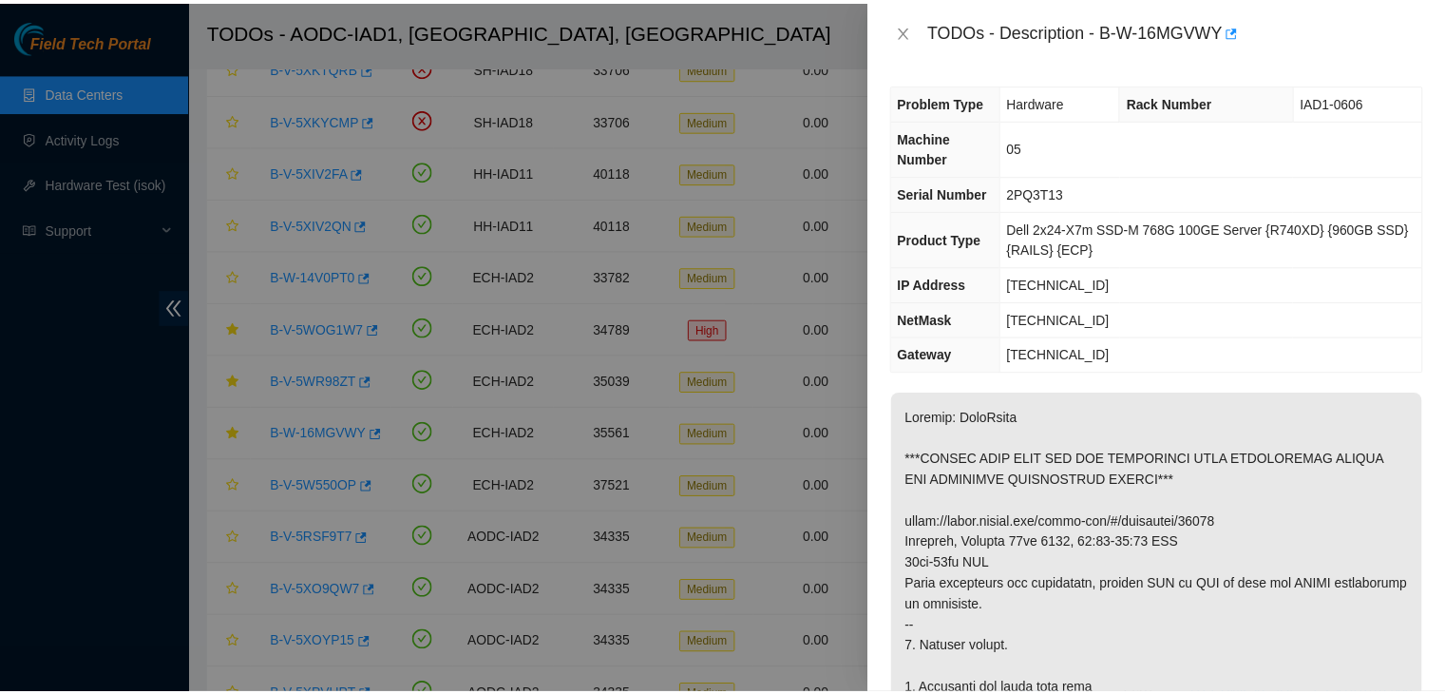
scroll to position [304, 0]
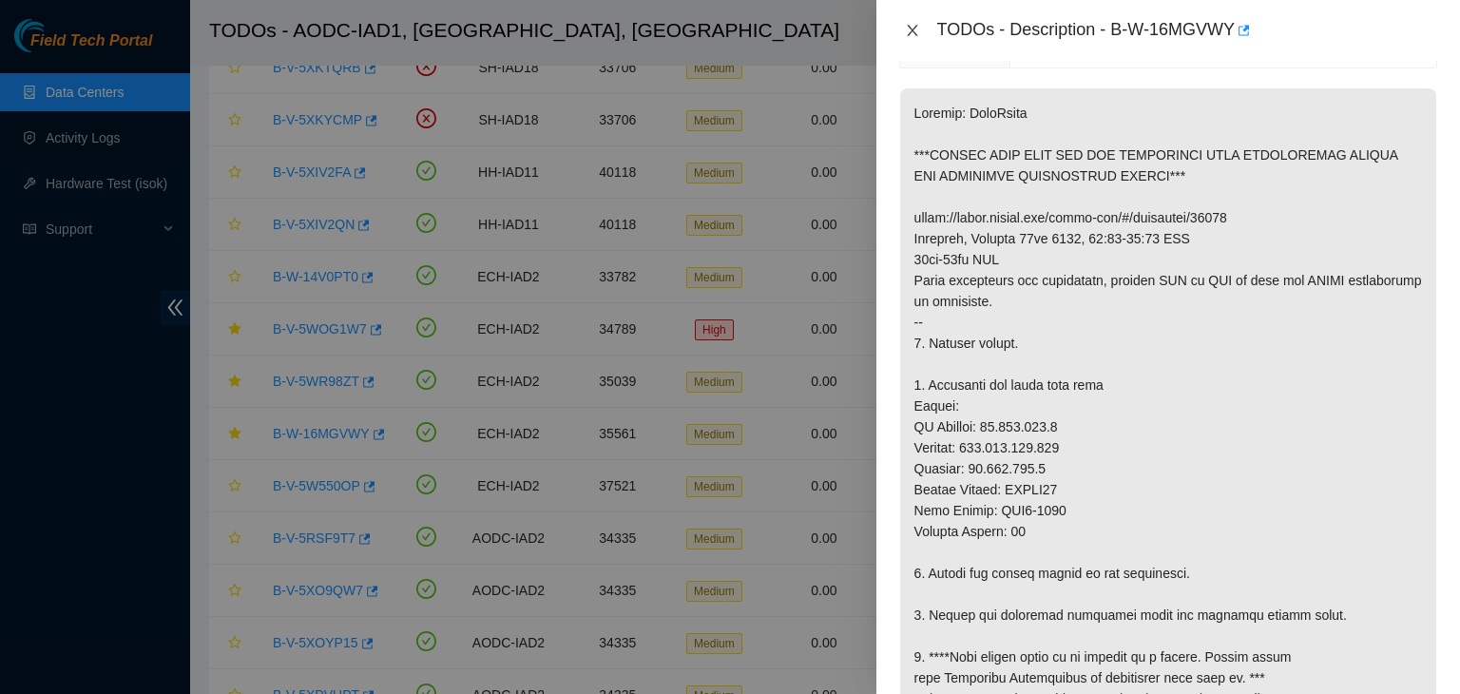
click at [912, 29] on icon "close" at bounding box center [912, 30] width 10 height 11
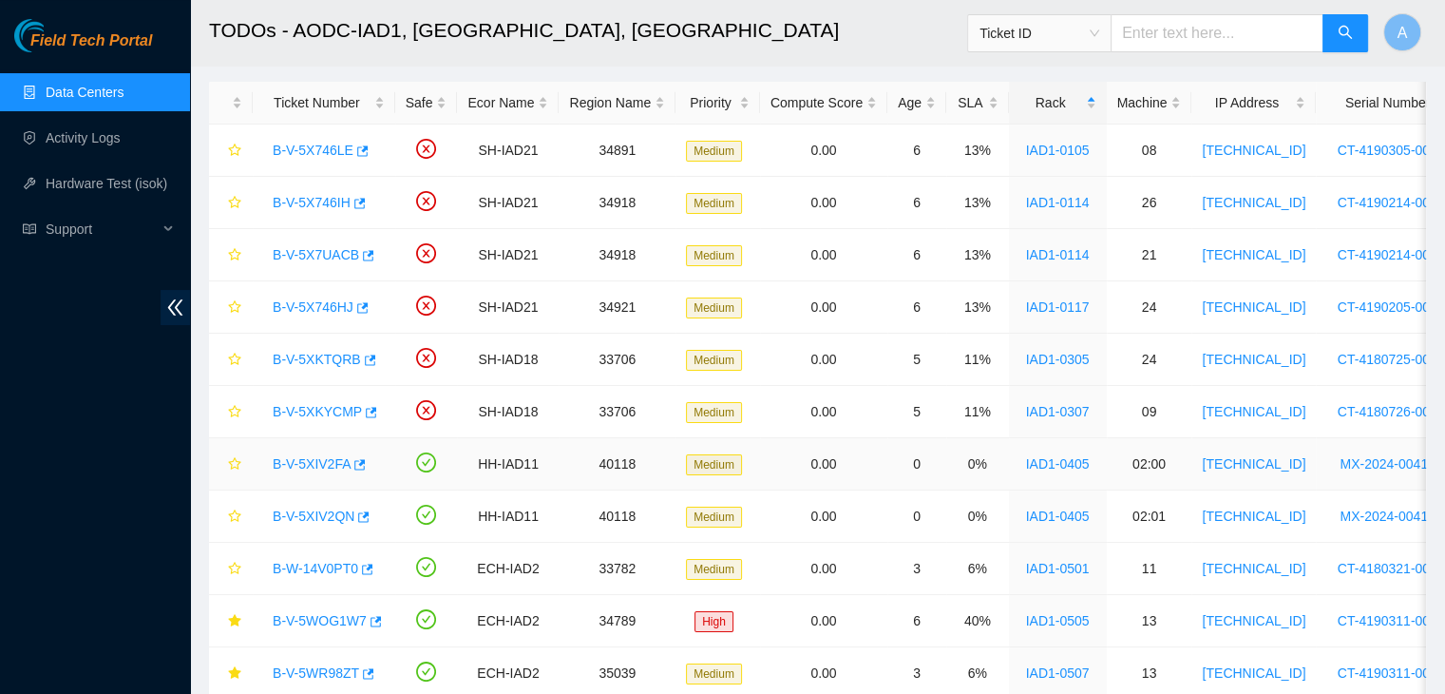
scroll to position [42, 0]
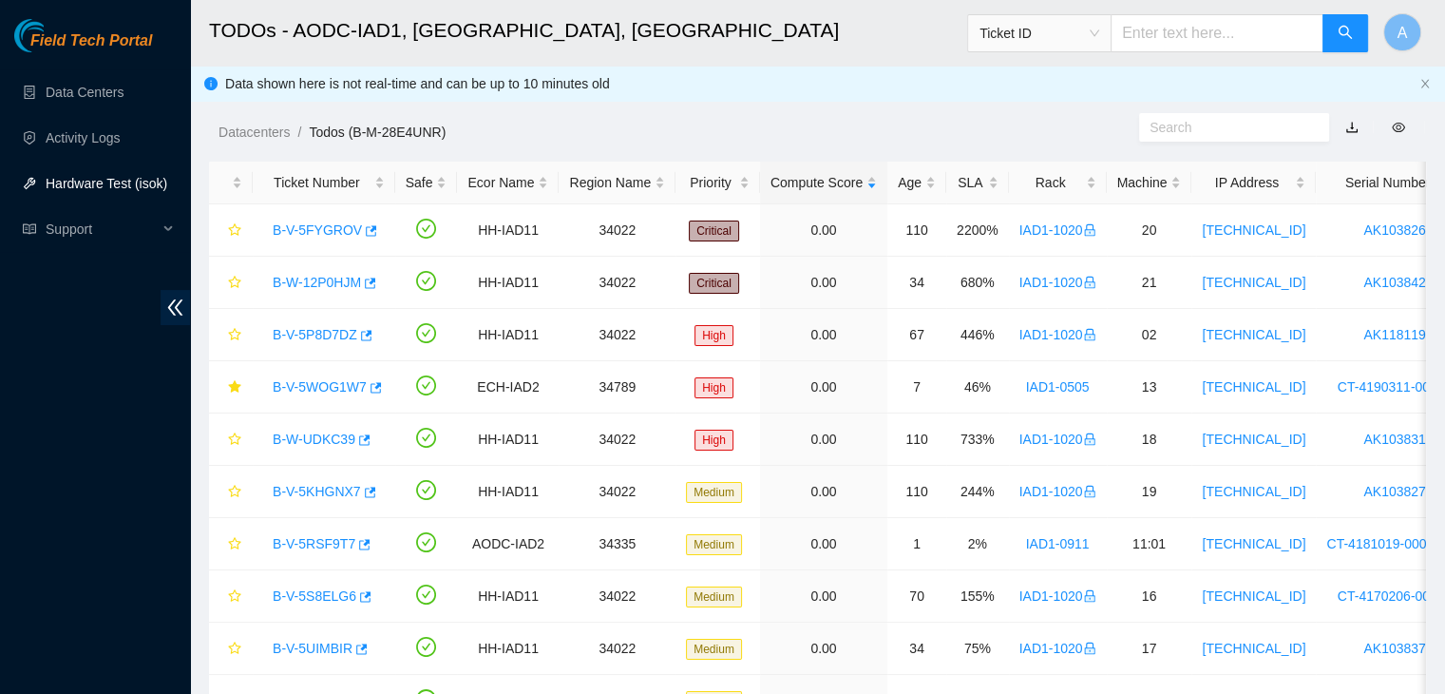
click at [108, 176] on link "Hardware Test (isok)" at bounding box center [107, 183] width 122 height 15
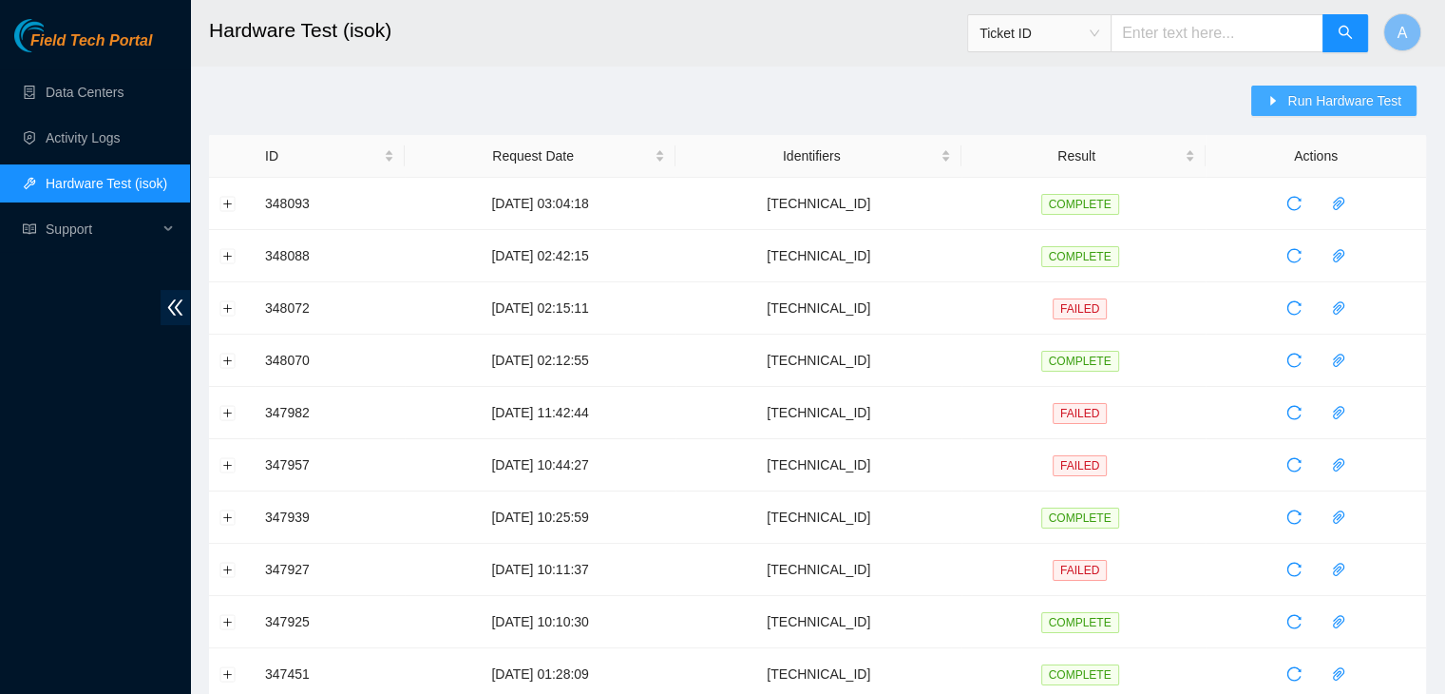
click at [1392, 96] on span "Run Hardware Test" at bounding box center [1345, 100] width 114 height 21
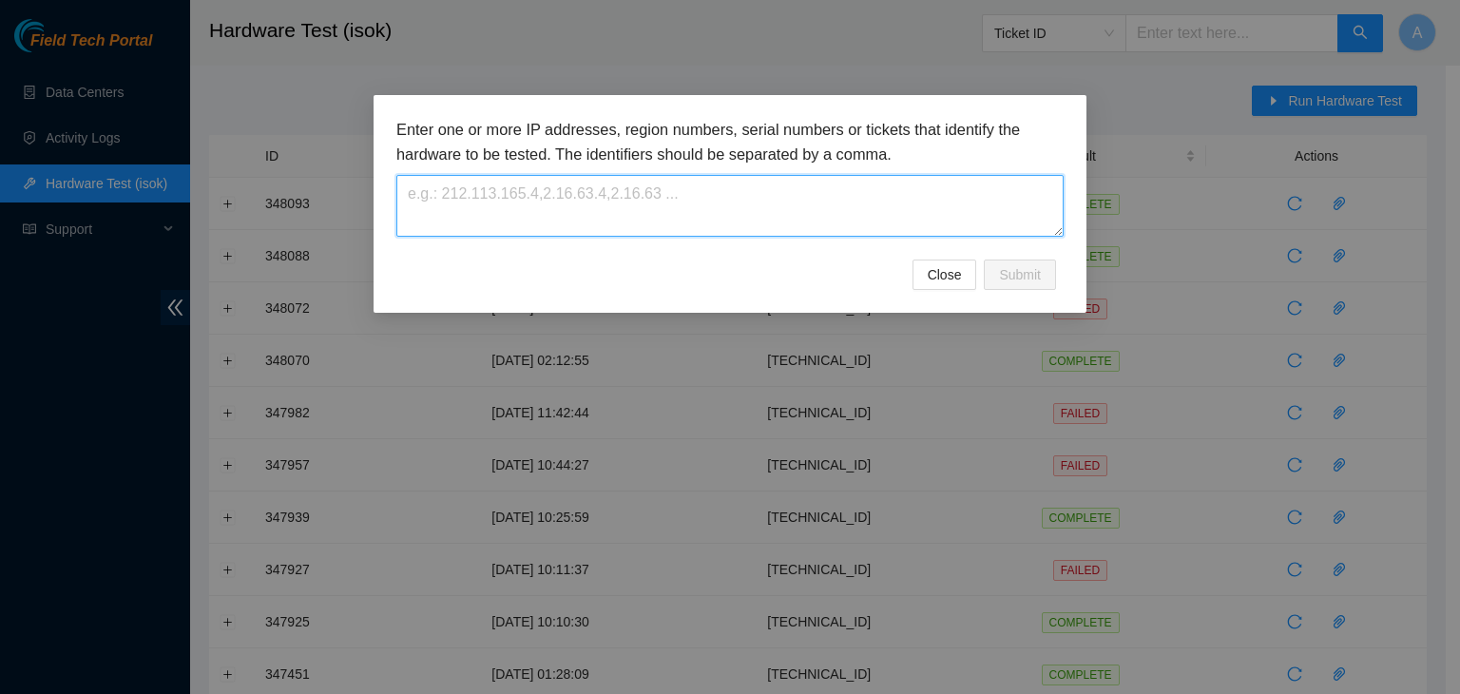
click at [968, 189] on textarea at bounding box center [729, 206] width 667 height 62
paste textarea "[TECHNICAL_ID]"
type textarea "[TECHNICAL_ID]"
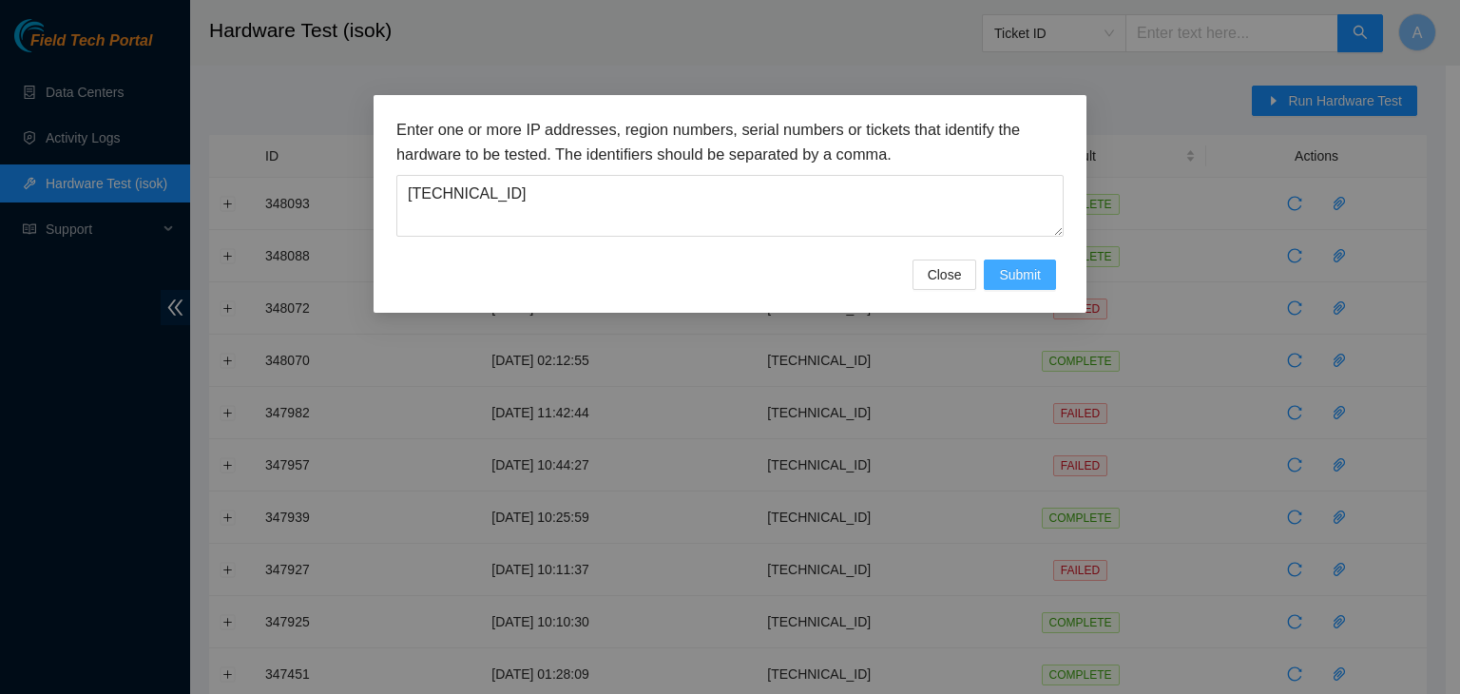
click at [1017, 289] on button "Submit" at bounding box center [1020, 274] width 72 height 30
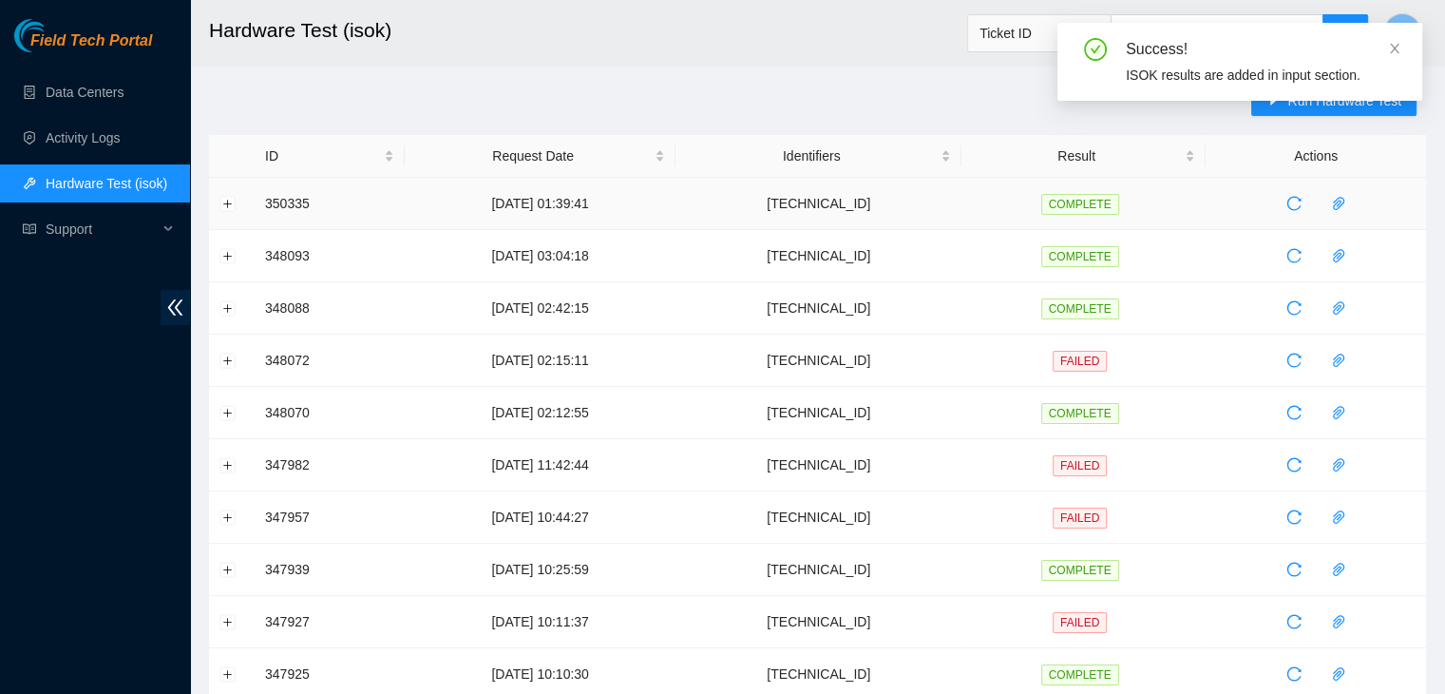
click at [219, 200] on td at bounding box center [232, 204] width 46 height 52
click at [220, 200] on button "Expand row" at bounding box center [227, 203] width 15 height 15
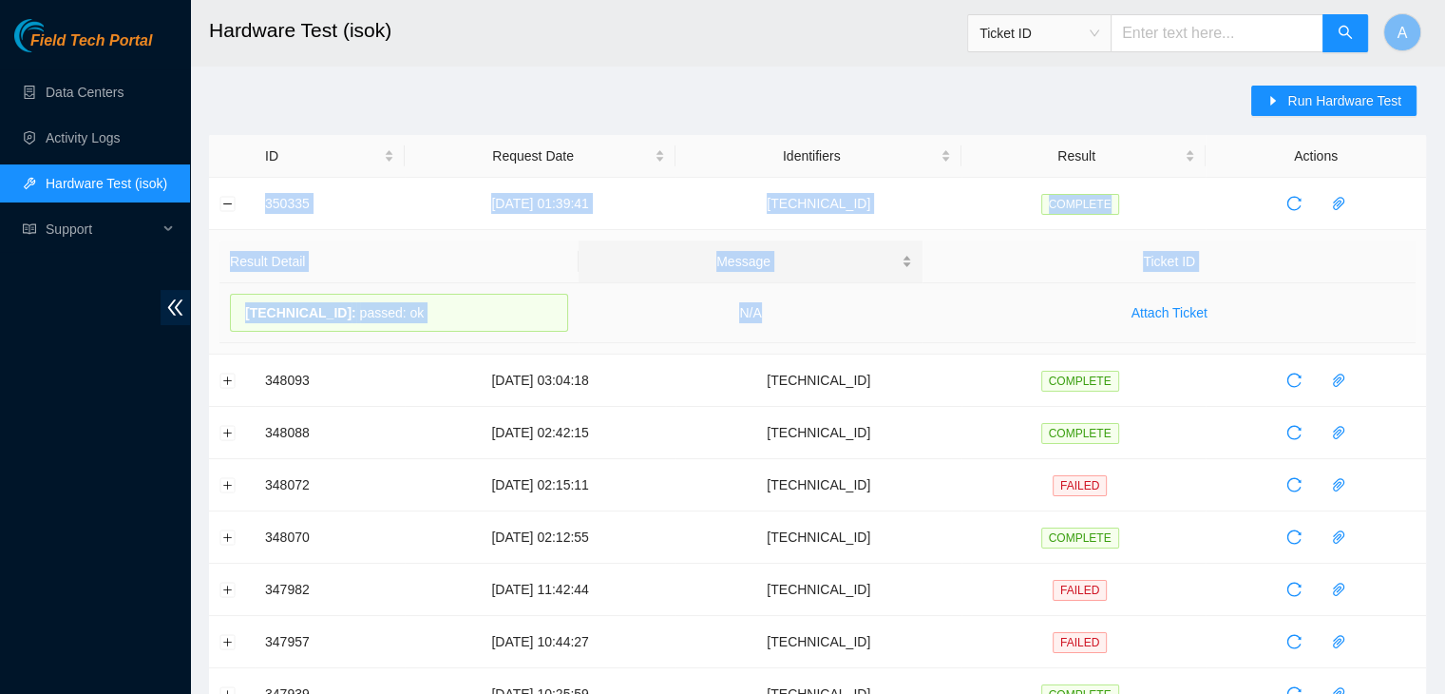
drag, startPoint x: 258, startPoint y: 193, endPoint x: 799, endPoint y: 257, distance: 544.4
copy tbody "350335 [DATE] 01:39:41 [TECHNICAL_ID] COMPLETE Result Detail Message Ticket ID …"
click at [795, 313] on td "N/A" at bounding box center [751, 313] width 345 height 60
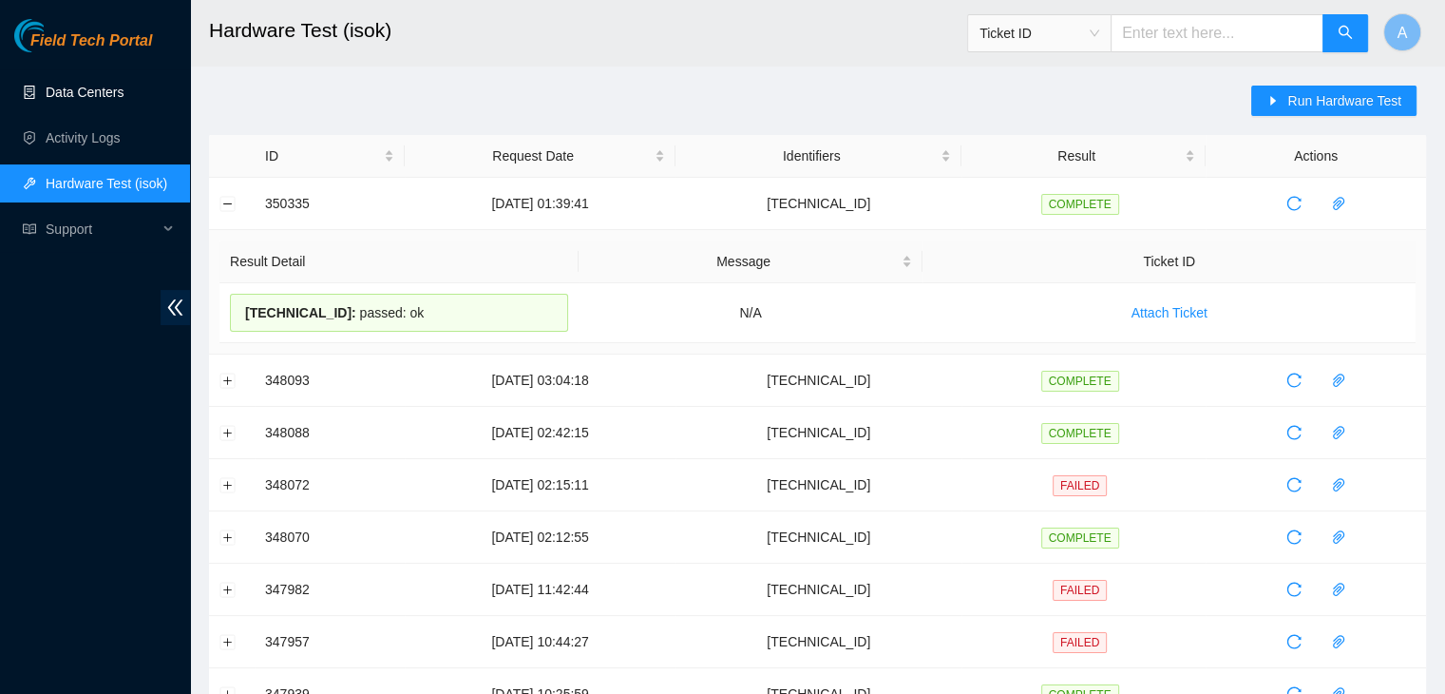
click at [124, 87] on link "Data Centers" at bounding box center [85, 92] width 78 height 15
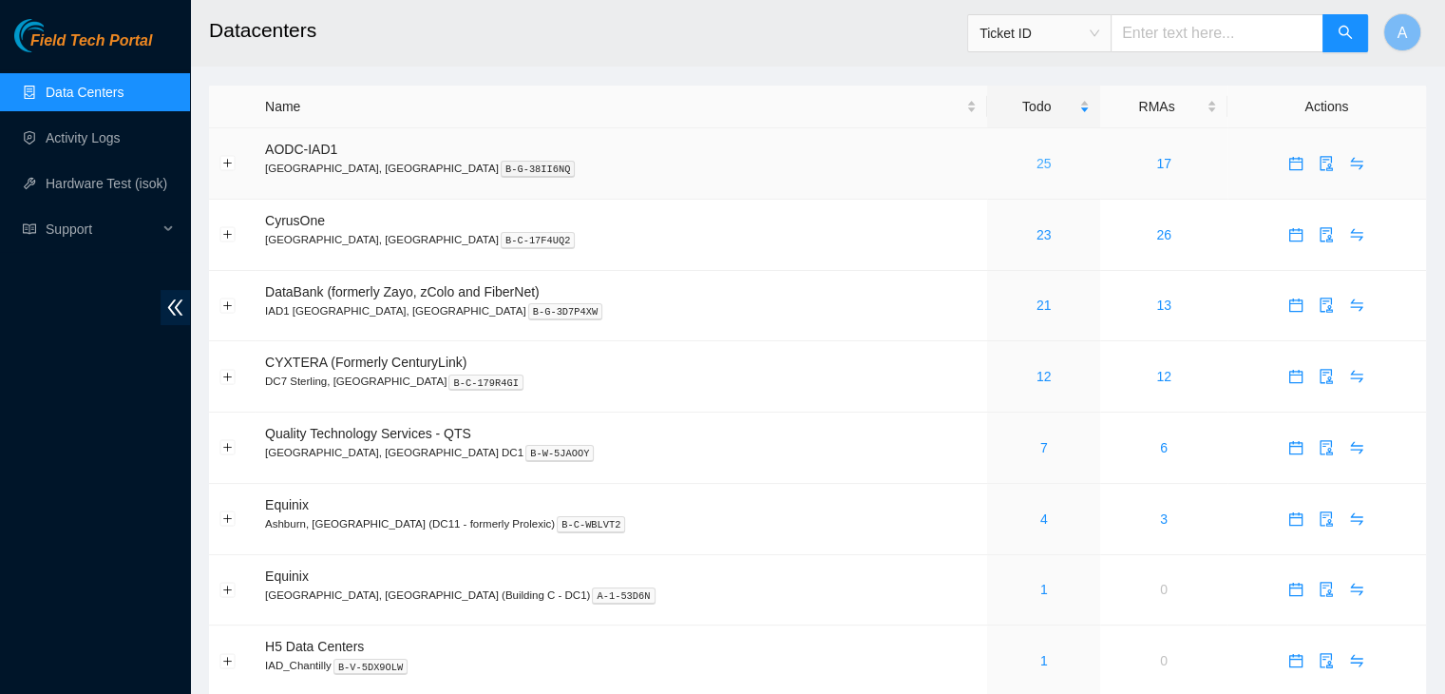
click at [1037, 171] on link "25" at bounding box center [1044, 163] width 15 height 15
